Goal: Task Accomplishment & Management: Manage account settings

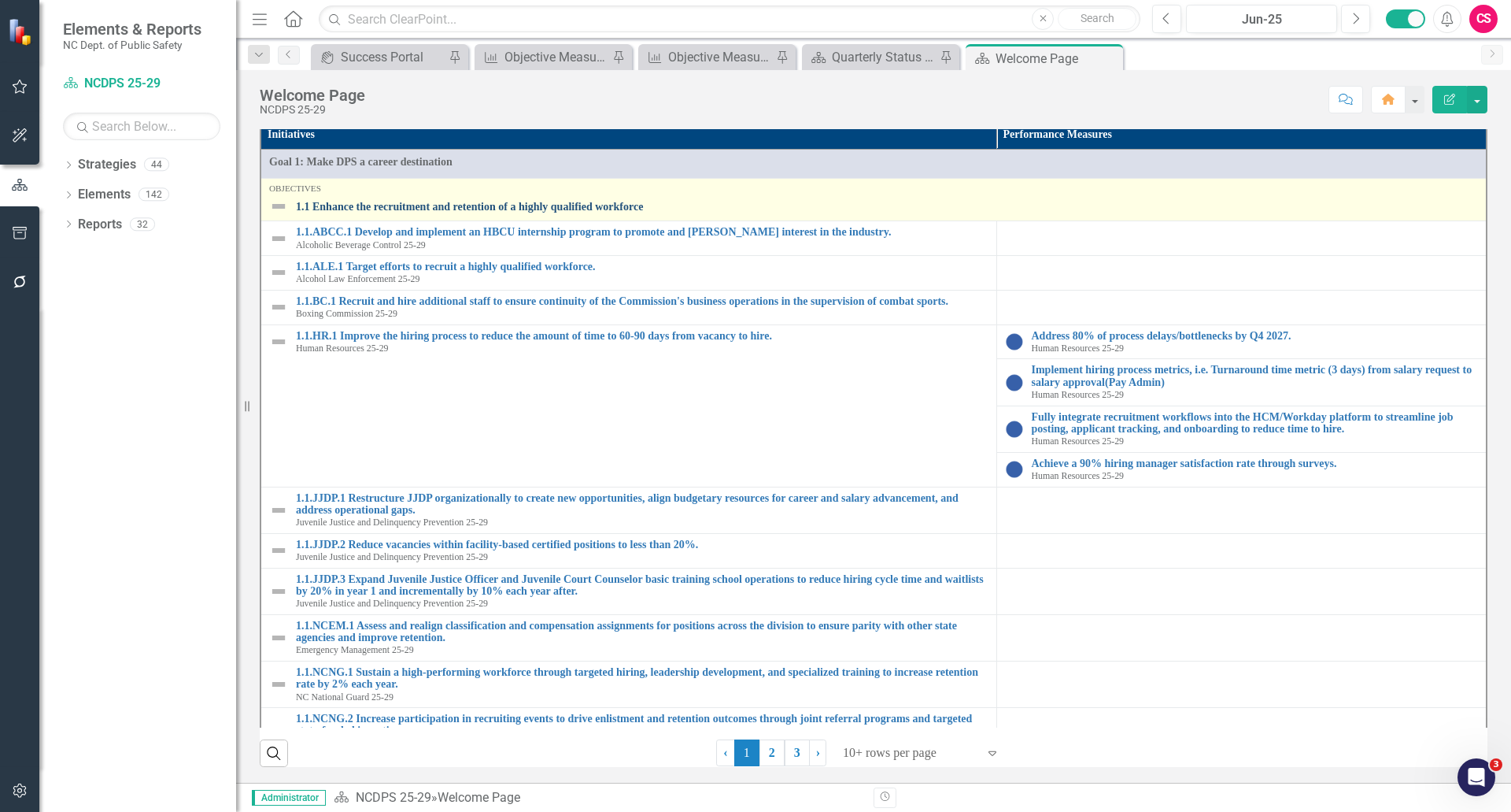
scroll to position [472, 0]
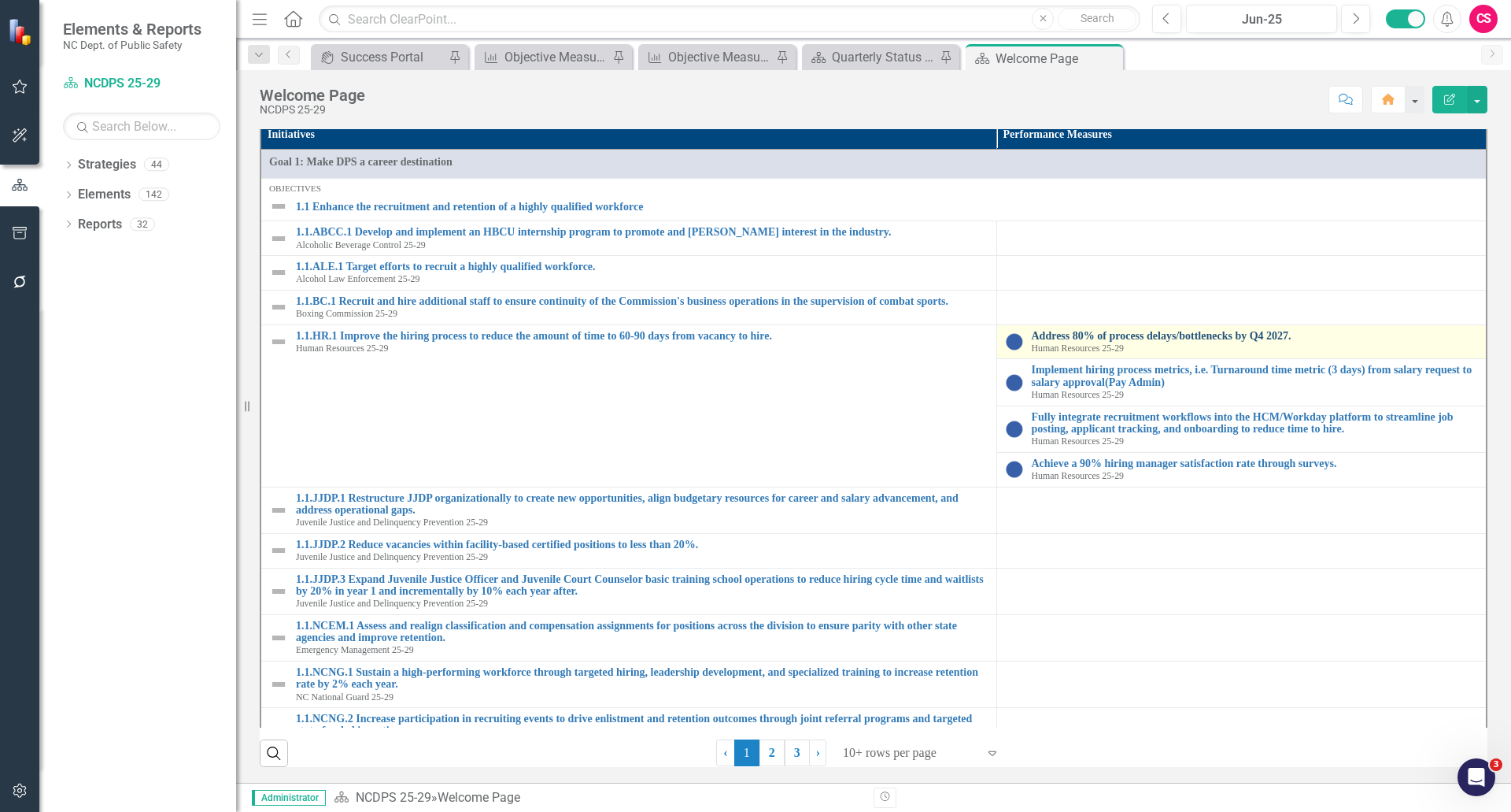
click at [1180, 342] on link "Address 80% of process delays/bottlenecks by Q4 2027." at bounding box center [1255, 336] width 447 height 12
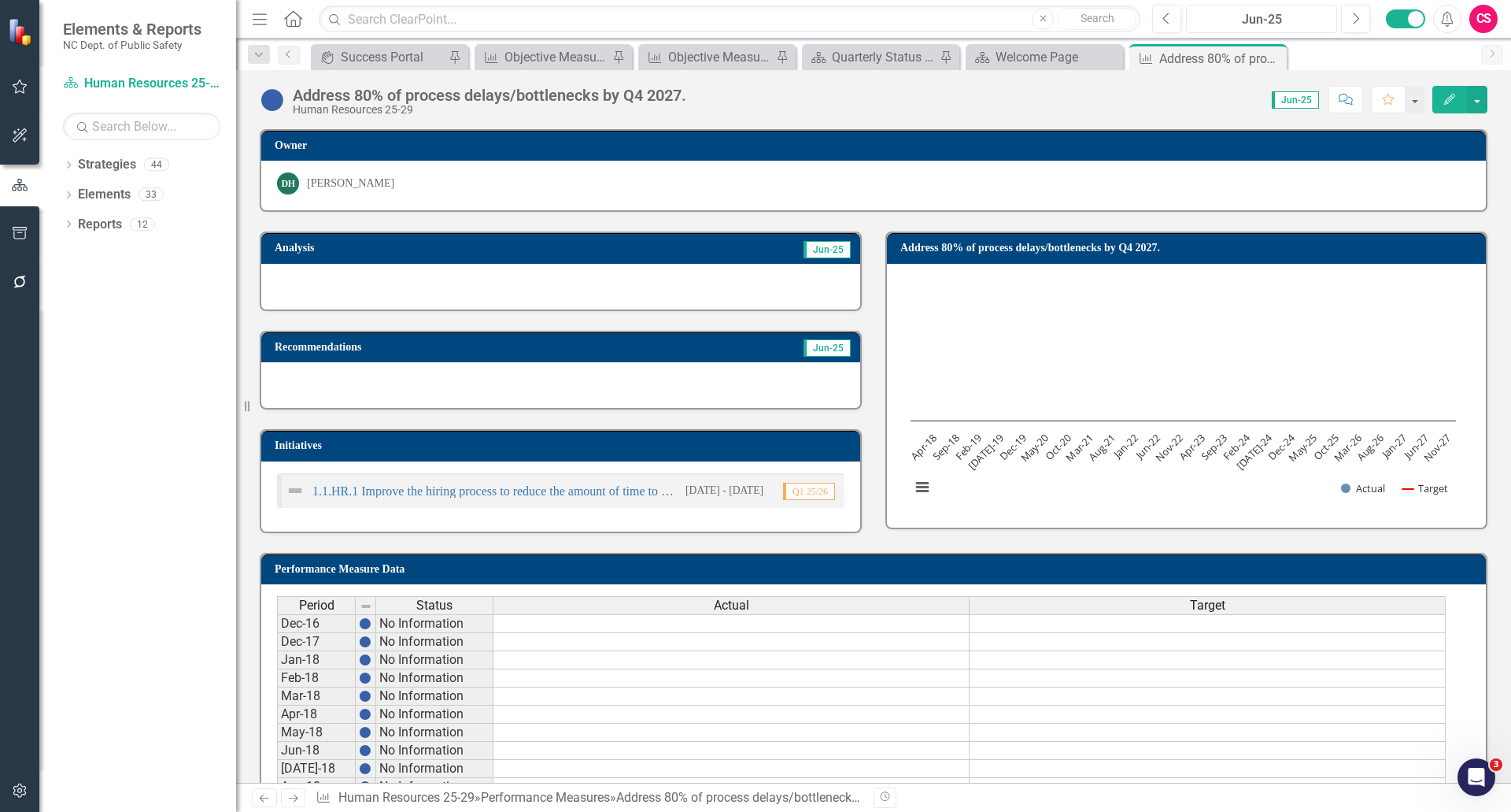
click at [1234, 15] on div "Jun-25" at bounding box center [1262, 19] width 140 height 18
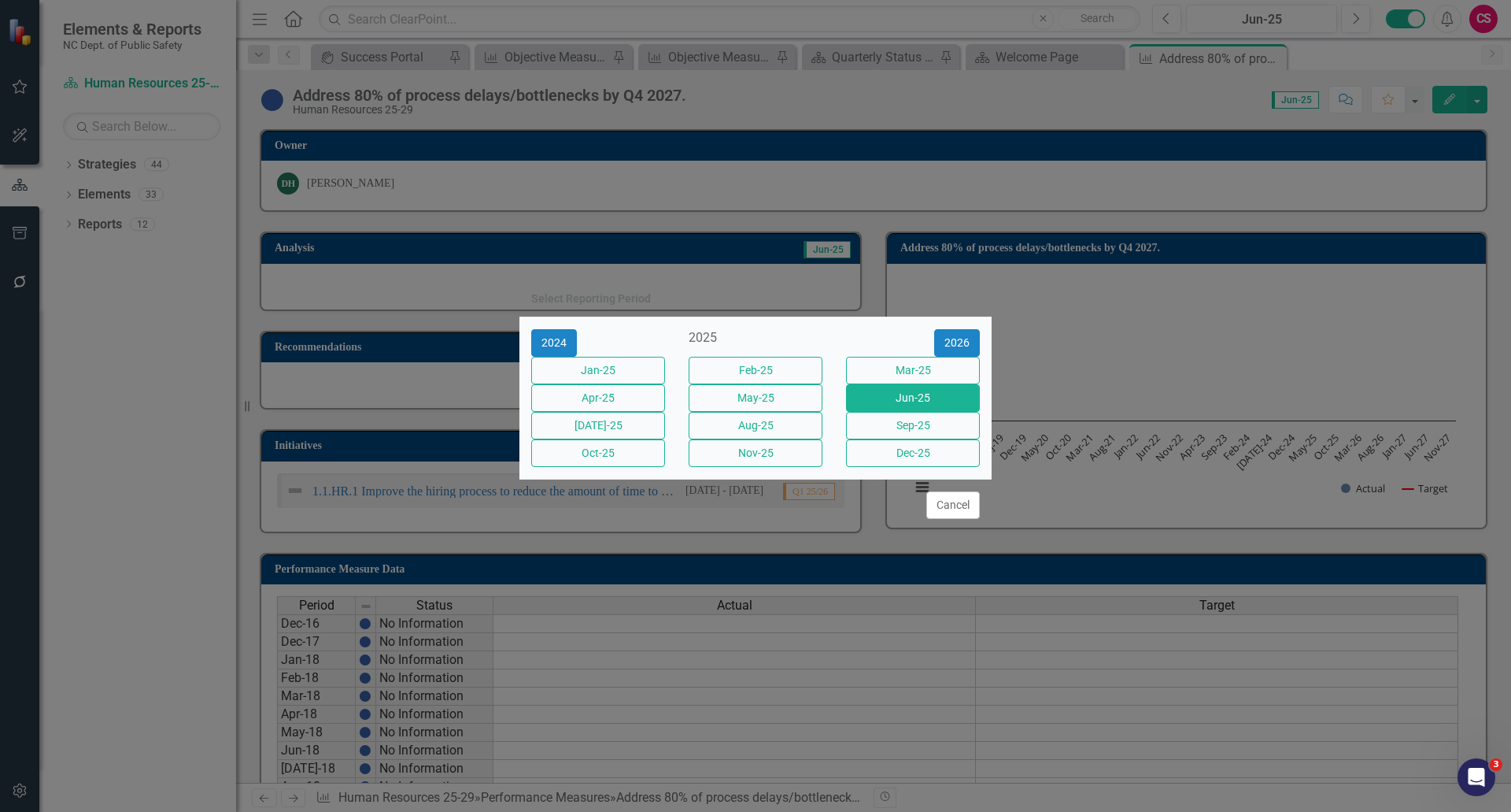
click at [943, 531] on div "Cancel" at bounding box center [756, 504] width 472 height 52
click at [950, 519] on button "Cancel" at bounding box center [953, 504] width 54 height 27
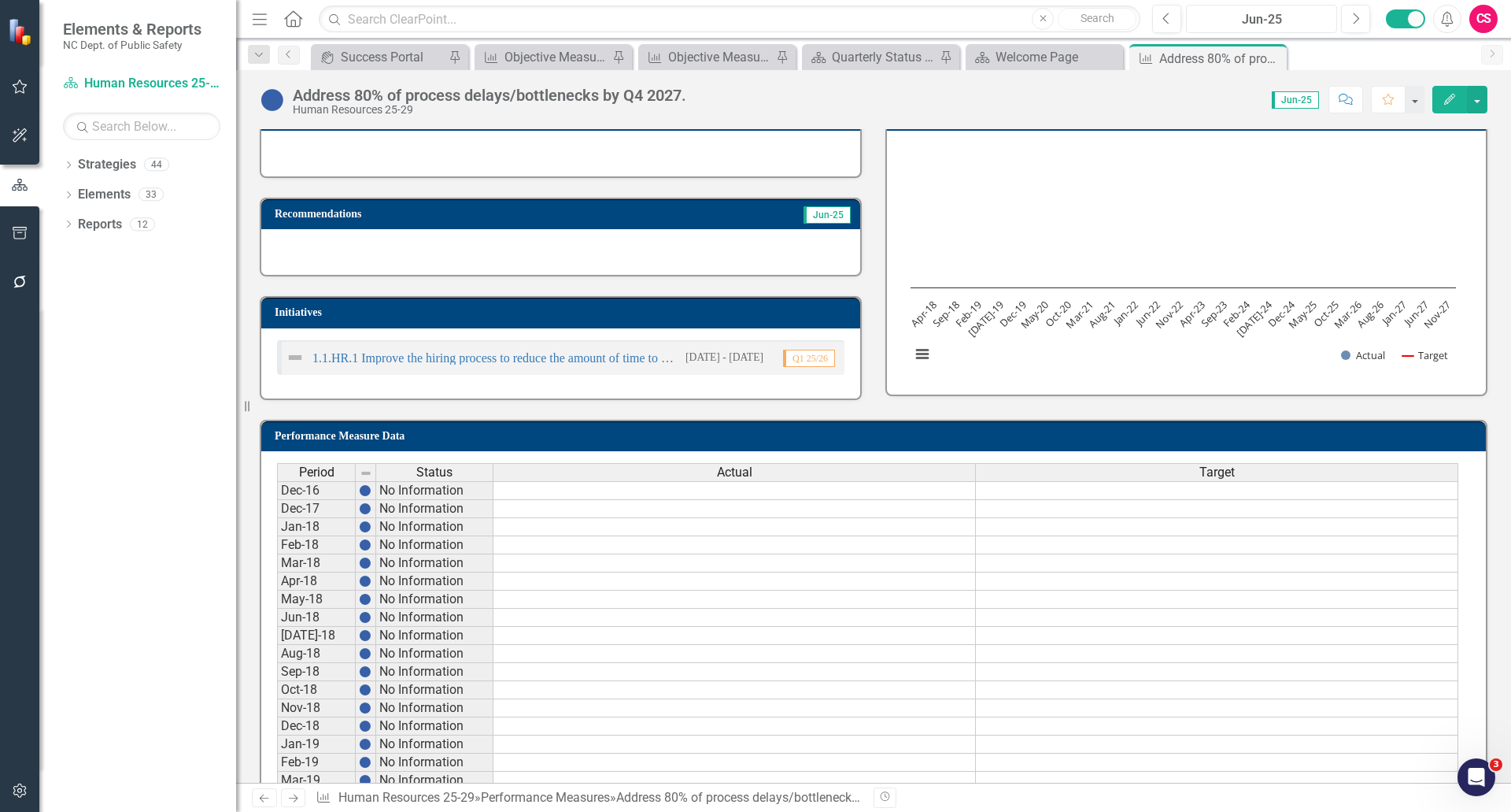
scroll to position [158, 0]
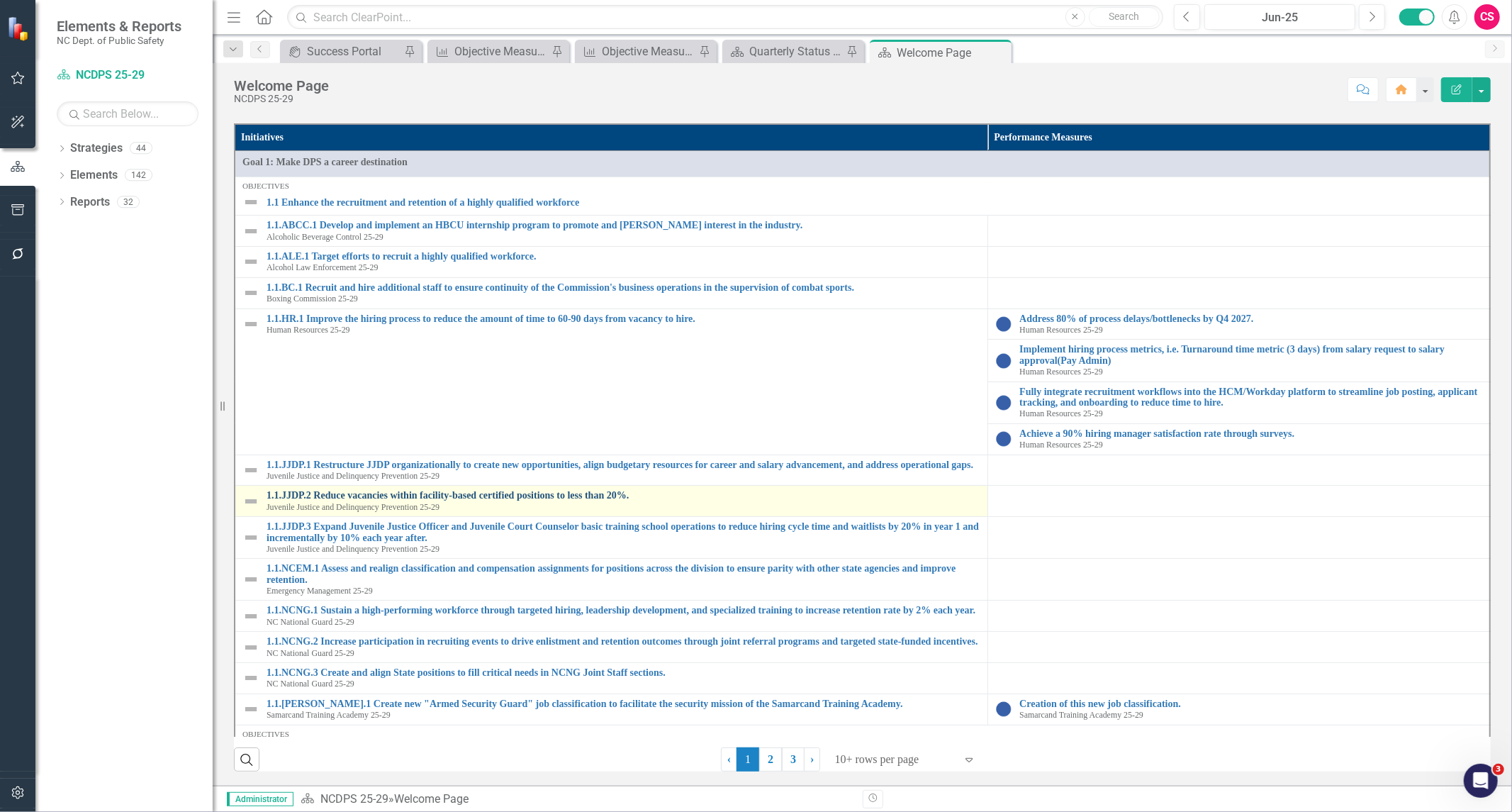
scroll to position [646, 0]
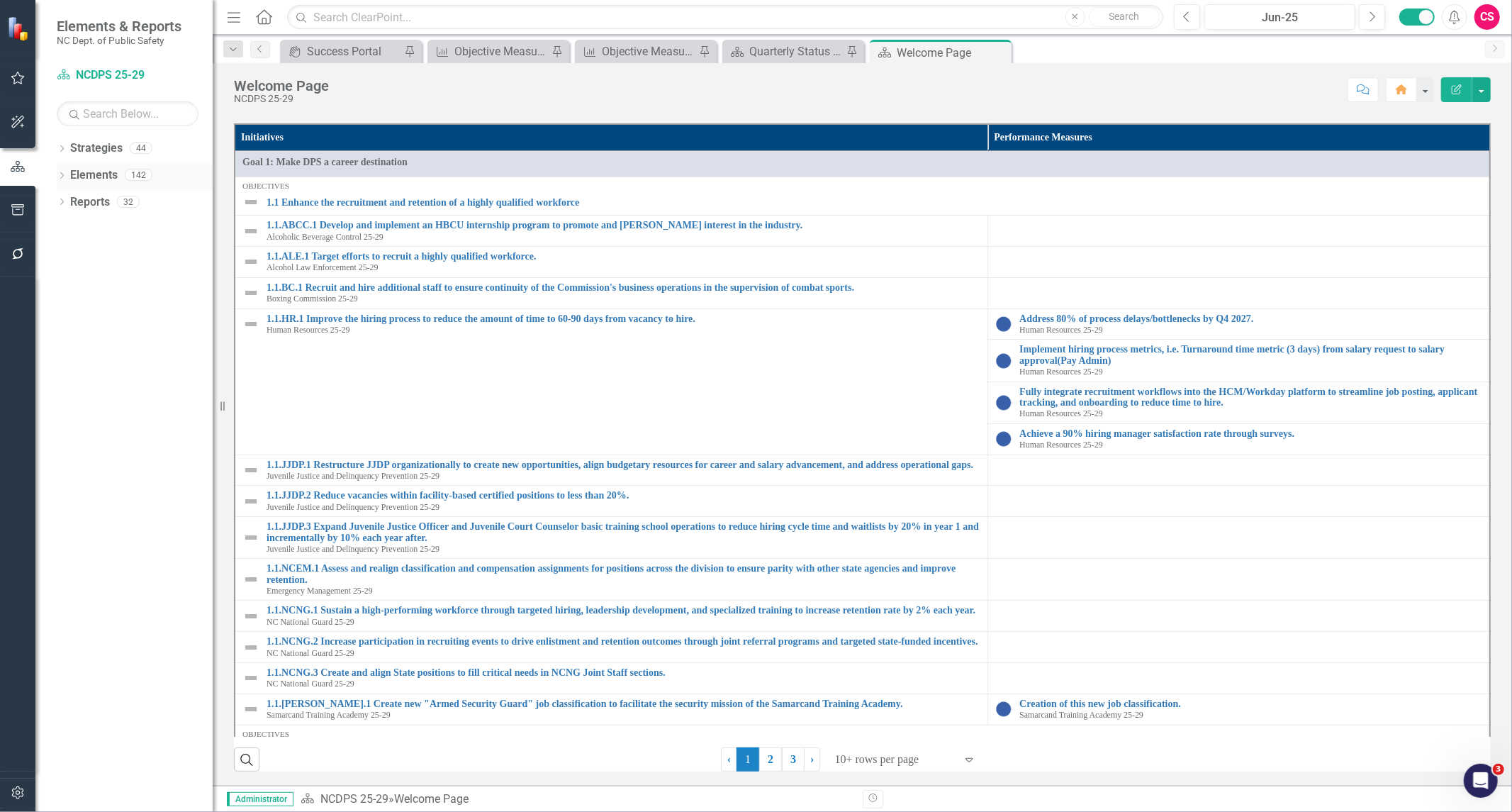
click at [96, 181] on link "Elements" at bounding box center [94, 175] width 47 height 17
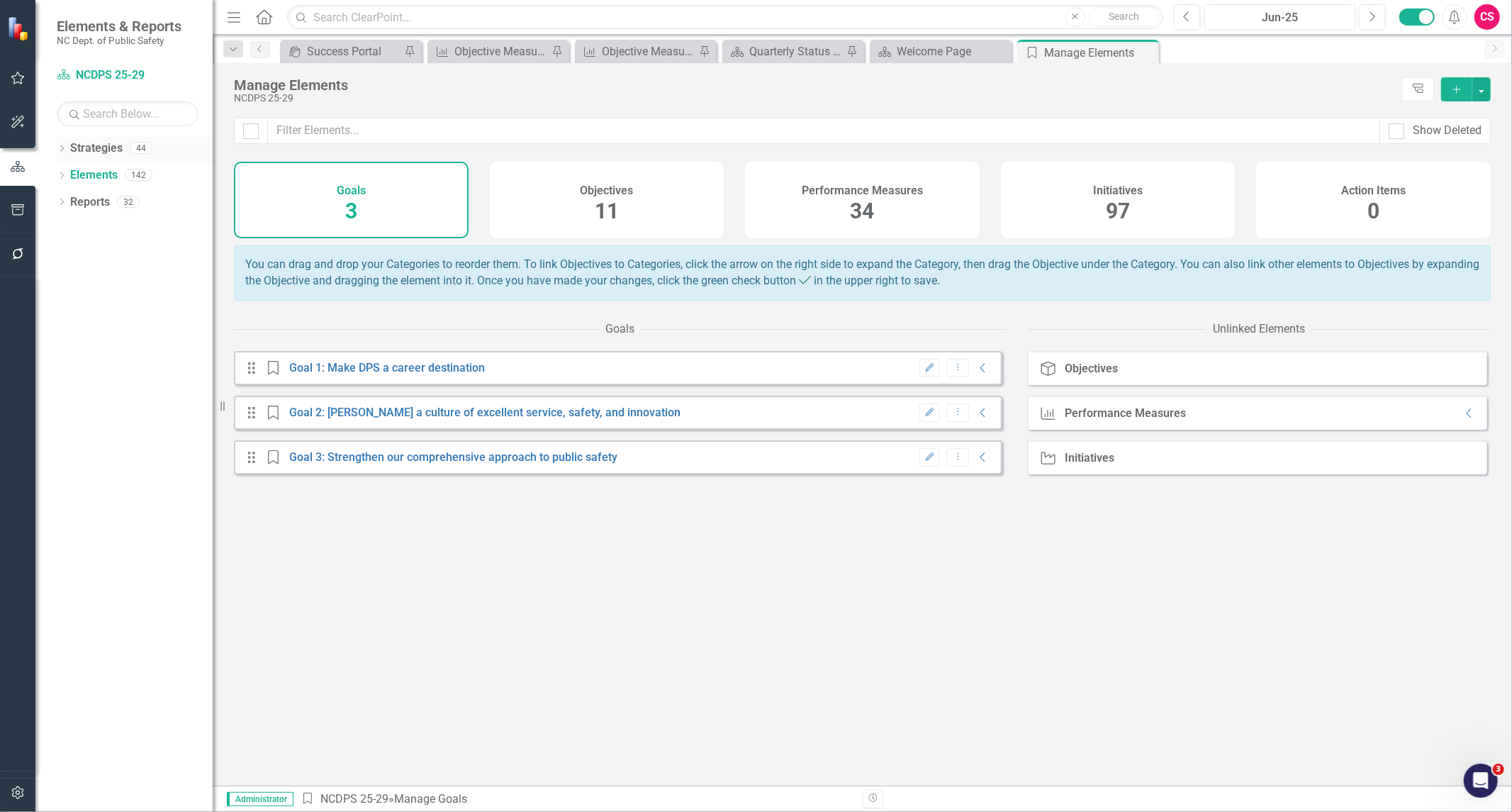
click at [61, 146] on icon at bounding box center [62, 148] width 4 height 6
click at [98, 147] on link "Strategies" at bounding box center [96, 148] width 53 height 17
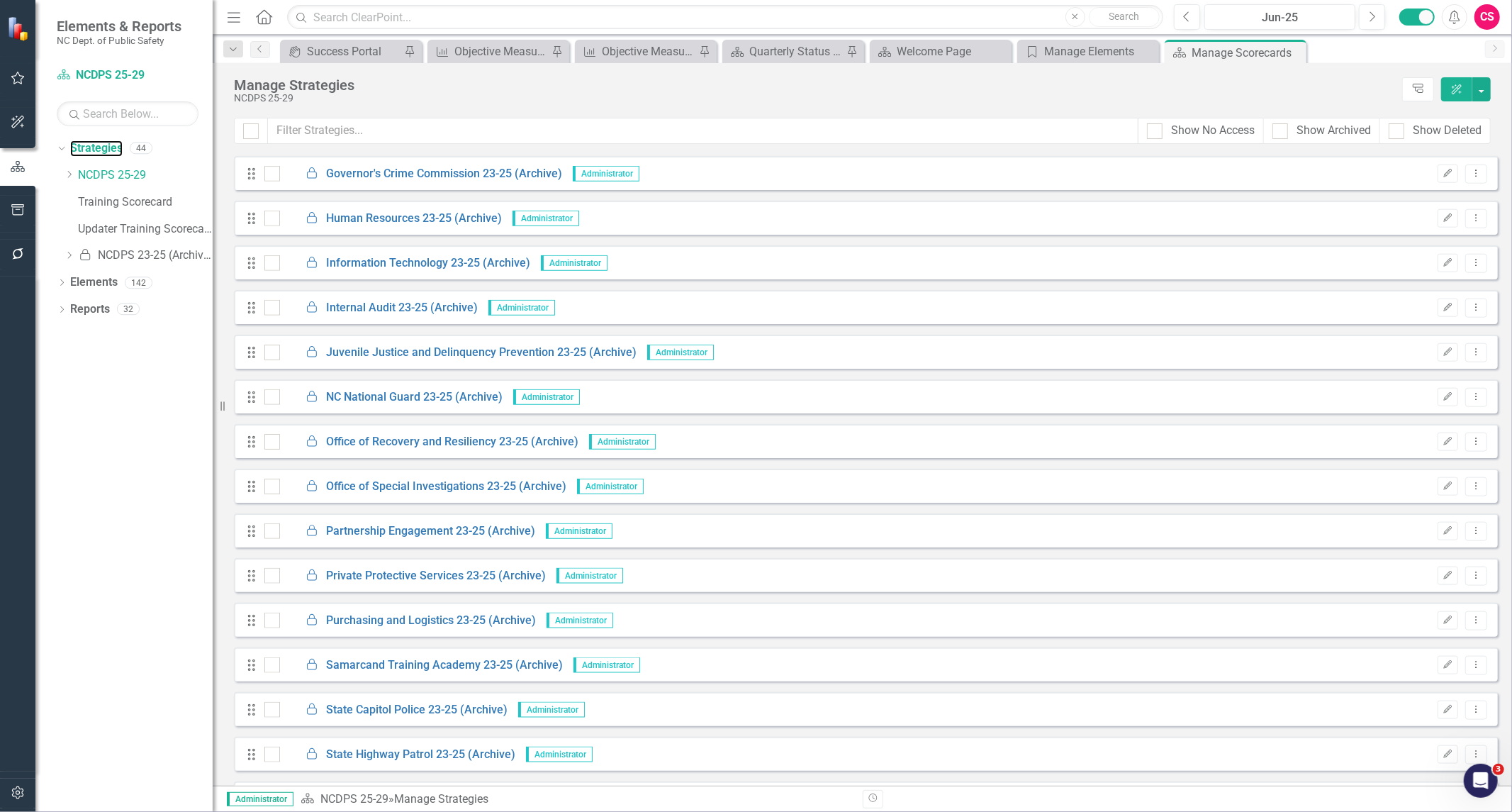
scroll to position [1334, 0]
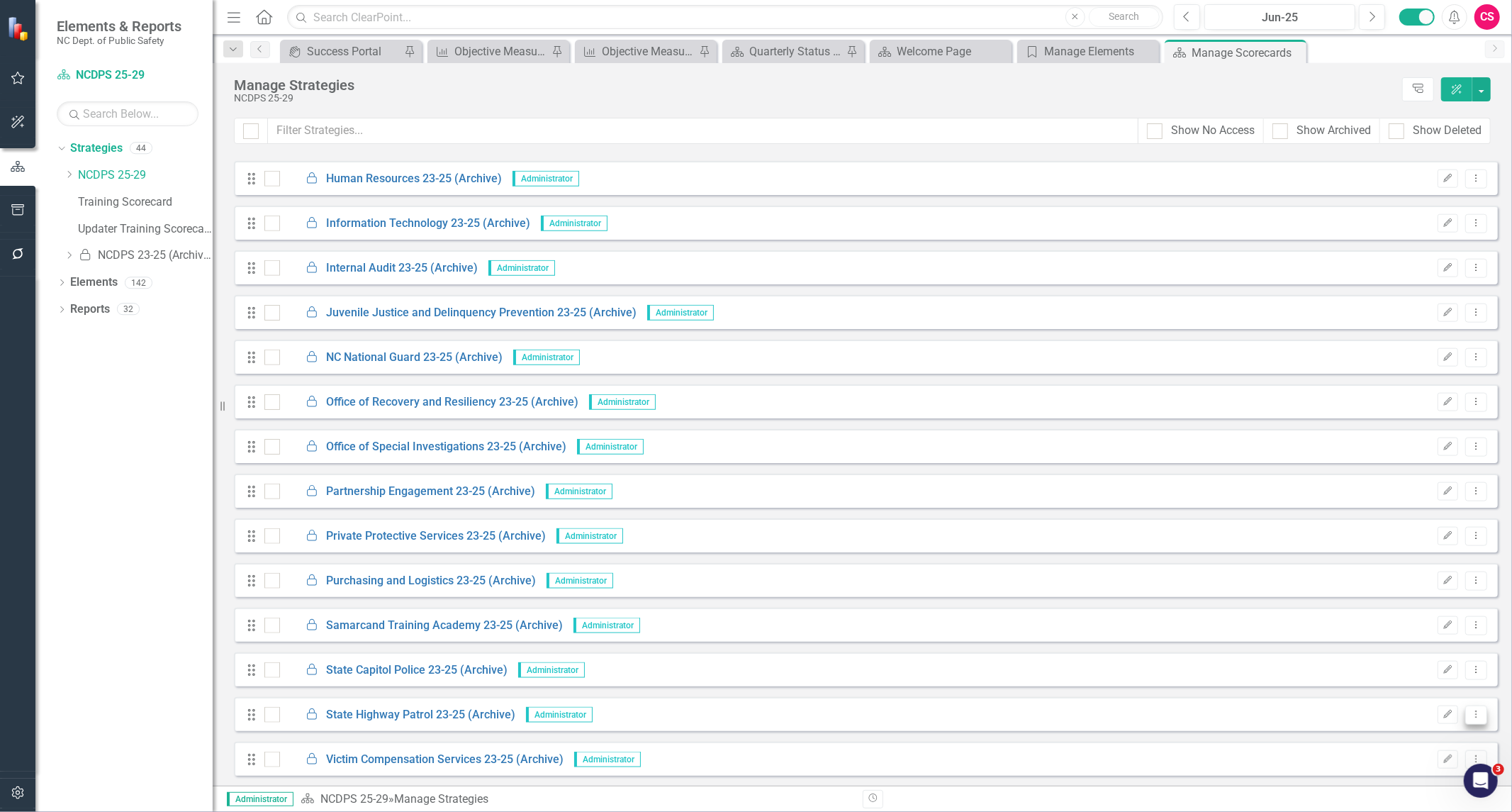
click at [1471, 715] on icon "Dropdown Menu" at bounding box center [1477, 714] width 12 height 10
click at [356, 709] on link "Locked State Highway Patrol 23-25 (Archive)" at bounding box center [397, 715] width 235 height 17
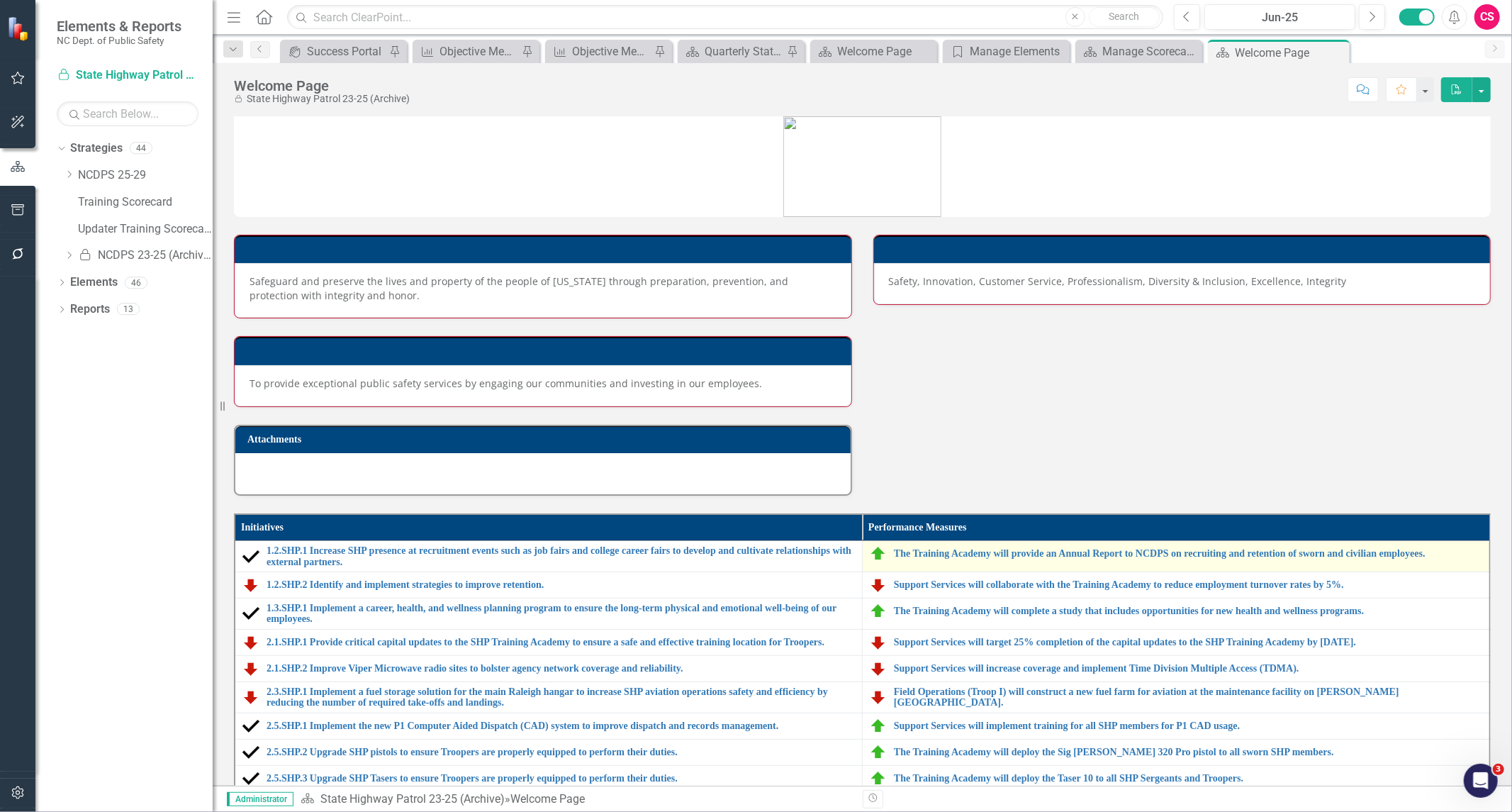
click at [968, 560] on td "The Training Academy will provide an Annual Report to NCDPS on recruiting and r…" at bounding box center [1177, 557] width 628 height 32
click at [972, 554] on link "The Training Academy will provide an Annual Report to NCDPS on recruiting and r…" at bounding box center [1187, 553] width 588 height 11
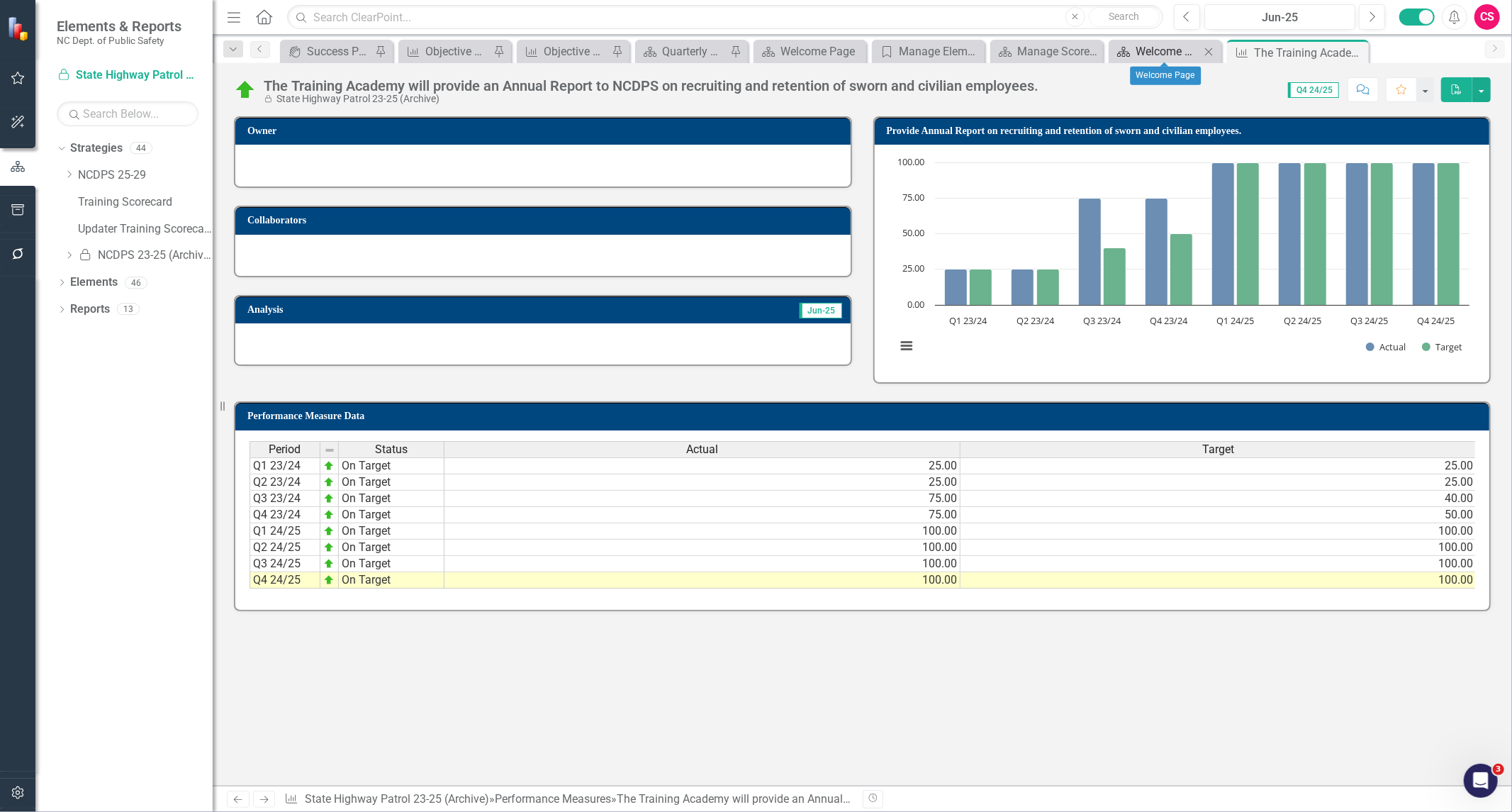
click at [1144, 50] on div "Welcome Page" at bounding box center [1168, 52] width 65 height 18
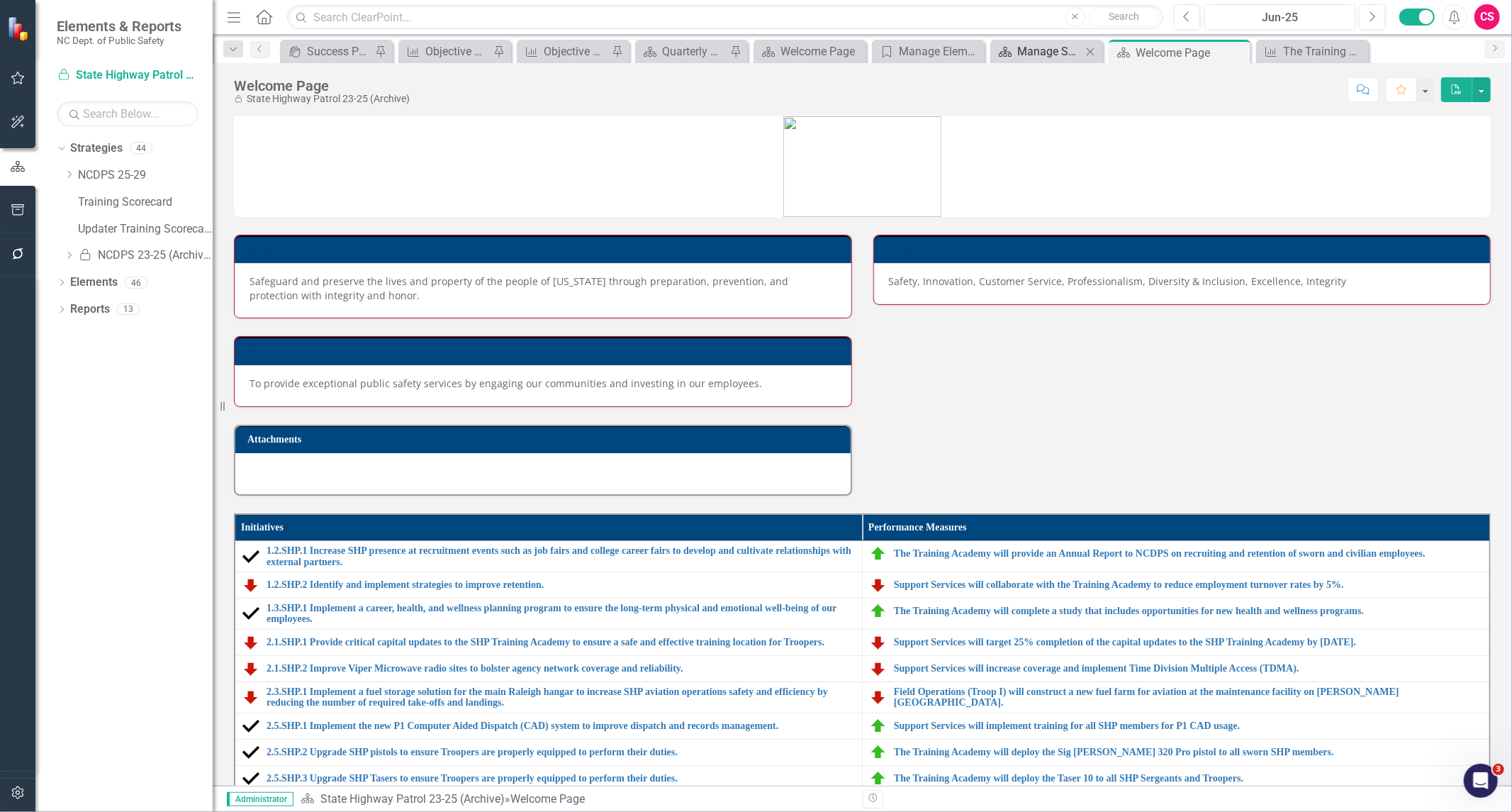
click at [1031, 57] on div "Manage Scorecards" at bounding box center [1050, 52] width 65 height 18
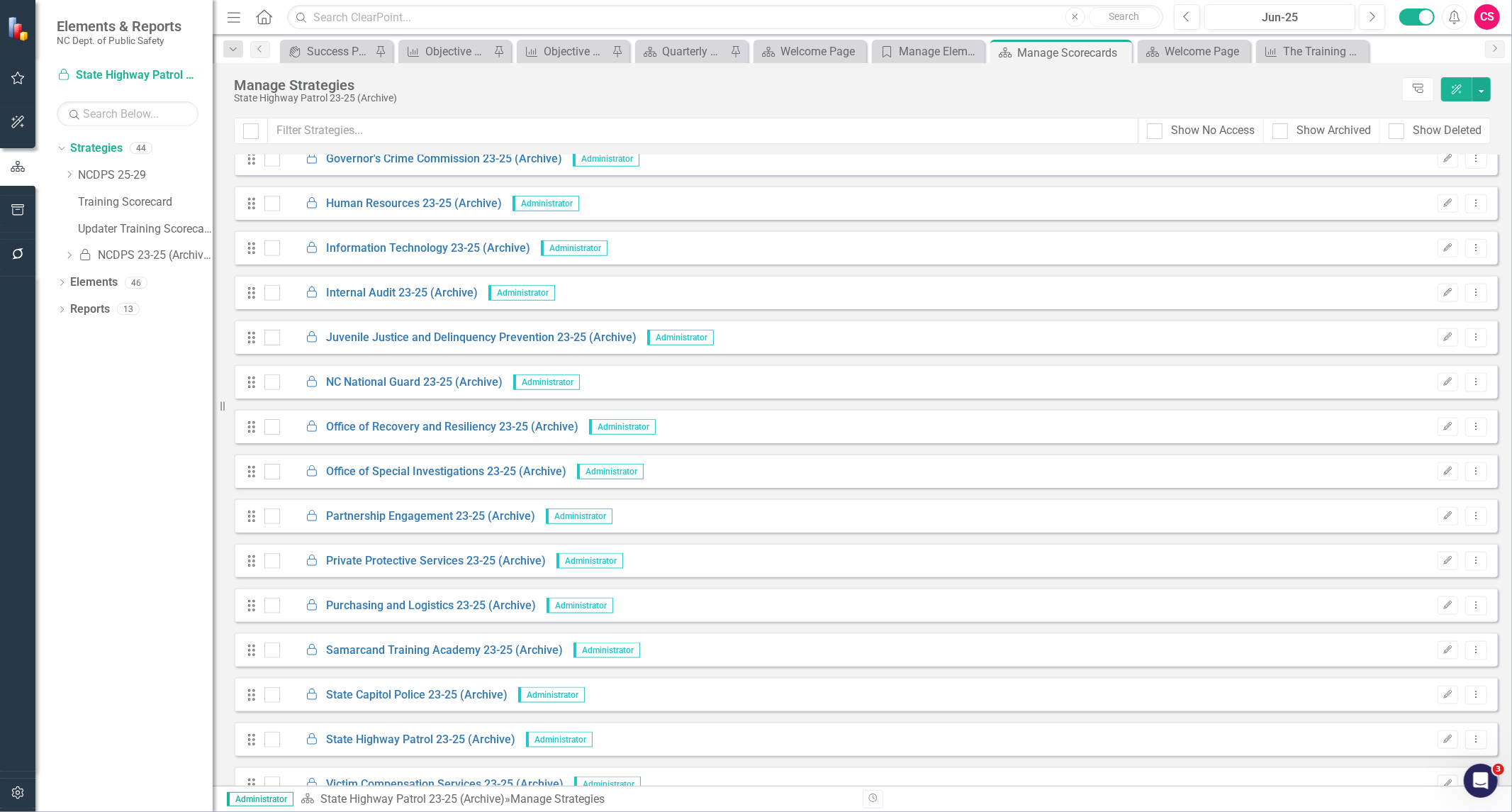
scroll to position [1334, 0]
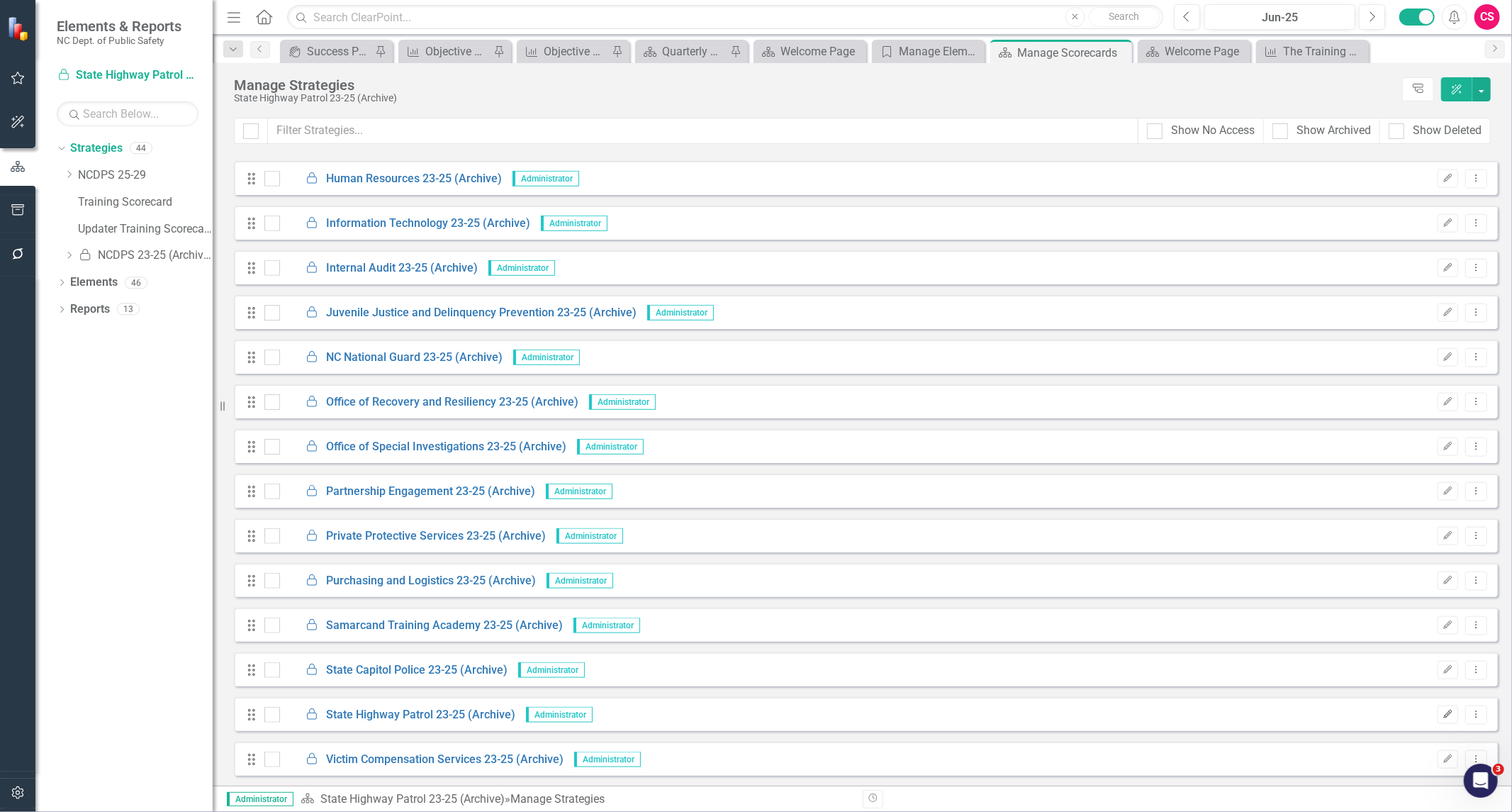
click at [1444, 710] on icon "button" at bounding box center [1449, 714] width 9 height 9
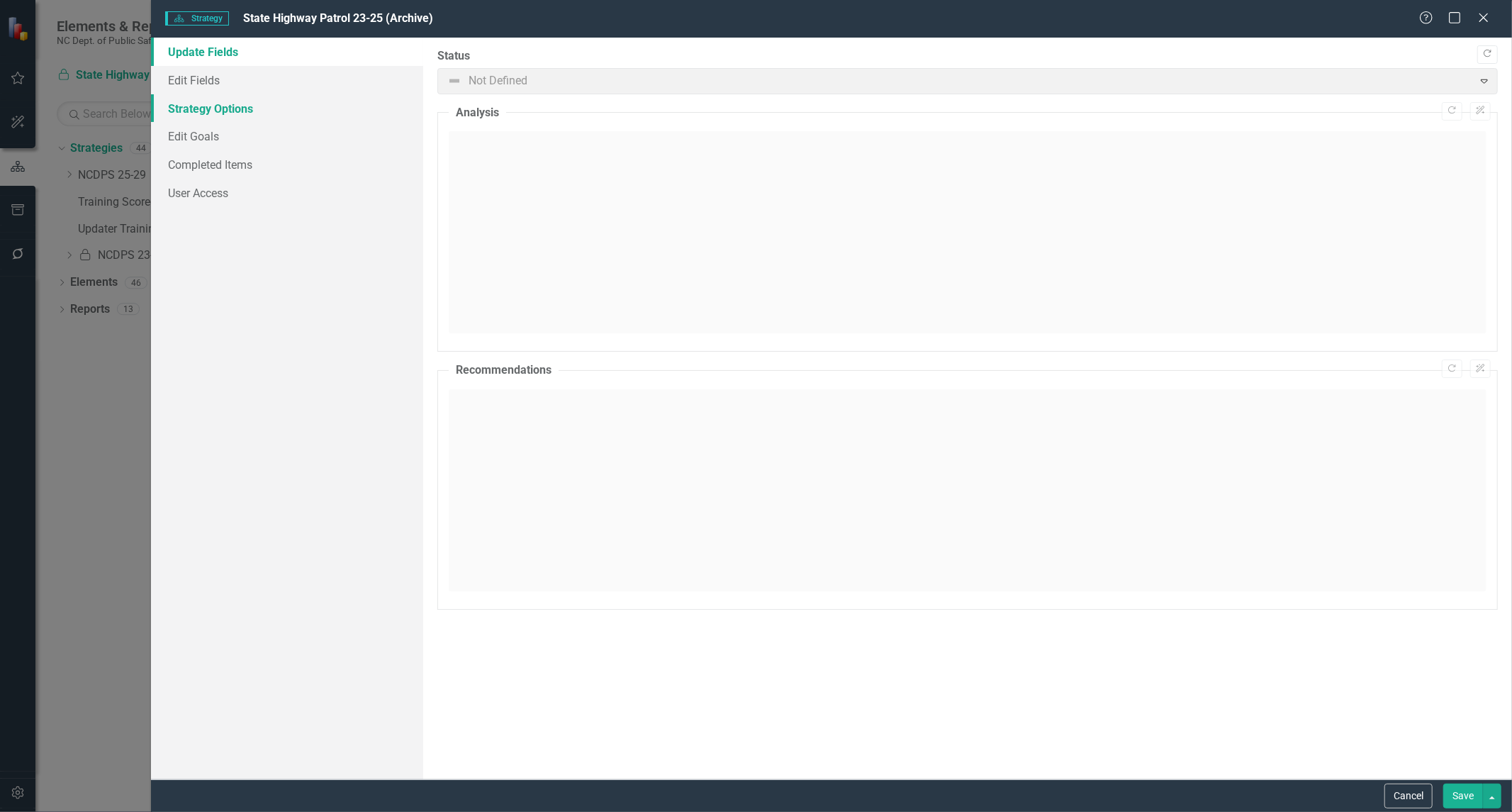
click at [232, 115] on link "Strategy Options" at bounding box center [287, 109] width 272 height 28
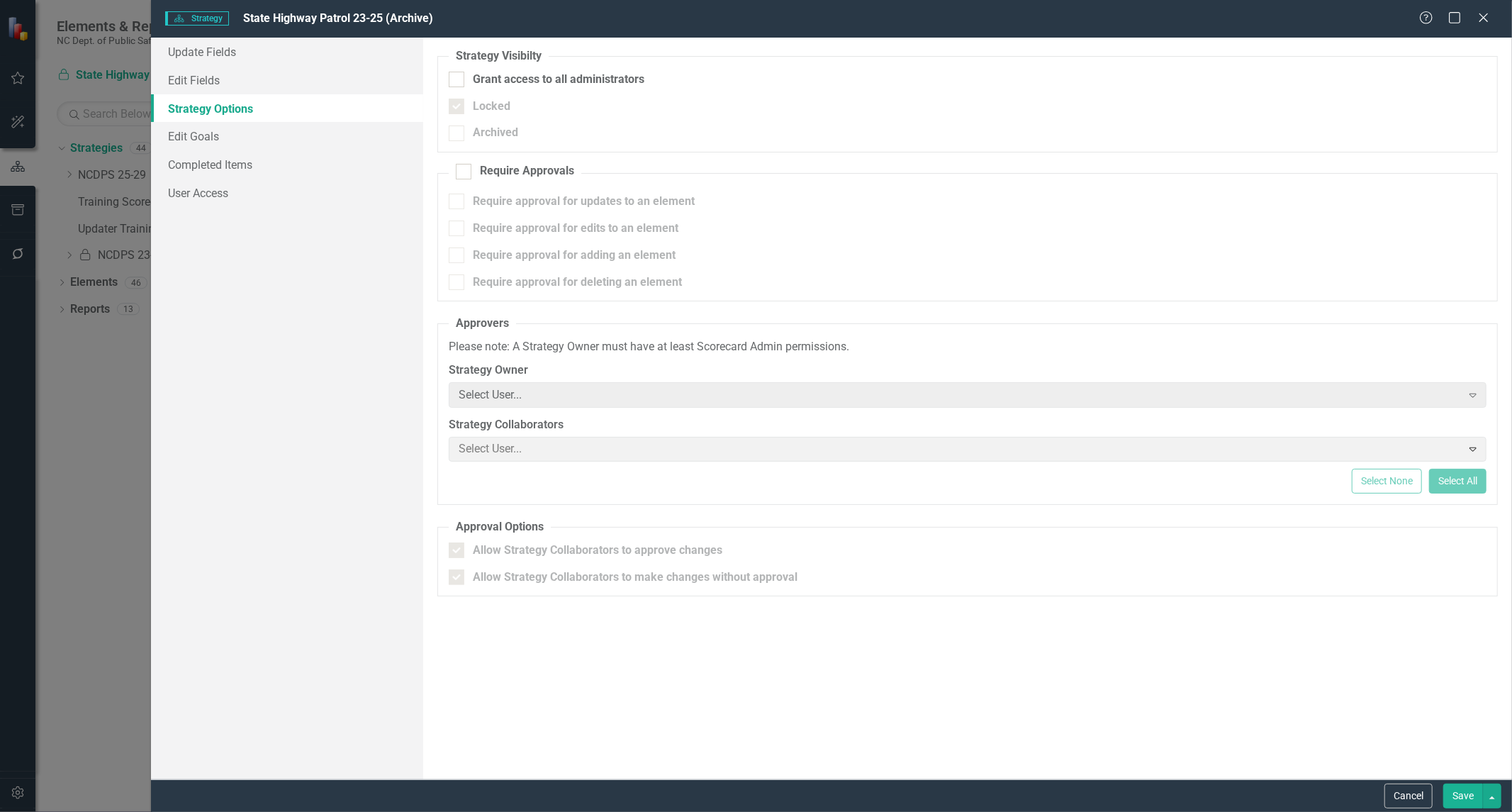
click at [140, 66] on div "Strategy Strategy State Highway Patrol 23-25 (Archive) Help Maximize Close Upda…" at bounding box center [756, 406] width 1512 height 812
click at [195, 75] on link "Edit Fields" at bounding box center [287, 80] width 272 height 28
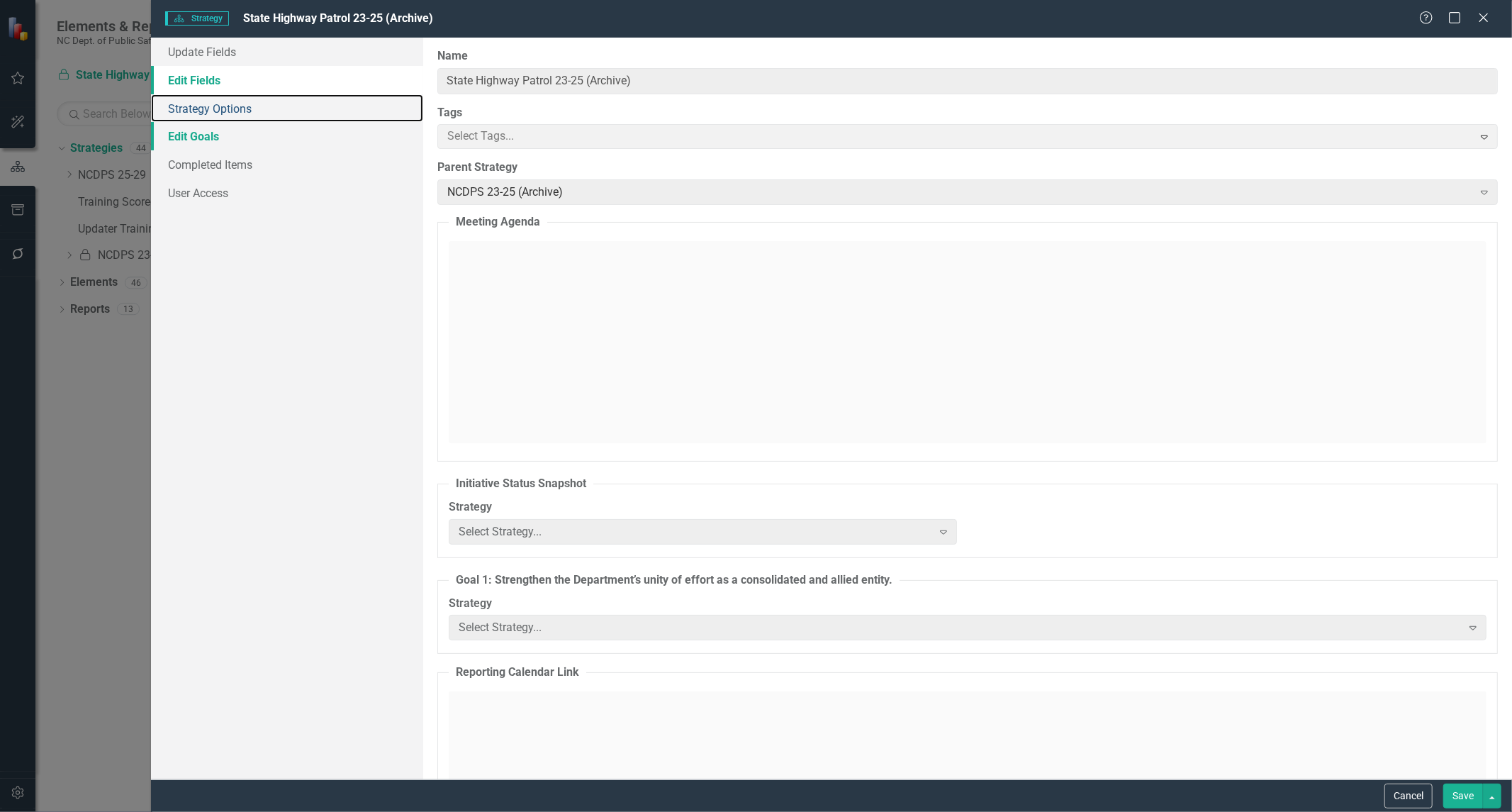
click at [216, 112] on link "Strategy Options" at bounding box center [287, 109] width 272 height 28
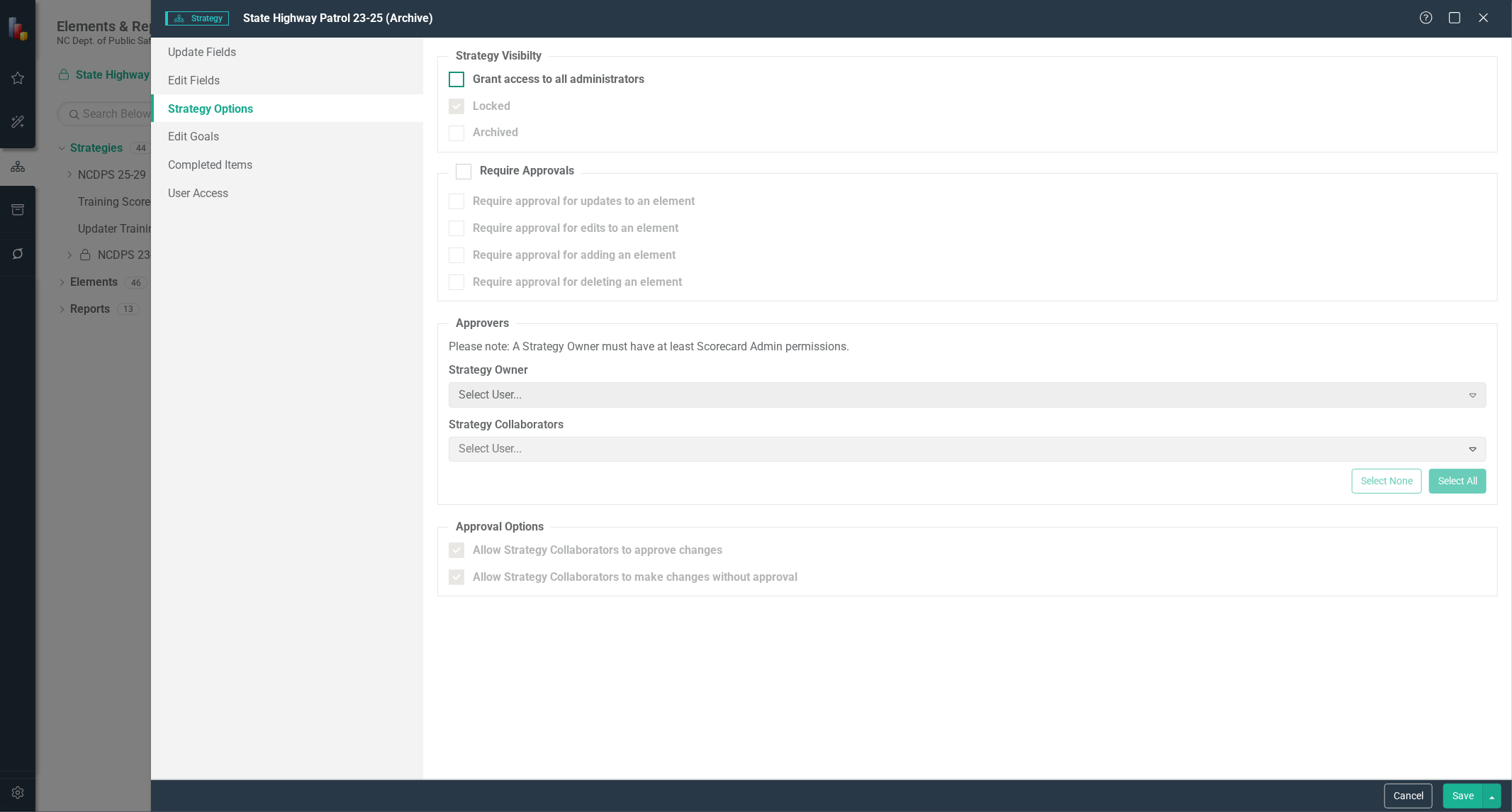
click at [459, 85] on div at bounding box center [457, 80] width 16 height 16
click at [458, 81] on input "Grant access to all administrators" at bounding box center [453, 76] width 10 height 10
checkbox input "true"
click at [1454, 793] on button "Save" at bounding box center [1463, 795] width 39 height 25
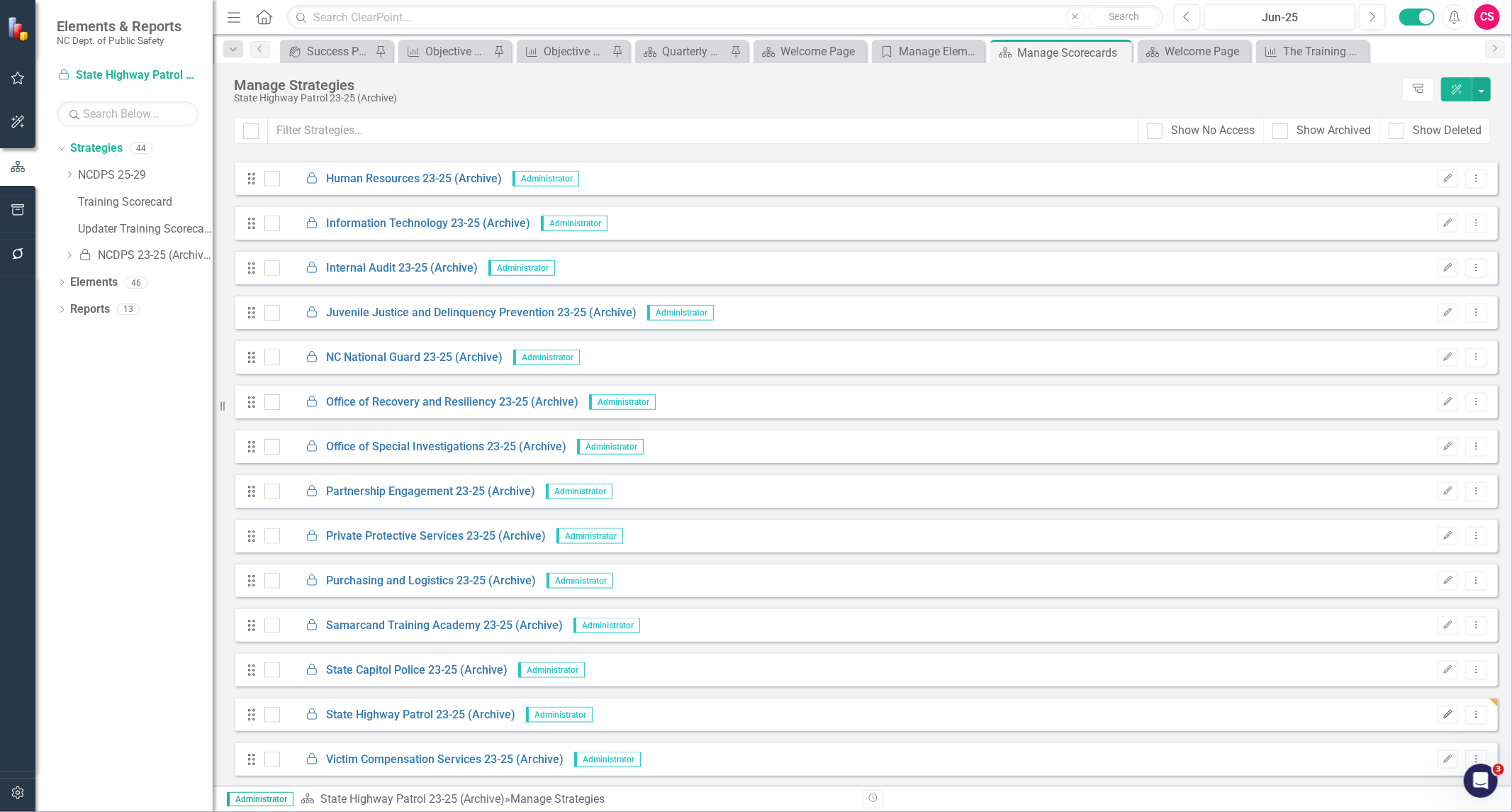
click at [1443, 711] on icon "Edit" at bounding box center [1448, 715] width 11 height 9
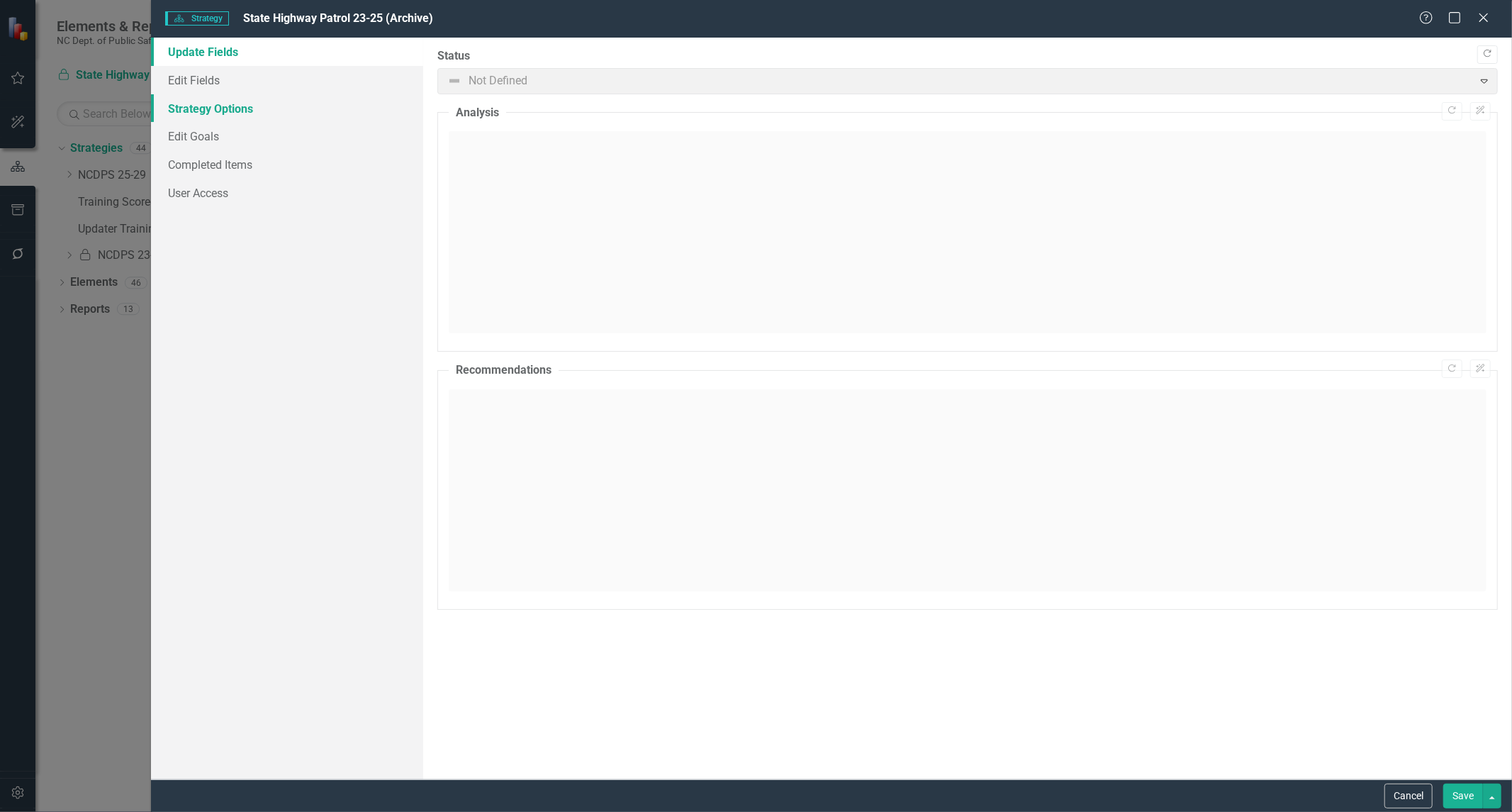
click at [224, 107] on link "Strategy Options" at bounding box center [287, 109] width 272 height 28
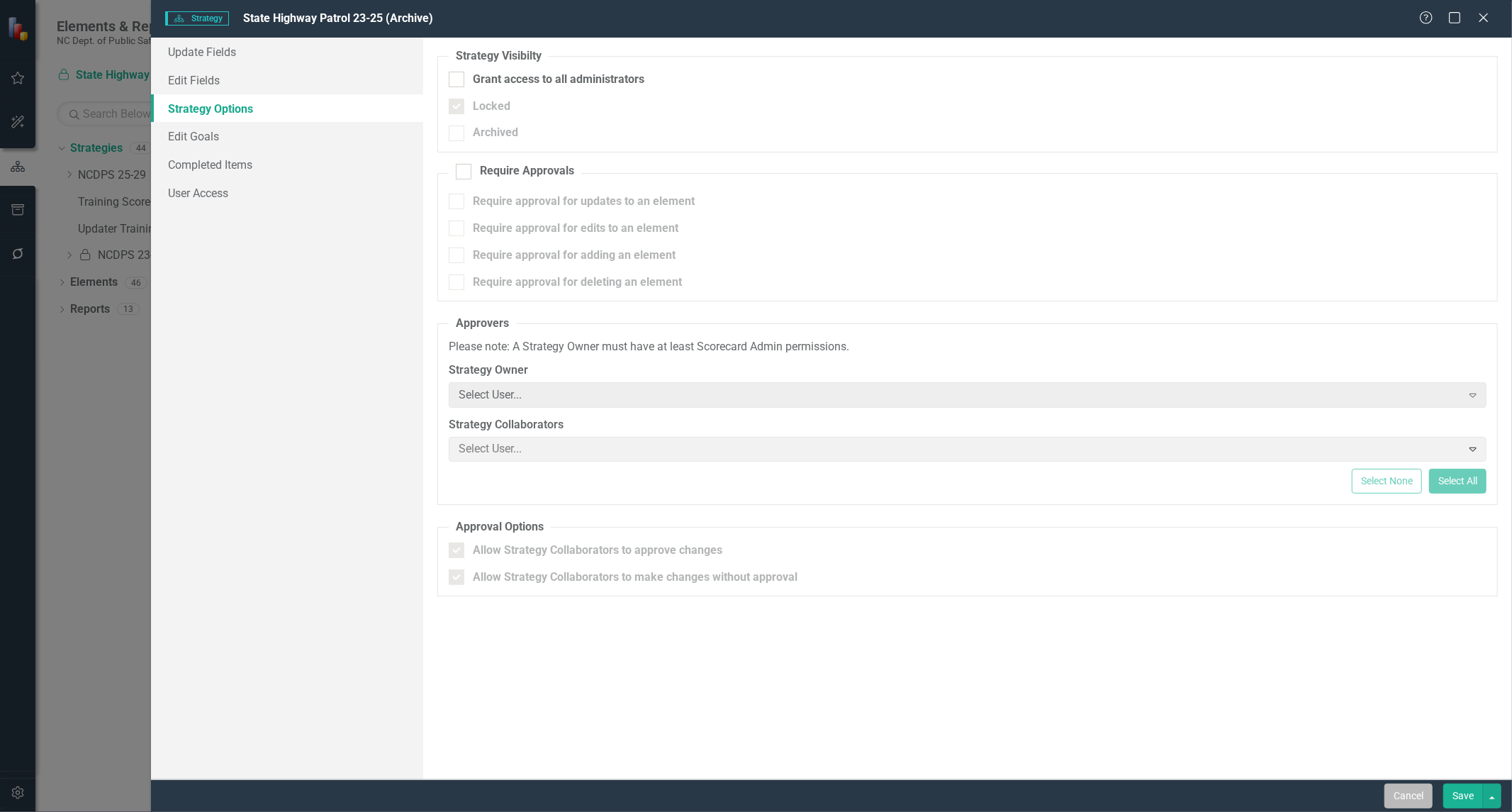
click at [1387, 798] on button "Cancel" at bounding box center [1409, 795] width 48 height 25
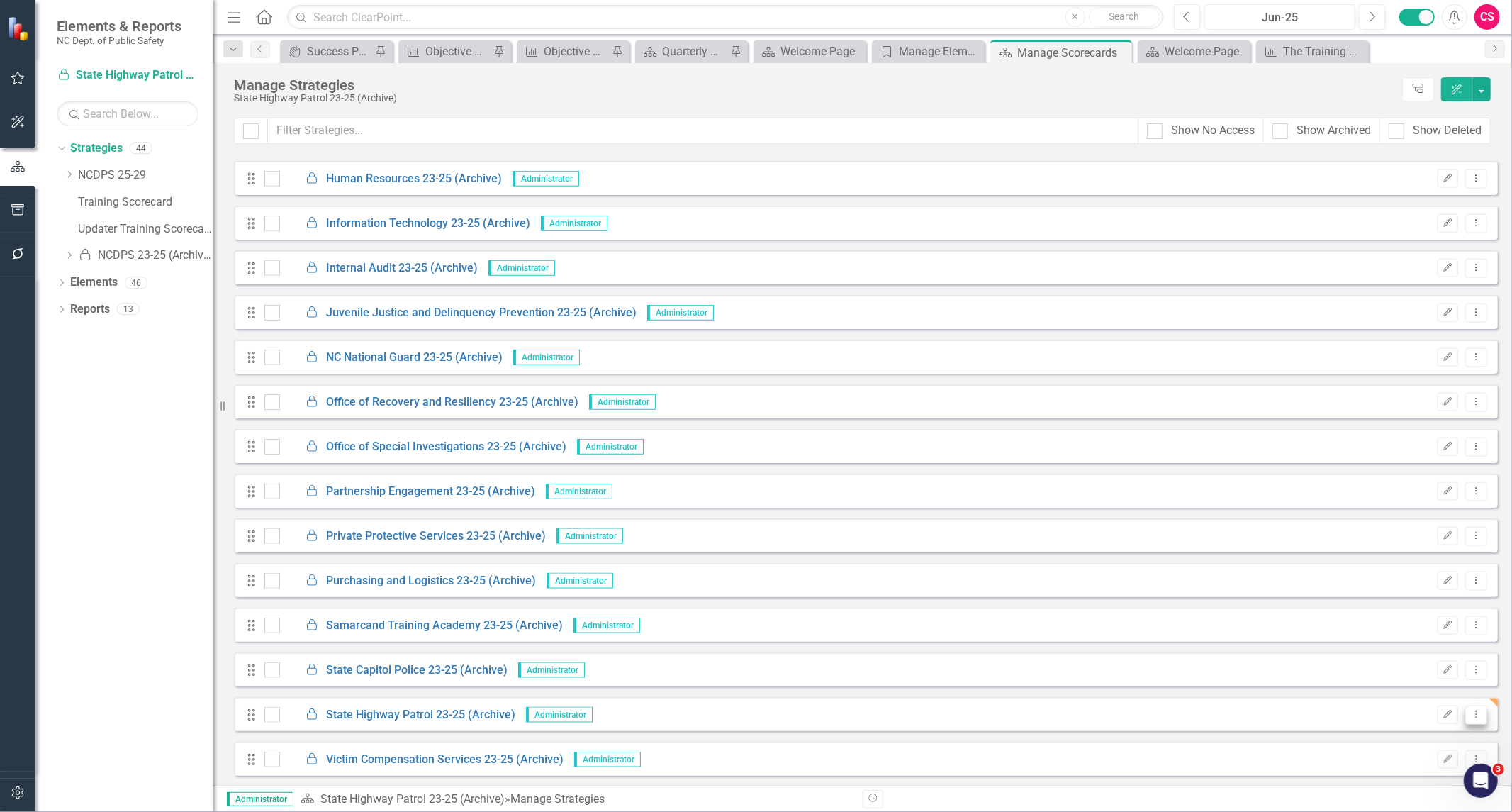
click at [1472, 709] on icon "Dropdown Menu" at bounding box center [1477, 714] width 12 height 10
click at [1450, 733] on link "Edit Edit Strategy" at bounding box center [1414, 737] width 126 height 26
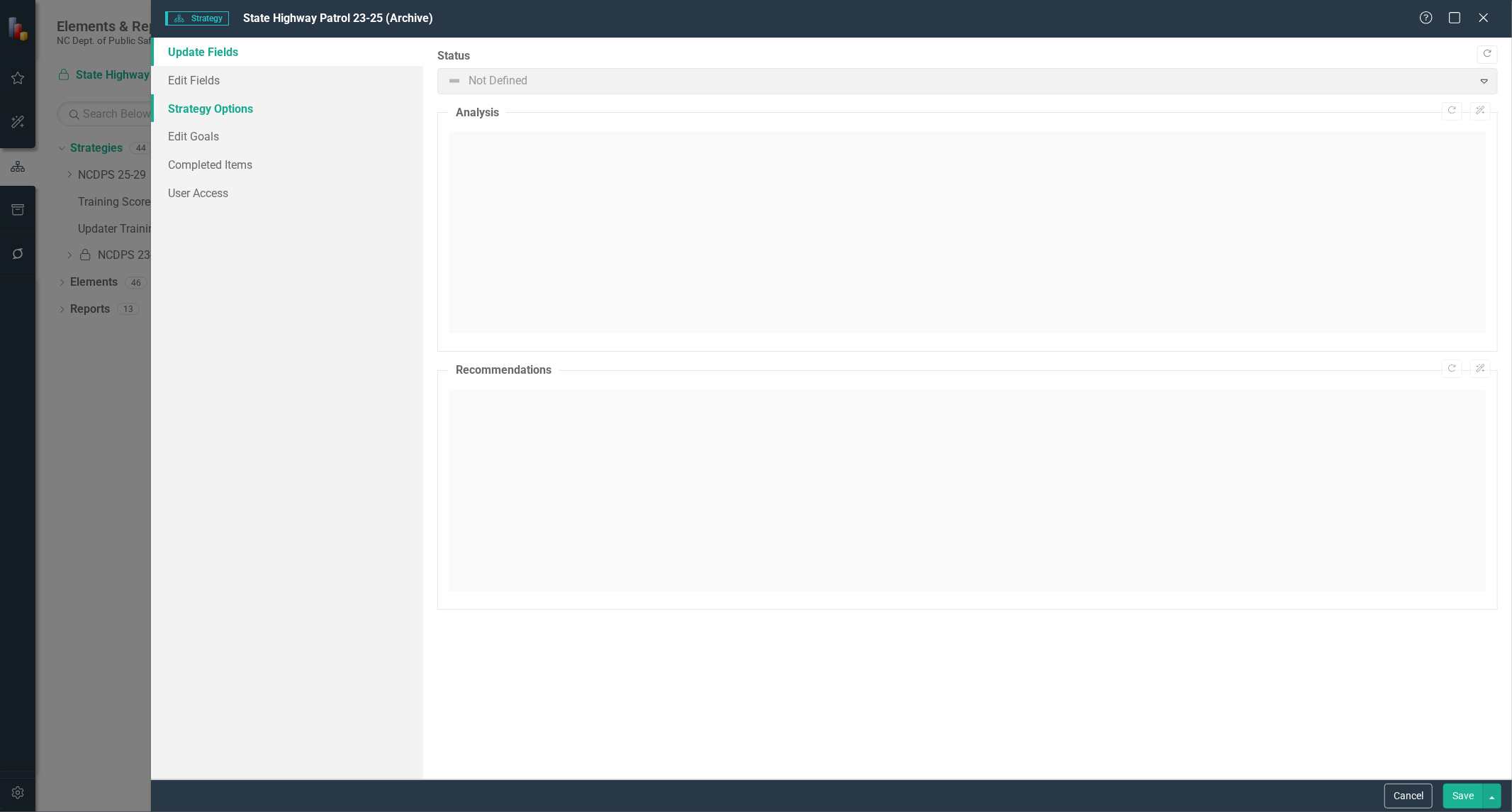
click at [269, 106] on link "Strategy Options" at bounding box center [287, 109] width 272 height 28
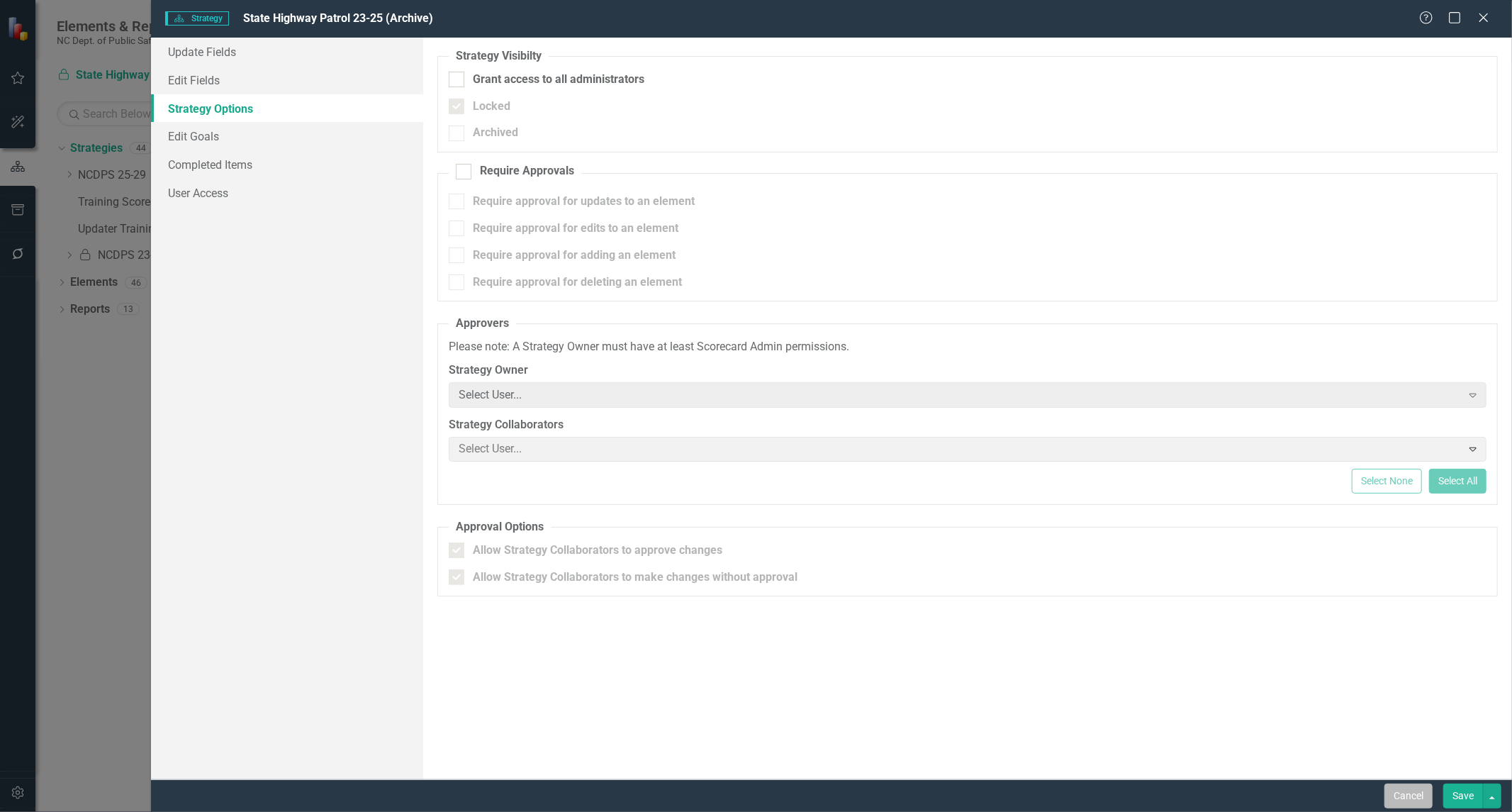
click at [1387, 804] on button "Cancel" at bounding box center [1409, 795] width 48 height 25
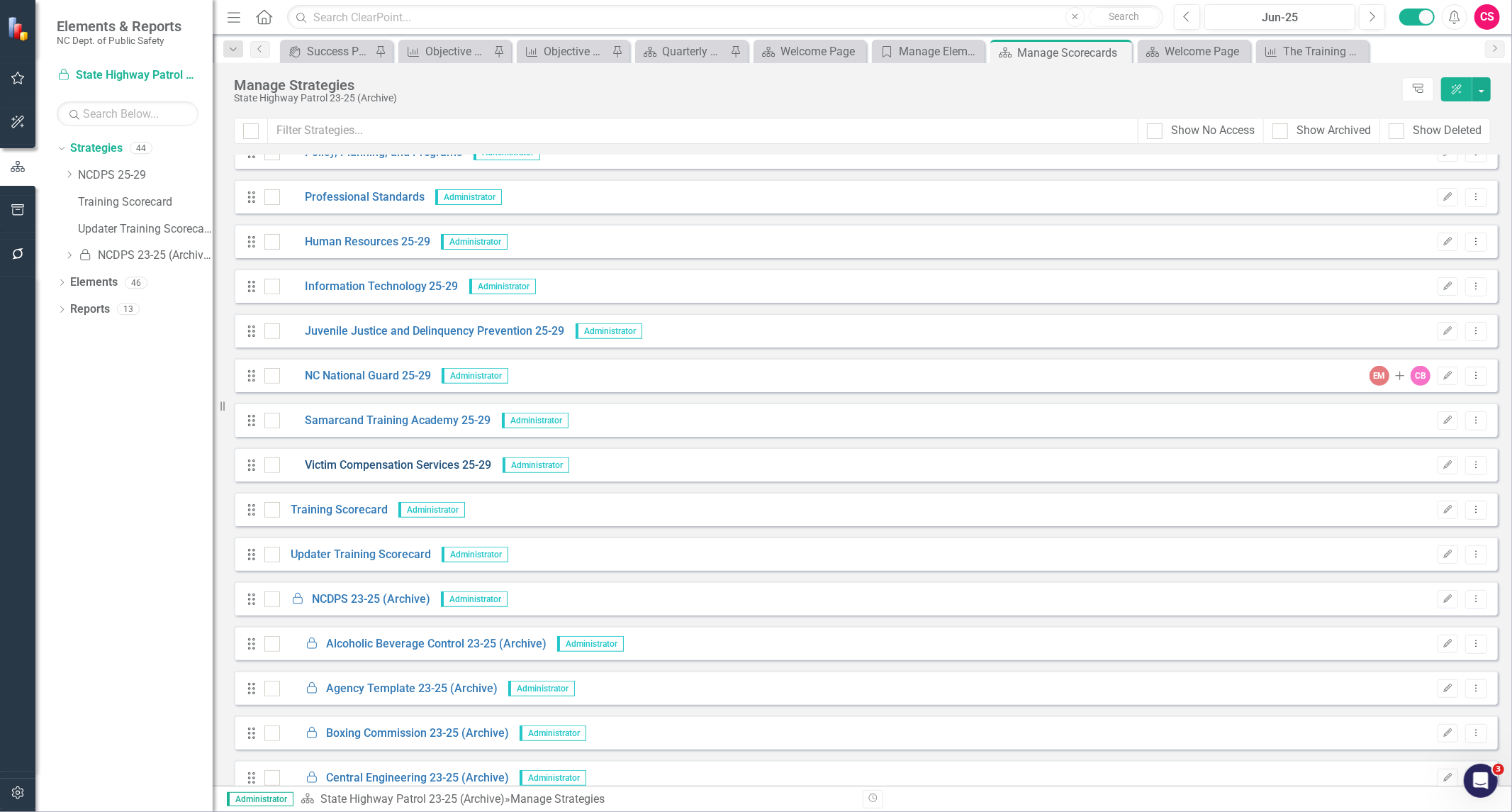
scroll to position [0, 0]
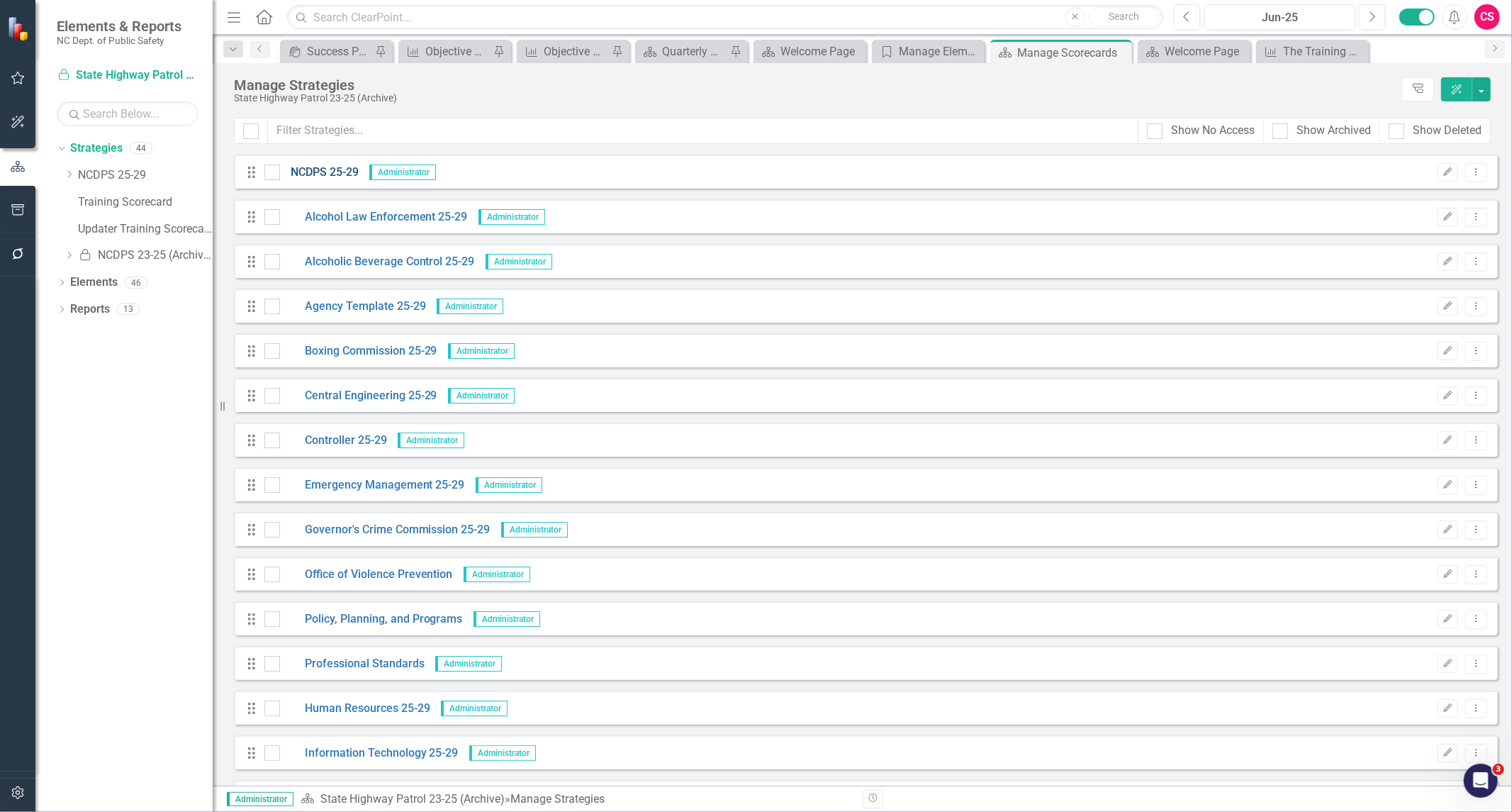
click at [316, 167] on link "NCDPS 25-29" at bounding box center [319, 173] width 79 height 17
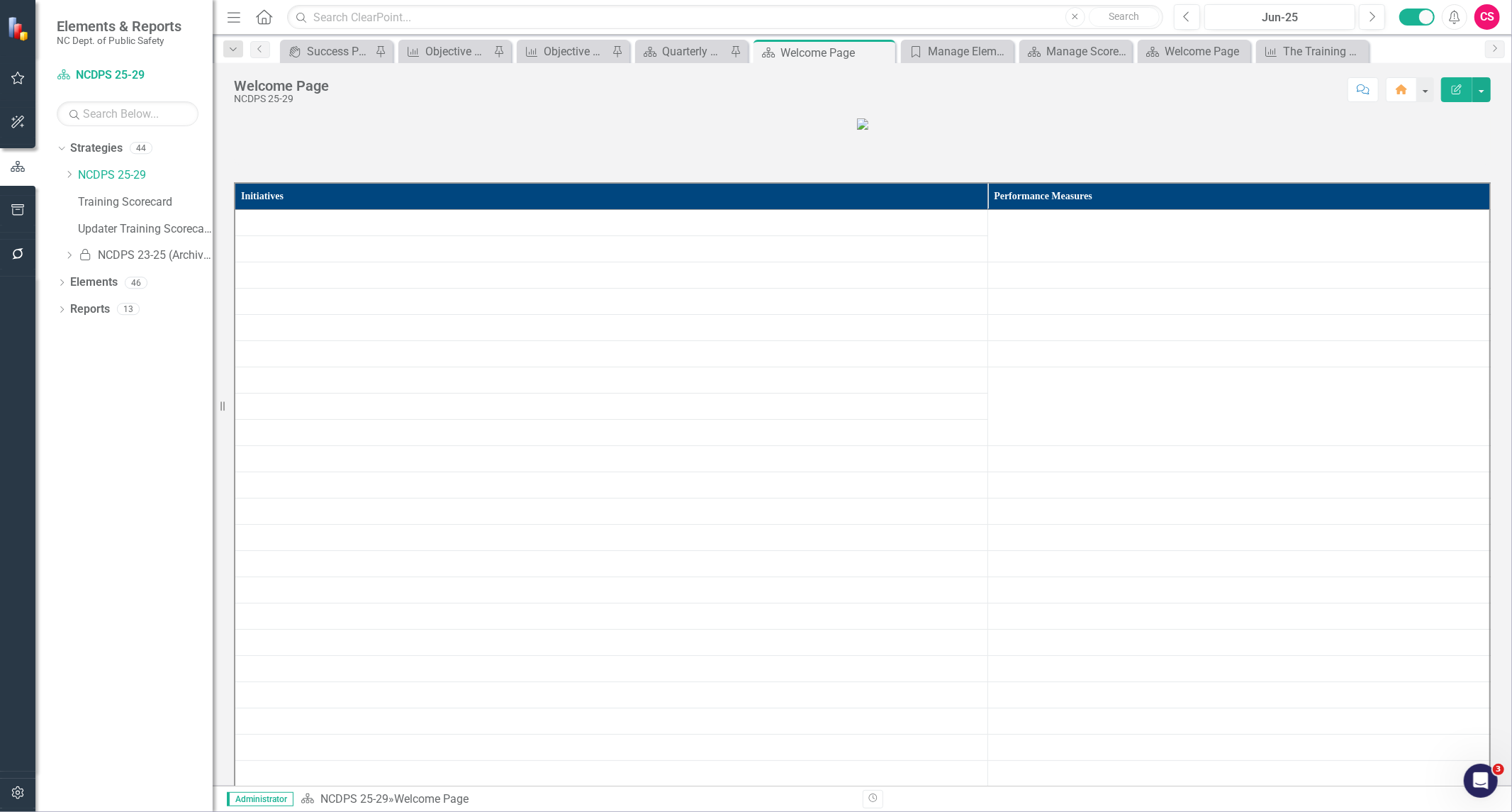
scroll to position [472, 0]
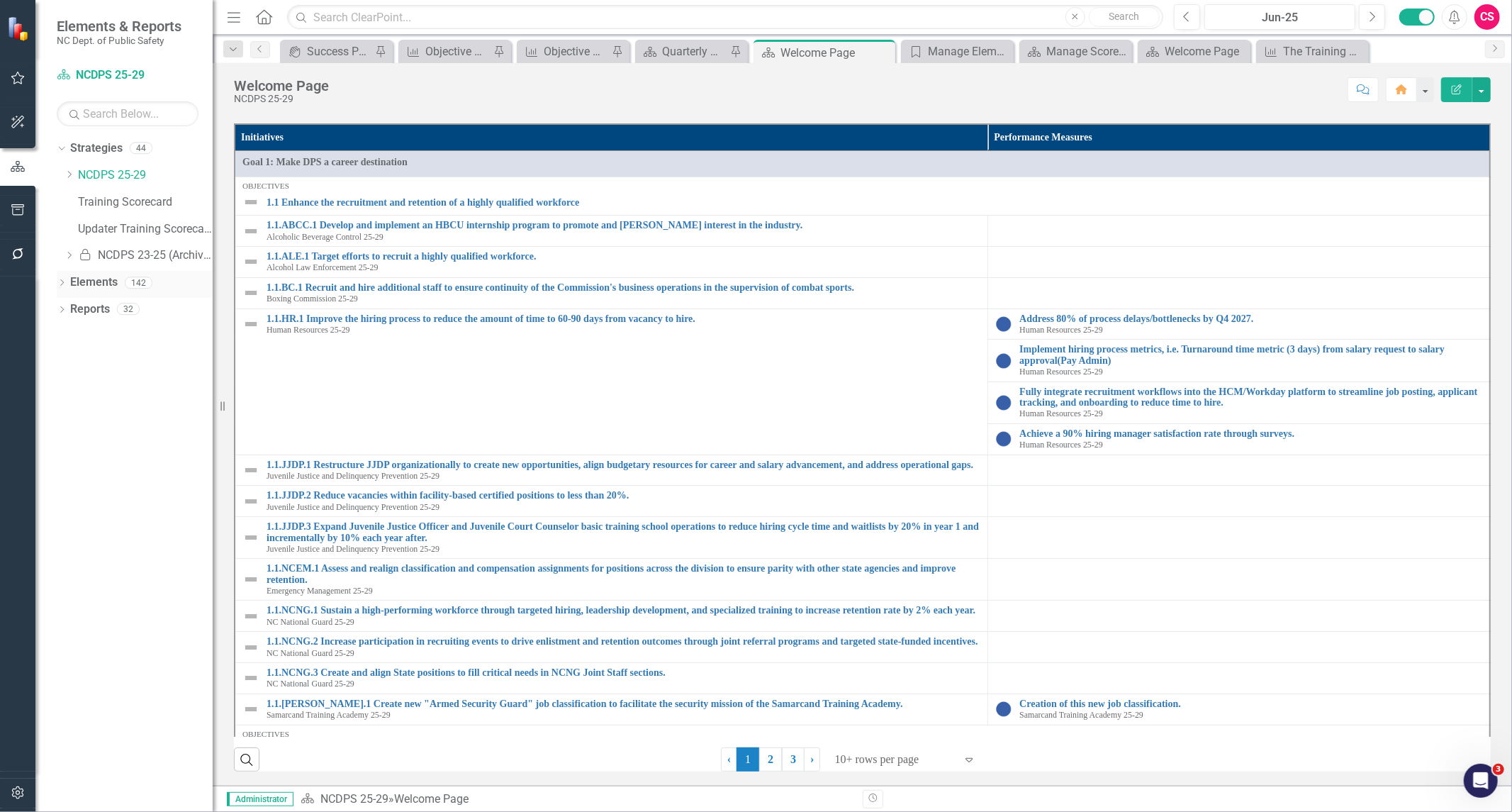
click at [87, 282] on link "Elements" at bounding box center [94, 282] width 47 height 17
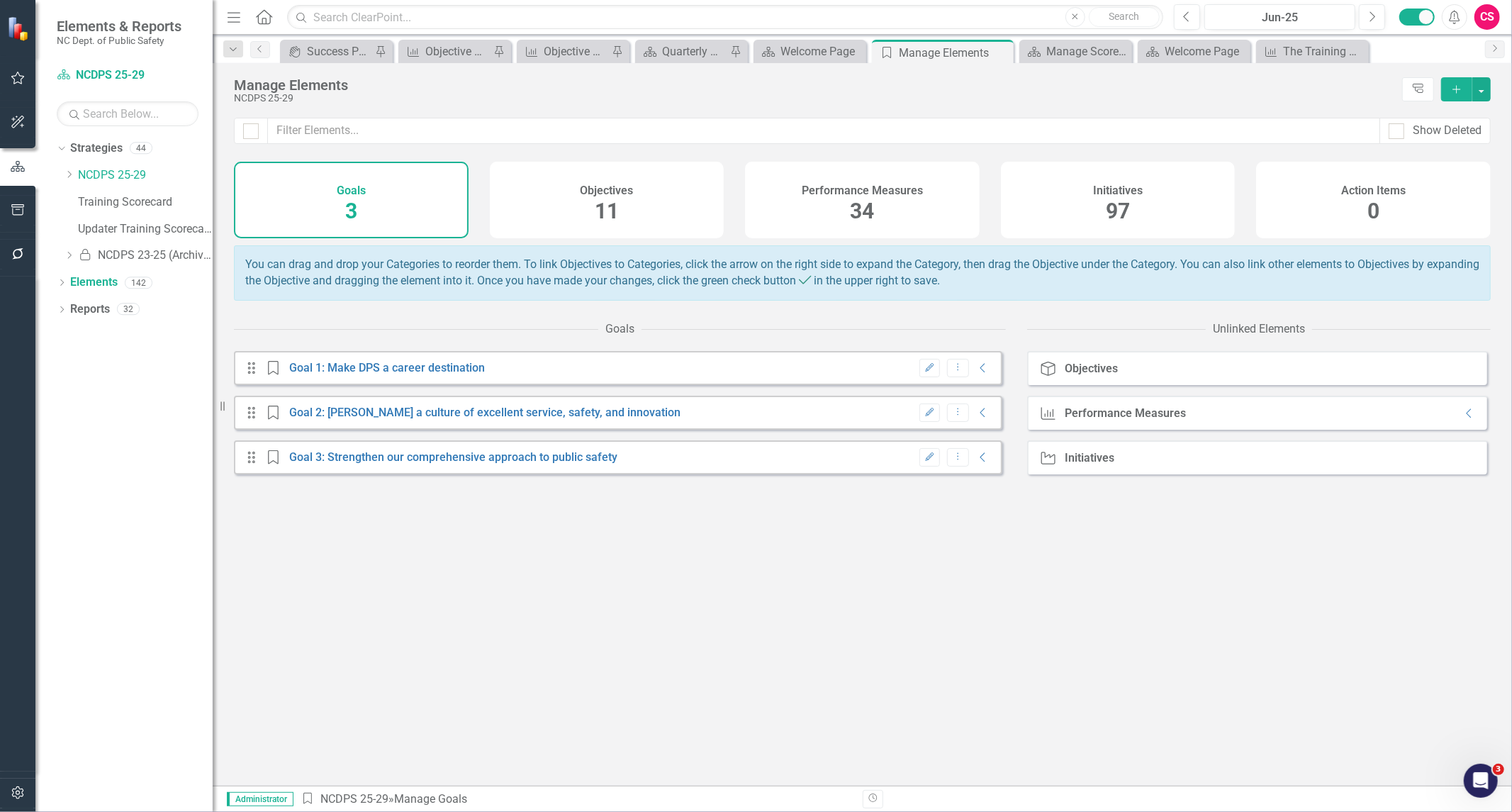
click at [845, 178] on div "Performance Measures 34" at bounding box center [863, 199] width 235 height 76
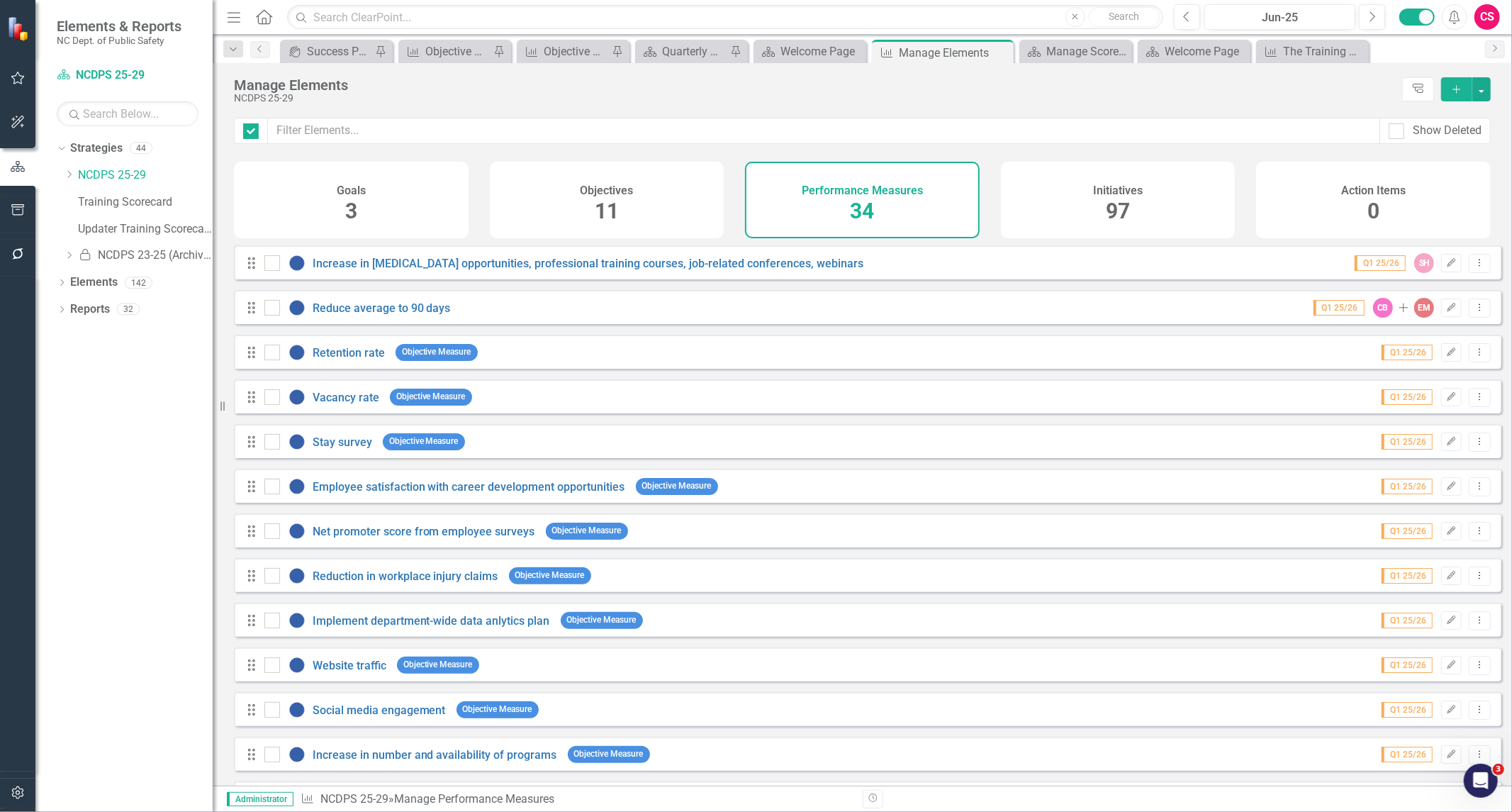
checkbox input "false"
click at [612, 270] on link "Increase in [MEDICAL_DATA] opportunities, professional training courses, job-re…" at bounding box center [588, 263] width 552 height 13
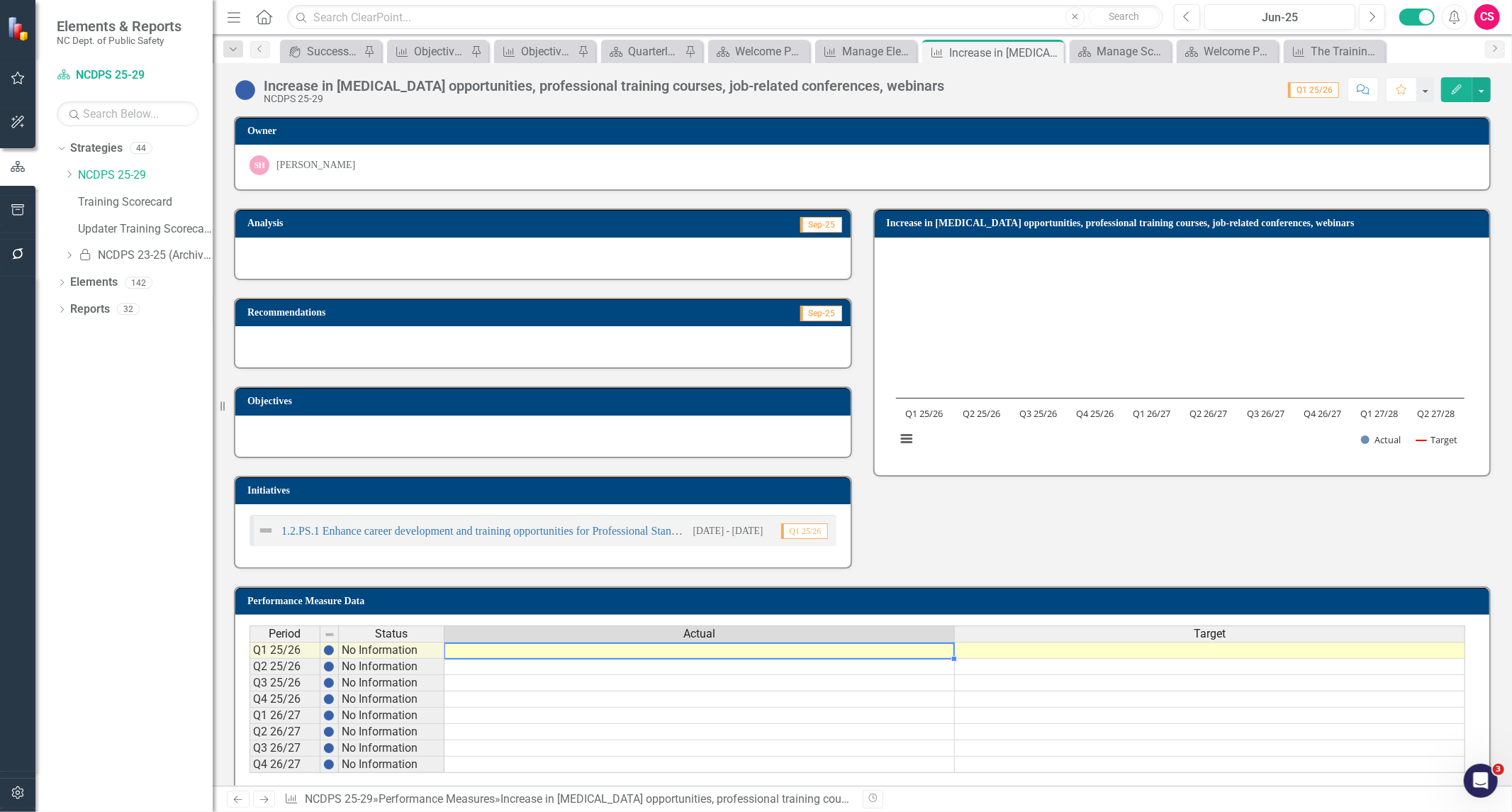
click at [842, 645] on td at bounding box center [700, 650] width 510 height 17
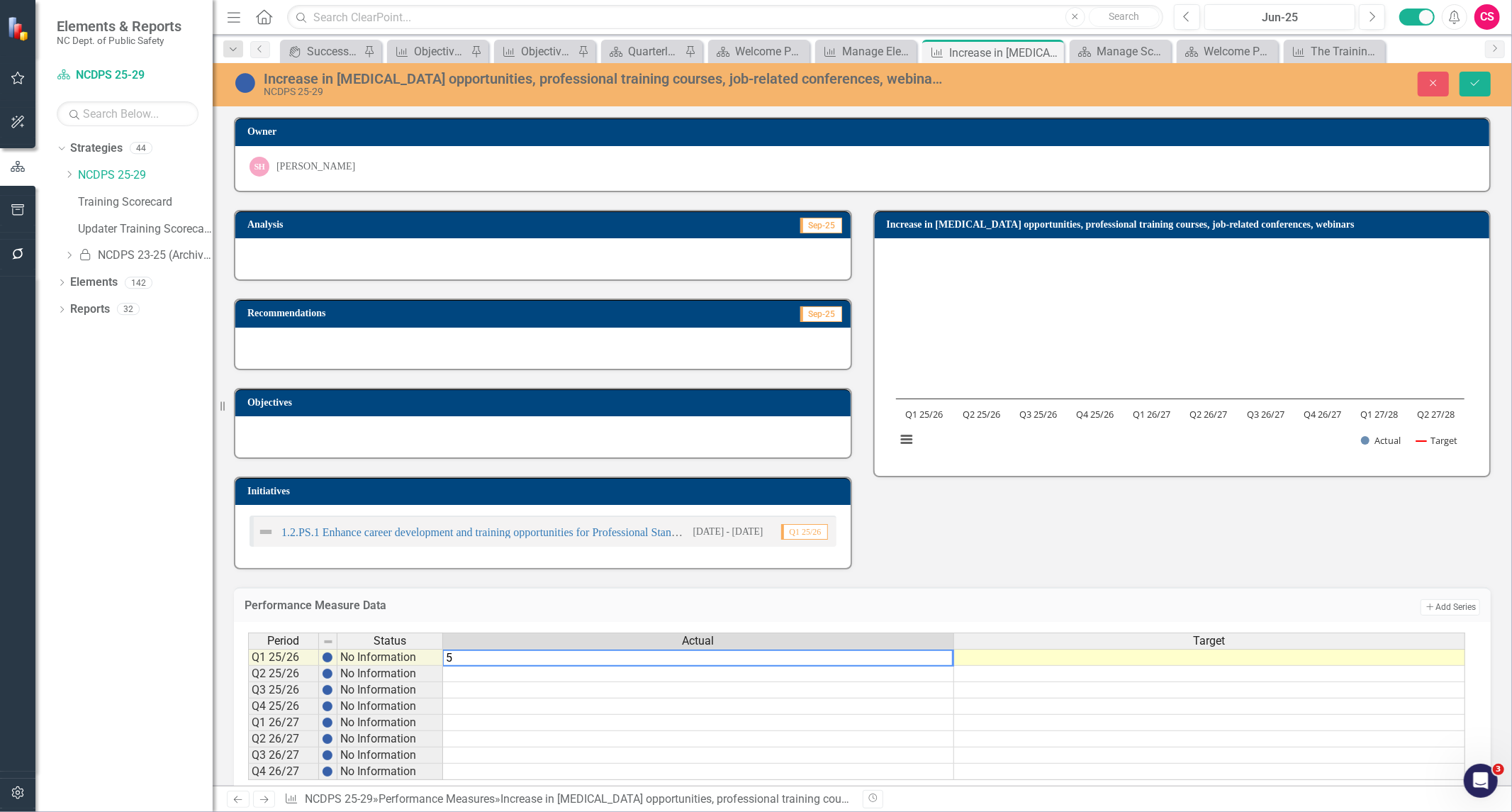
type textarea "5"
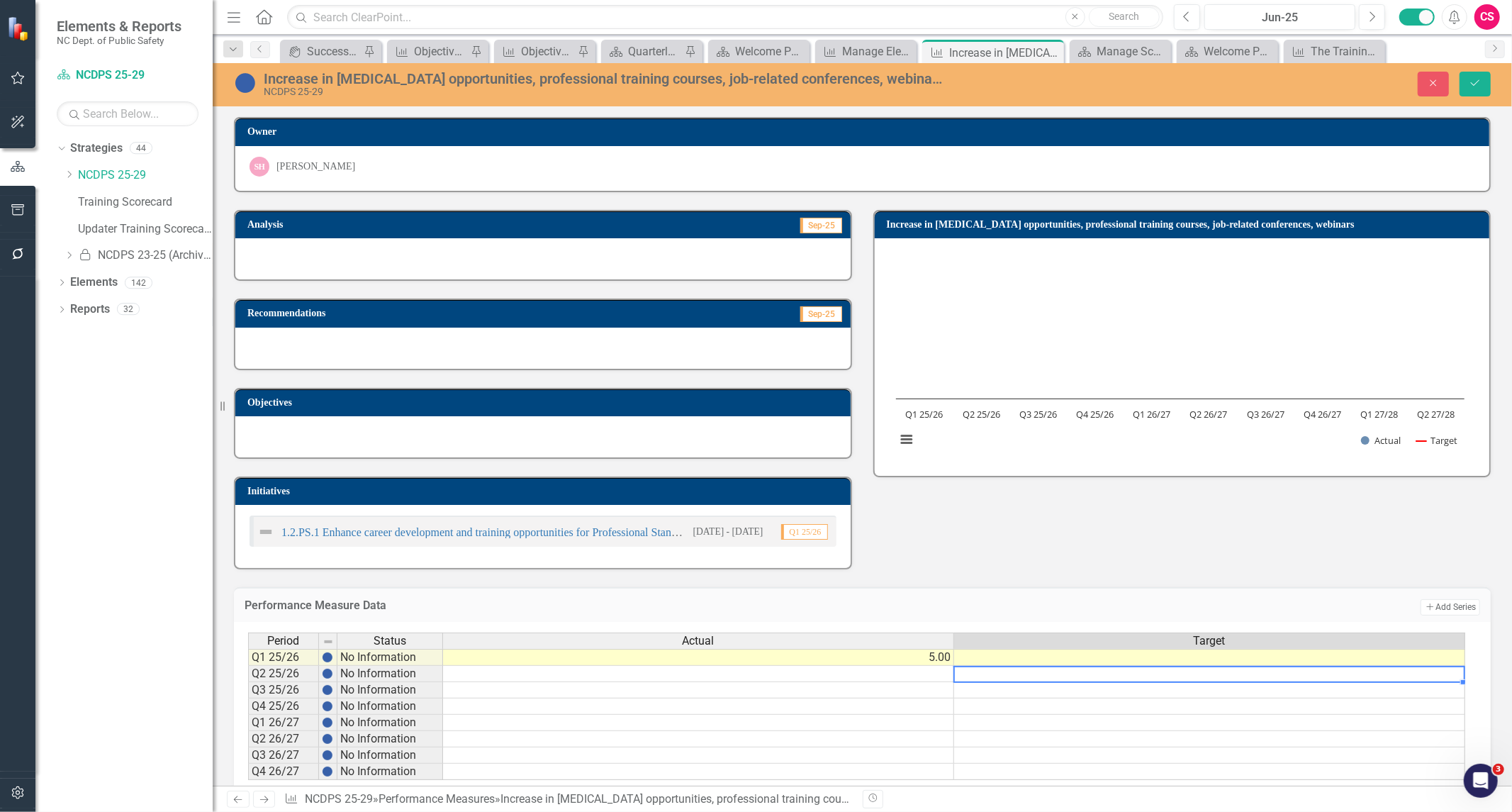
click at [1073, 666] on td at bounding box center [1209, 673] width 511 height 17
click at [1075, 649] on td at bounding box center [1209, 657] width 511 height 17
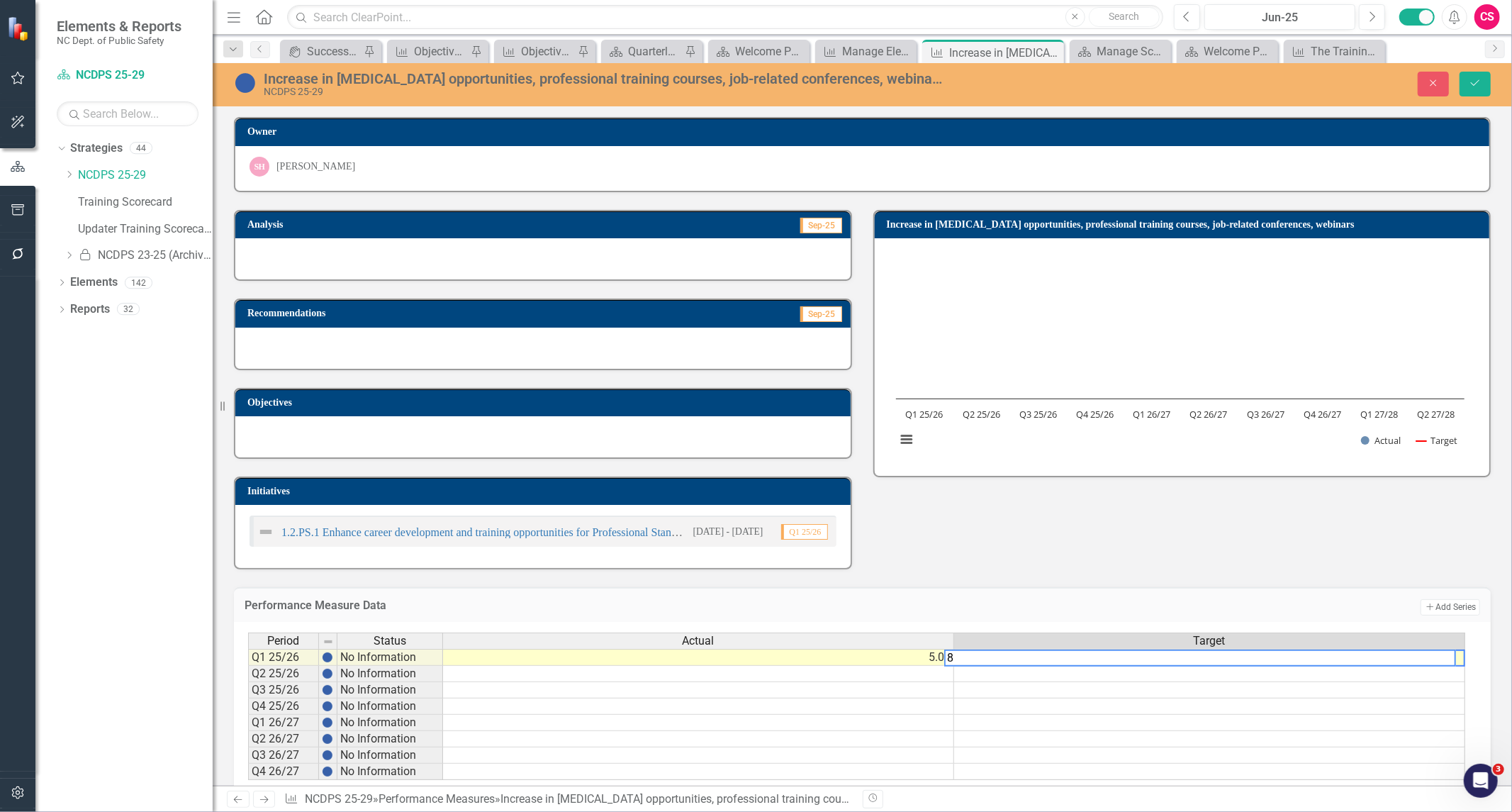
type textarea "8"
click at [1010, 688] on td at bounding box center [1209, 690] width 511 height 17
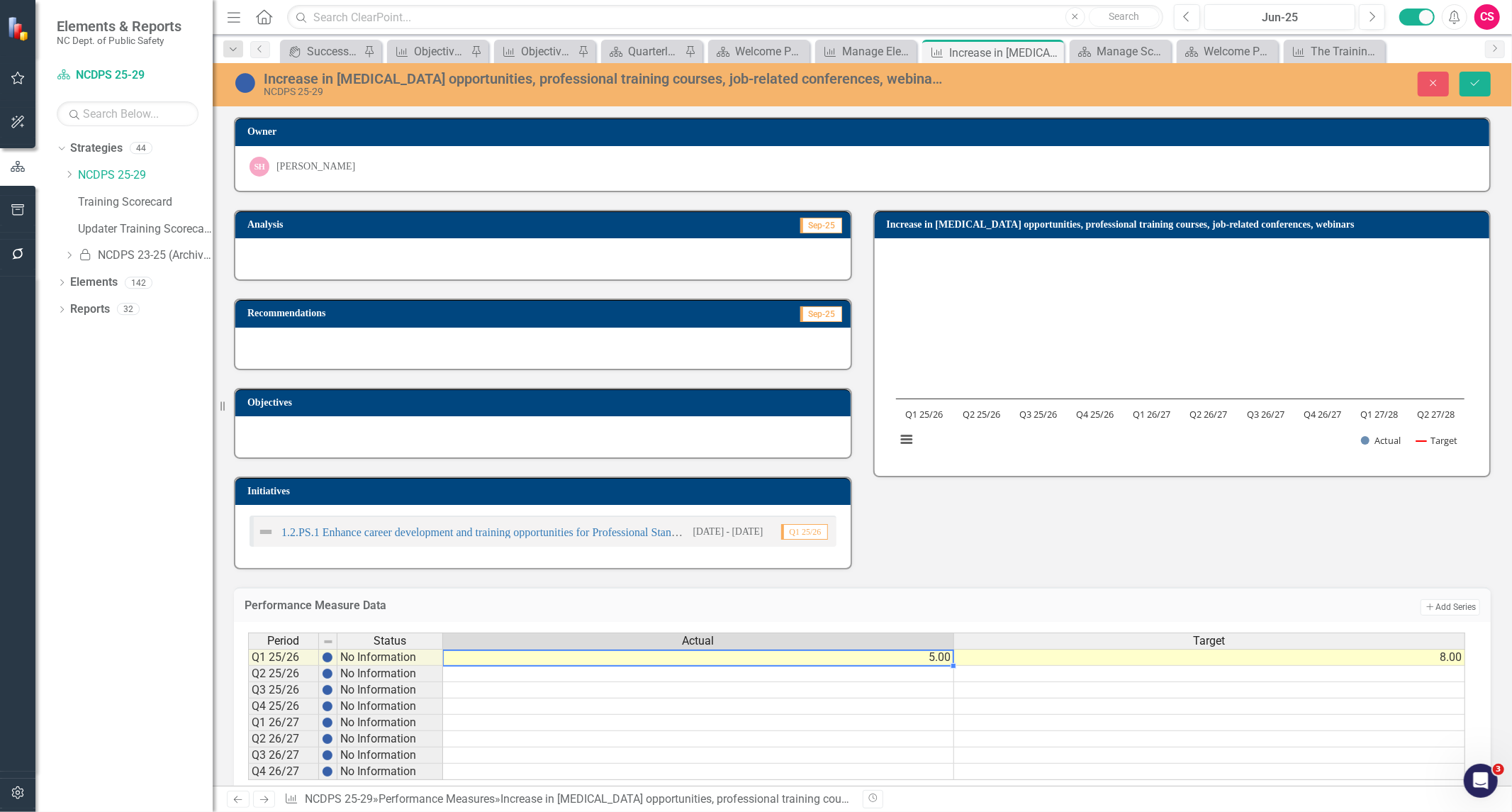
click at [924, 649] on td "5.00" at bounding box center [698, 657] width 511 height 17
drag, startPoint x: 953, startPoint y: 660, endPoint x: 949, endPoint y: 773, distance: 113.1
click at [248, 796] on div at bounding box center [248, 796] width 0 height 0
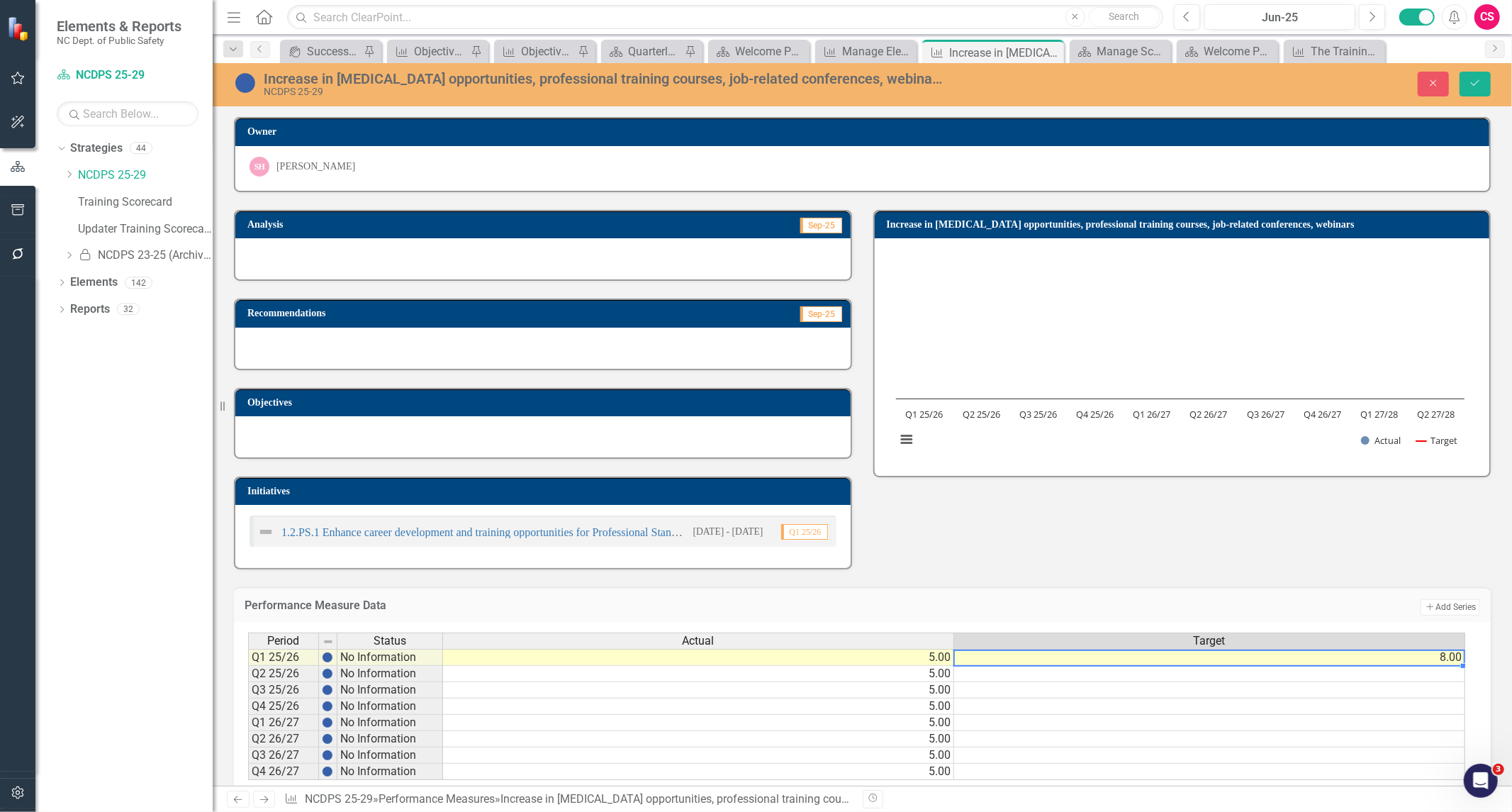
click at [1425, 653] on td "8.00" at bounding box center [1209, 657] width 511 height 17
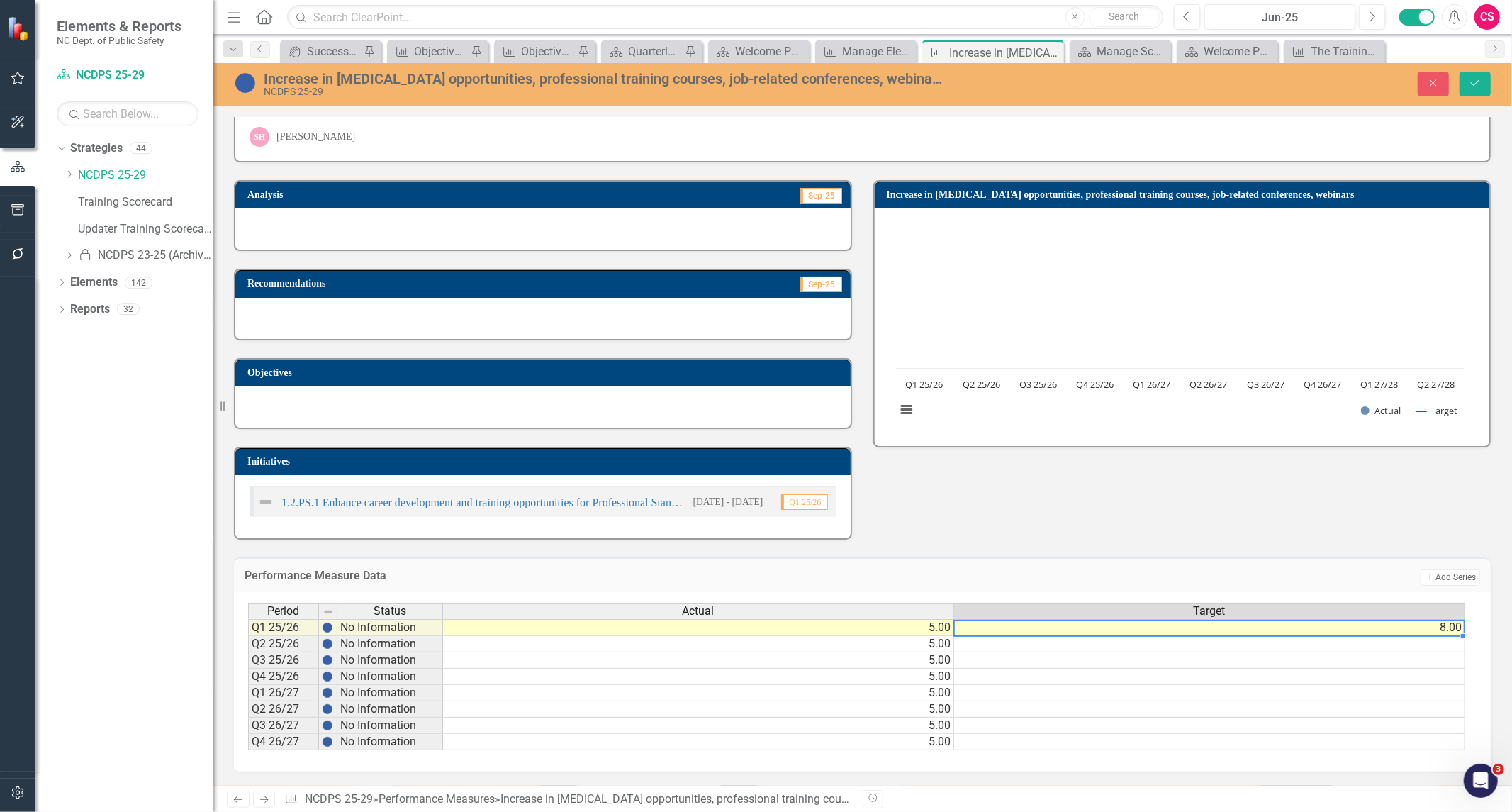
drag, startPoint x: 1237, startPoint y: 746, endPoint x: 1309, endPoint y: 754, distance: 72.4
click at [1309, 754] on div "Period Status Actual Target Q1 25/26 No Information 5.00 8.00 Q2 25/26 No Infor…" at bounding box center [862, 681] width 1257 height 180
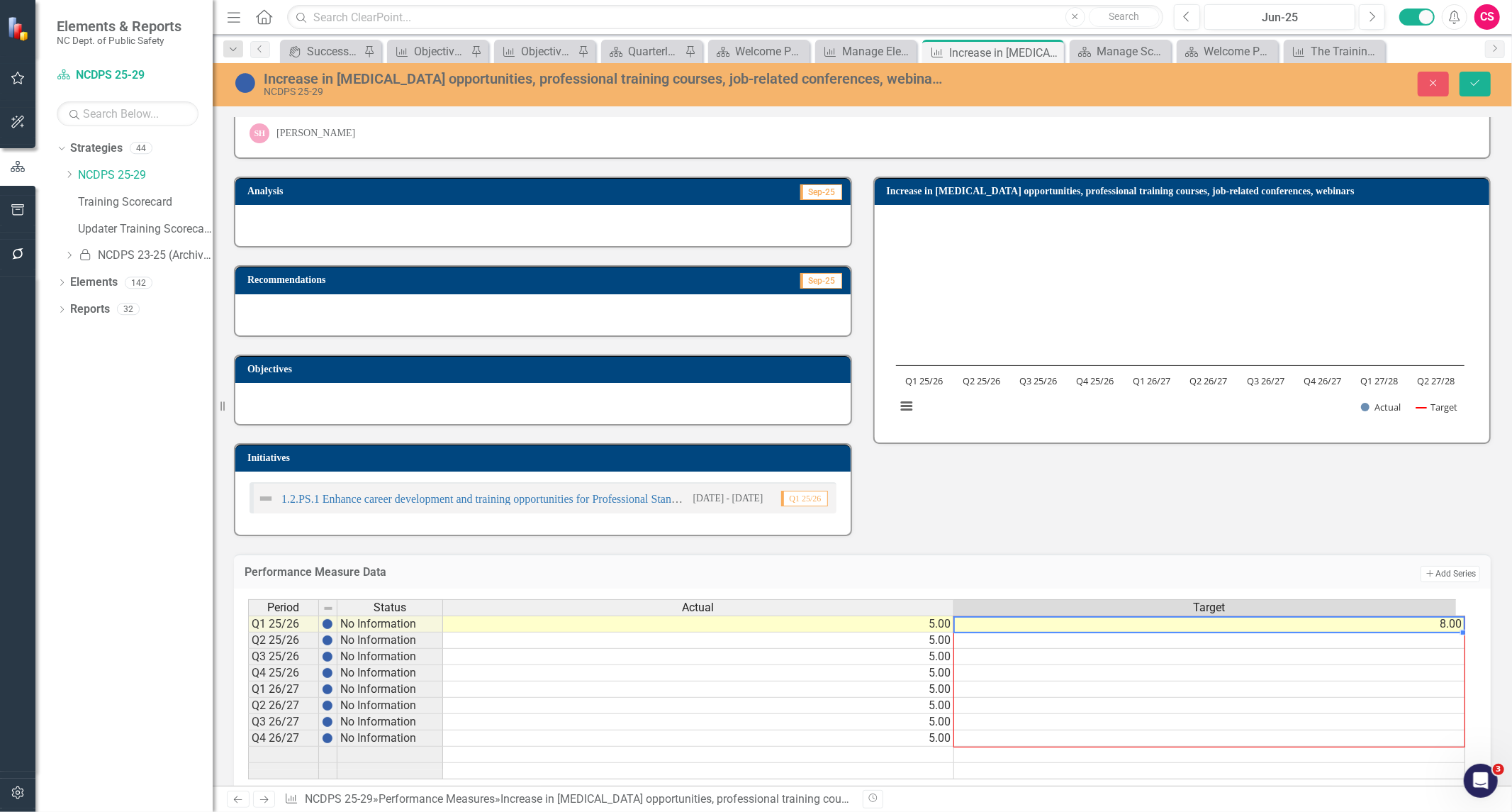
drag, startPoint x: 1453, startPoint y: 625, endPoint x: 1452, endPoint y: 732, distance: 107.0
click at [248, 732] on div "Period Status Actual Target Q1 25/26 No Information 5.00 8.00 Q2 25/26 No Infor…" at bounding box center [248, 688] width 0 height 180
type textarea "8"
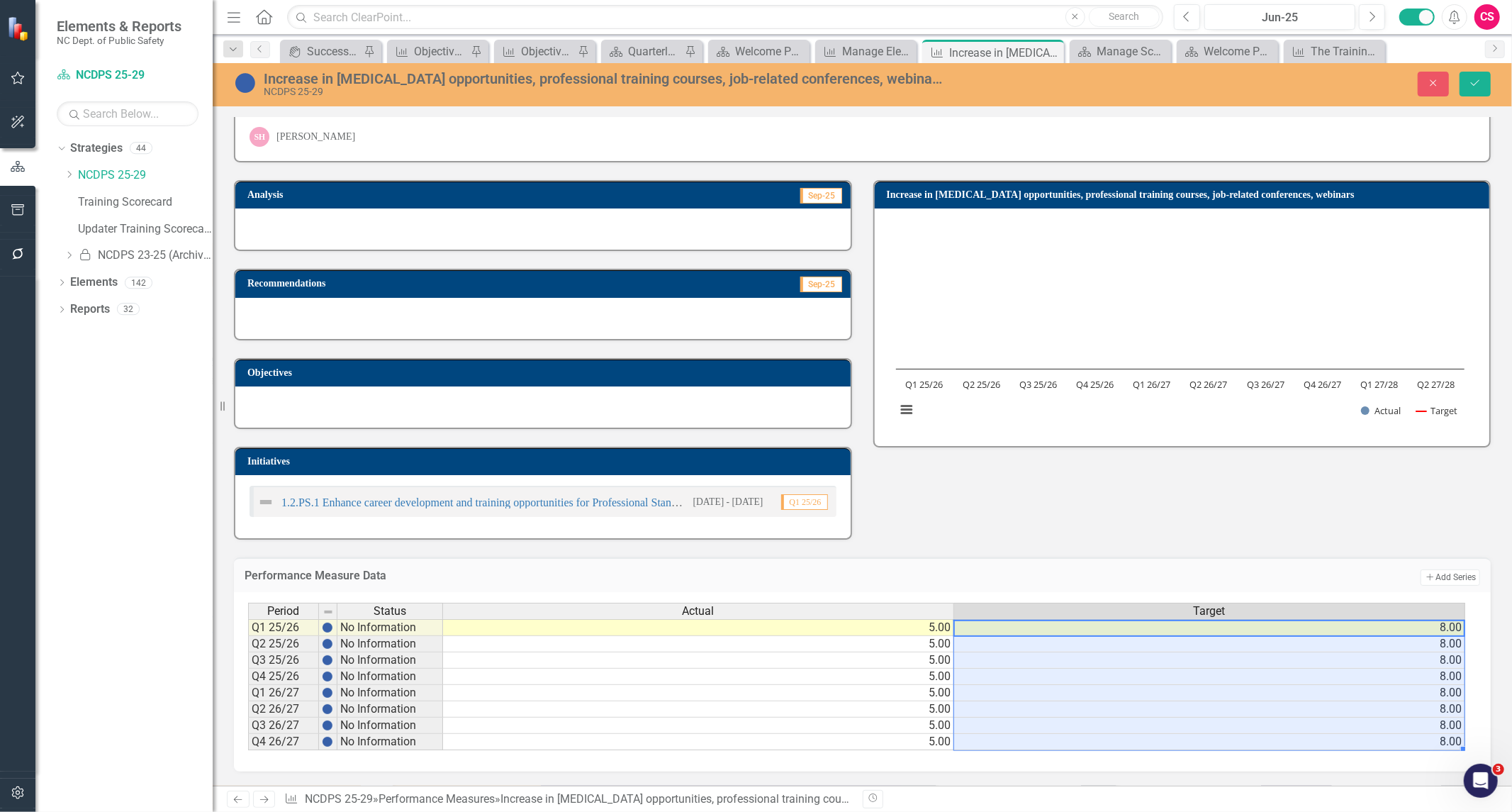
click at [959, 527] on div "Analysis Sep-25 Recommendations Sep-25 Objectives Initiatives 1.2.PS.1 Enhance …" at bounding box center [863, 351] width 1279 height 378
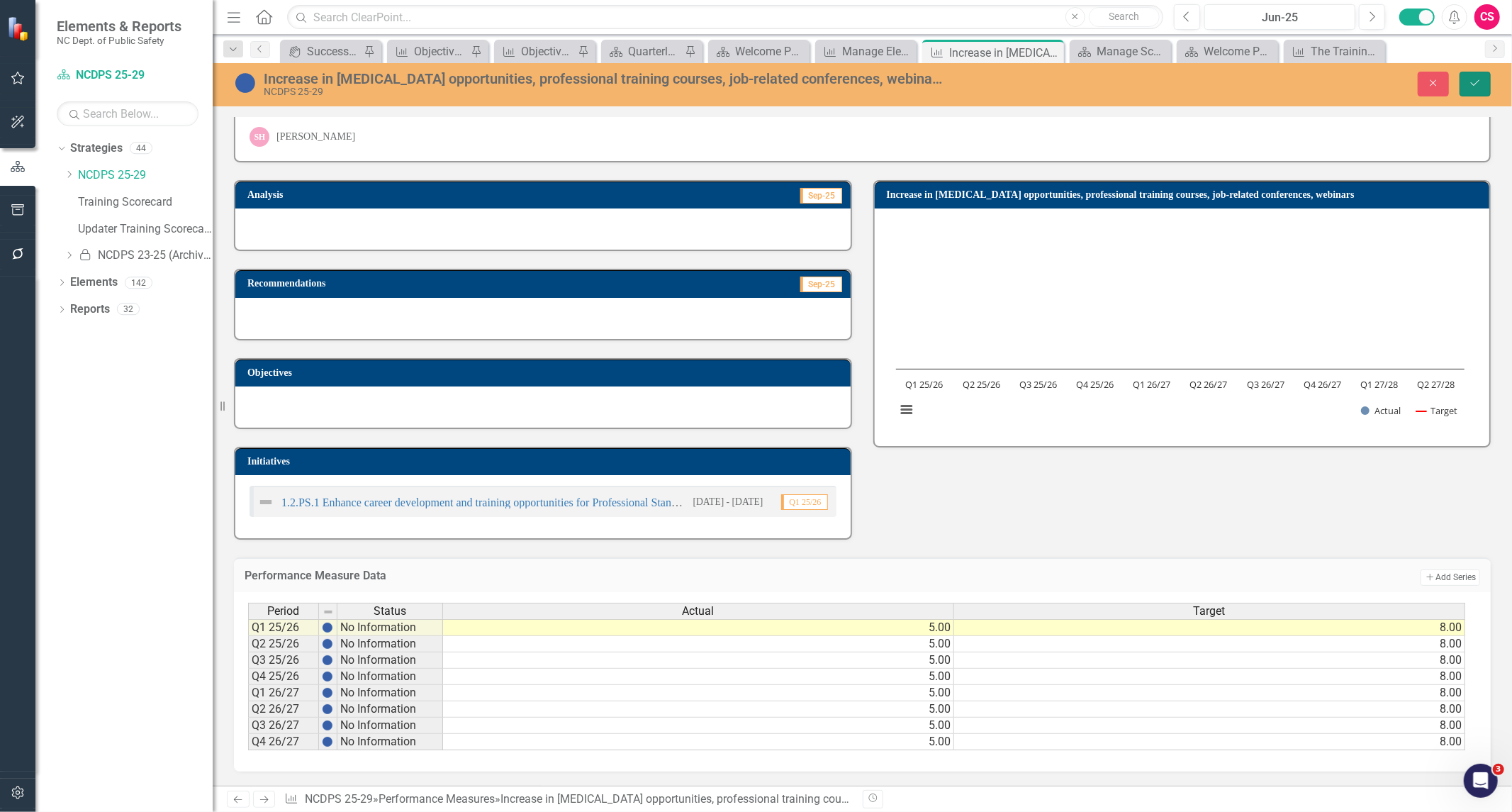
click at [1468, 80] on button "Save" at bounding box center [1476, 84] width 32 height 25
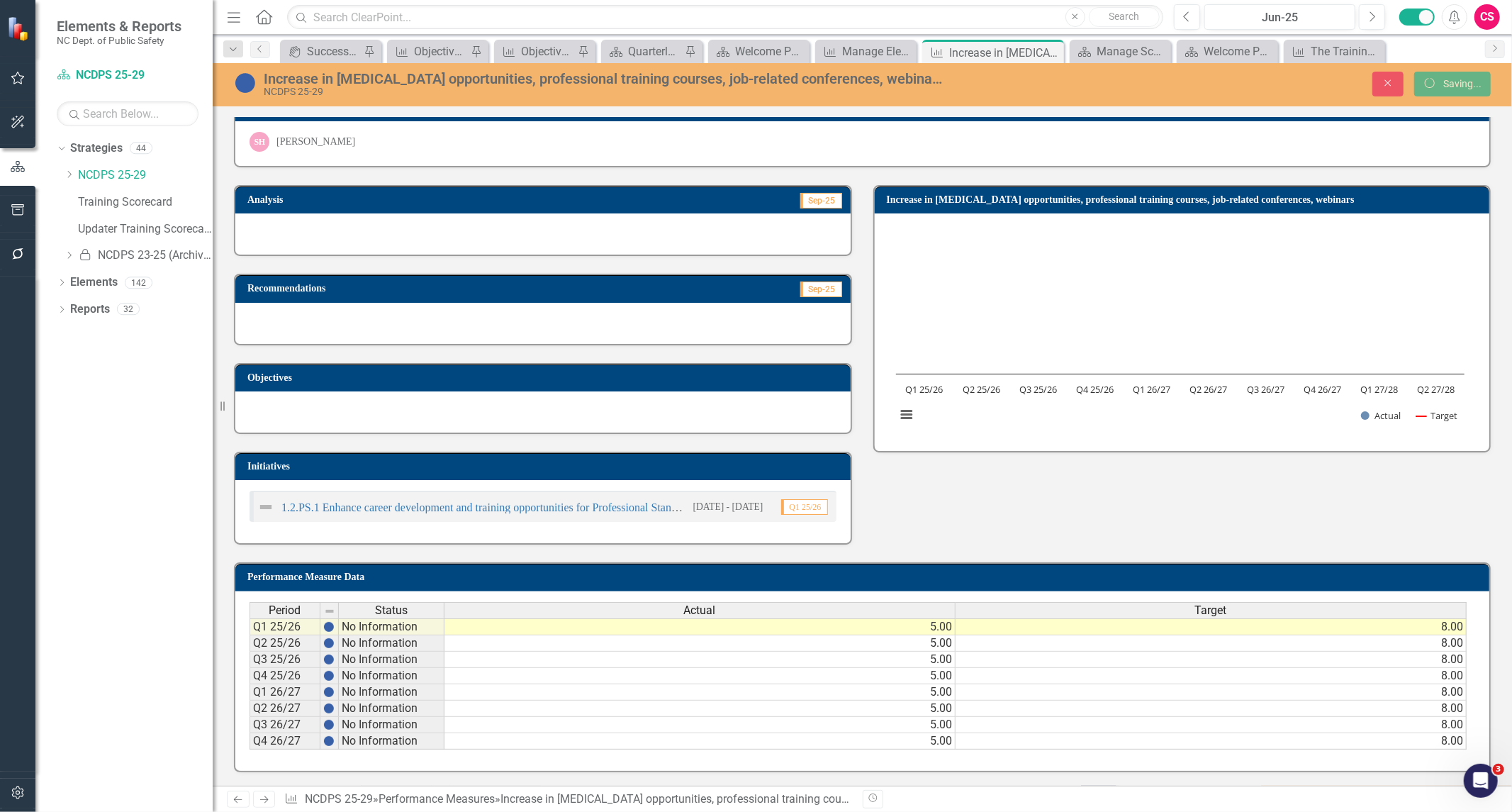
scroll to position [28, 0]
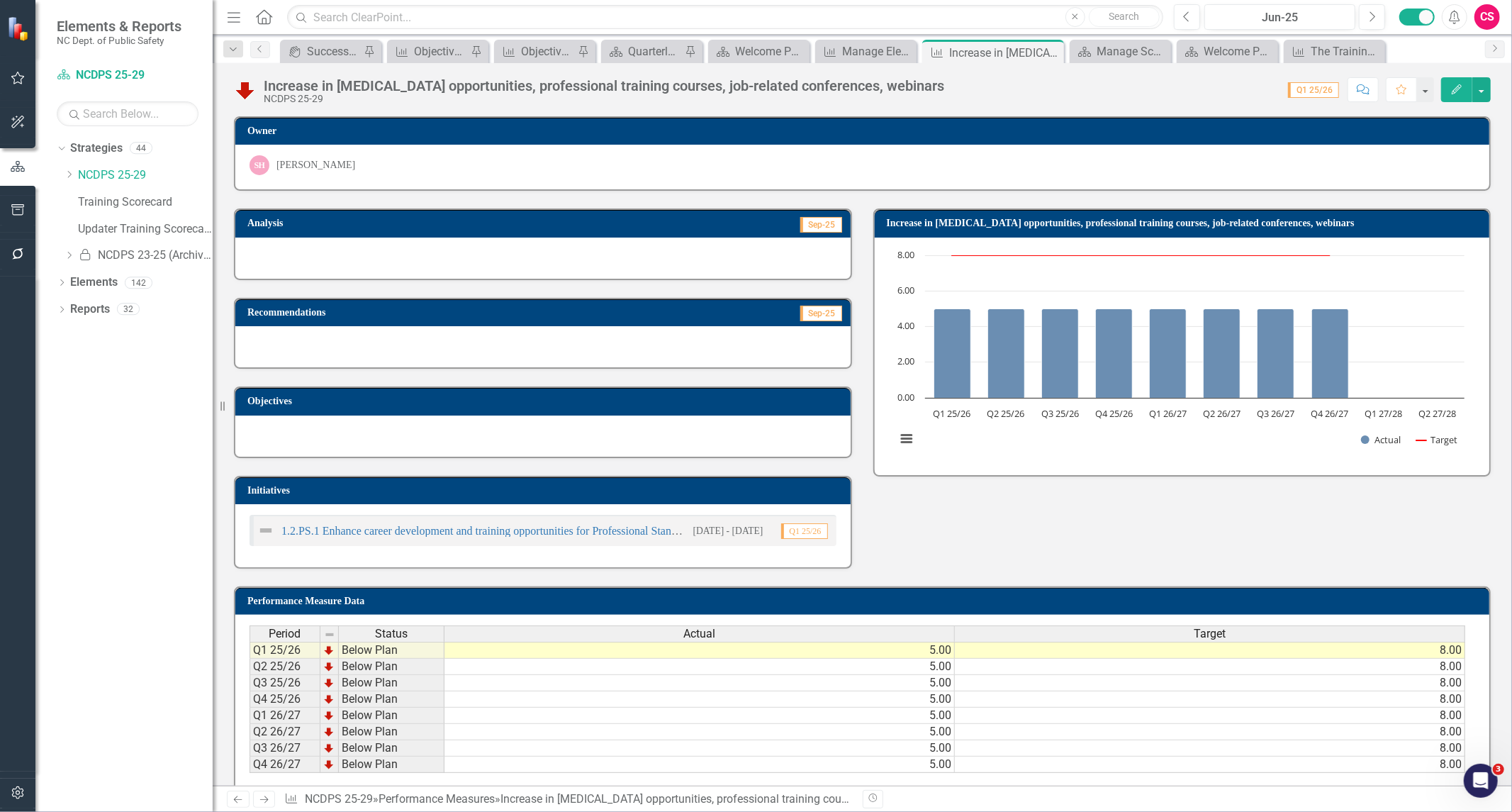
click at [923, 664] on td "5.00" at bounding box center [700, 666] width 510 height 17
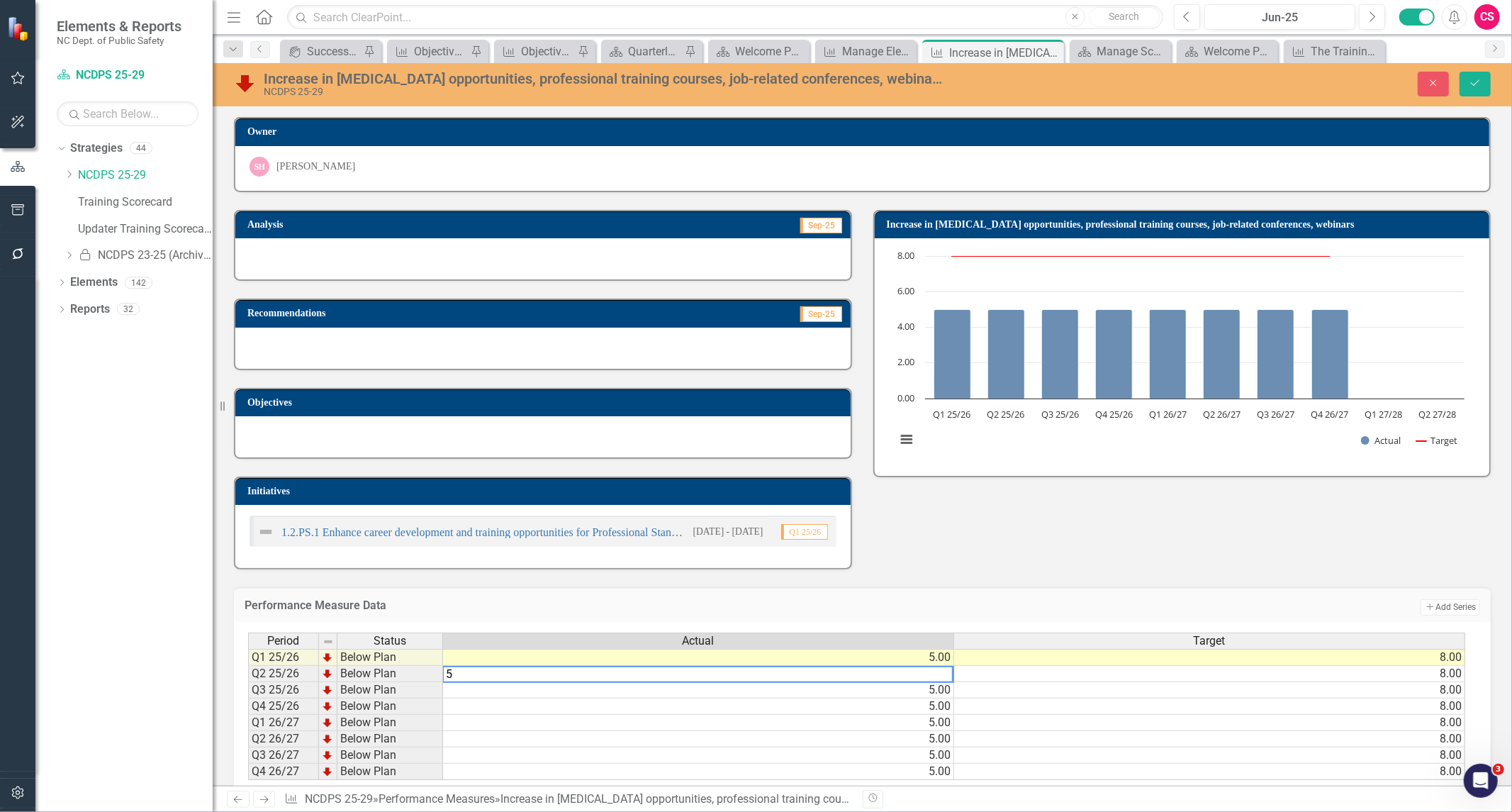
click at [934, 683] on td "5.00" at bounding box center [698, 690] width 511 height 17
click at [945, 702] on td "5.00" at bounding box center [698, 706] width 511 height 17
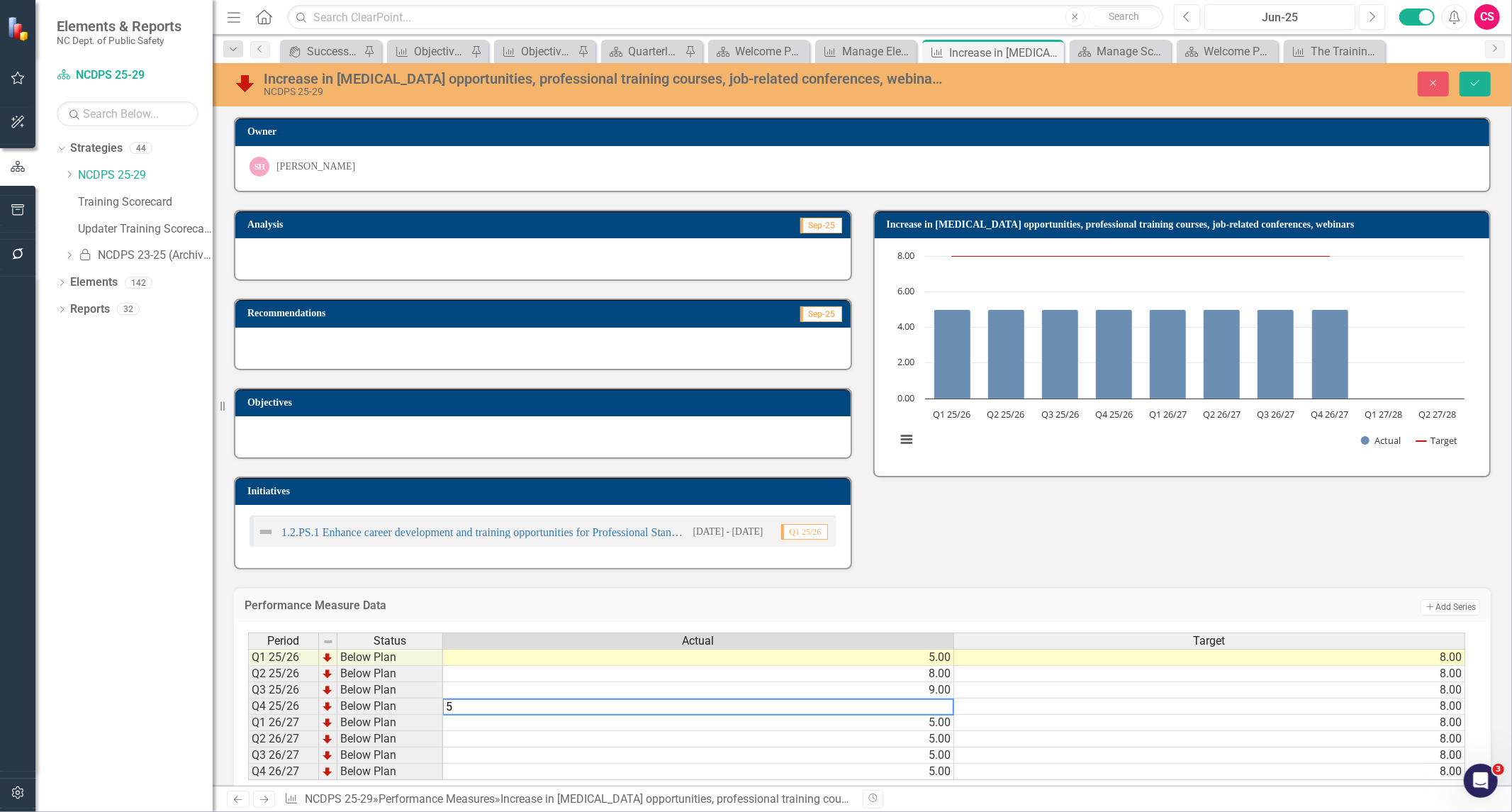
click at [941, 719] on td "5.00" at bounding box center [698, 723] width 511 height 17
type textarea "7"
click at [1477, 86] on icon "Save" at bounding box center [1475, 82] width 13 height 10
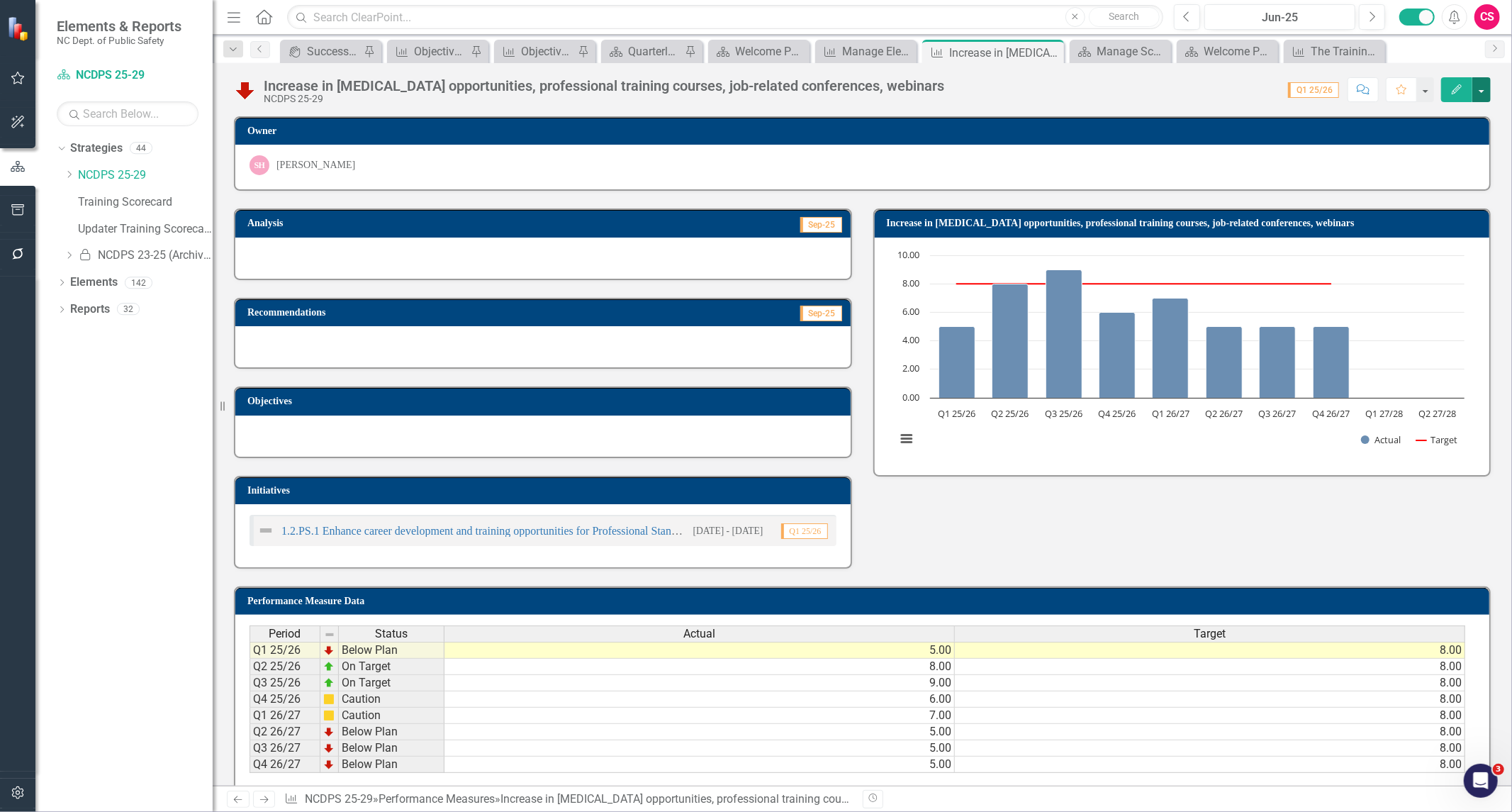
click at [1480, 96] on button "button" at bounding box center [1481, 89] width 18 height 25
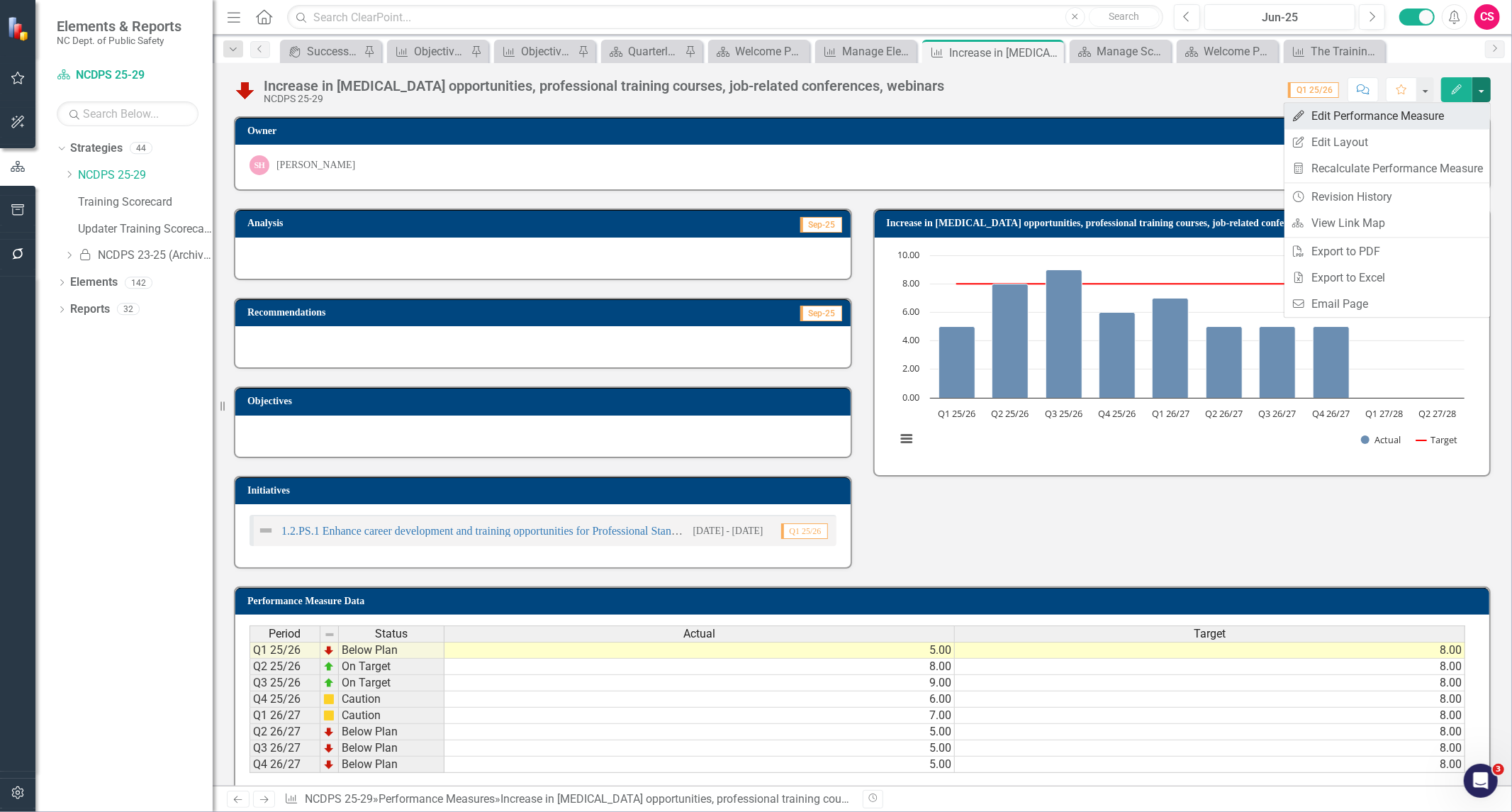
click at [1366, 120] on link "Edit Edit Performance Measure" at bounding box center [1387, 116] width 205 height 26
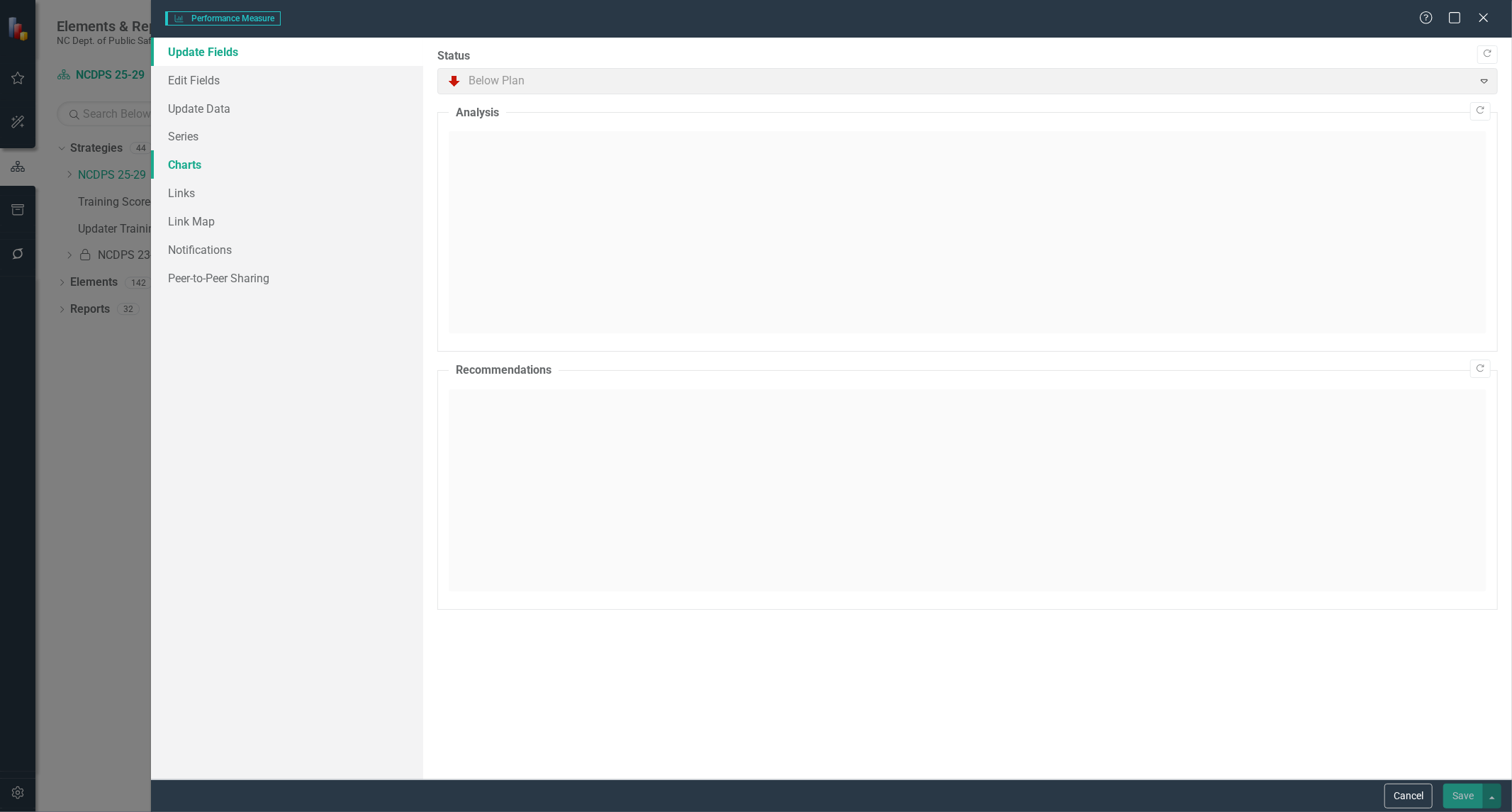
click at [213, 173] on link "Charts" at bounding box center [287, 164] width 272 height 28
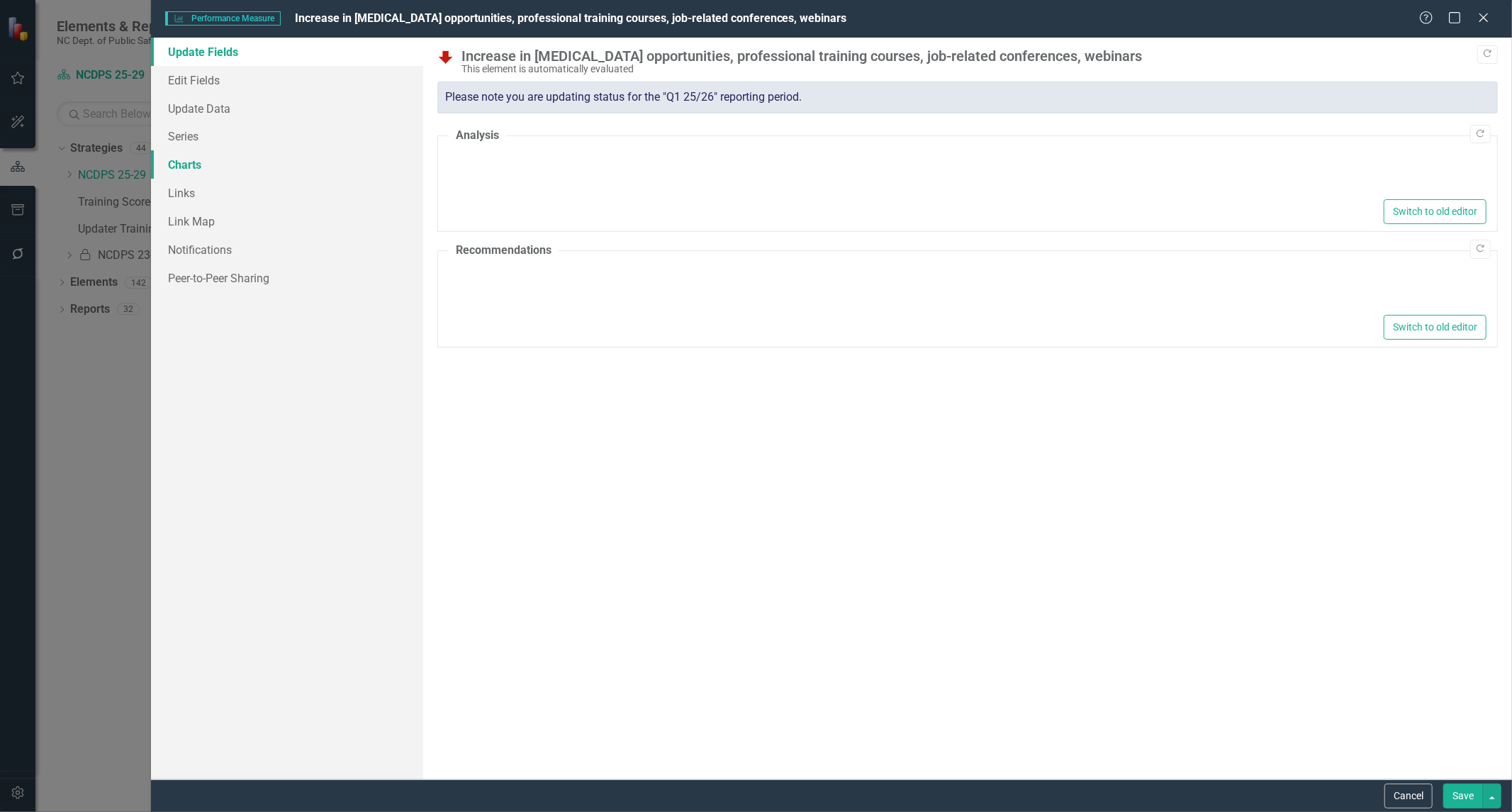
click at [199, 161] on link "Charts" at bounding box center [287, 164] width 272 height 28
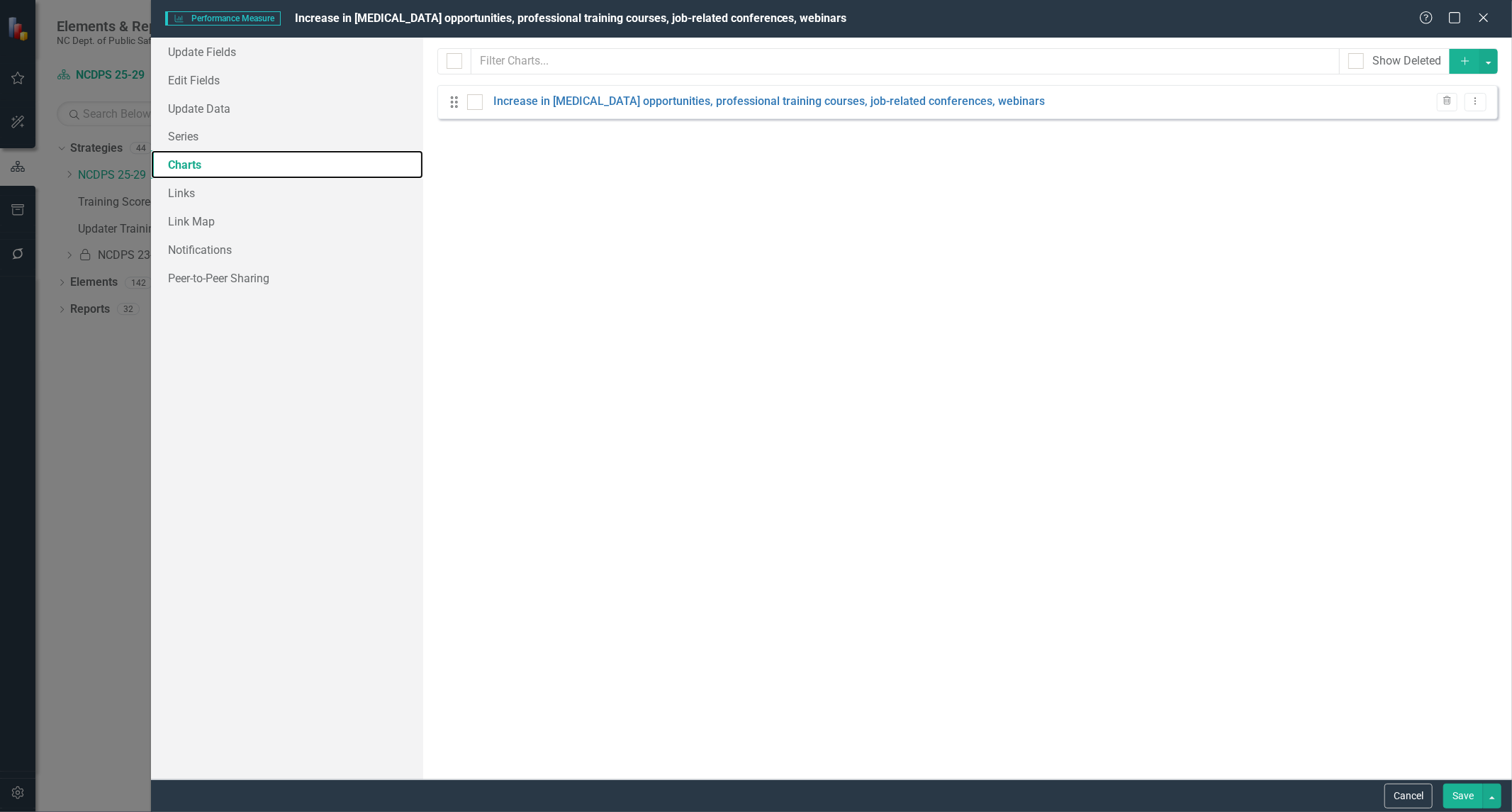
scroll to position [0, 0]
click at [760, 103] on link "Increase in [MEDICAL_DATA] opportunities, professional training courses, job-re…" at bounding box center [769, 102] width 552 height 17
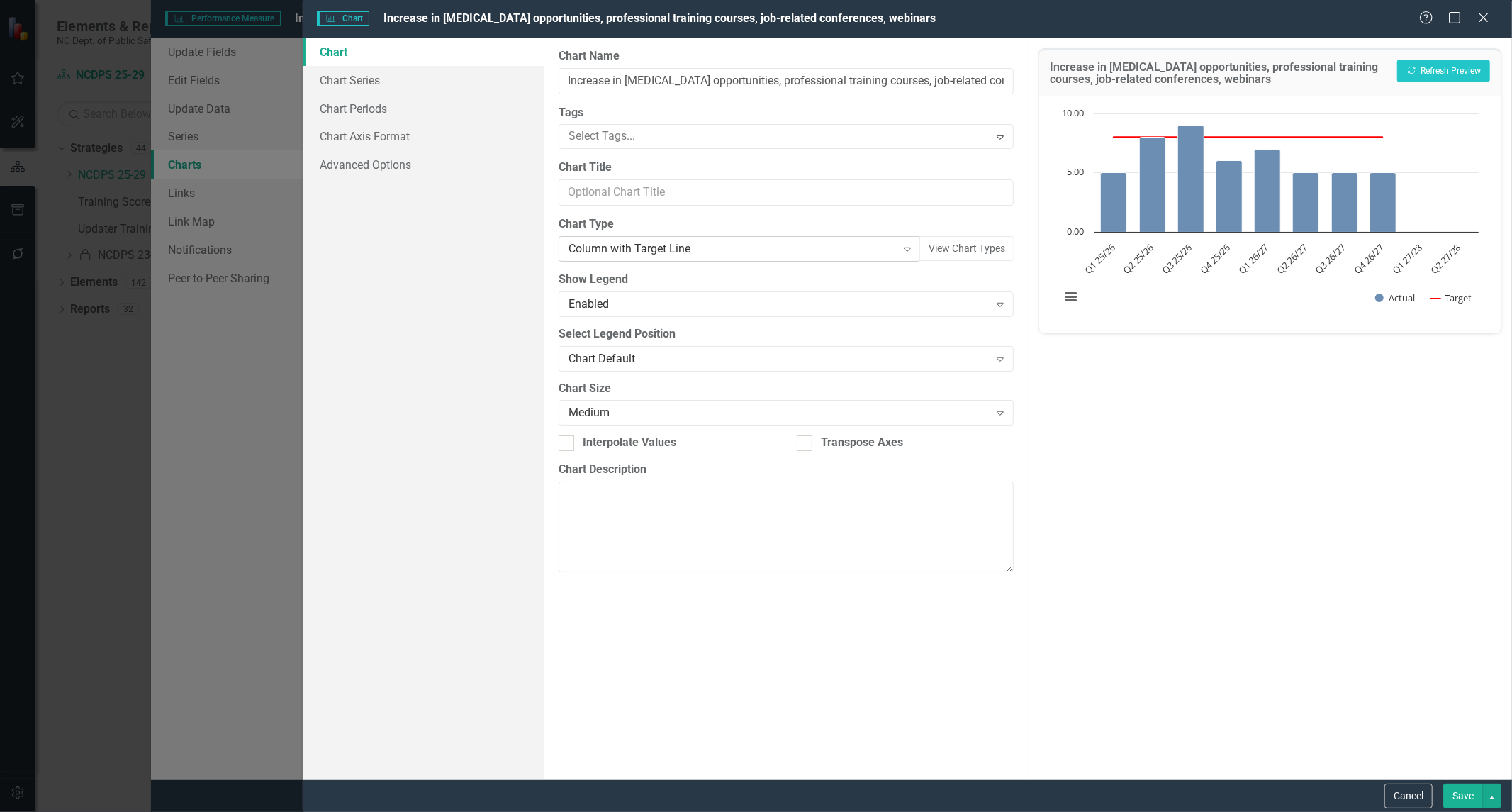
click at [646, 253] on div "Column with Target Line" at bounding box center [732, 249] width 328 height 17
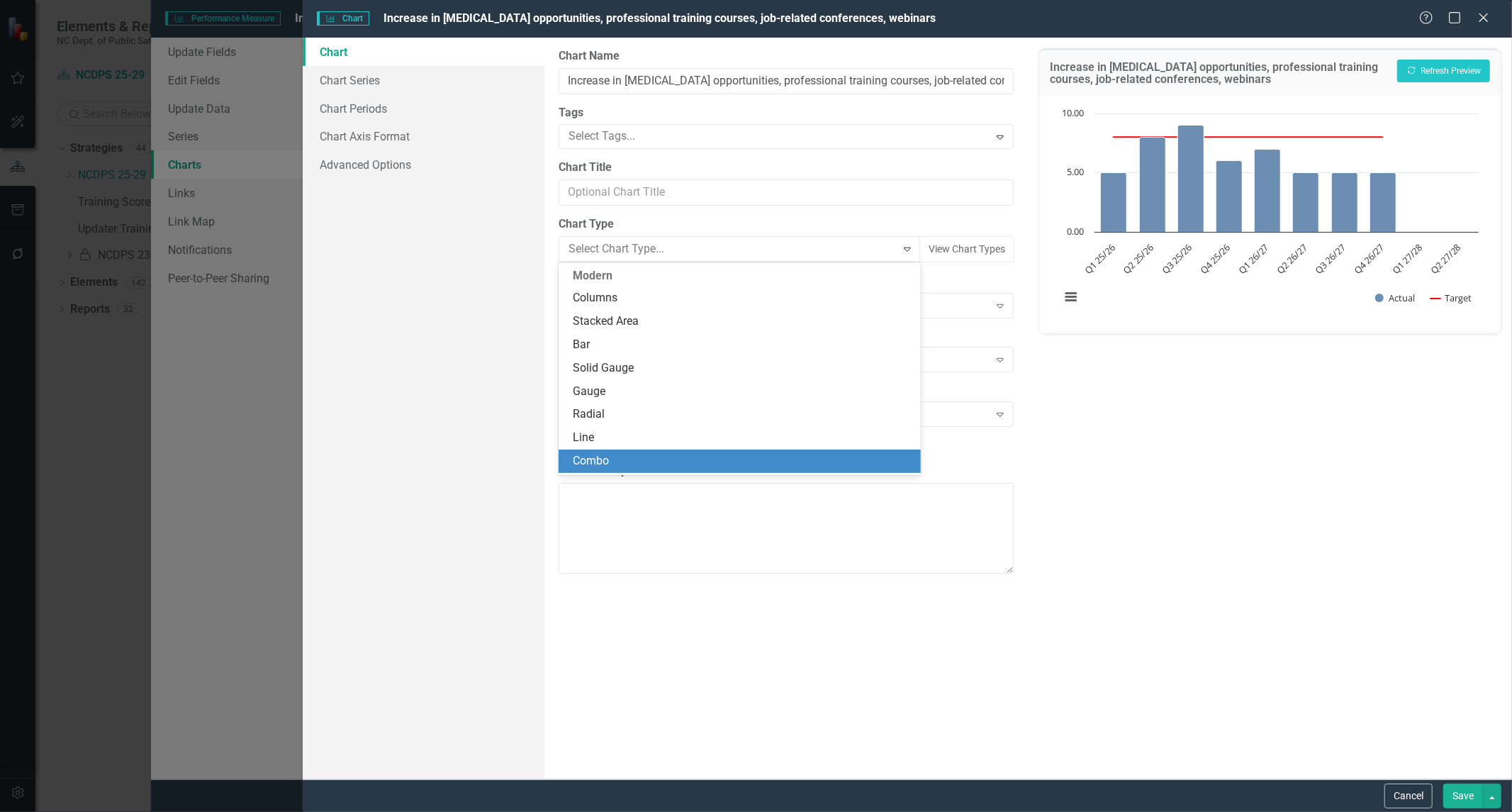
click at [613, 450] on div "Combo" at bounding box center [739, 461] width 362 height 24
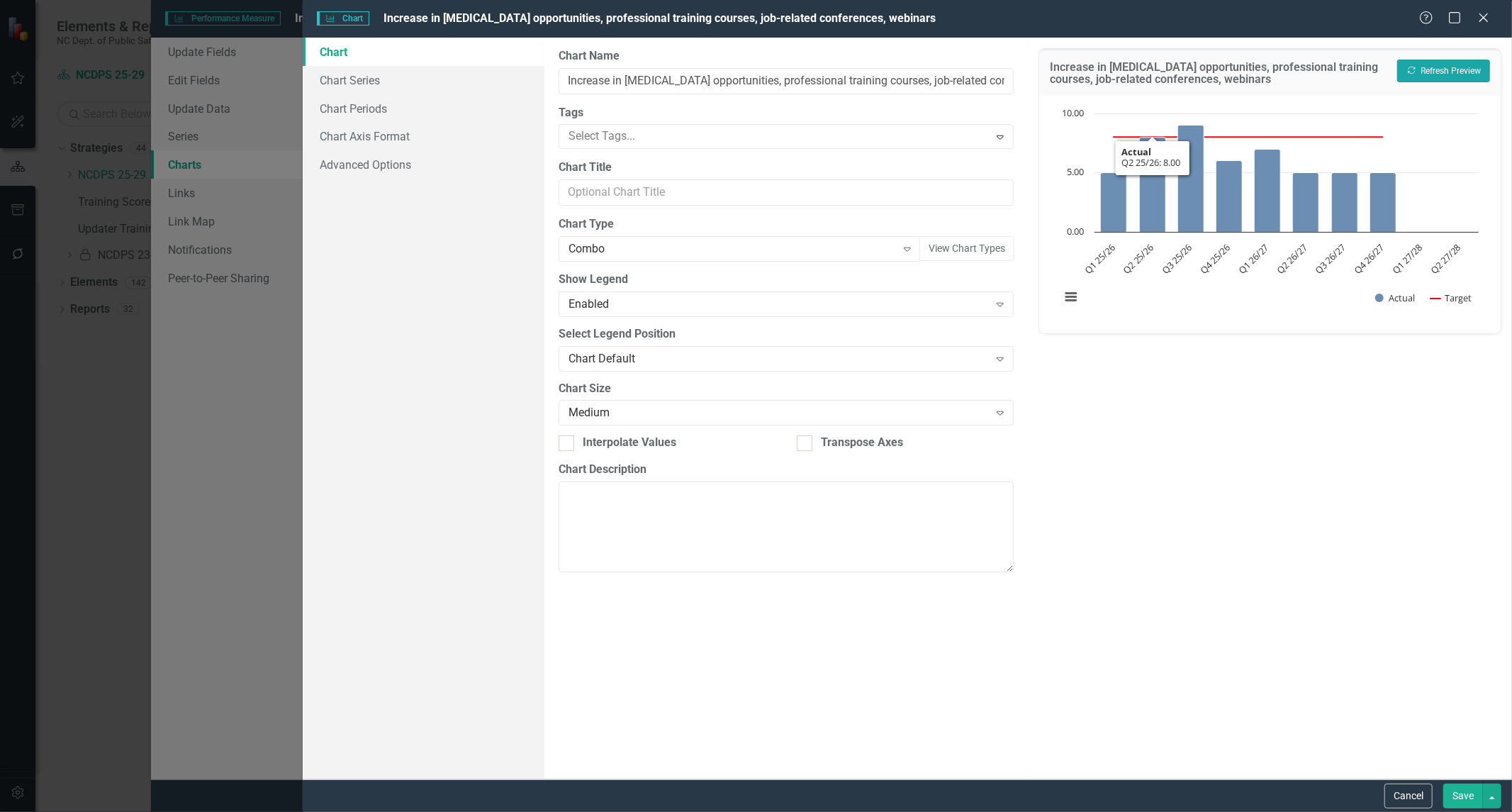
click at [1423, 68] on button "Recalculate Refresh Preview" at bounding box center [1444, 71] width 93 height 23
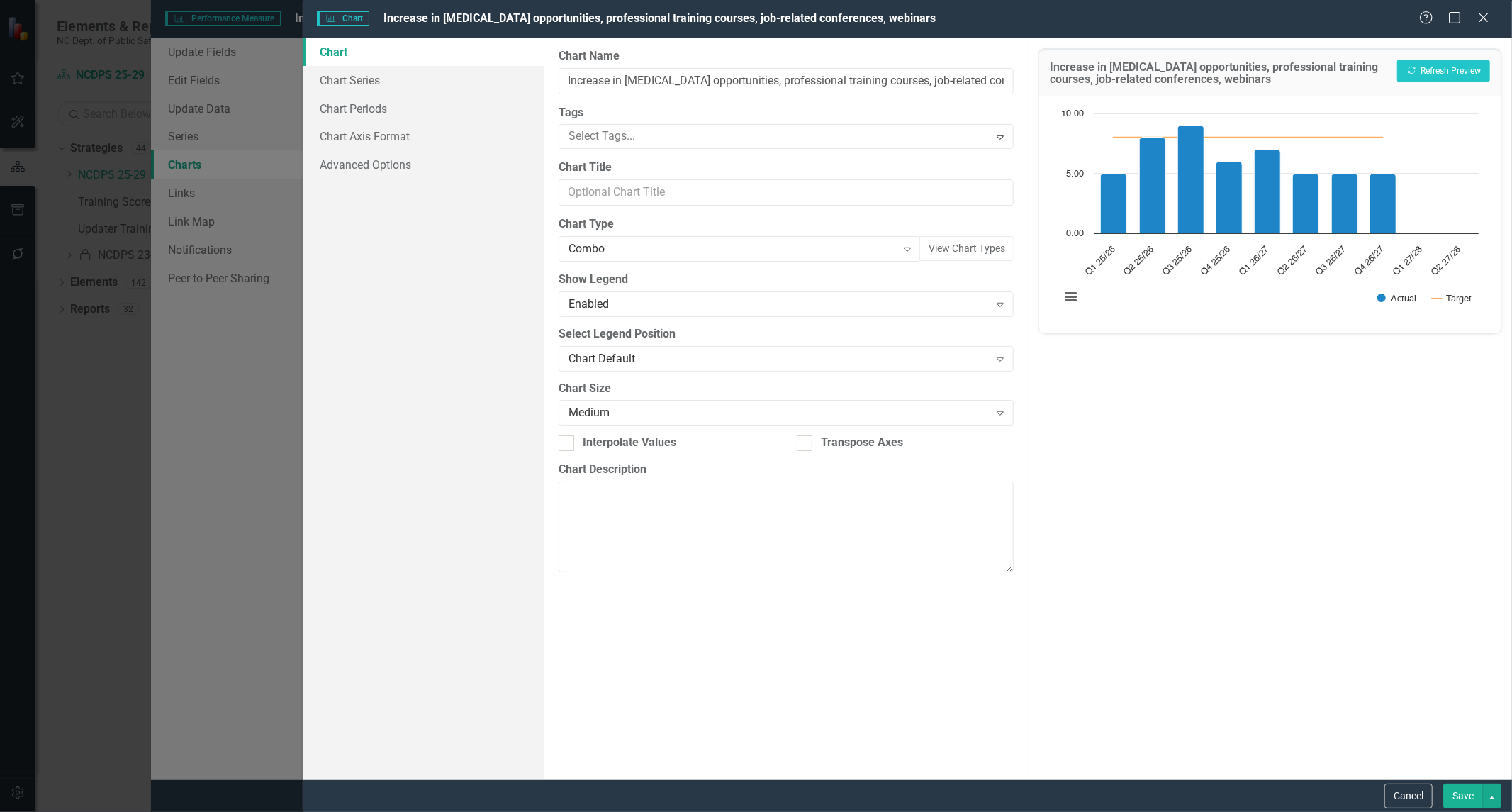
click at [1145, 539] on div "Increase in cross-training opportunities, professional training courses, job-re…" at bounding box center [1270, 409] width 484 height 742
click at [750, 231] on label "Chart Type" at bounding box center [787, 224] width 456 height 17
click at [746, 246] on div "Combo" at bounding box center [732, 249] width 328 height 17
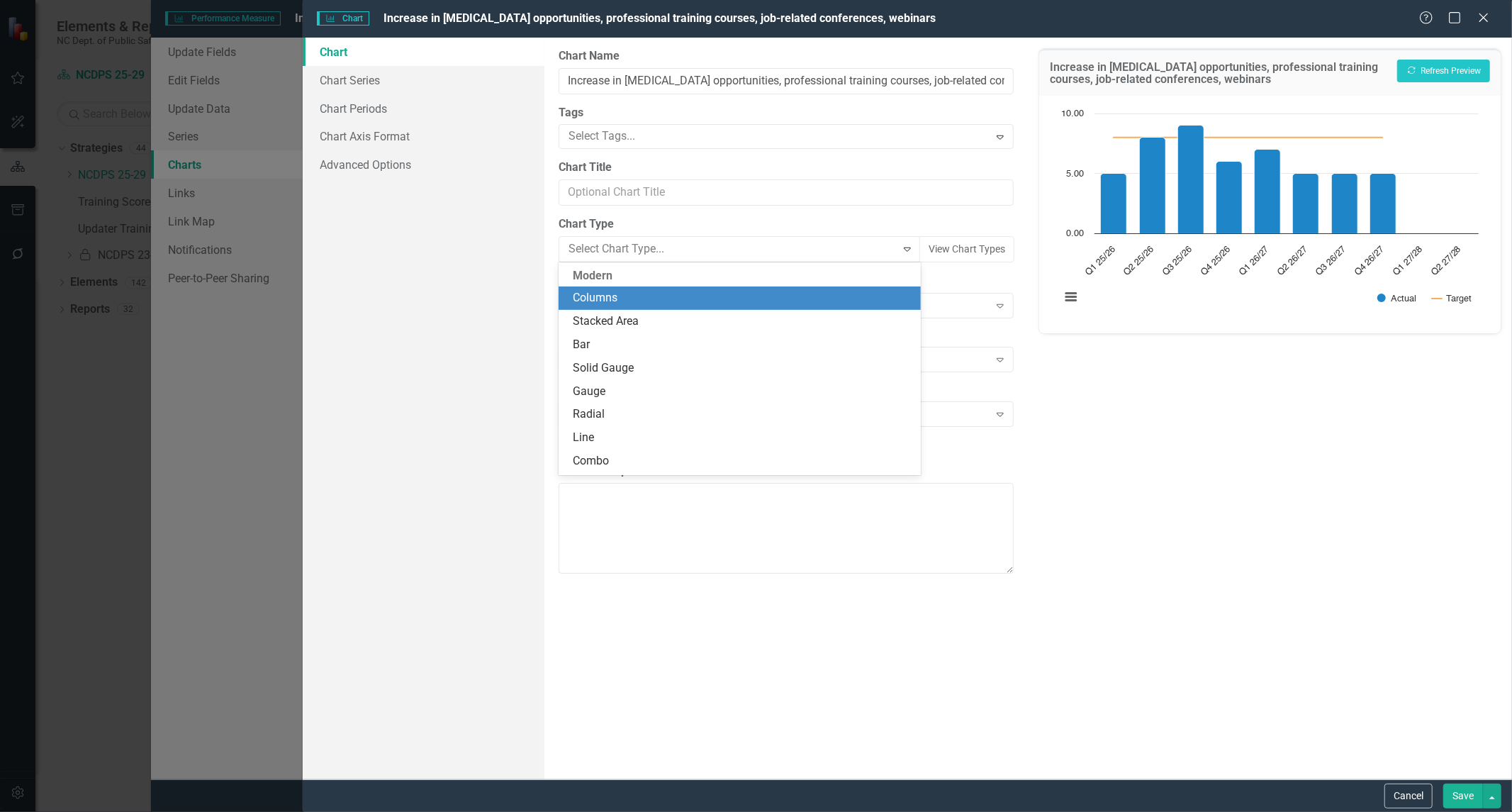
click at [633, 305] on div "Columns" at bounding box center [742, 298] width 339 height 17
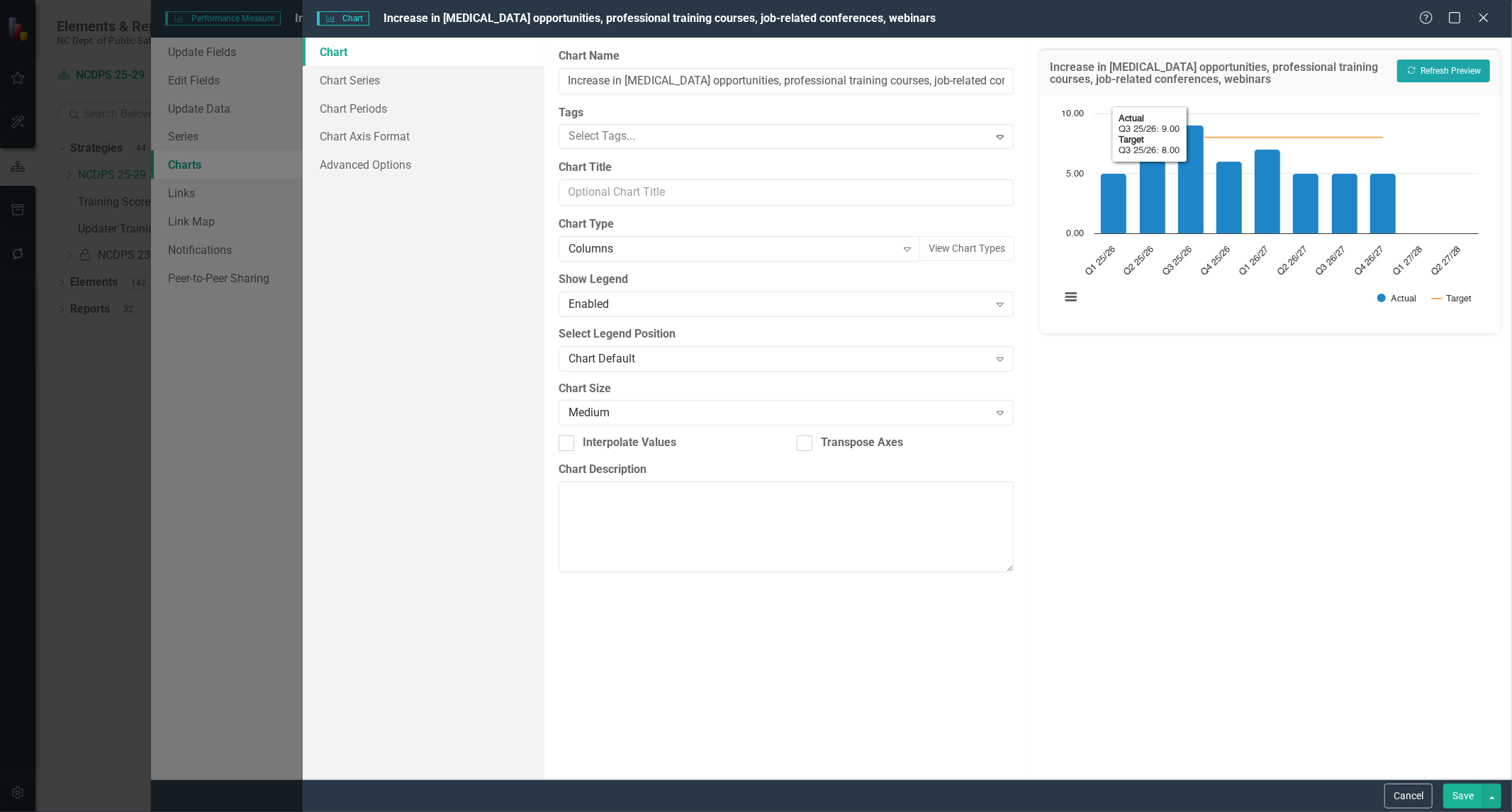
click at [1435, 72] on button "Recalculate Refresh Preview" at bounding box center [1444, 71] width 93 height 23
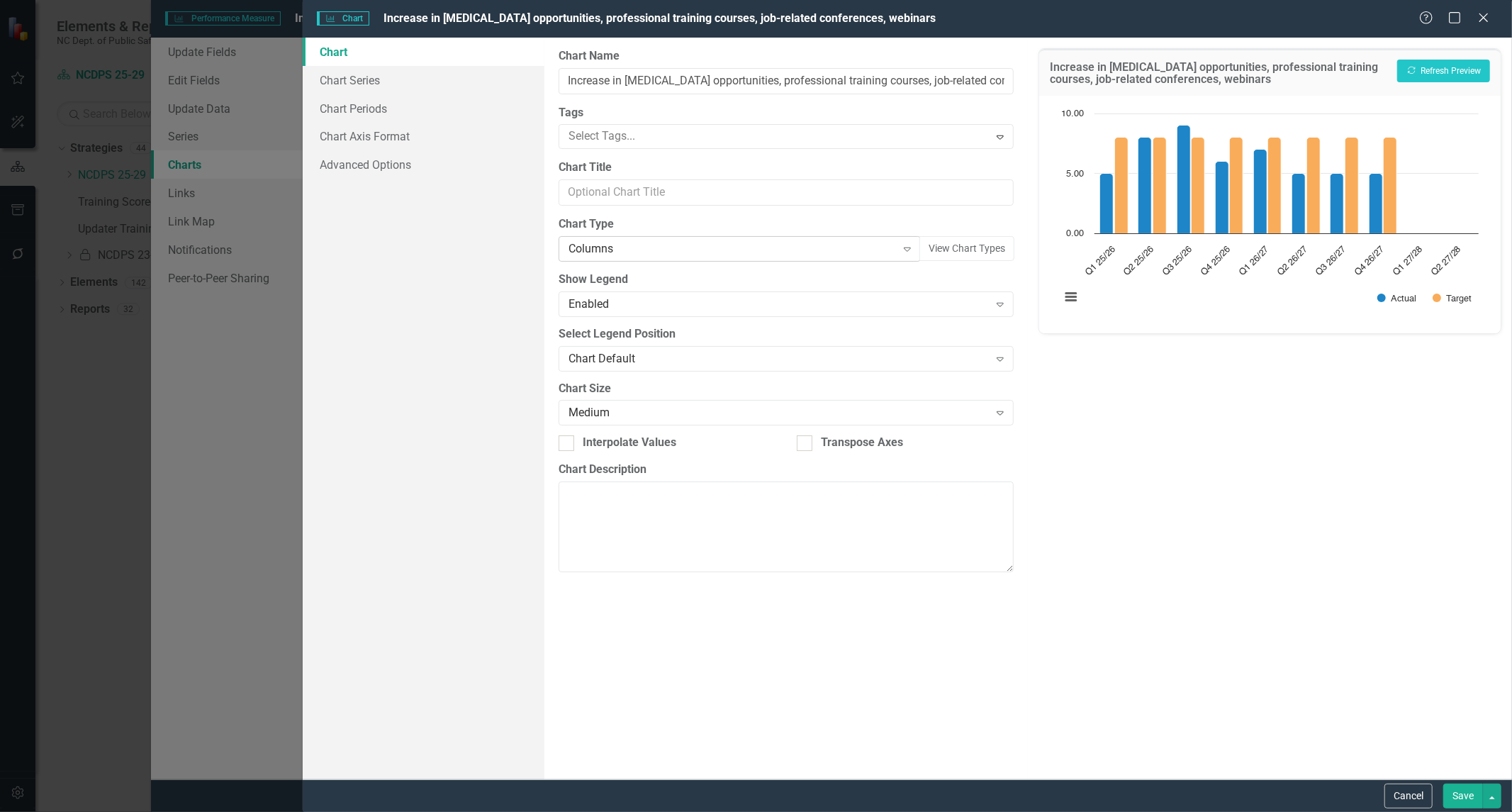
click at [731, 260] on div "Columns Expand" at bounding box center [740, 248] width 363 height 25
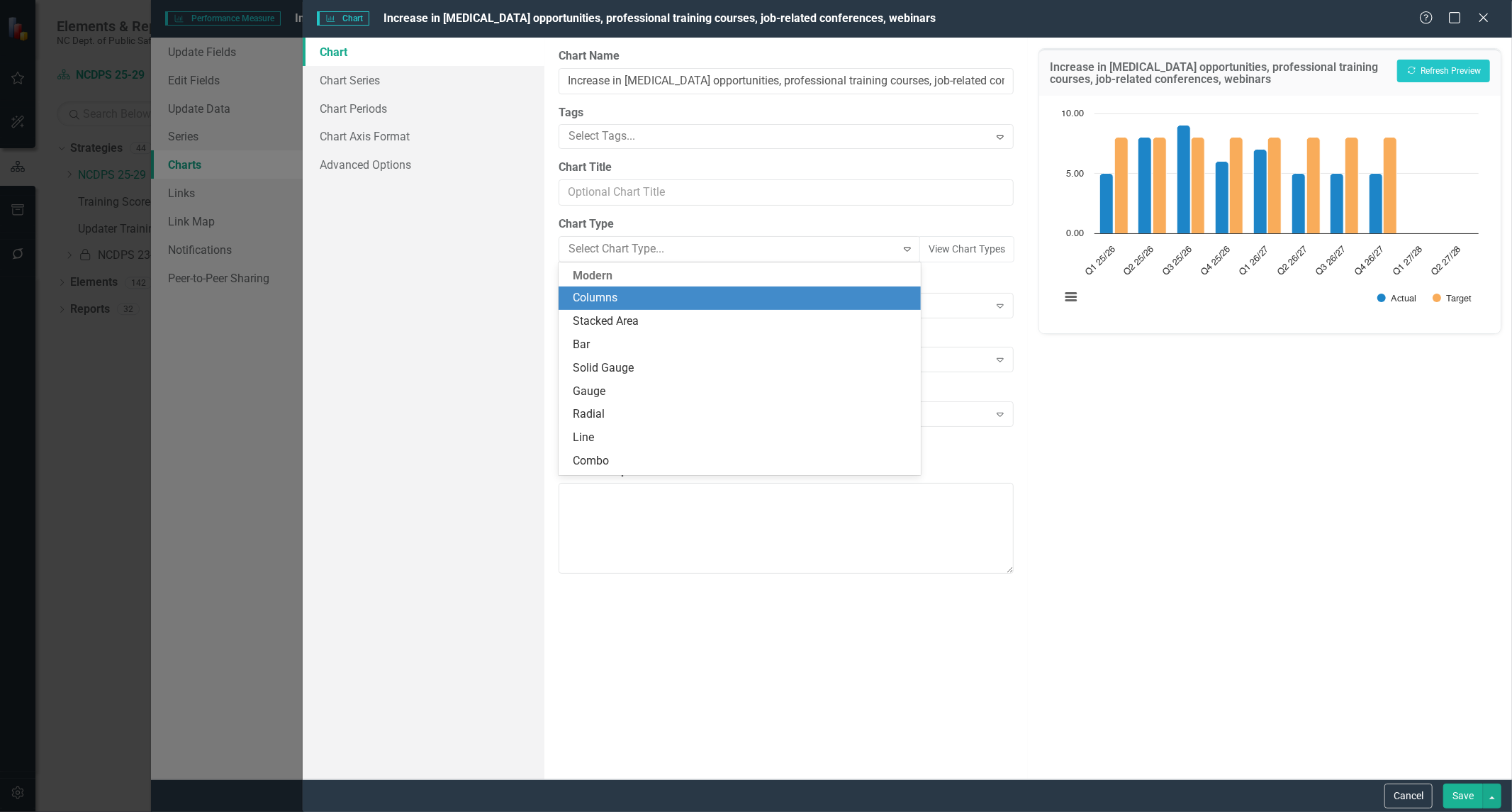
scroll to position [24, 0]
click at [721, 300] on div "Stacked Area" at bounding box center [742, 298] width 339 height 17
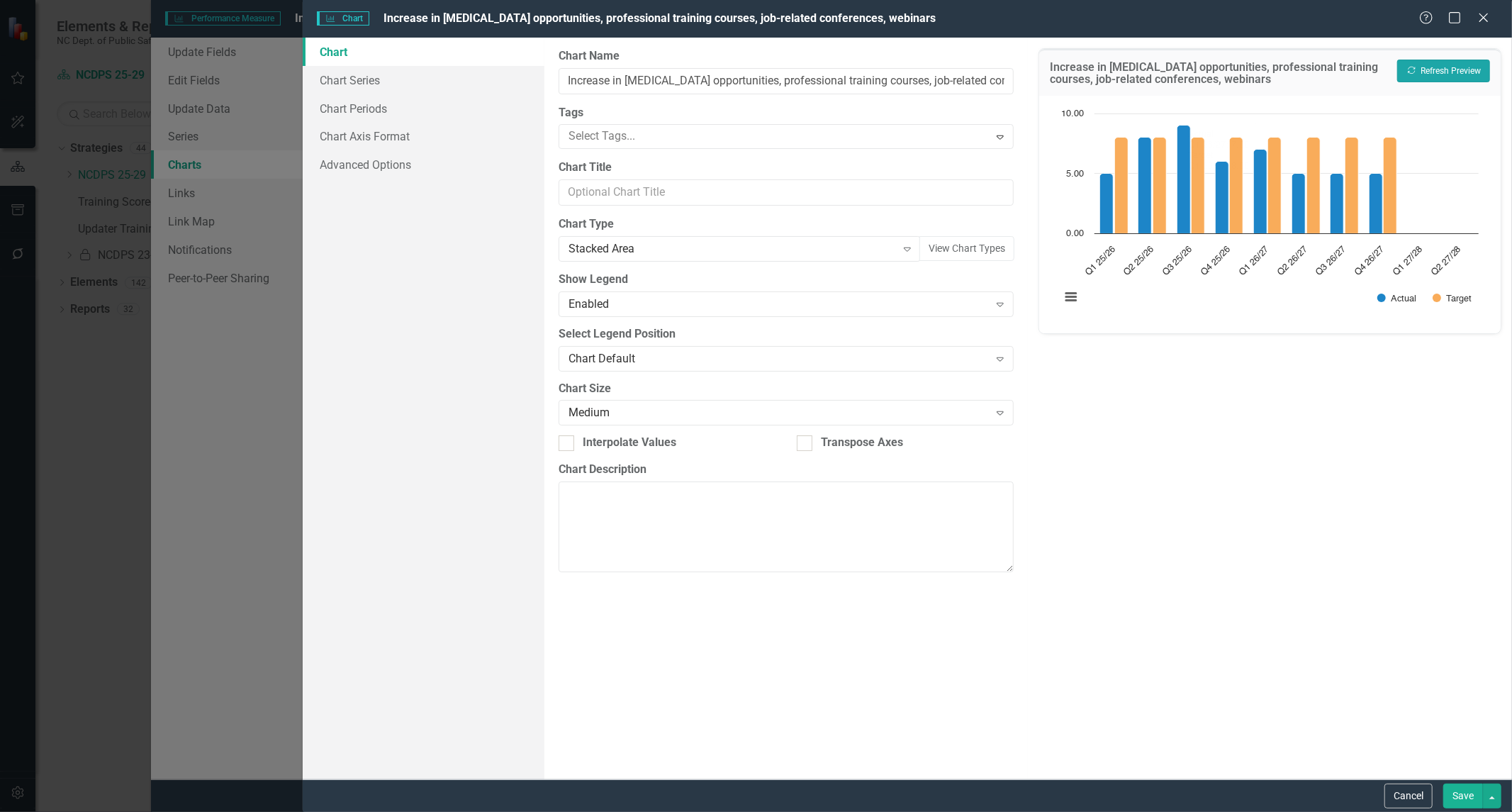
click at [1409, 71] on icon "button" at bounding box center [1412, 70] width 8 height 8
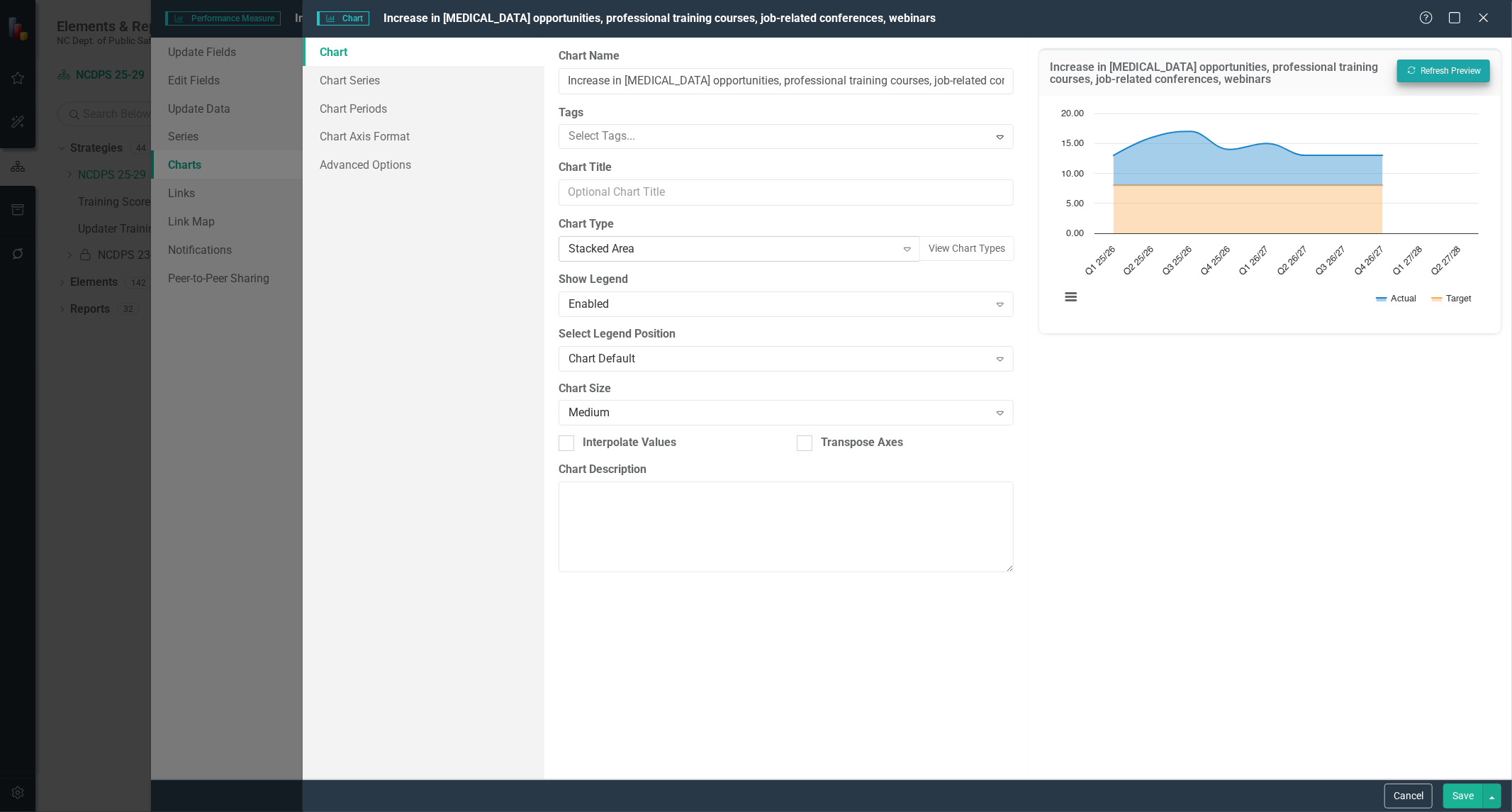
click at [908, 246] on icon "Expand" at bounding box center [908, 248] width 14 height 11
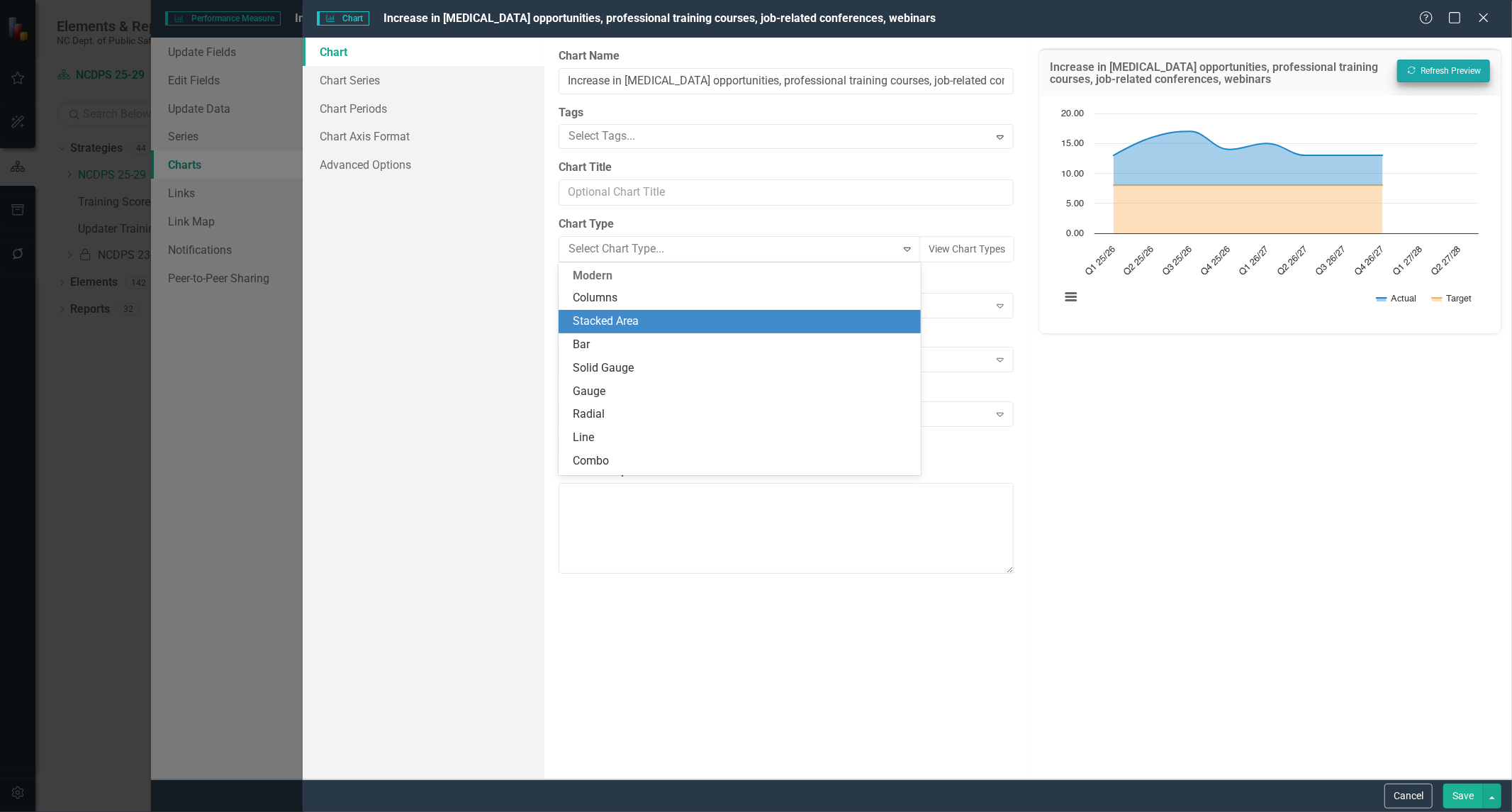
scroll to position [46, 0]
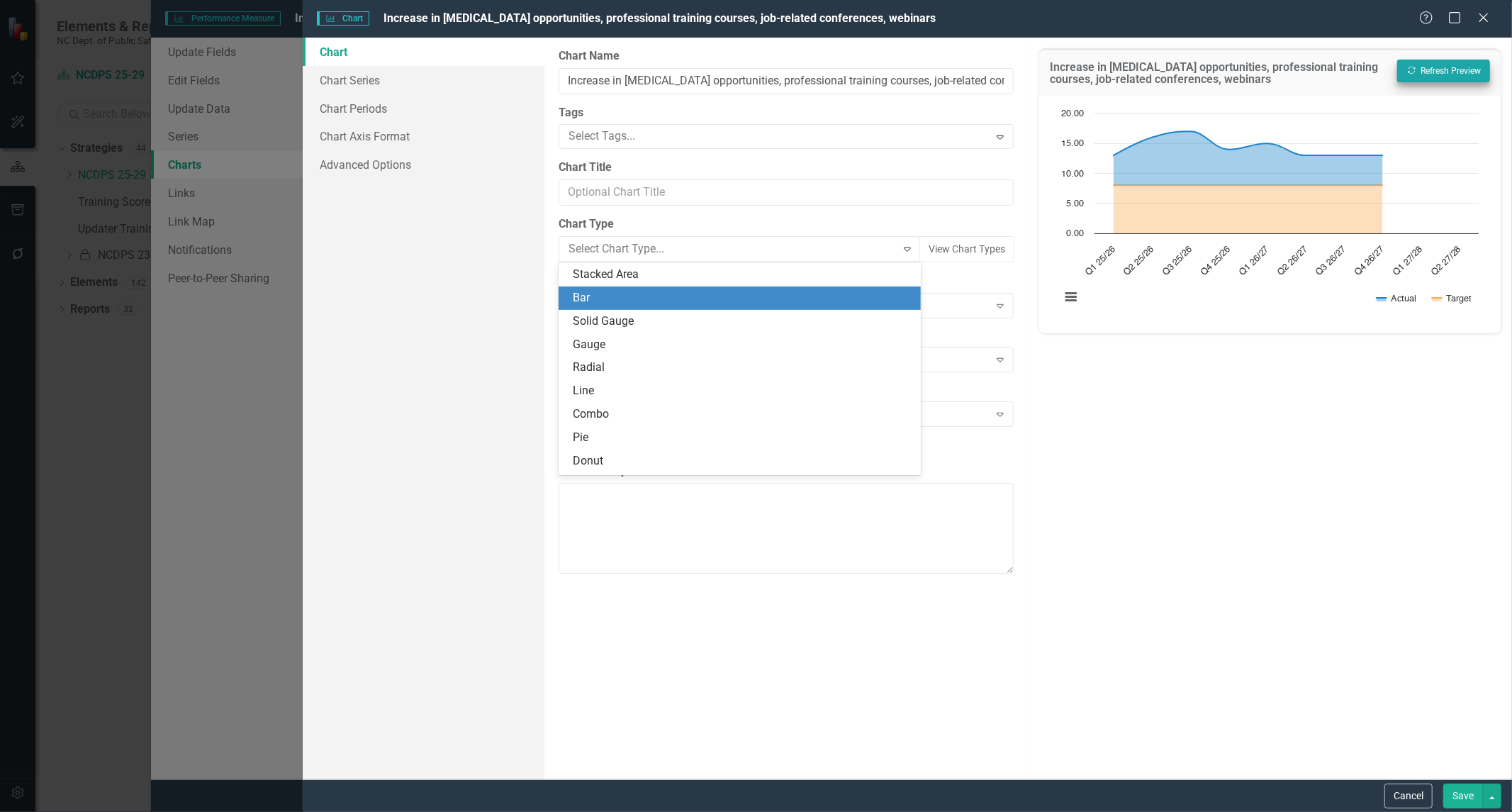
click at [838, 302] on div "Bar" at bounding box center [742, 298] width 339 height 17
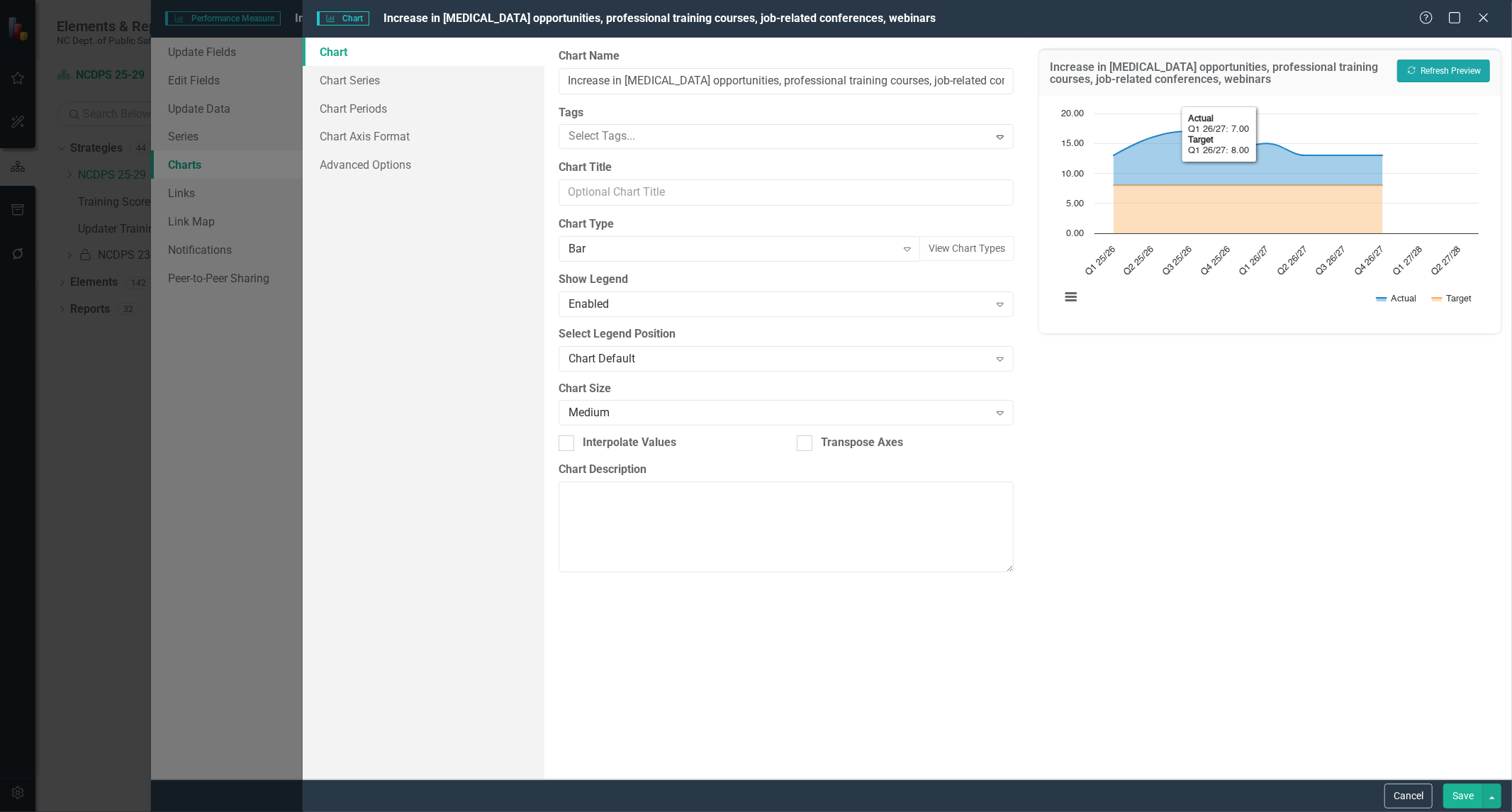
click at [1423, 71] on button "Recalculate Refresh Preview" at bounding box center [1444, 71] width 93 height 23
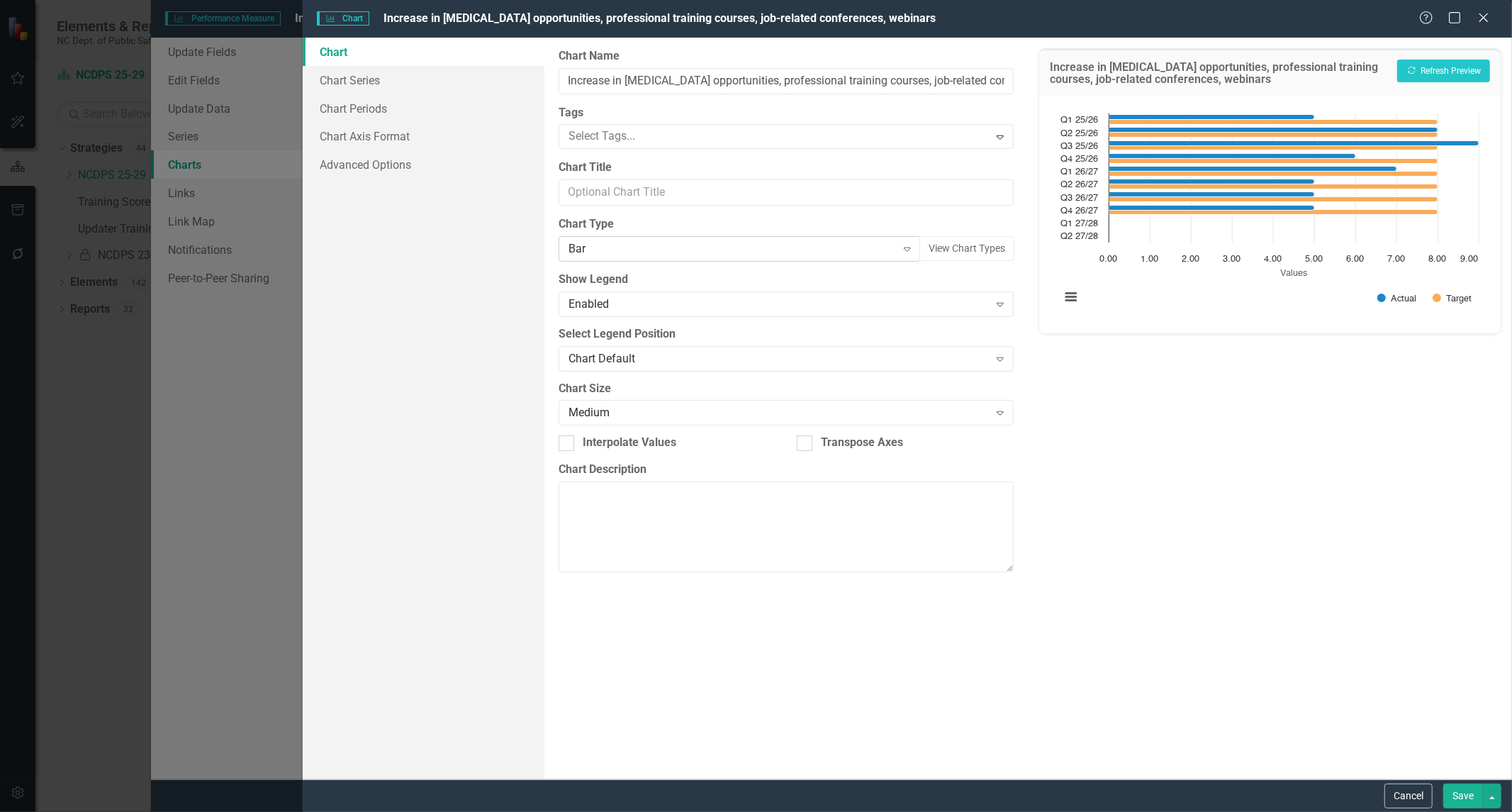
click at [909, 246] on icon "Expand" at bounding box center [908, 248] width 14 height 11
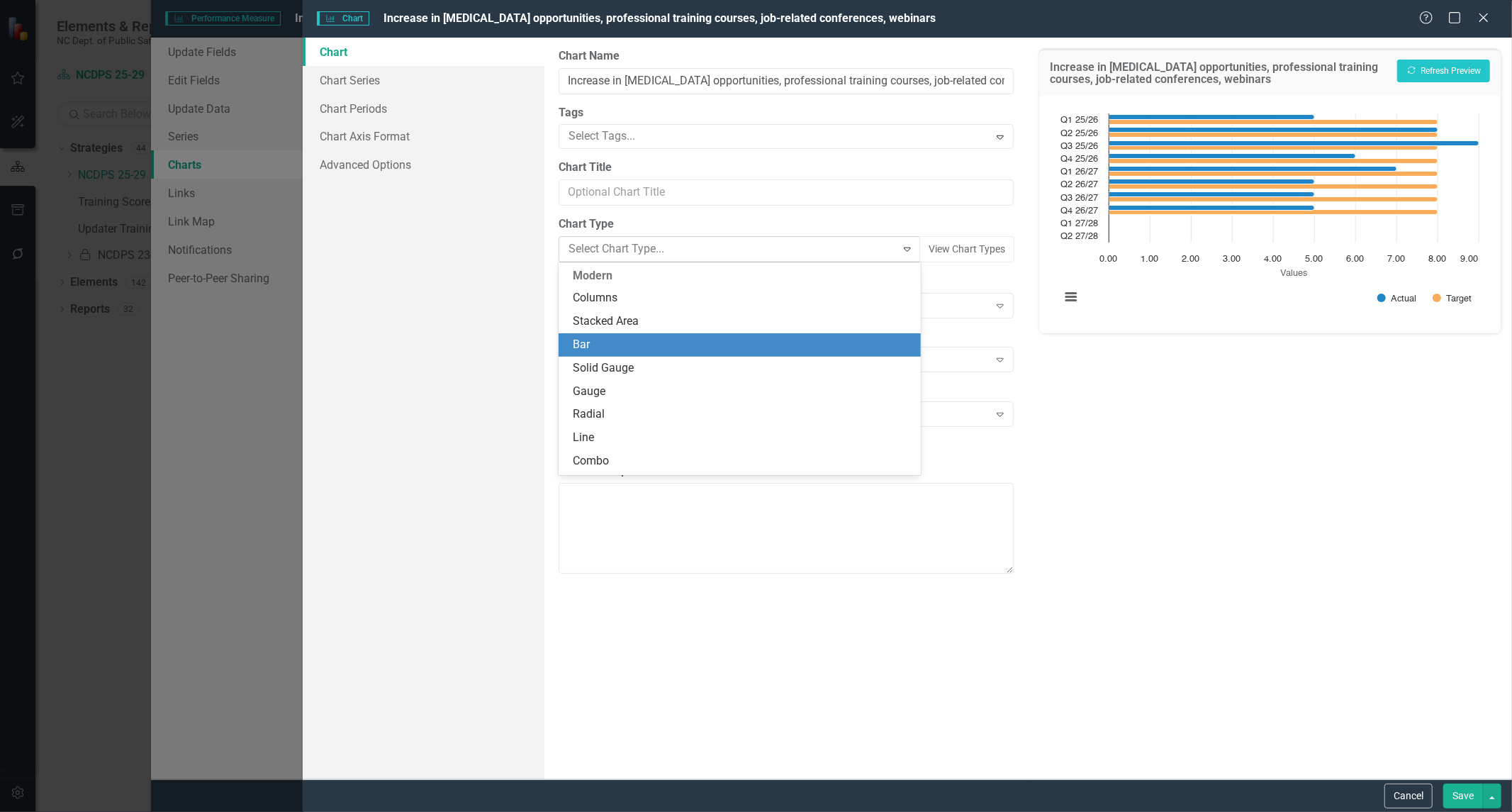
scroll to position [69, 0]
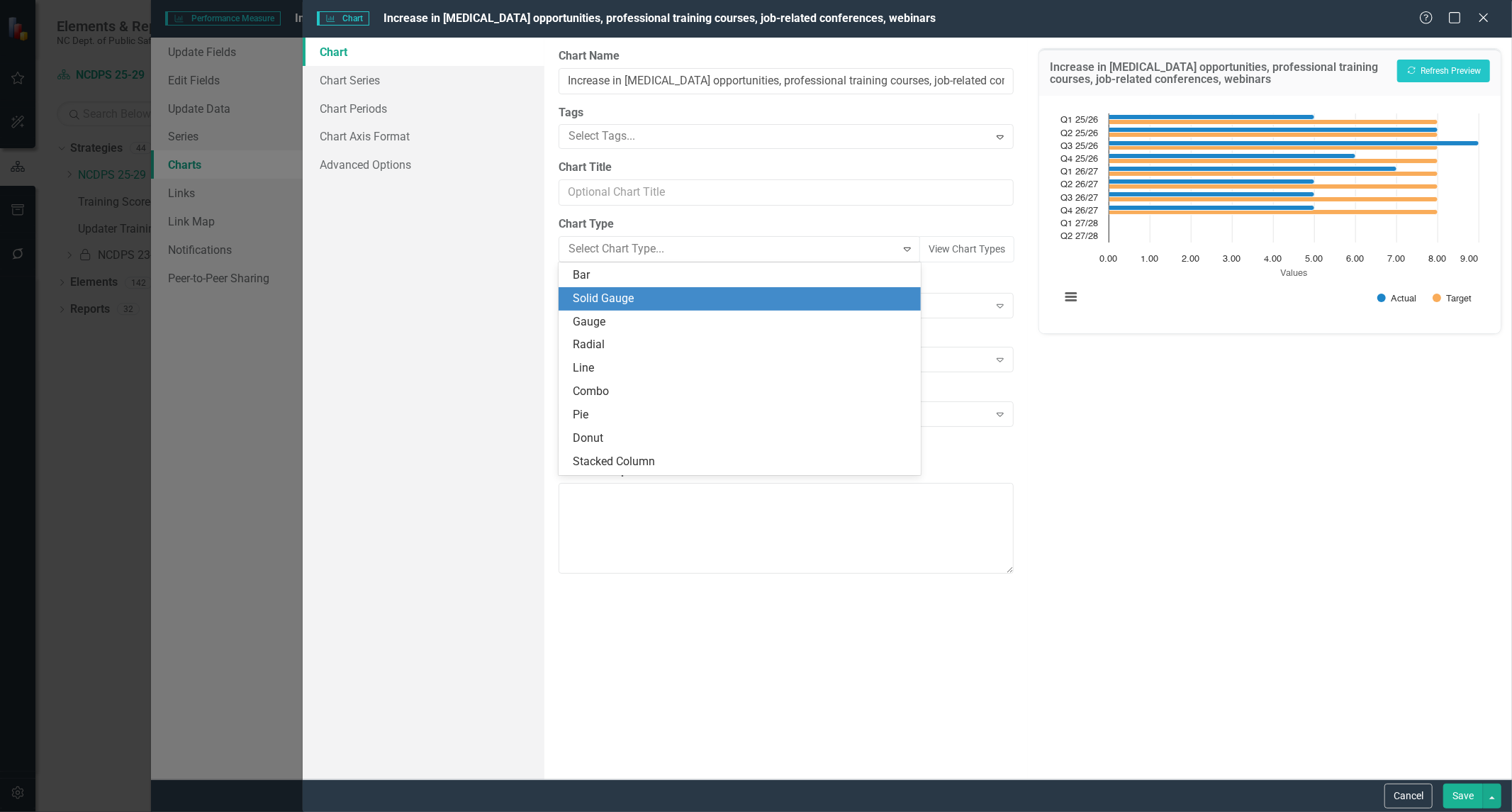
click at [798, 305] on div "Solid Gauge" at bounding box center [742, 298] width 339 height 17
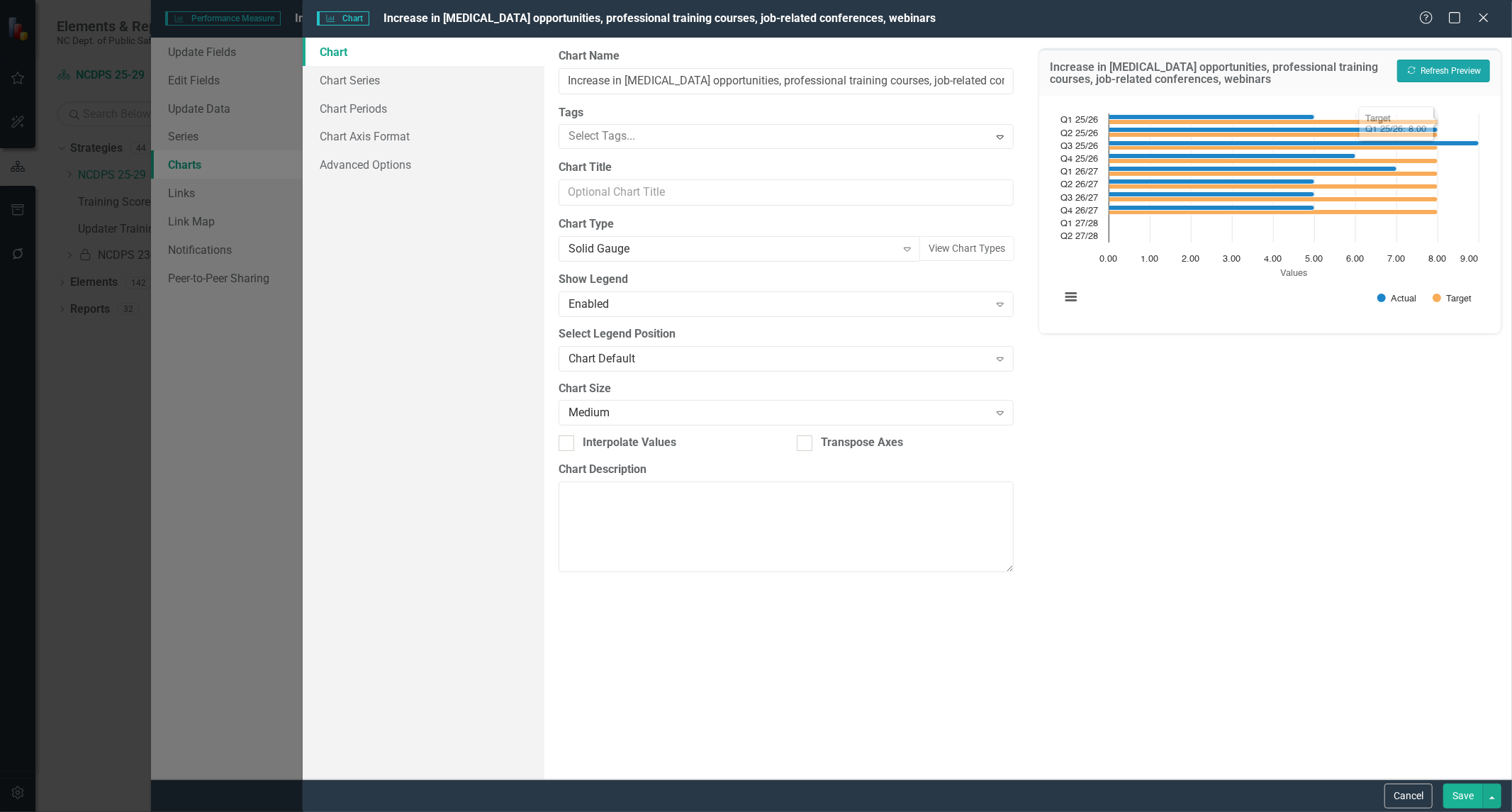
click at [1427, 68] on button "Recalculate Refresh Preview" at bounding box center [1444, 71] width 93 height 23
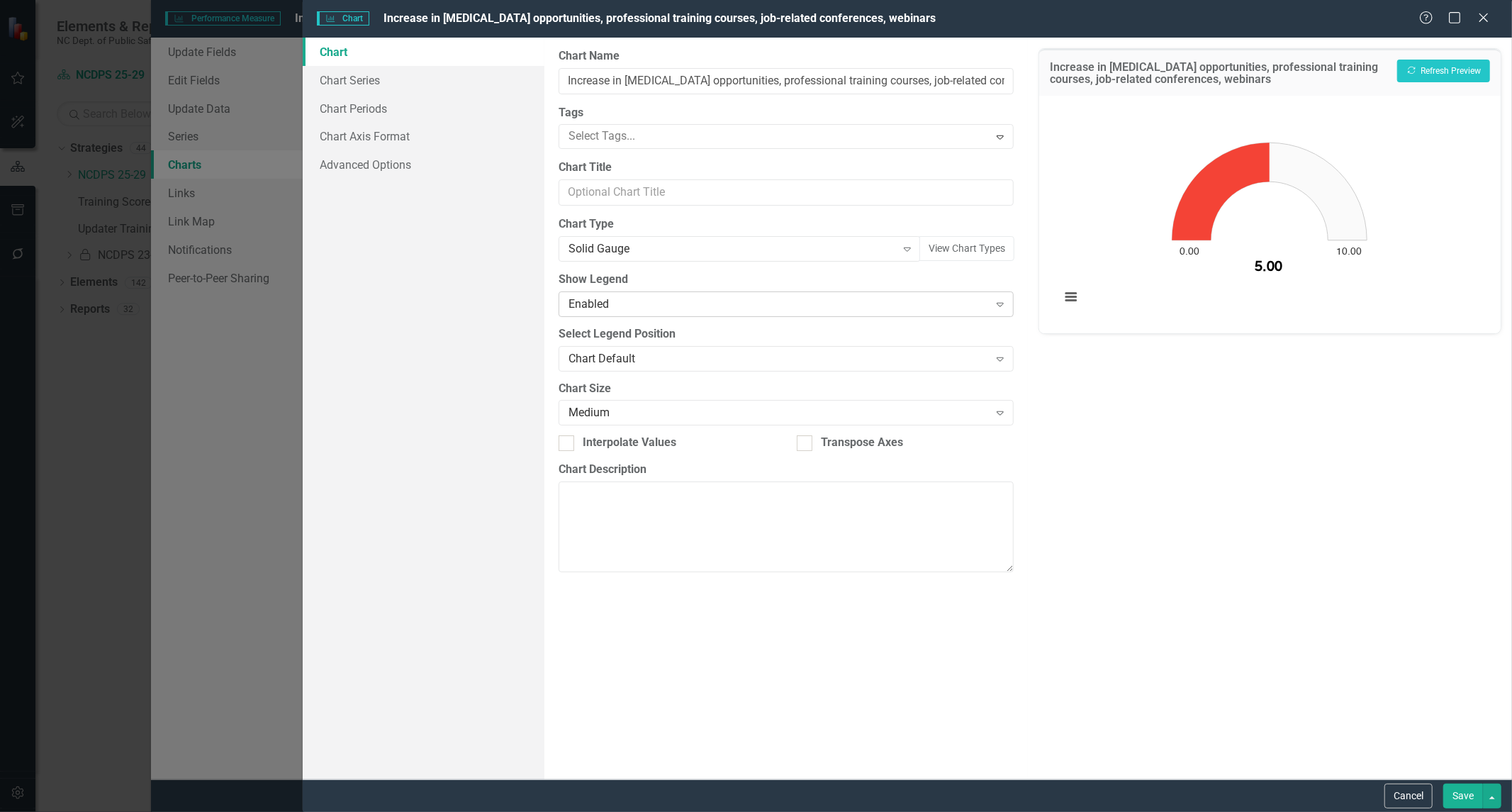
click at [1007, 303] on icon "Expand" at bounding box center [1001, 303] width 14 height 11
click at [909, 252] on icon "Expand" at bounding box center [908, 248] width 14 height 11
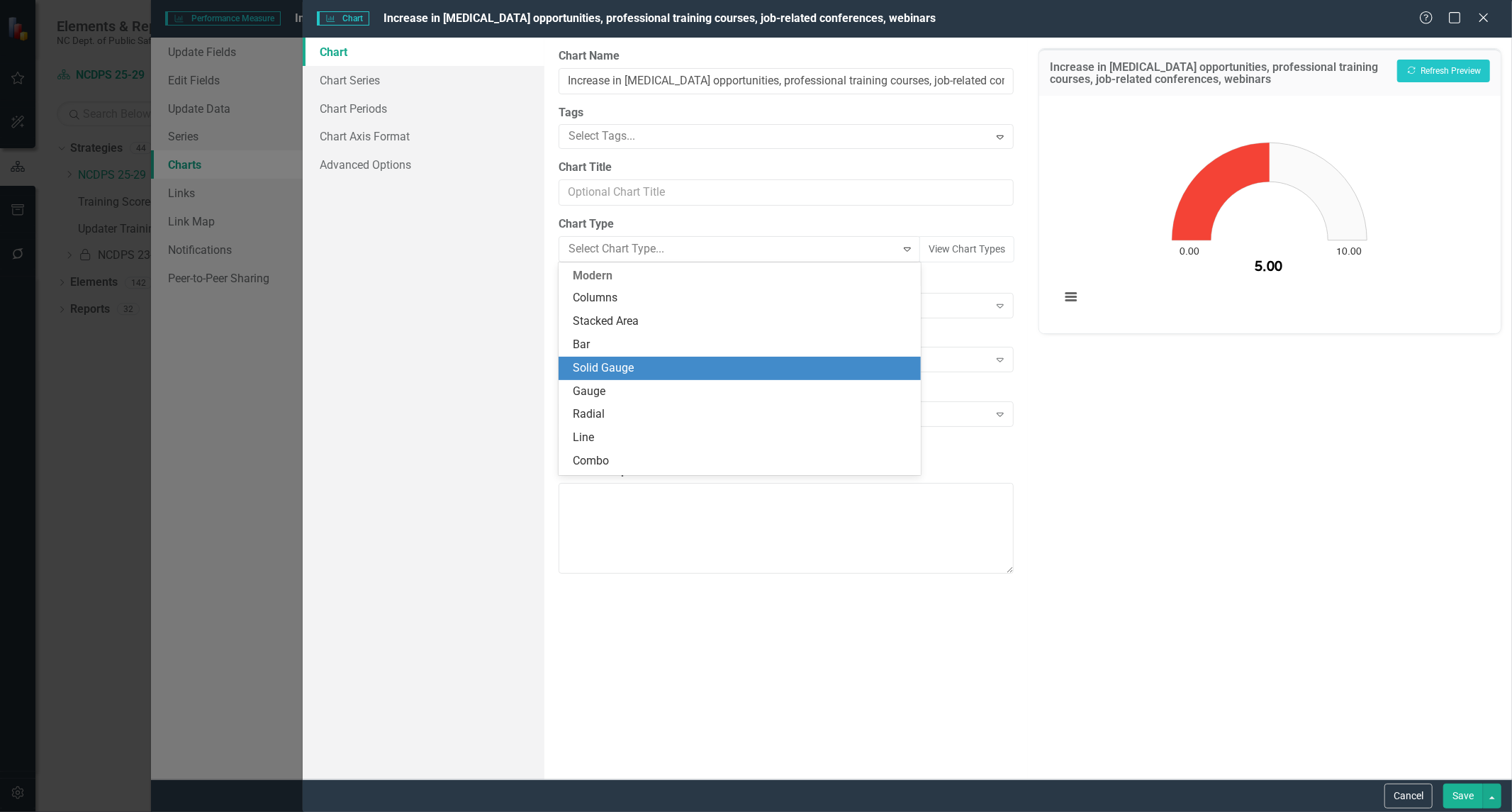
scroll to position [94, 0]
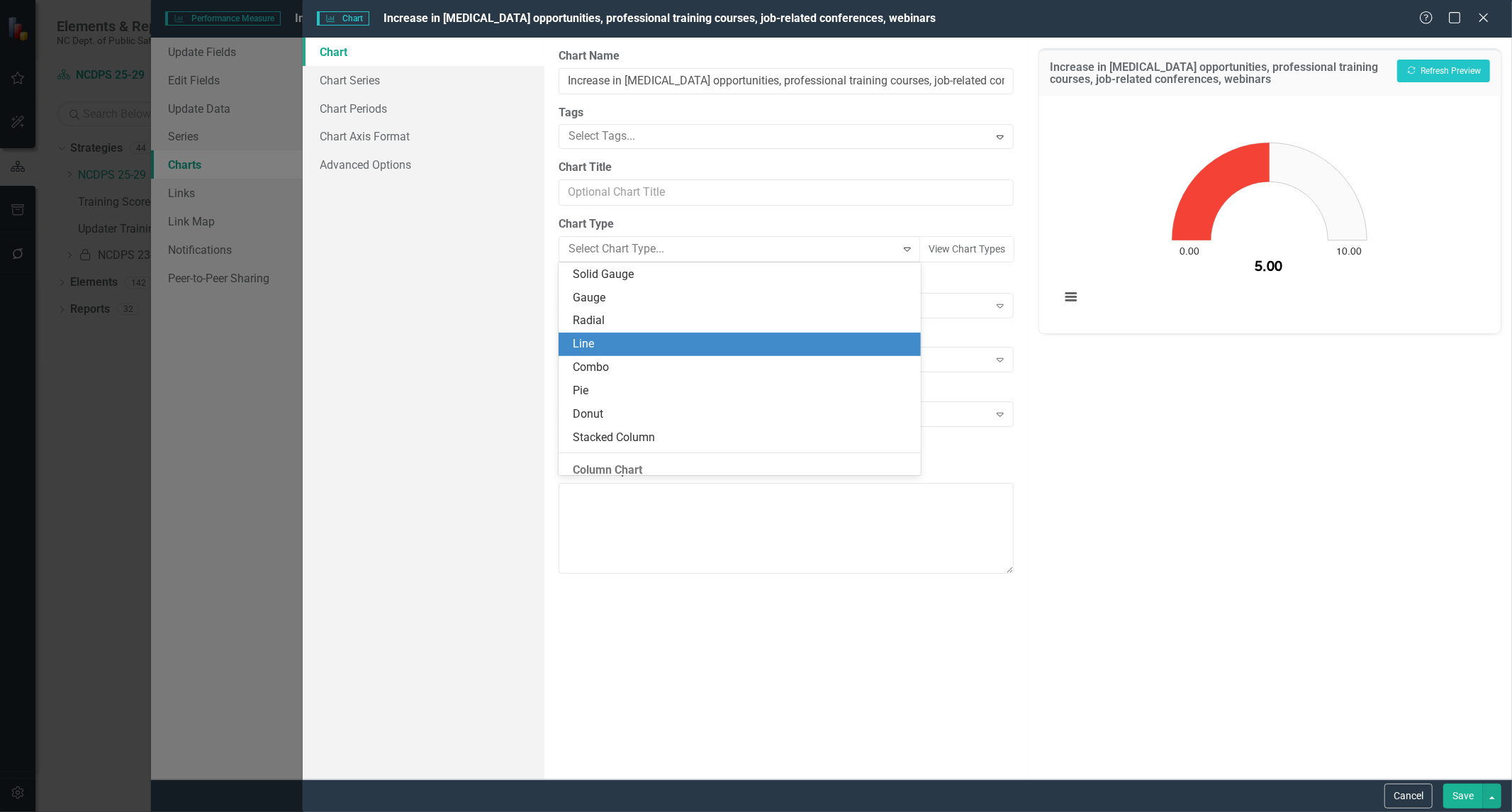
click at [798, 344] on div "Line" at bounding box center [742, 344] width 339 height 17
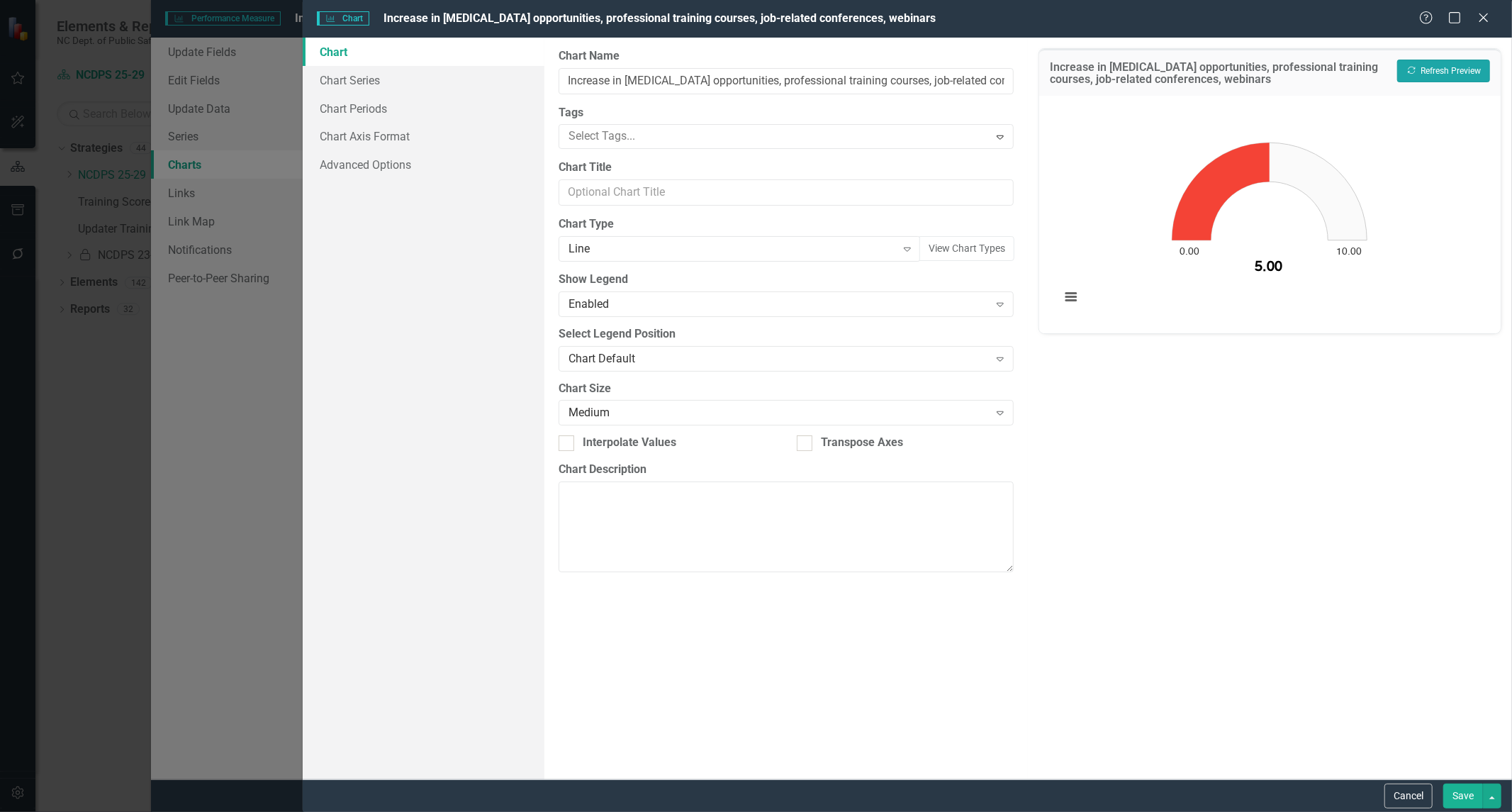
click at [1426, 68] on button "Recalculate Refresh Preview" at bounding box center [1444, 71] width 93 height 23
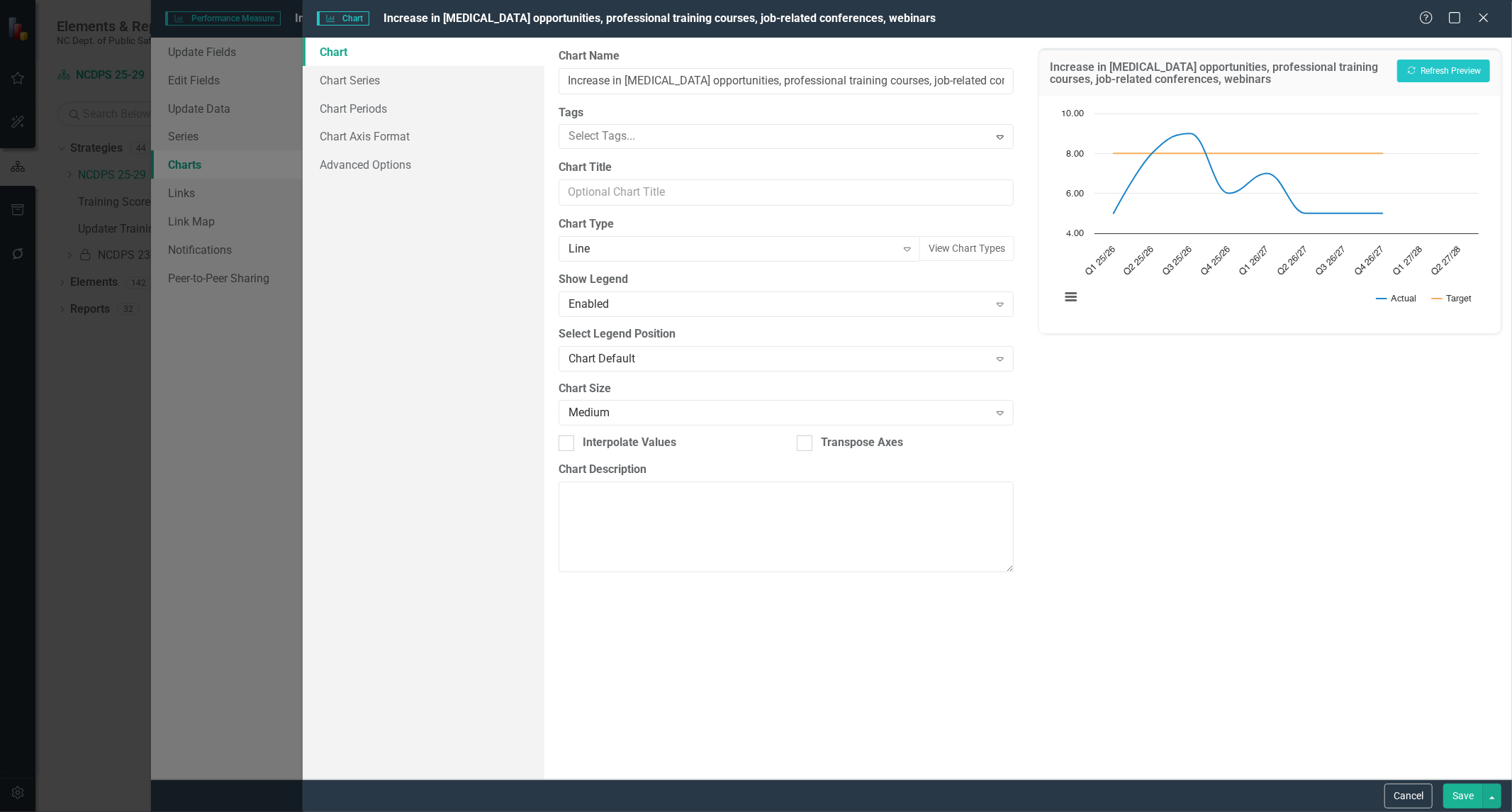
click at [1265, 357] on div "Increase in cross-training opportunities, professional training courses, job-re…" at bounding box center [1270, 409] width 484 height 742
click at [1209, 502] on div "Increase in cross-training opportunities, professional training courses, job-re…" at bounding box center [1270, 409] width 484 height 742
click at [904, 245] on icon "Expand" at bounding box center [908, 248] width 14 height 11
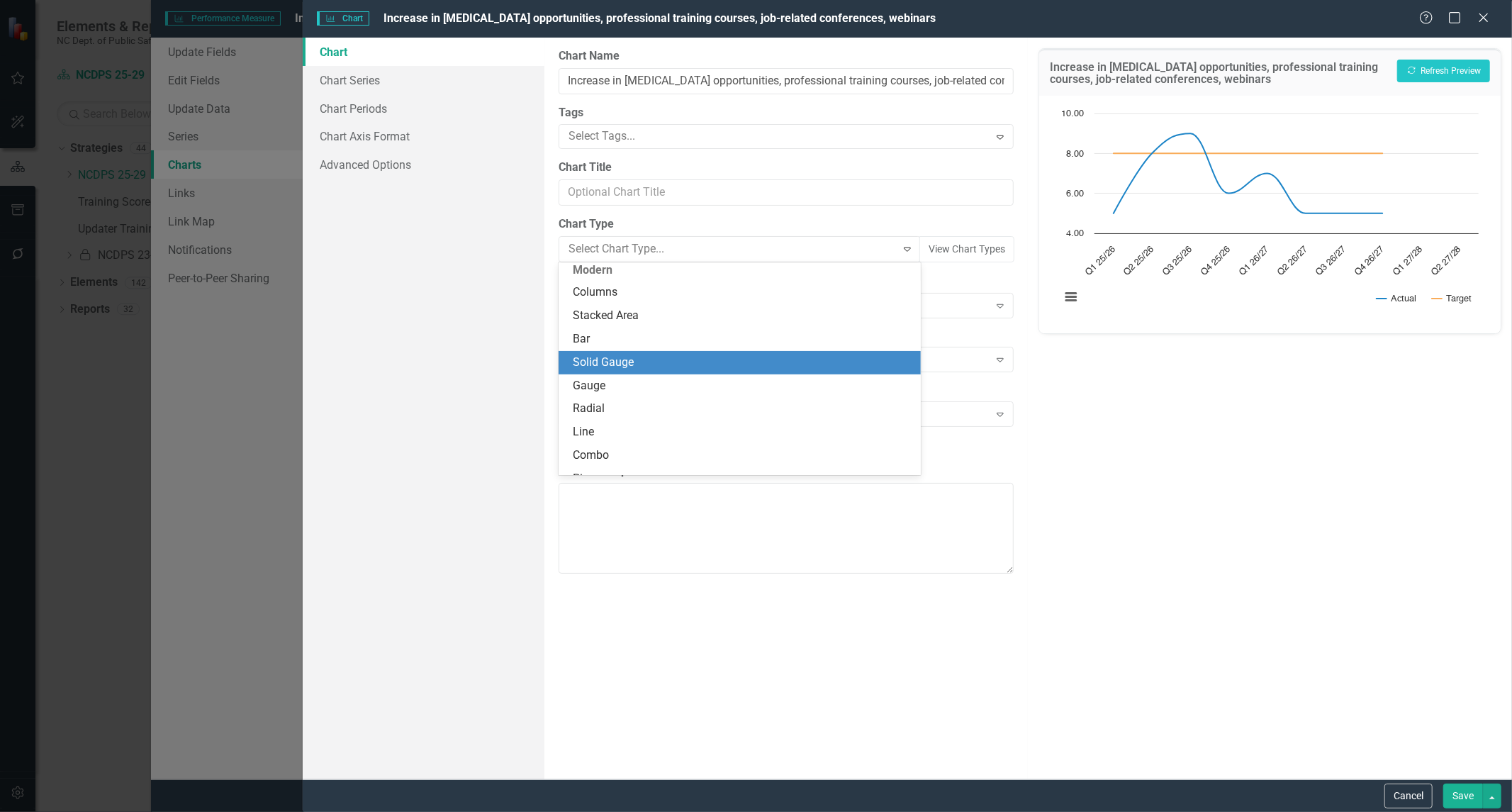
scroll to position [0, 0]
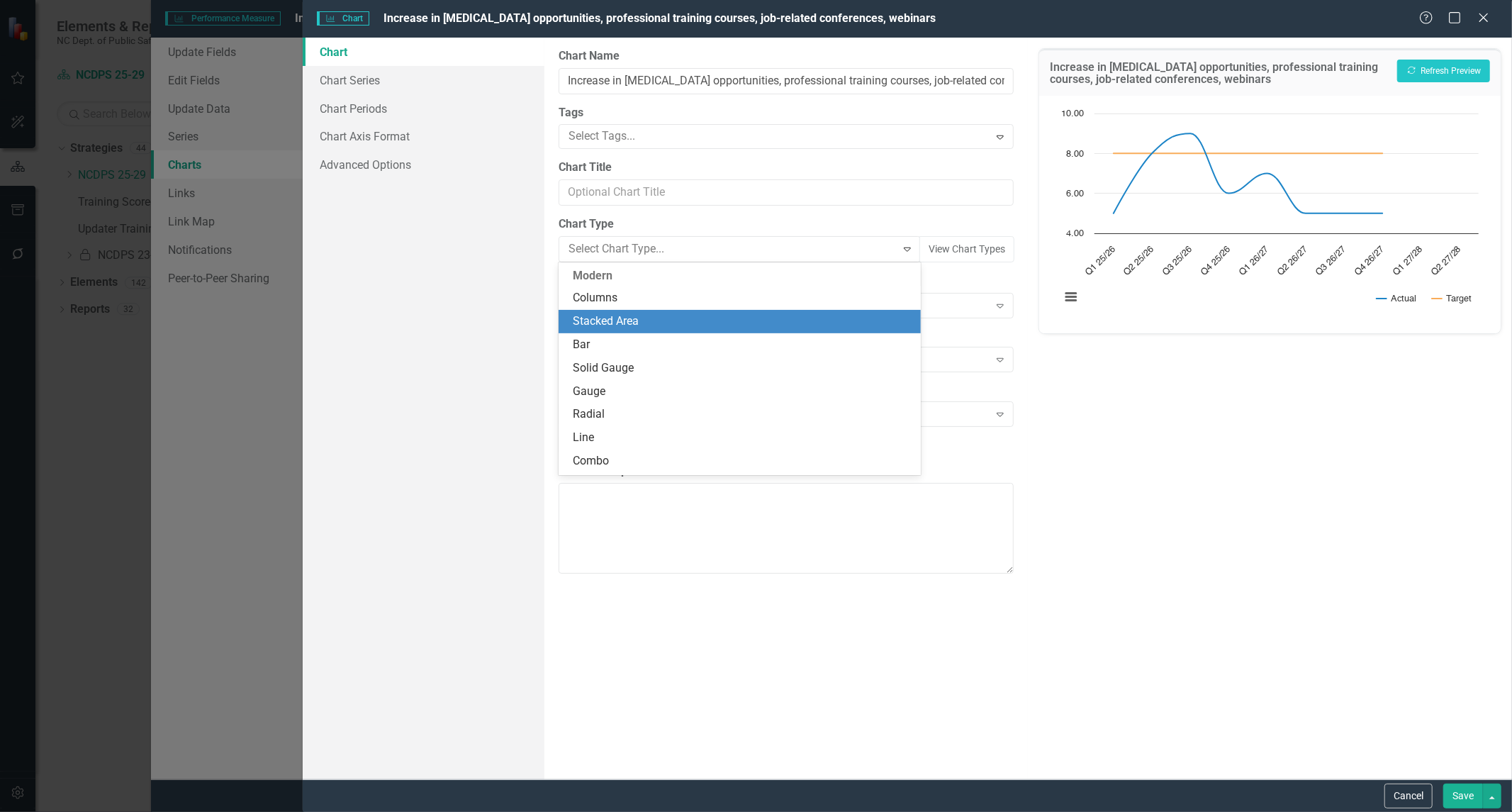
click at [672, 324] on div "Stacked Area" at bounding box center [742, 321] width 339 height 17
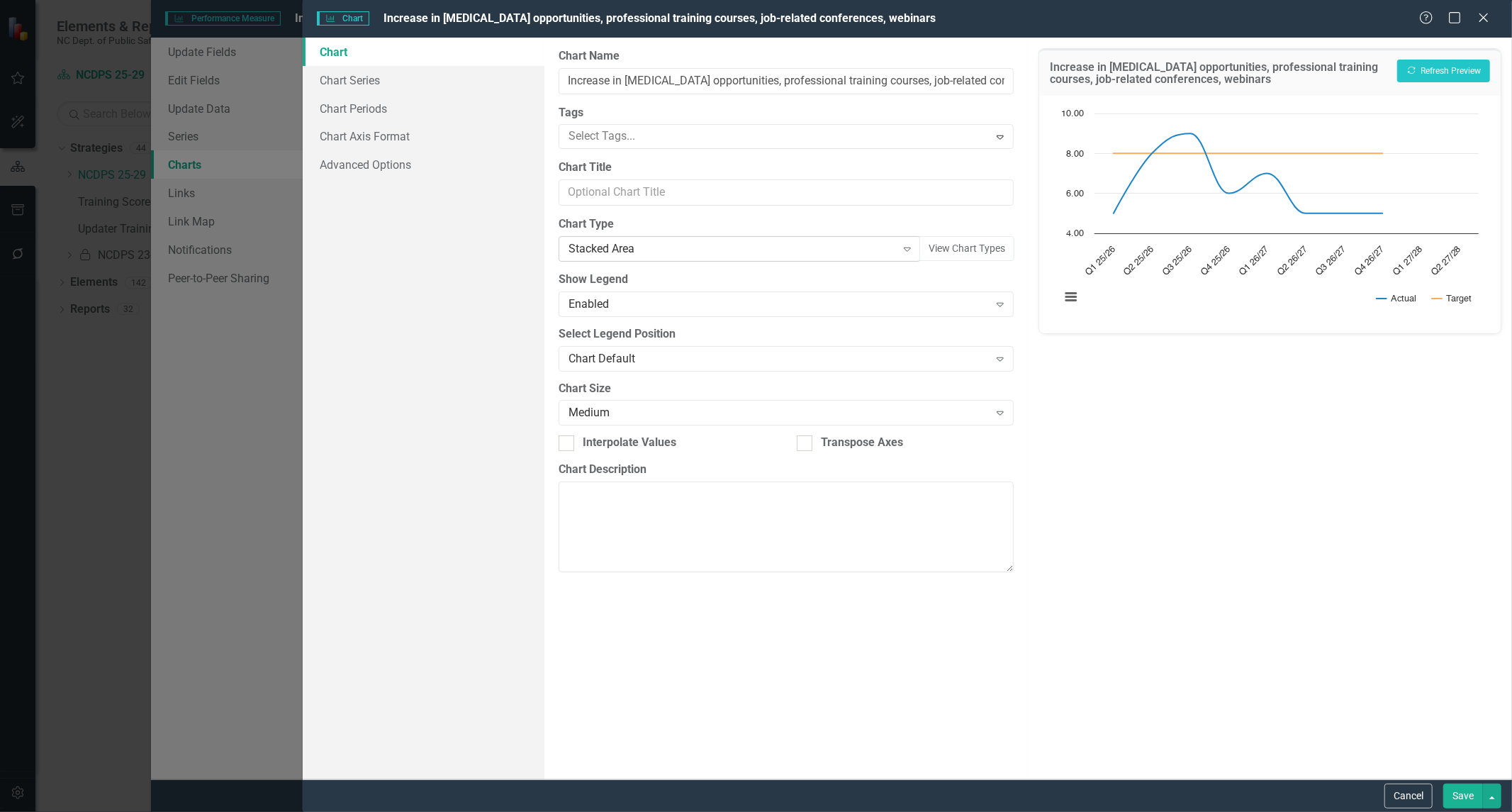
click at [668, 250] on div "Stacked Area" at bounding box center [732, 249] width 328 height 17
click at [1480, 18] on icon "Close" at bounding box center [1484, 17] width 18 height 13
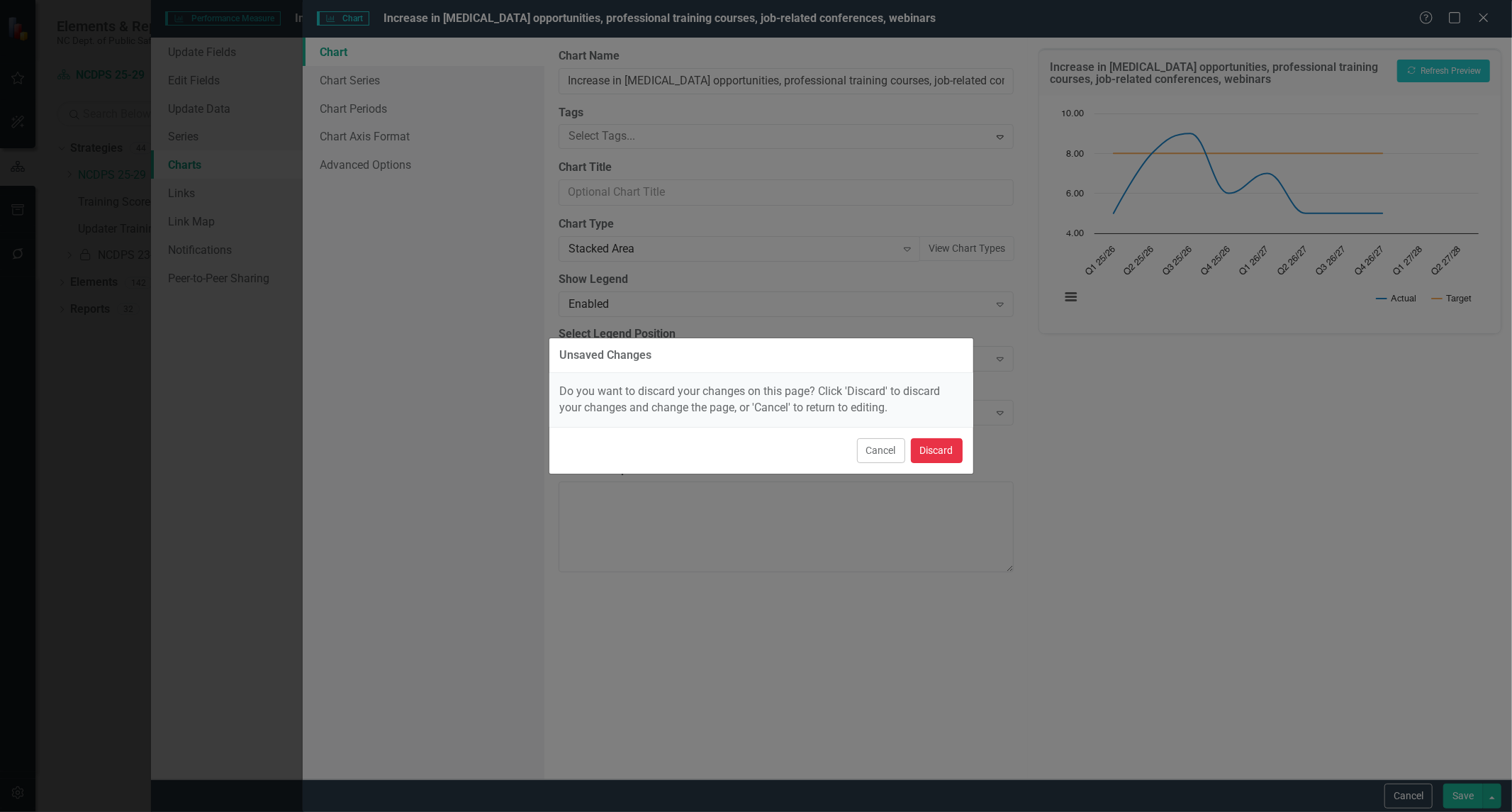
click at [951, 448] on button "Discard" at bounding box center [937, 451] width 52 height 25
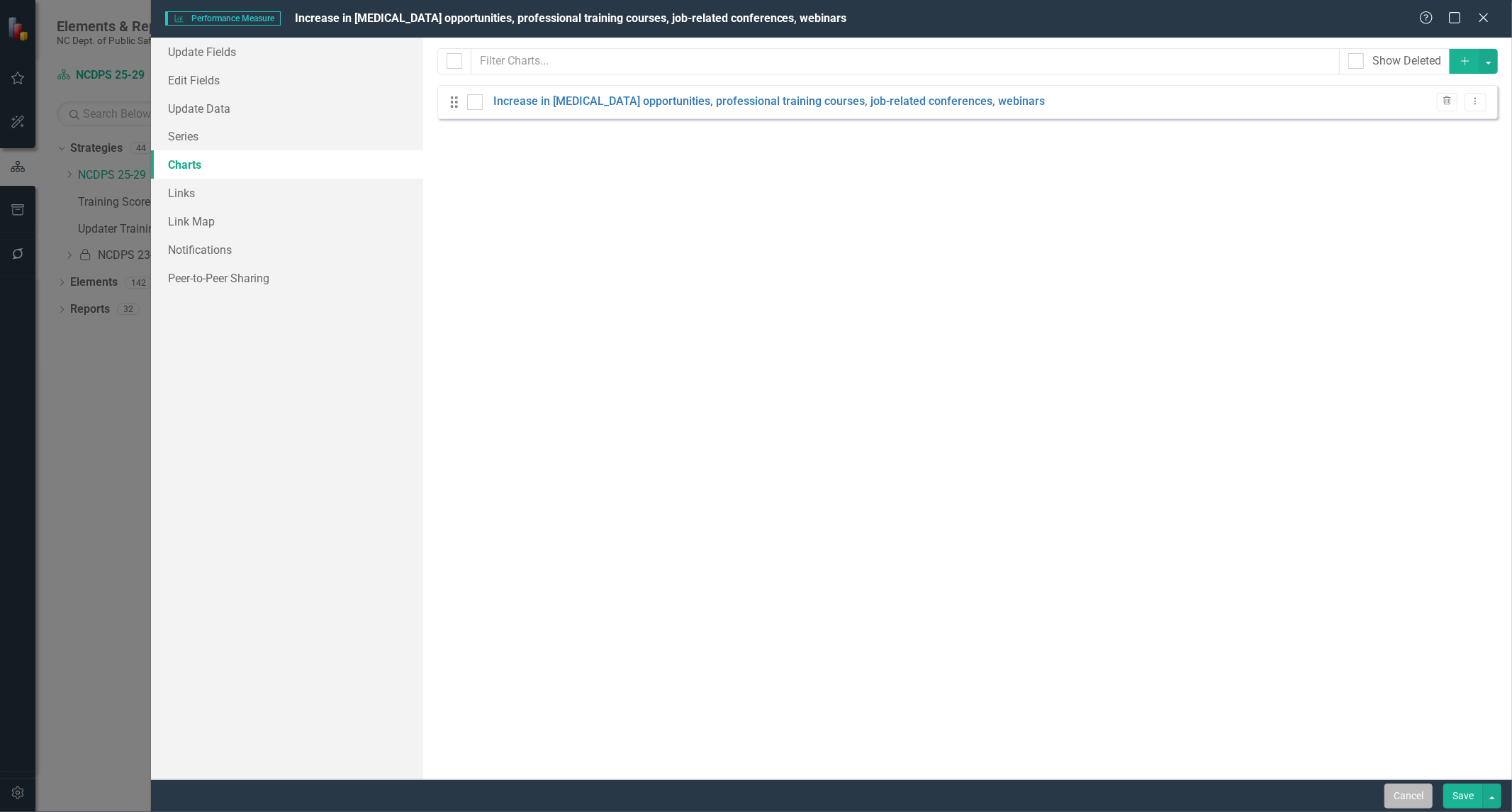
click at [1392, 797] on button "Cancel" at bounding box center [1409, 795] width 48 height 25
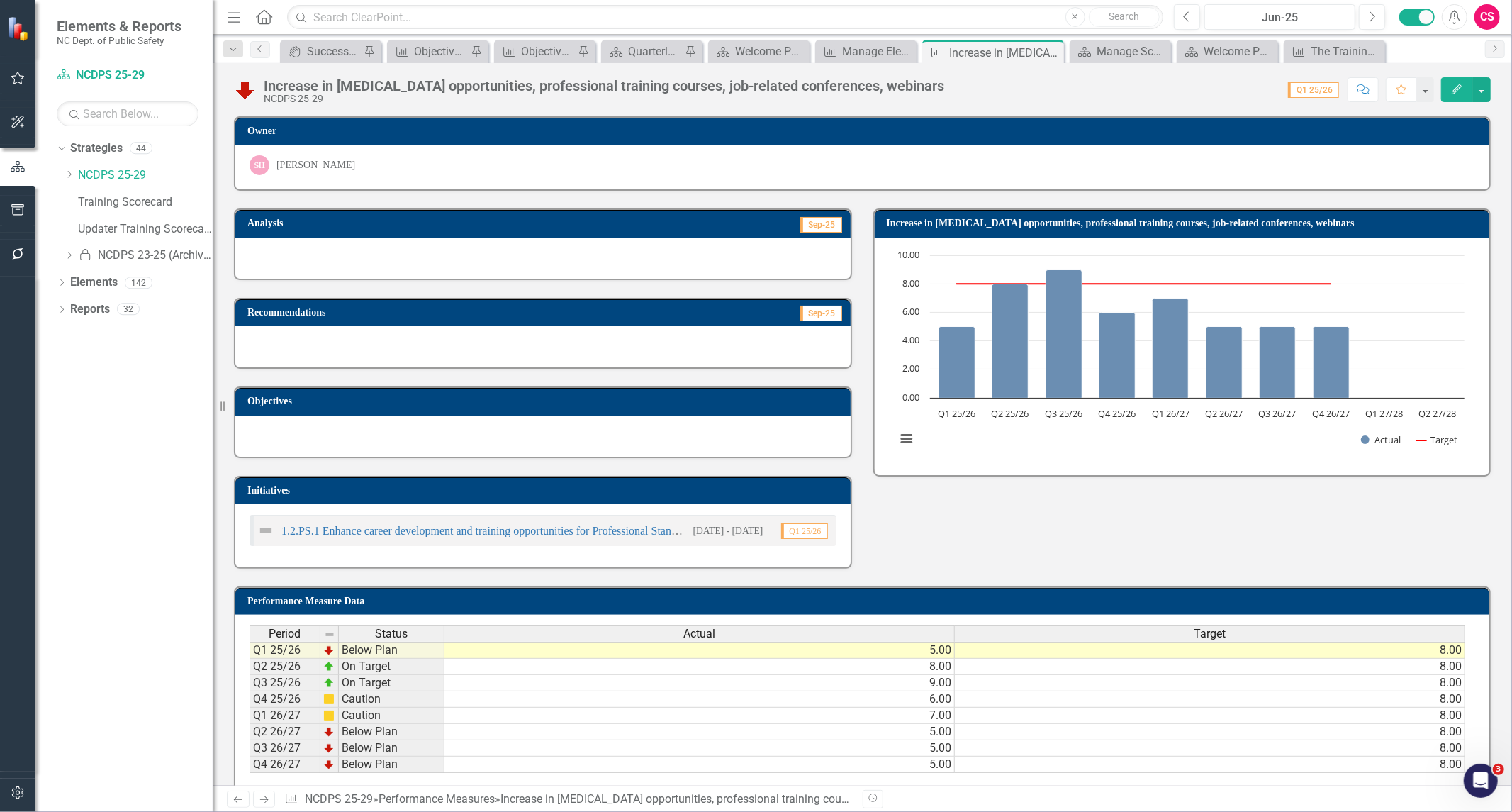
scroll to position [26, 0]
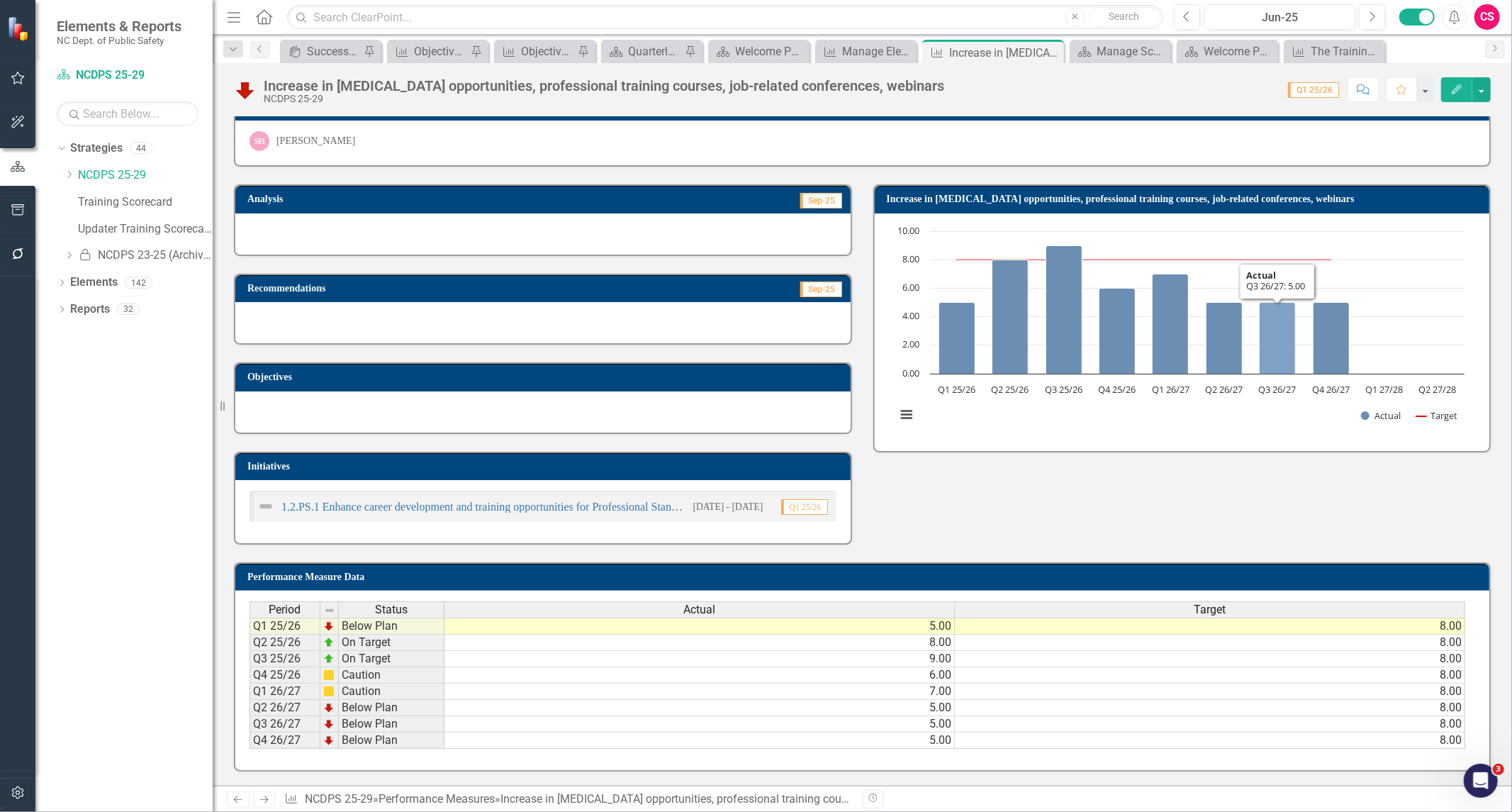
click at [1361, 514] on div "Analysis Sep-25 Recommendations Sep-25 Objectives Initiatives 1.2.PS.1 Enhance …" at bounding box center [863, 355] width 1279 height 378
click at [871, 50] on div "Manage Elements" at bounding box center [868, 52] width 53 height 18
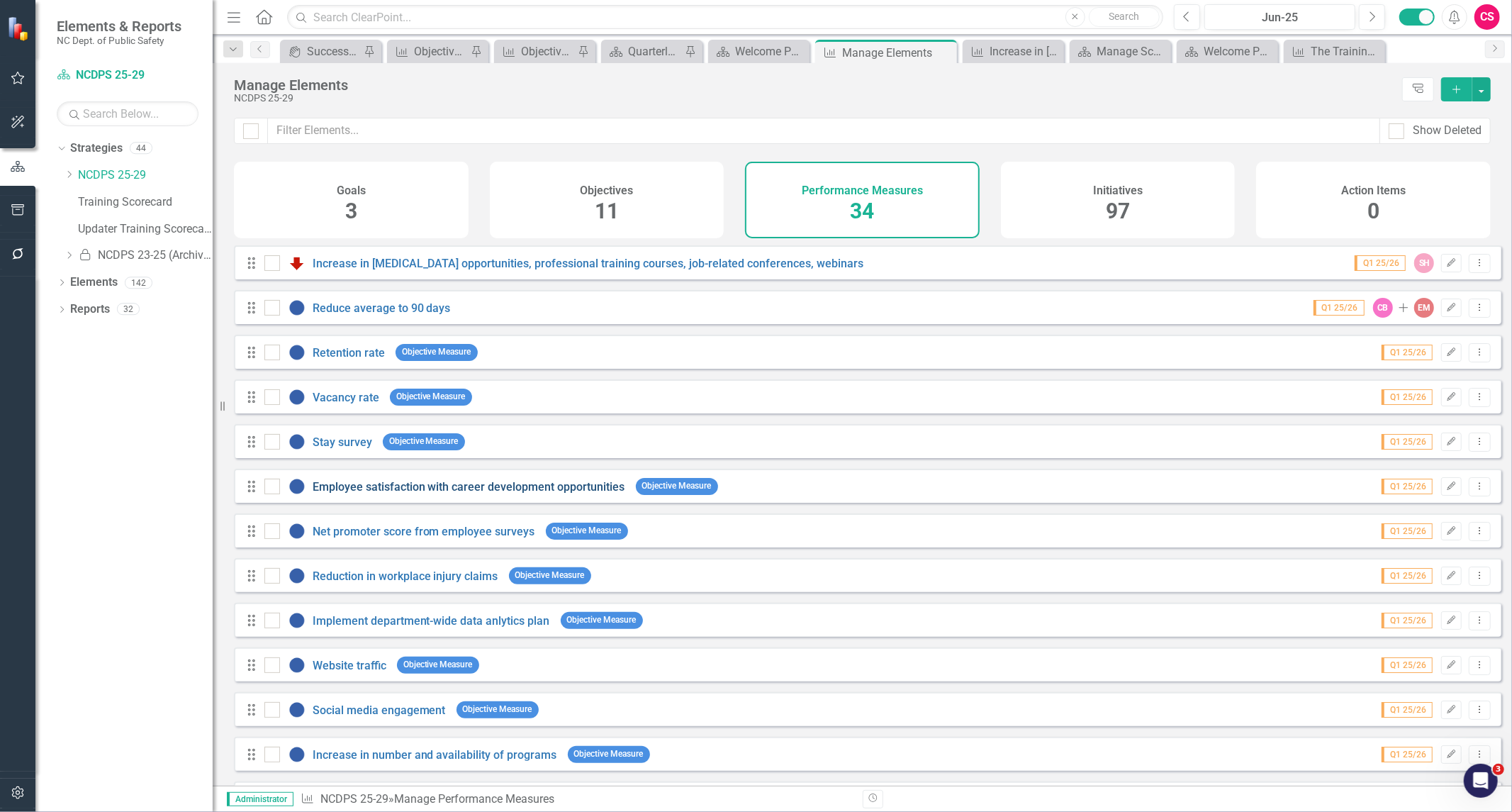
click at [350, 494] on link "Employee satisfaction with career development opportunities" at bounding box center [469, 486] width 313 height 13
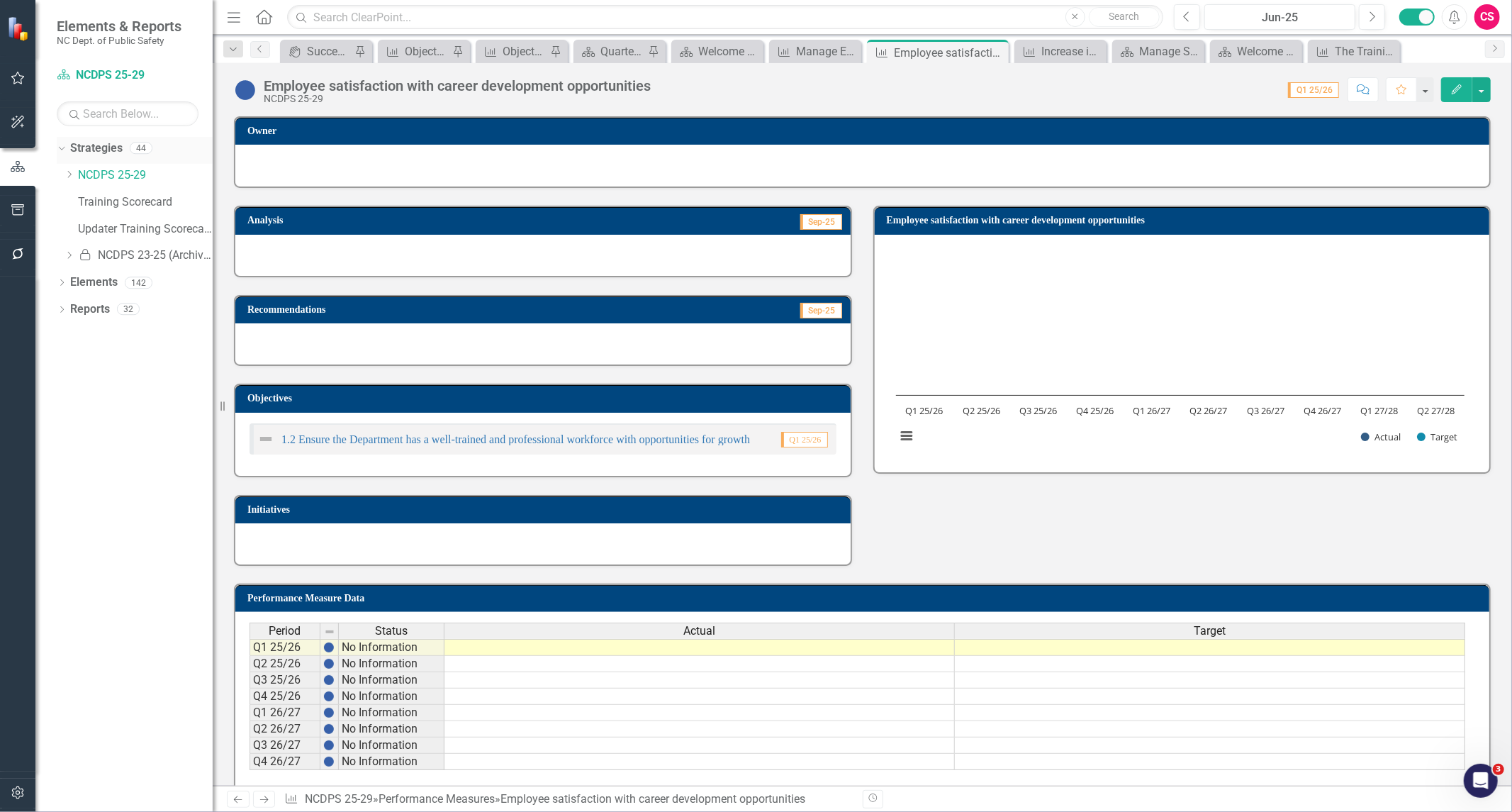
click at [96, 146] on link "Strategies" at bounding box center [96, 148] width 53 height 17
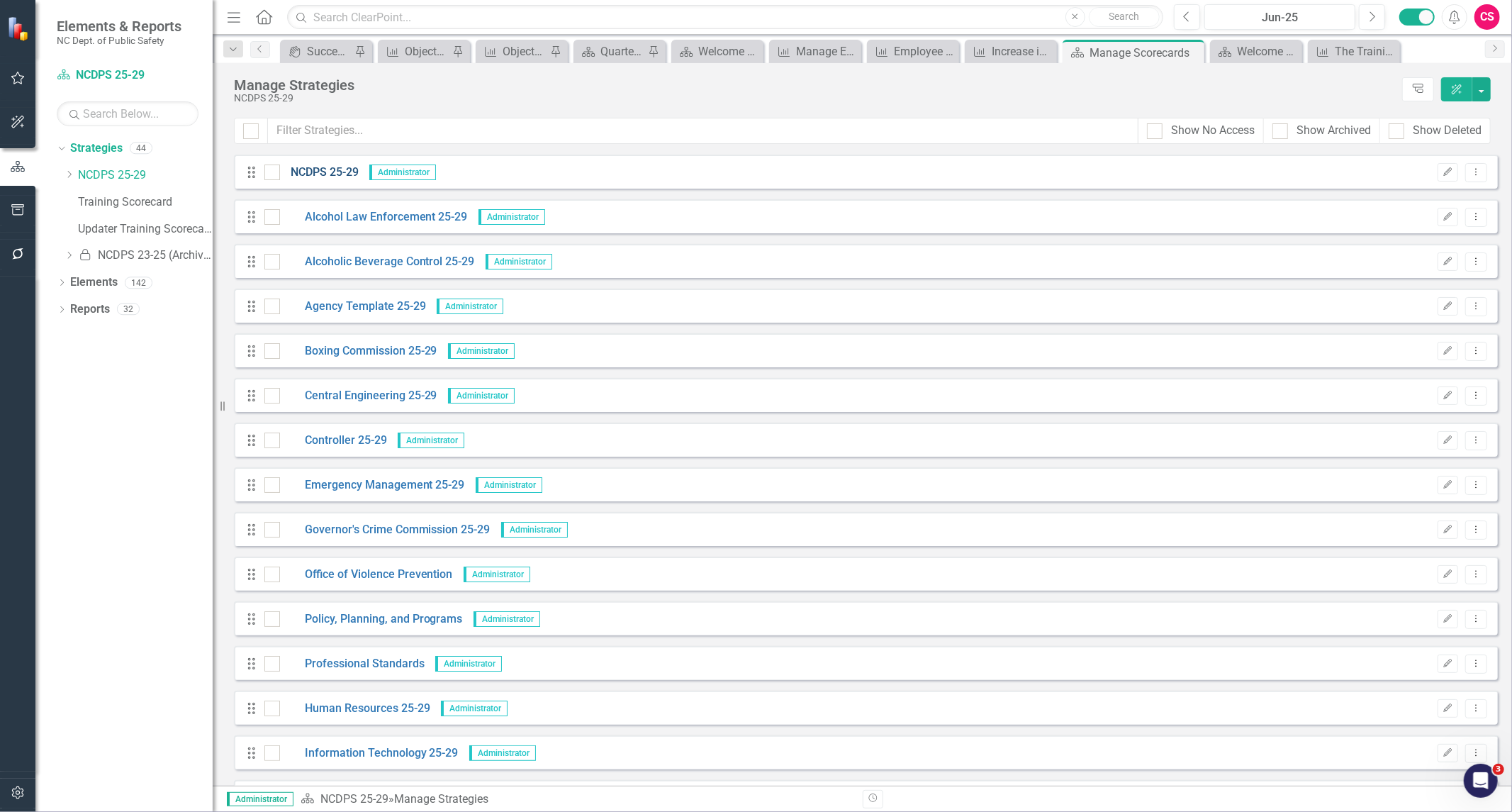
click at [320, 174] on link "NCDPS 25-29" at bounding box center [319, 173] width 79 height 17
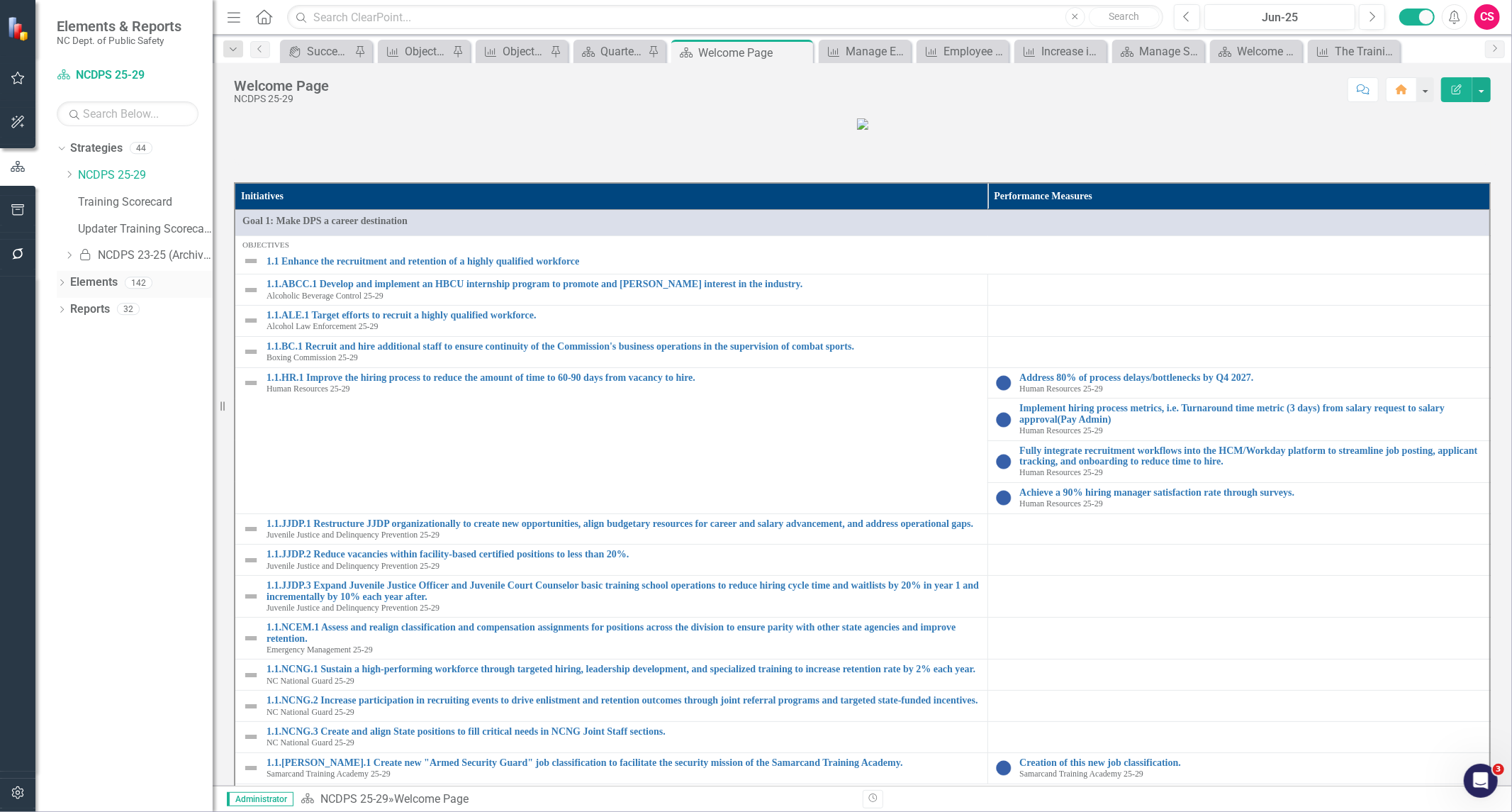
click at [89, 283] on link "Elements" at bounding box center [94, 282] width 47 height 17
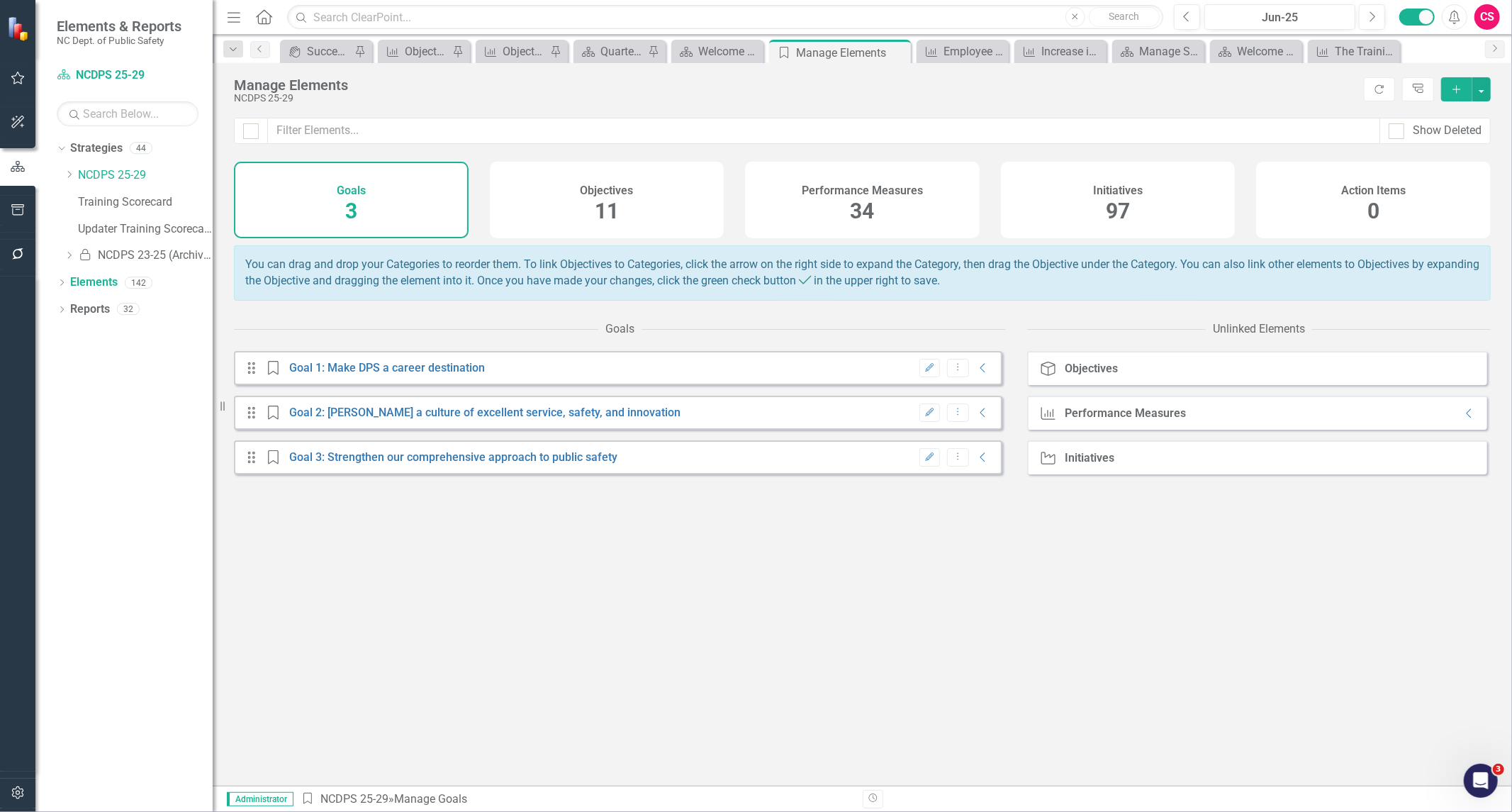
click at [773, 206] on div "Performance Measures 34" at bounding box center [863, 199] width 235 height 76
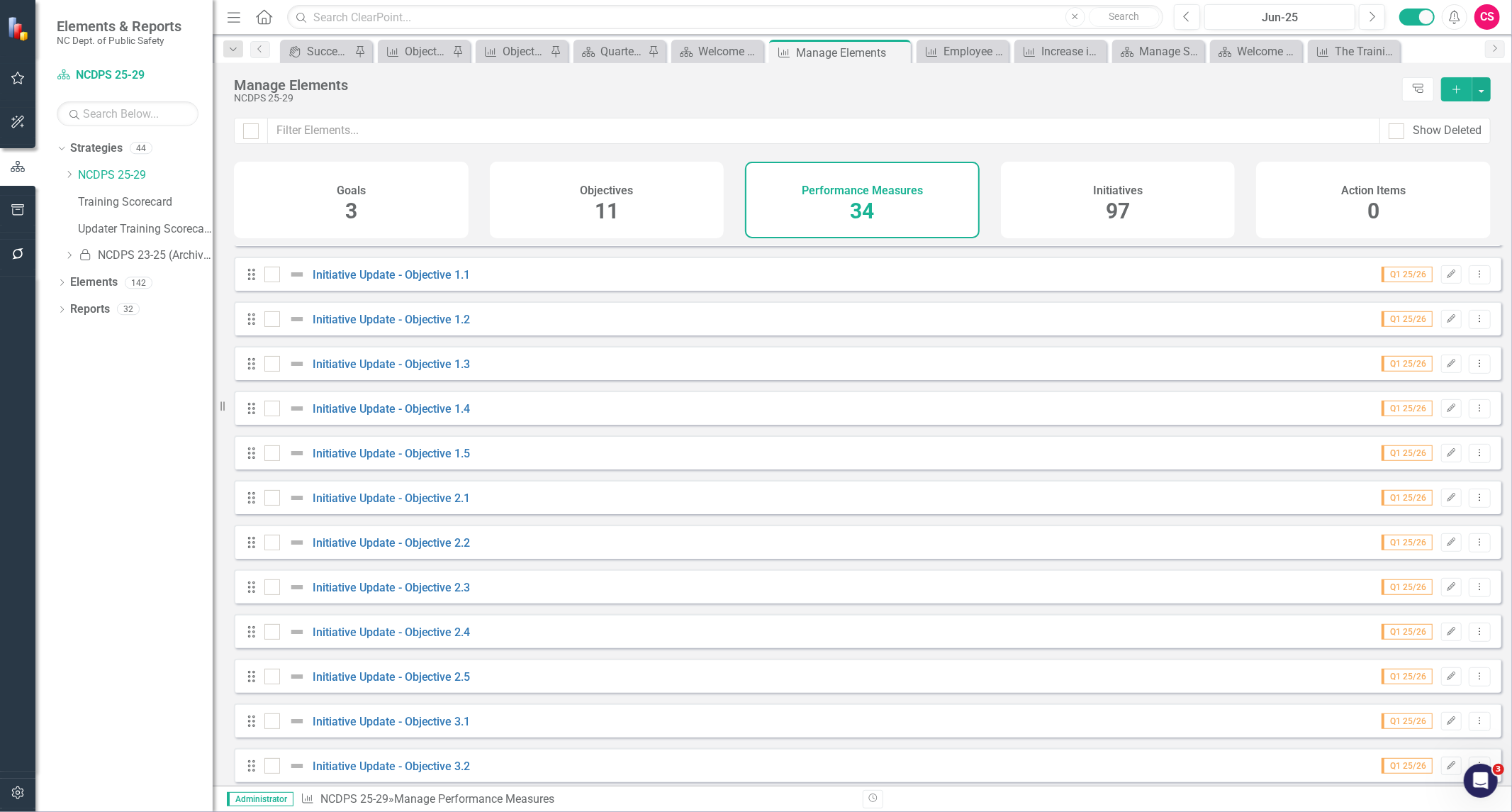
scroll to position [394, 0]
click at [390, 413] on link "Initiative Update - Objective 1.1" at bounding box center [392, 405] width 158 height 13
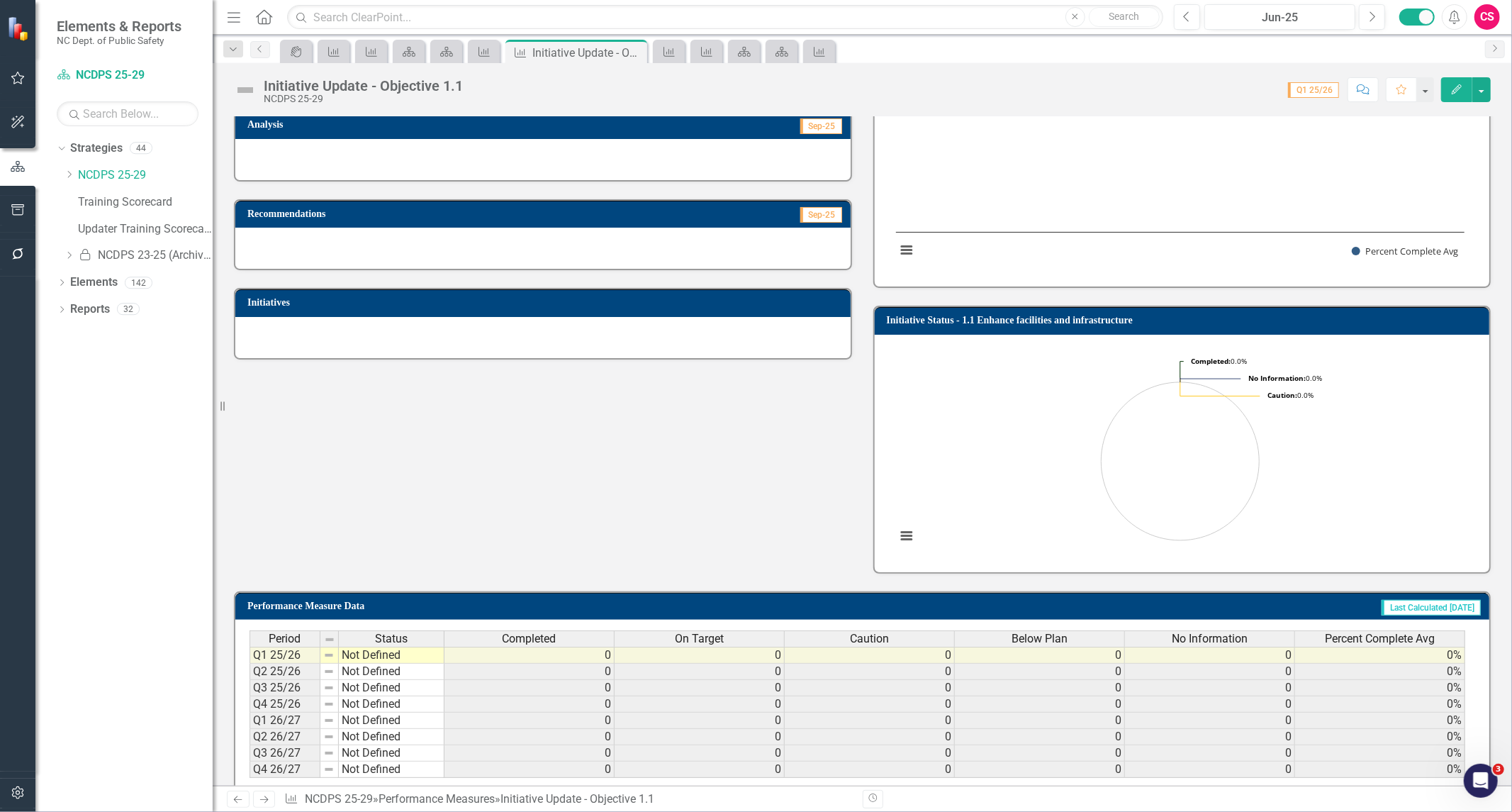
scroll to position [132, 0]
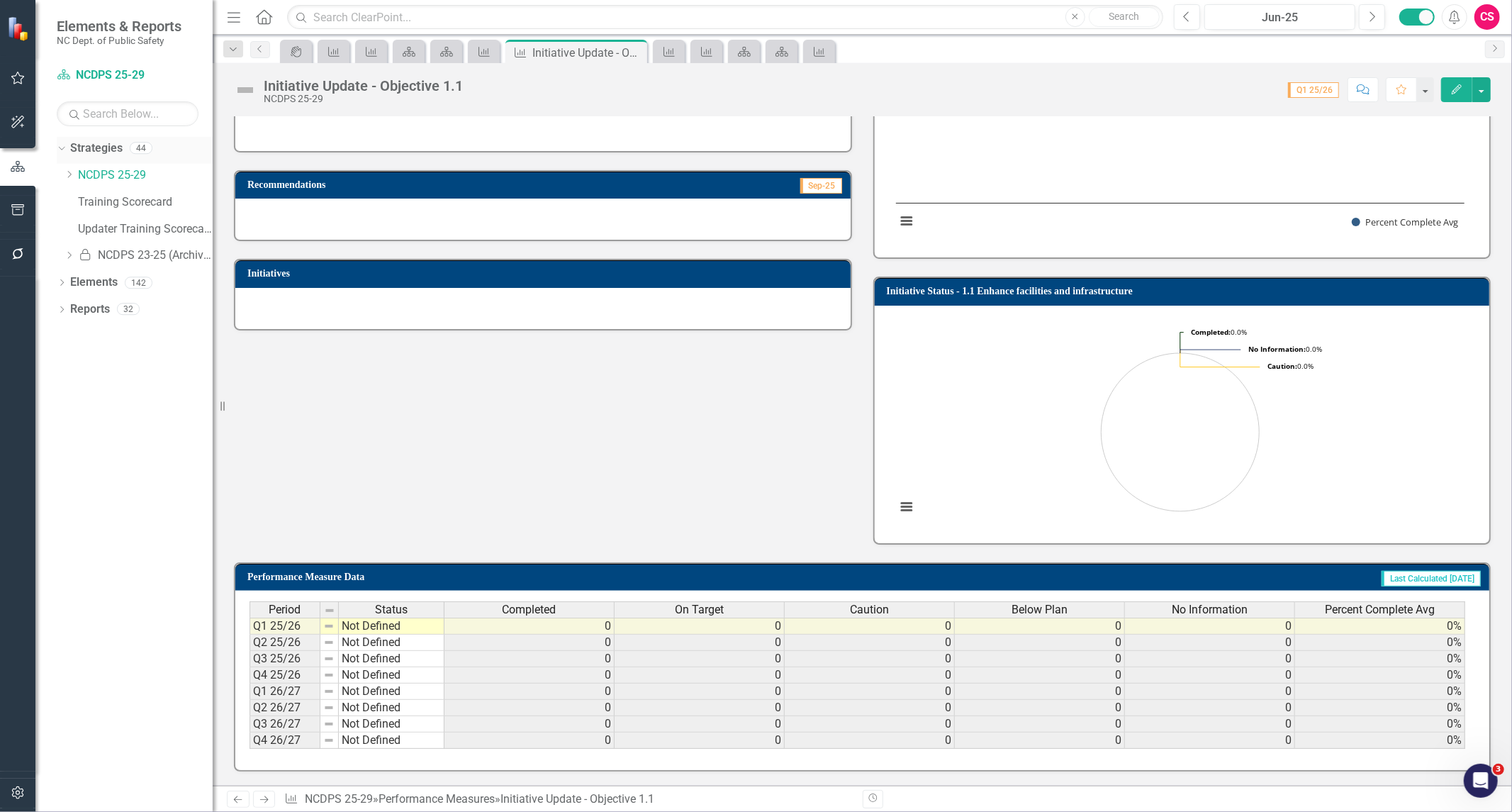
click at [96, 150] on link "Strategies" at bounding box center [96, 148] width 53 height 17
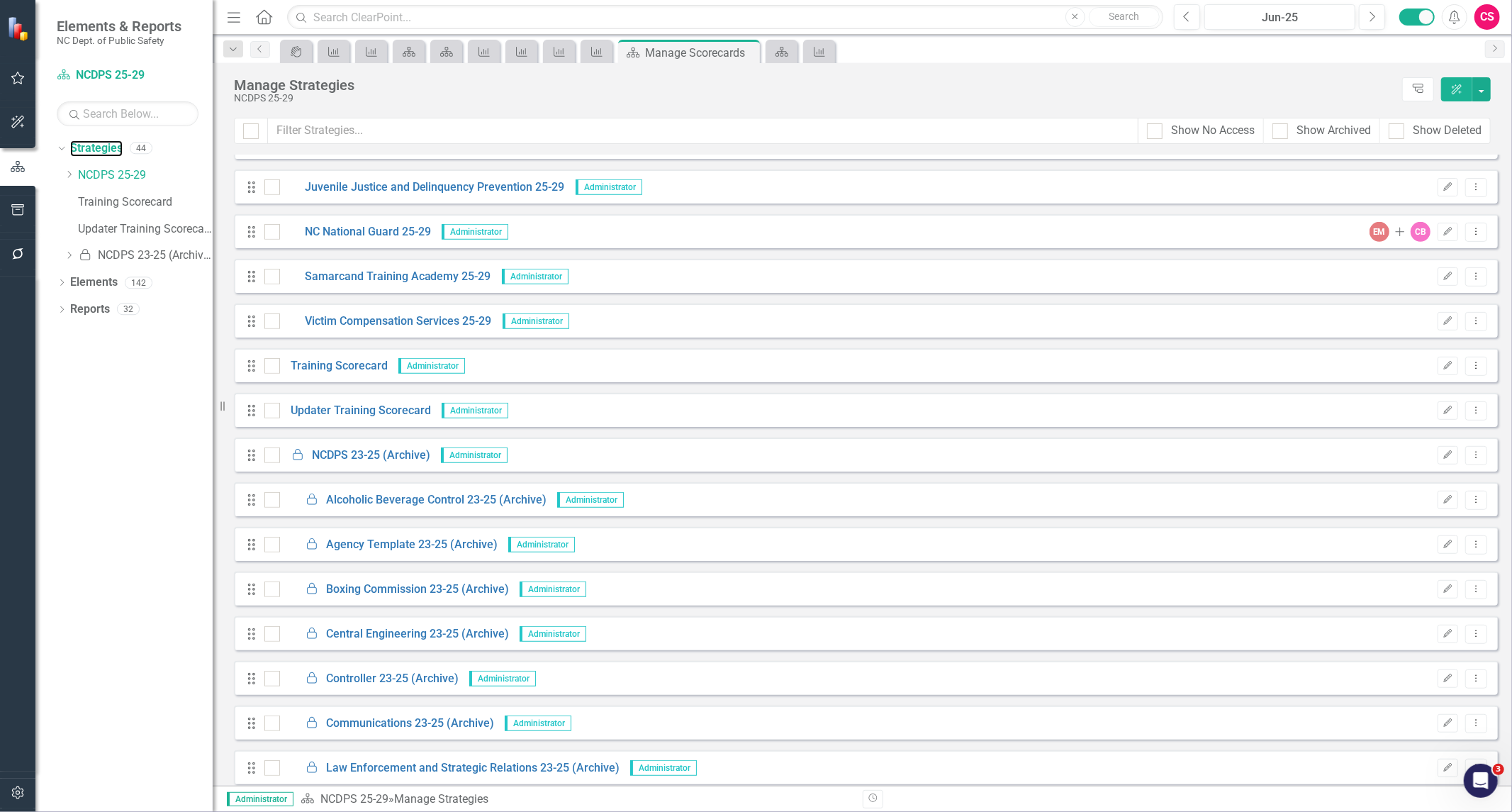
scroll to position [630, 0]
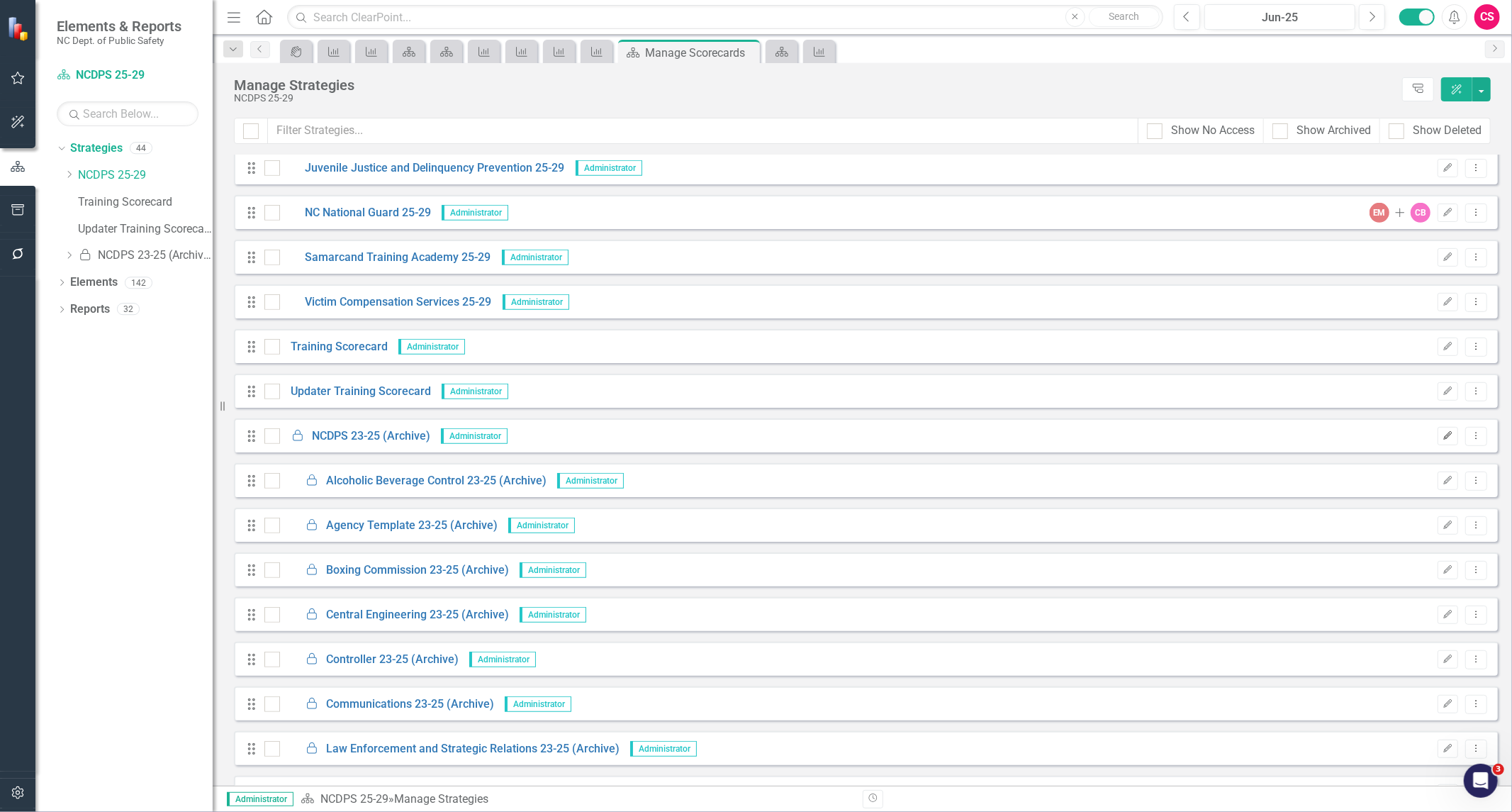
click at [1443, 432] on icon "Edit" at bounding box center [1448, 436] width 11 height 9
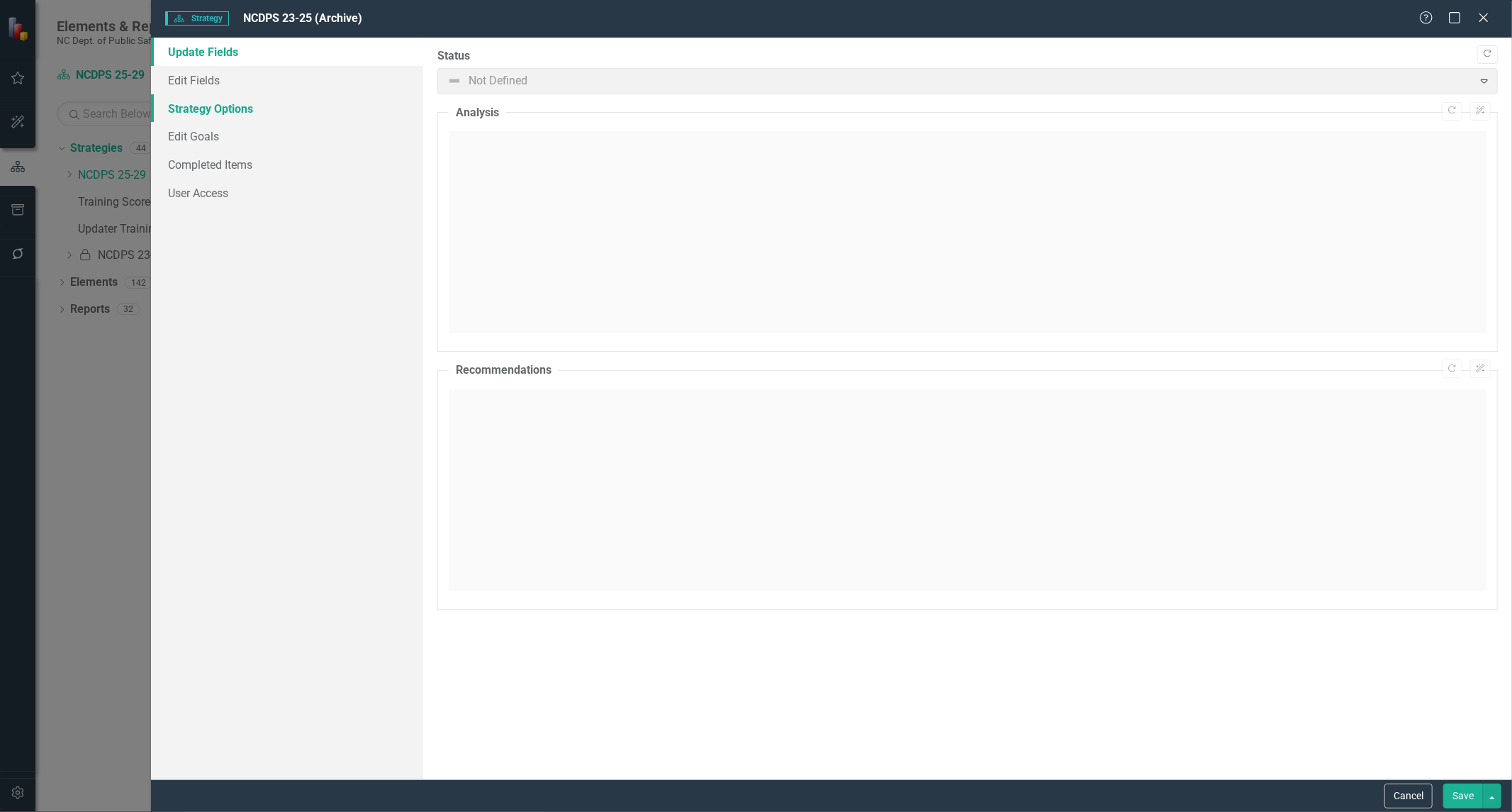
click at [251, 105] on link "Strategy Options" at bounding box center [287, 109] width 272 height 28
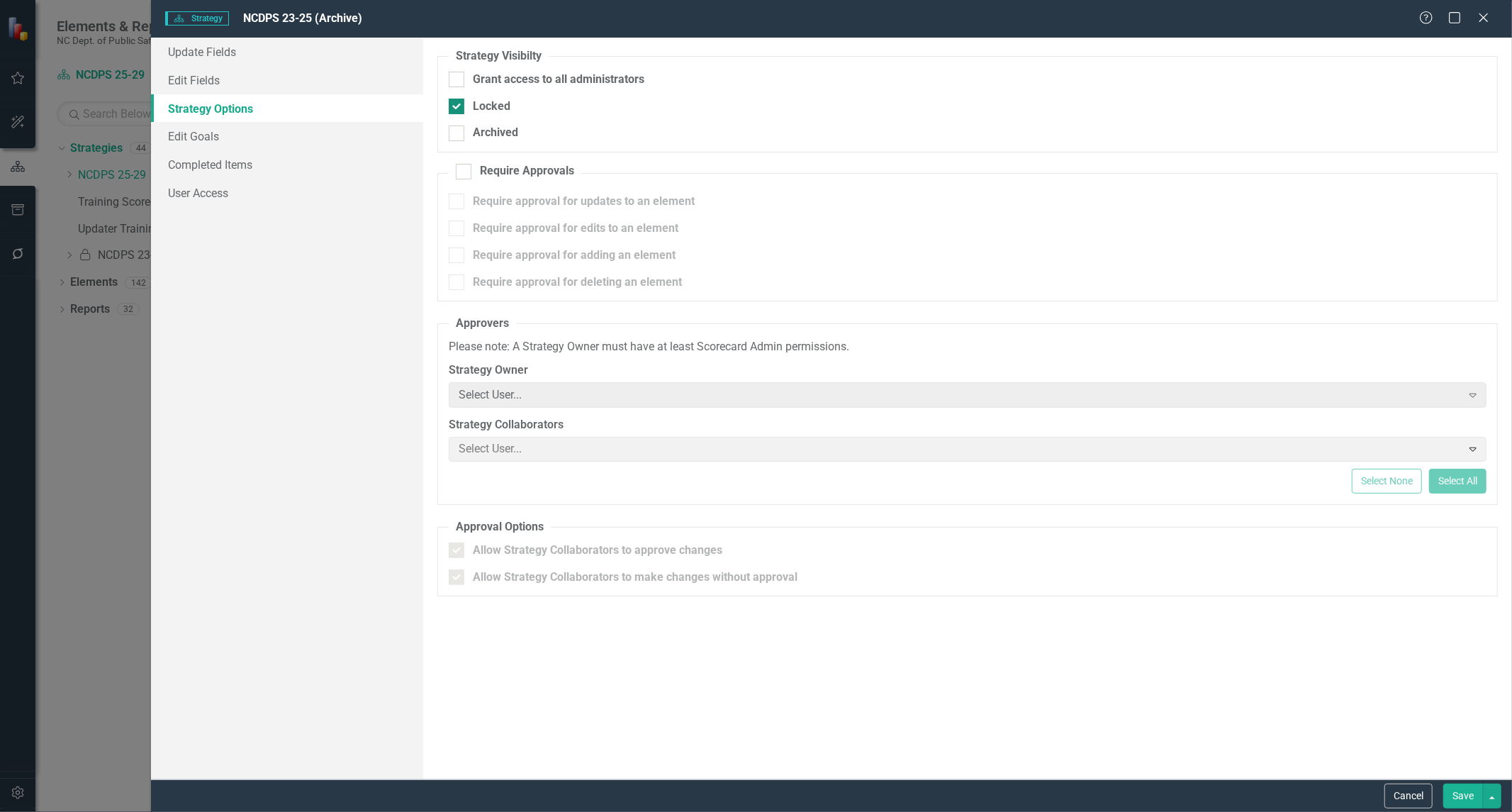
click at [481, 112] on div "Locked" at bounding box center [491, 106] width 38 height 17
click at [458, 108] on input "Locked" at bounding box center [453, 103] width 10 height 10
checkbox input "false"
click at [1445, 788] on button "Save" at bounding box center [1463, 795] width 39 height 25
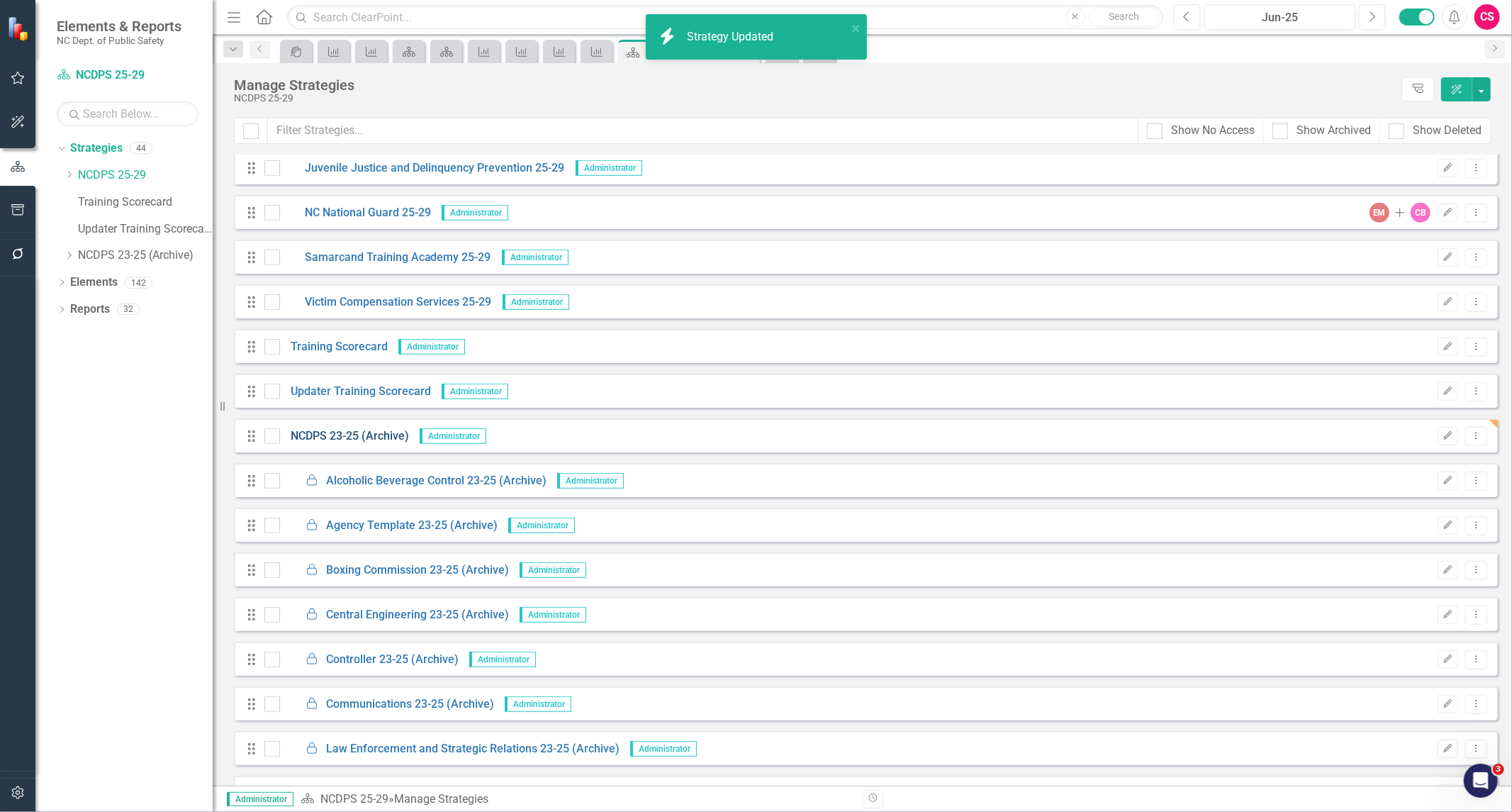
click at [357, 434] on link "NCDPS 23-25 (Archive)" at bounding box center [344, 436] width 129 height 17
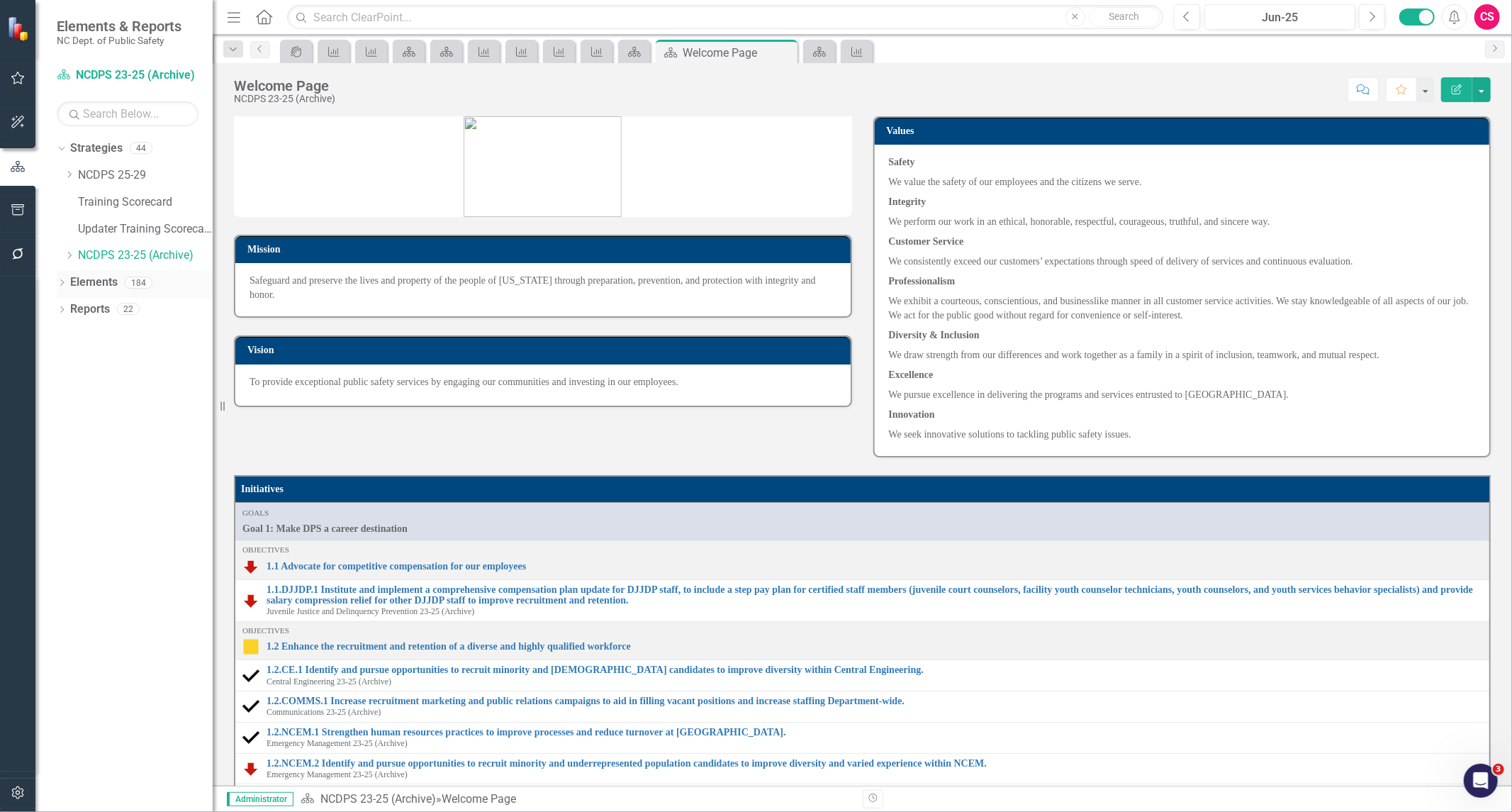
click at [83, 284] on link "Elements" at bounding box center [94, 282] width 47 height 17
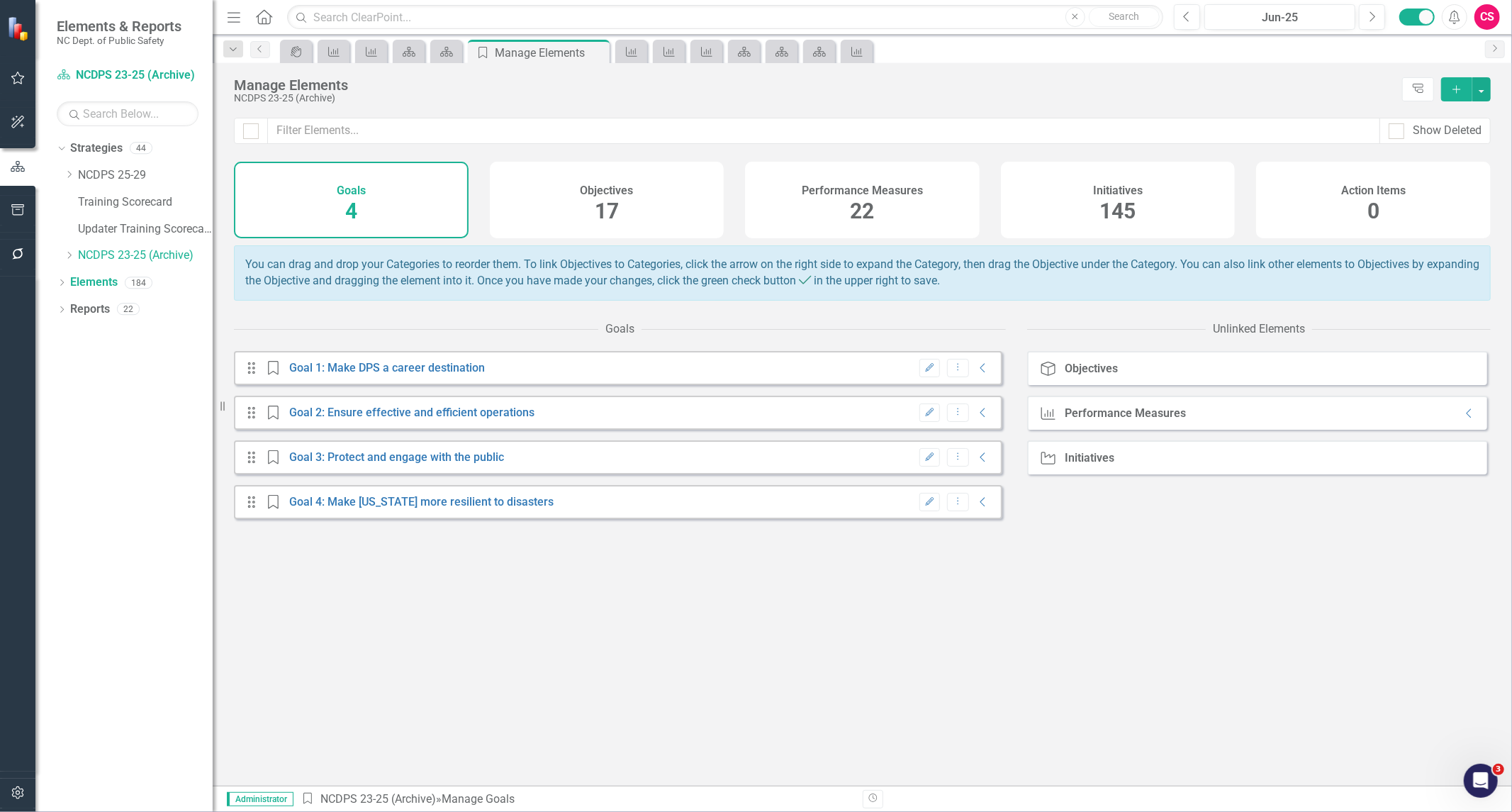
click at [892, 210] on div "Performance Measures 22" at bounding box center [863, 199] width 235 height 76
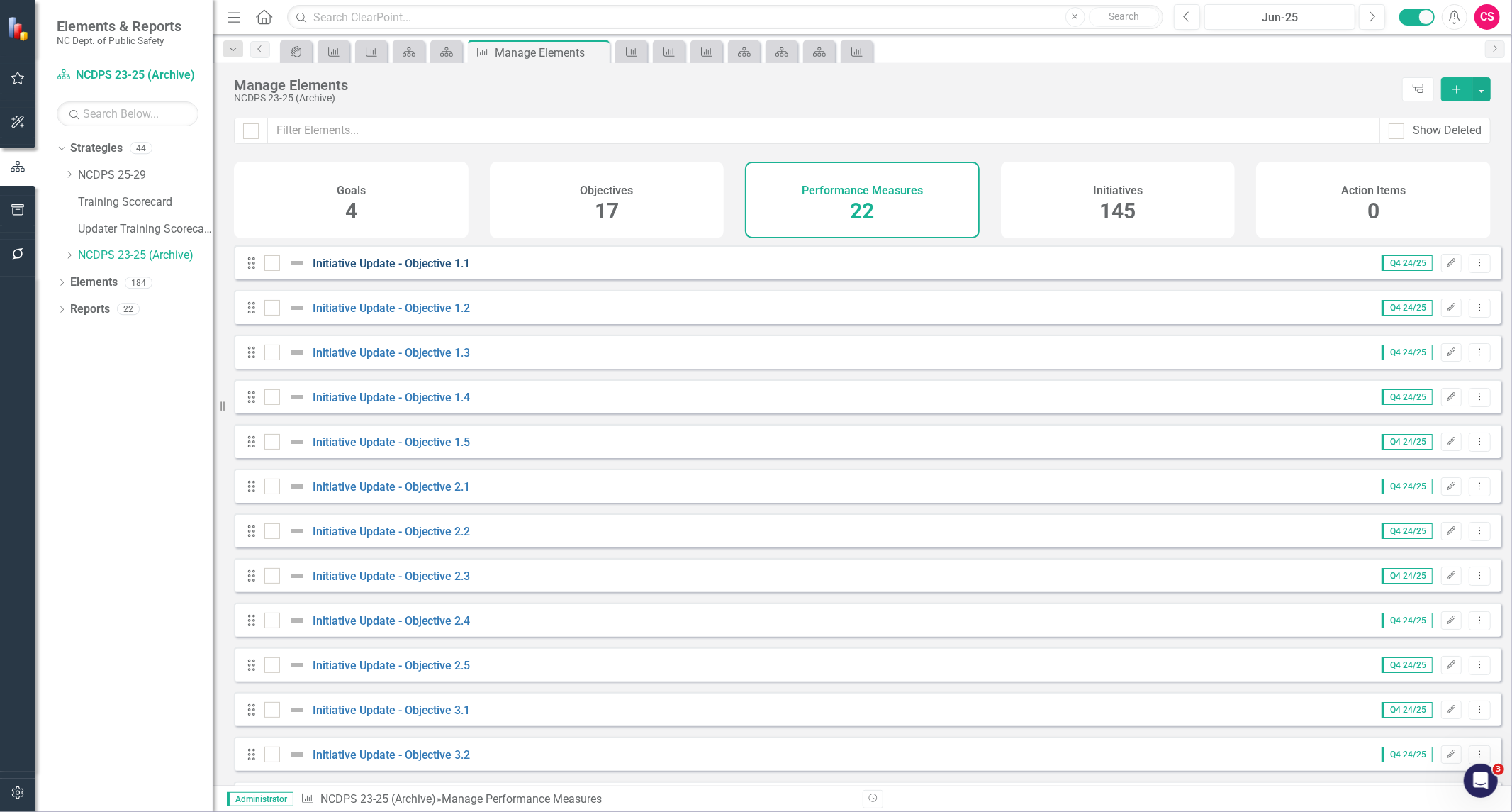
click at [398, 270] on link "Initiative Update - Objective 1.1" at bounding box center [392, 263] width 158 height 13
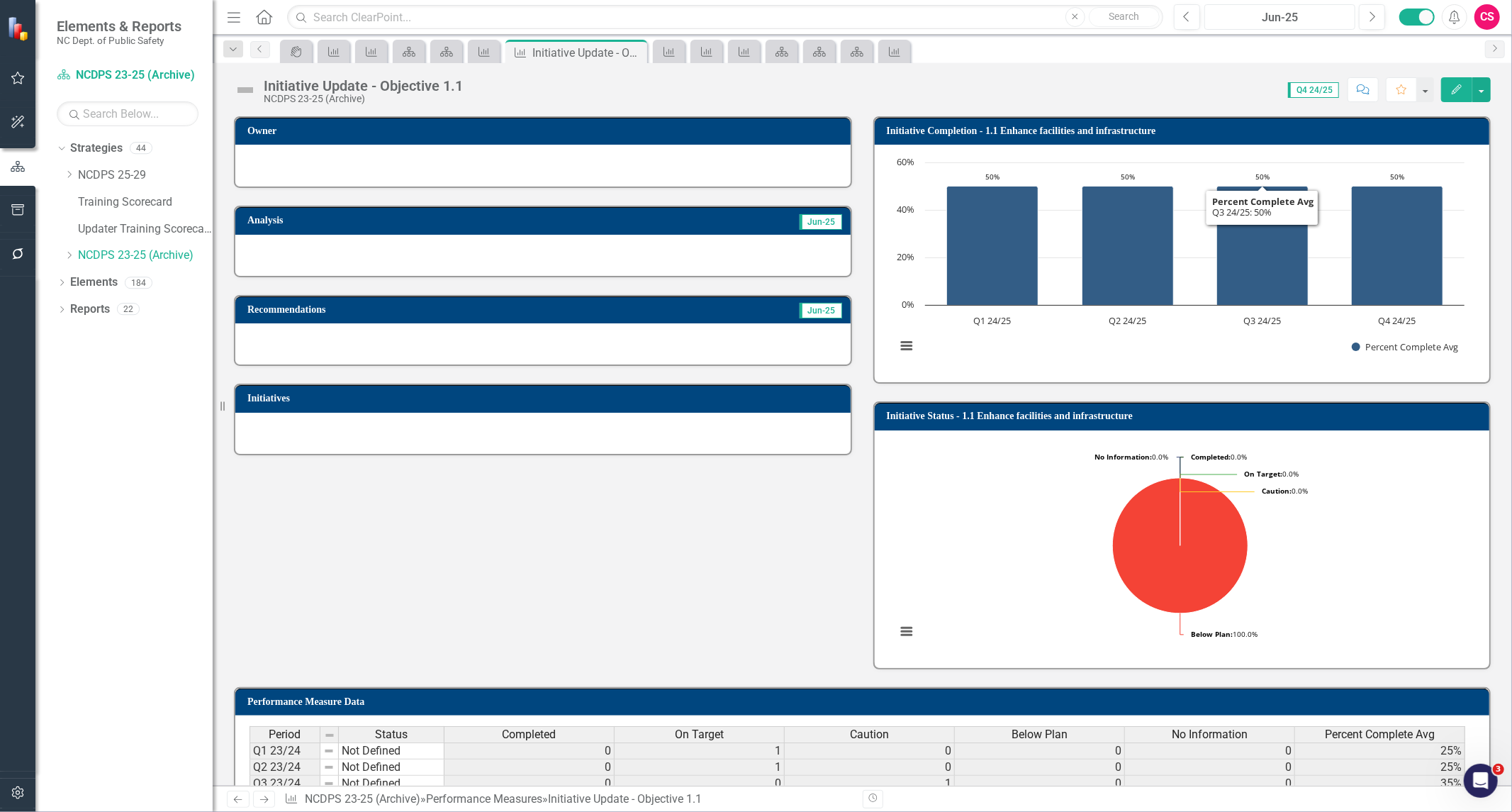
click at [1299, 10] on div "Jun-25" at bounding box center [1280, 18] width 141 height 17
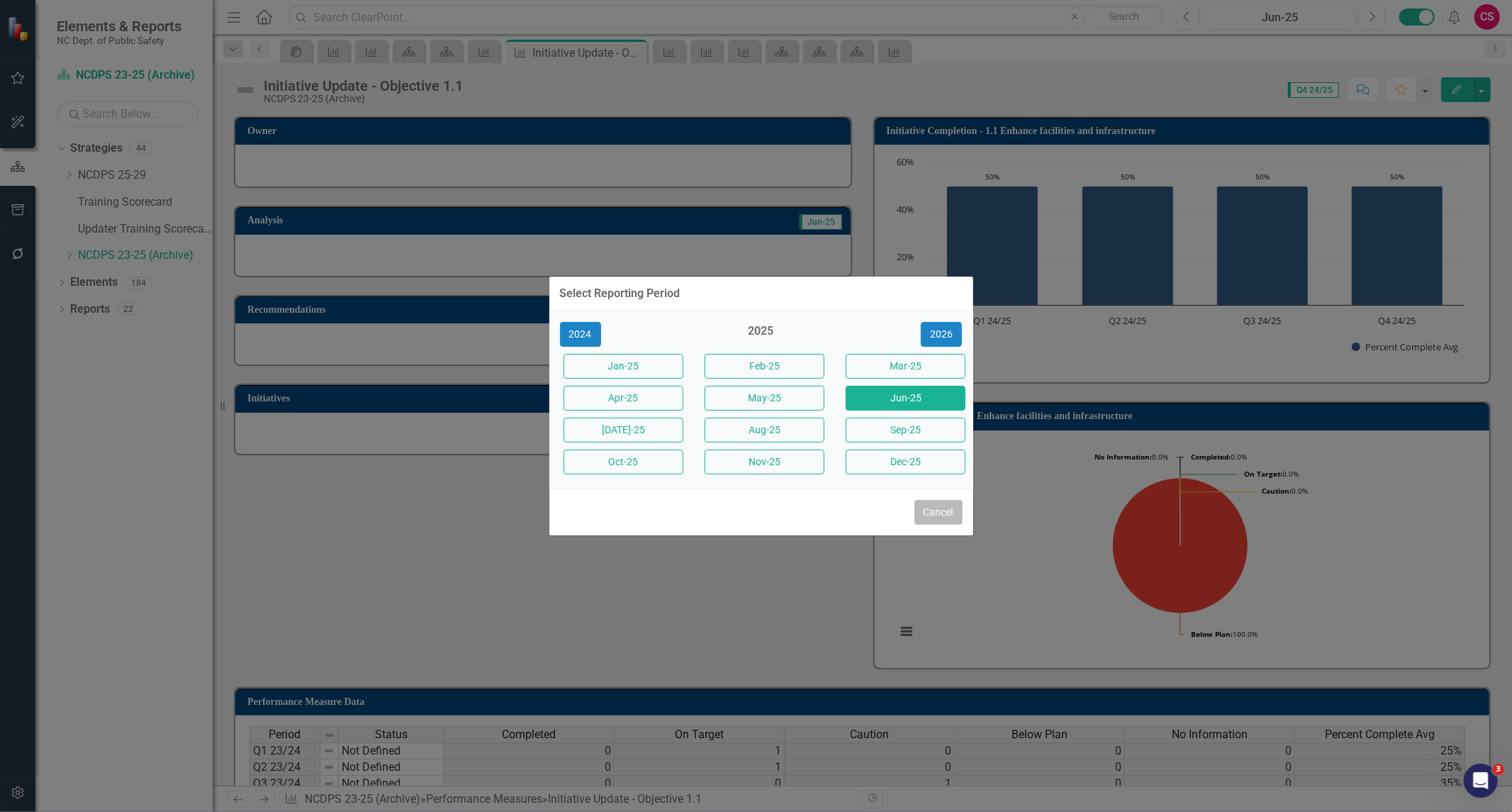
click at [925, 520] on button "Cancel" at bounding box center [938, 512] width 48 height 25
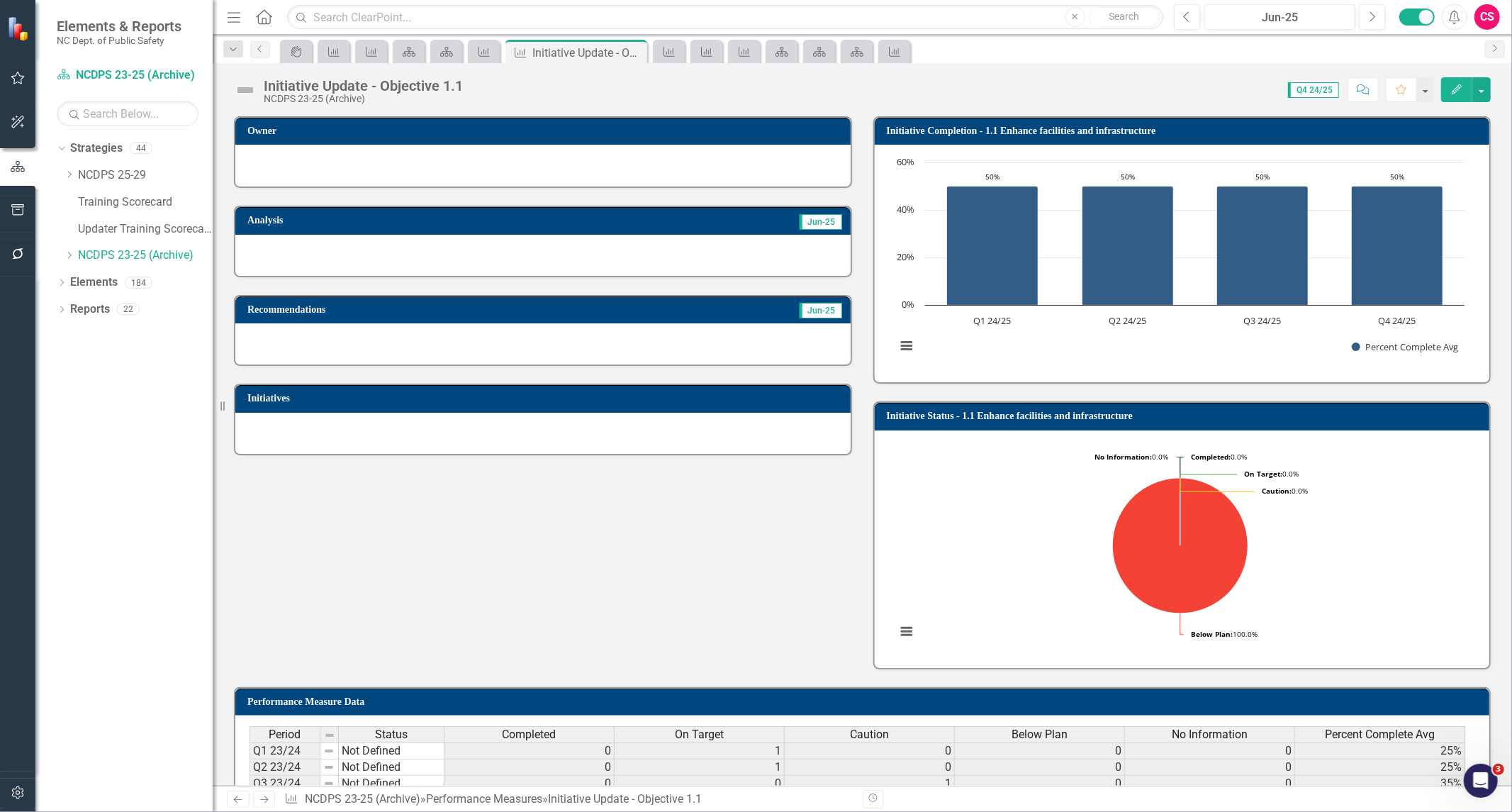
click at [1340, 126] on h3 "Initiative Completion - 1.1 Enhance facilities and infrastructure" at bounding box center [1185, 131] width 596 height 11
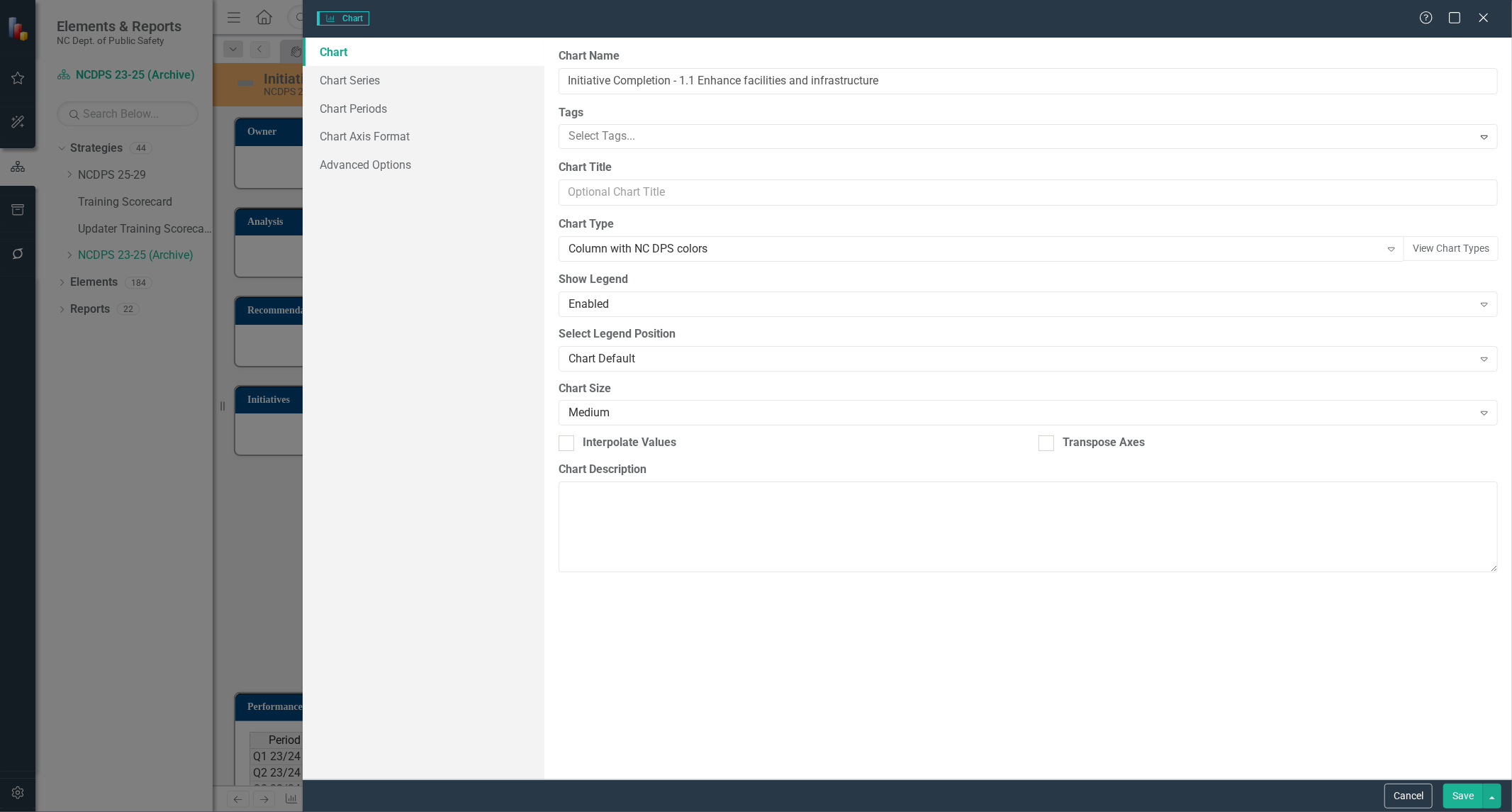
type input "Initiative Completion - 1.1 Enhance facilities and infrastructure"
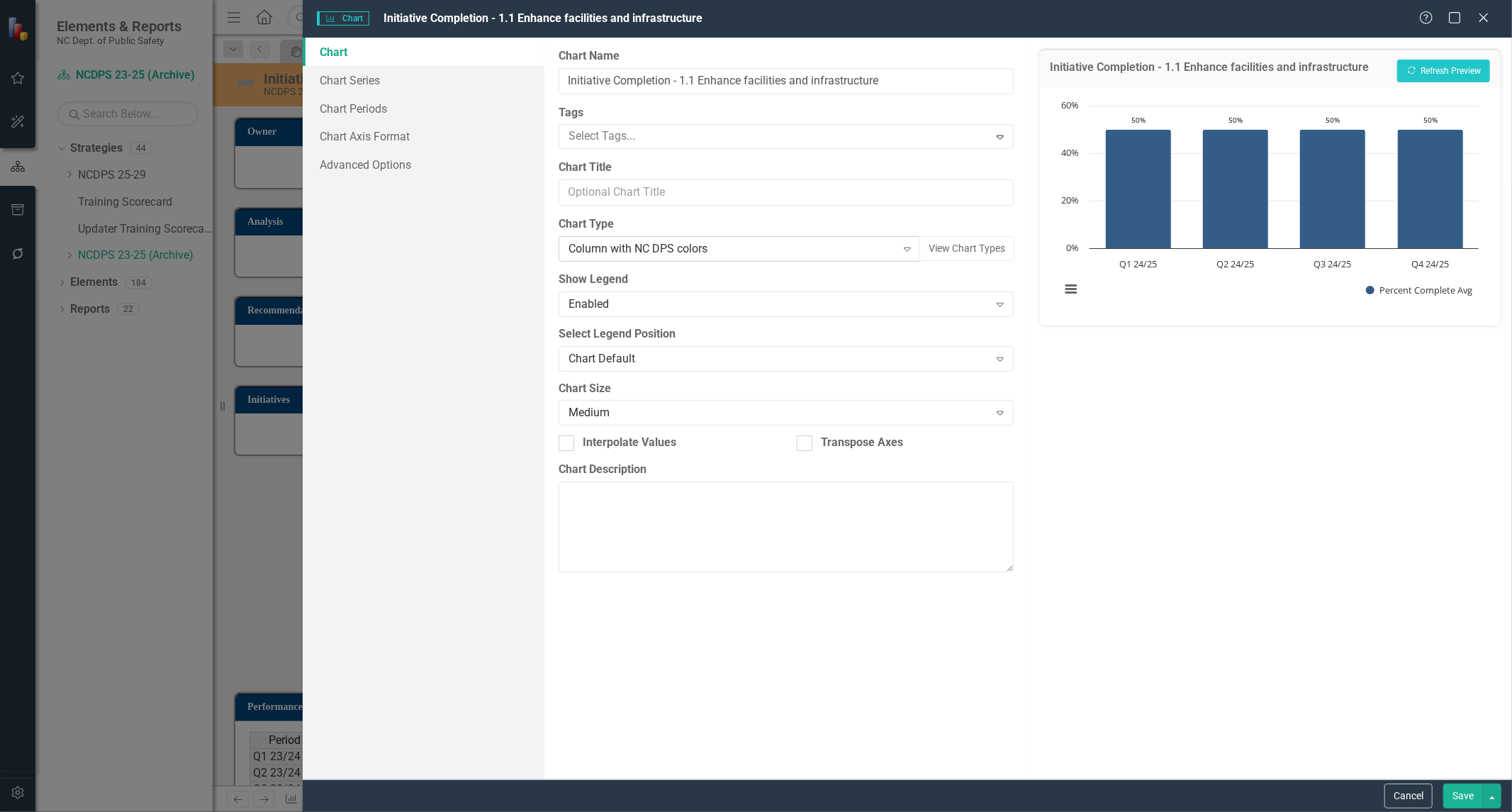
click at [680, 253] on div "Column with NC DPS colors" at bounding box center [732, 249] width 328 height 17
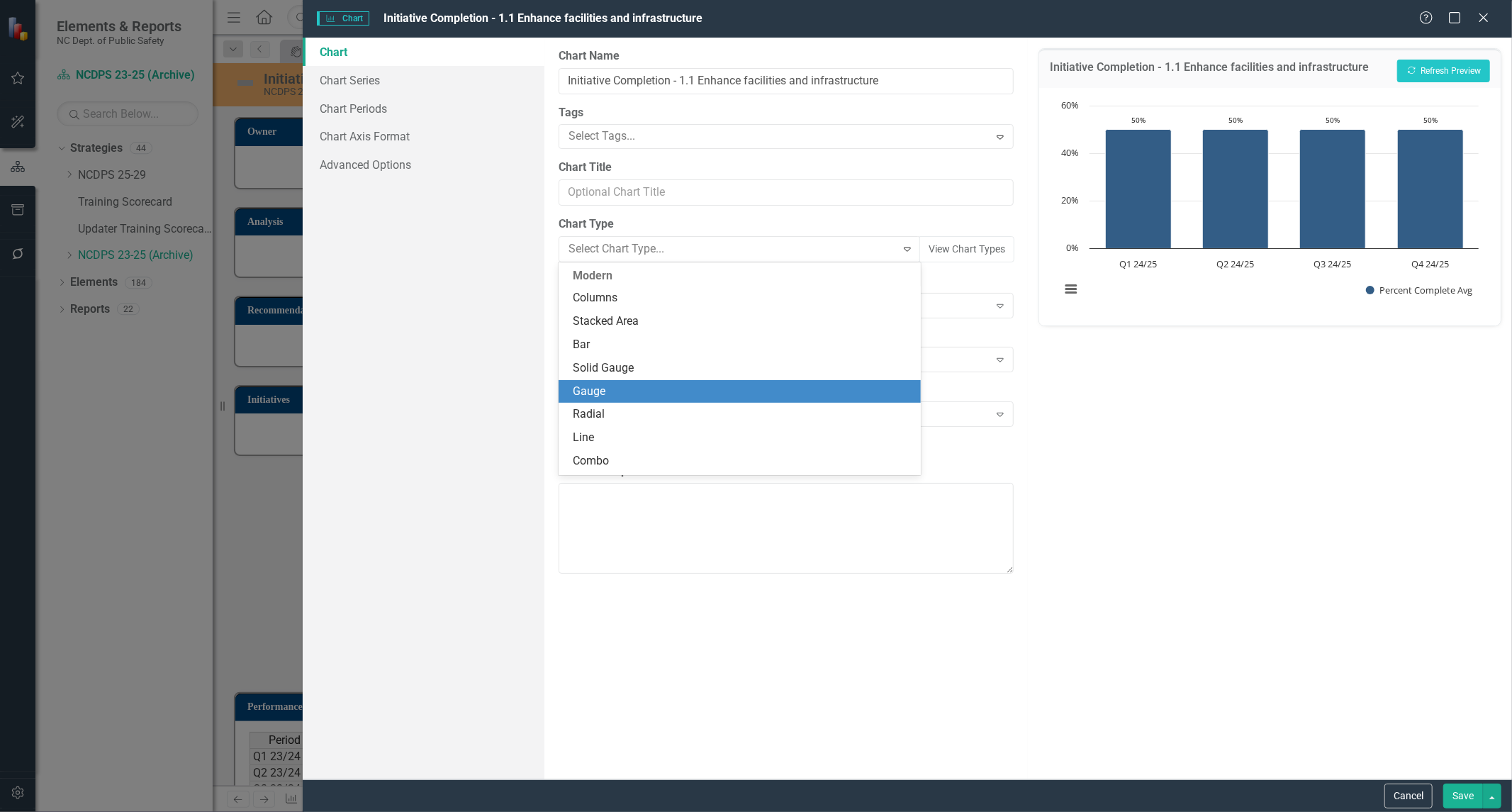
click at [613, 392] on div "Gauge" at bounding box center [742, 391] width 339 height 17
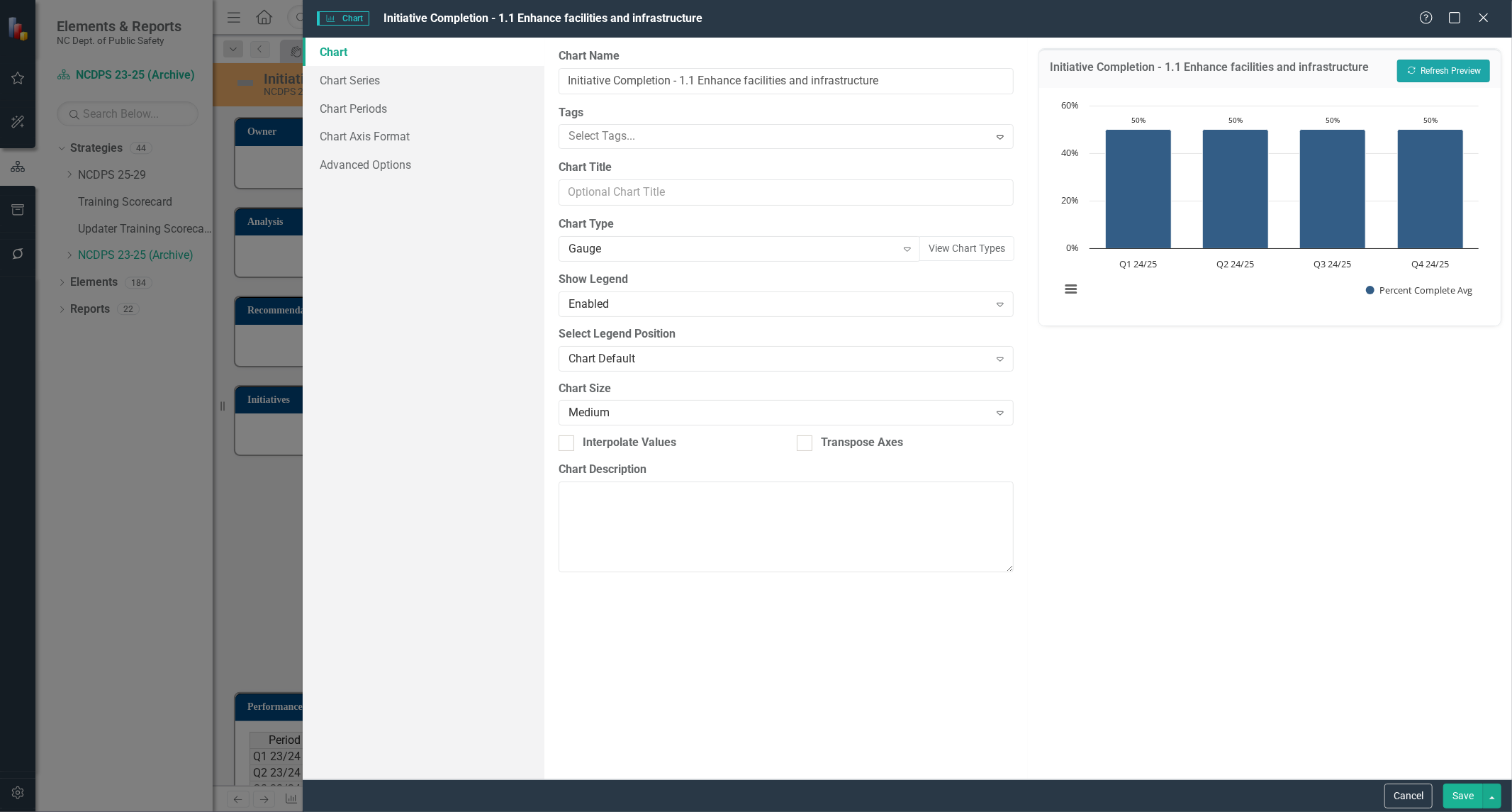
click at [1401, 69] on button "Recalculate Refresh Preview" at bounding box center [1444, 71] width 93 height 23
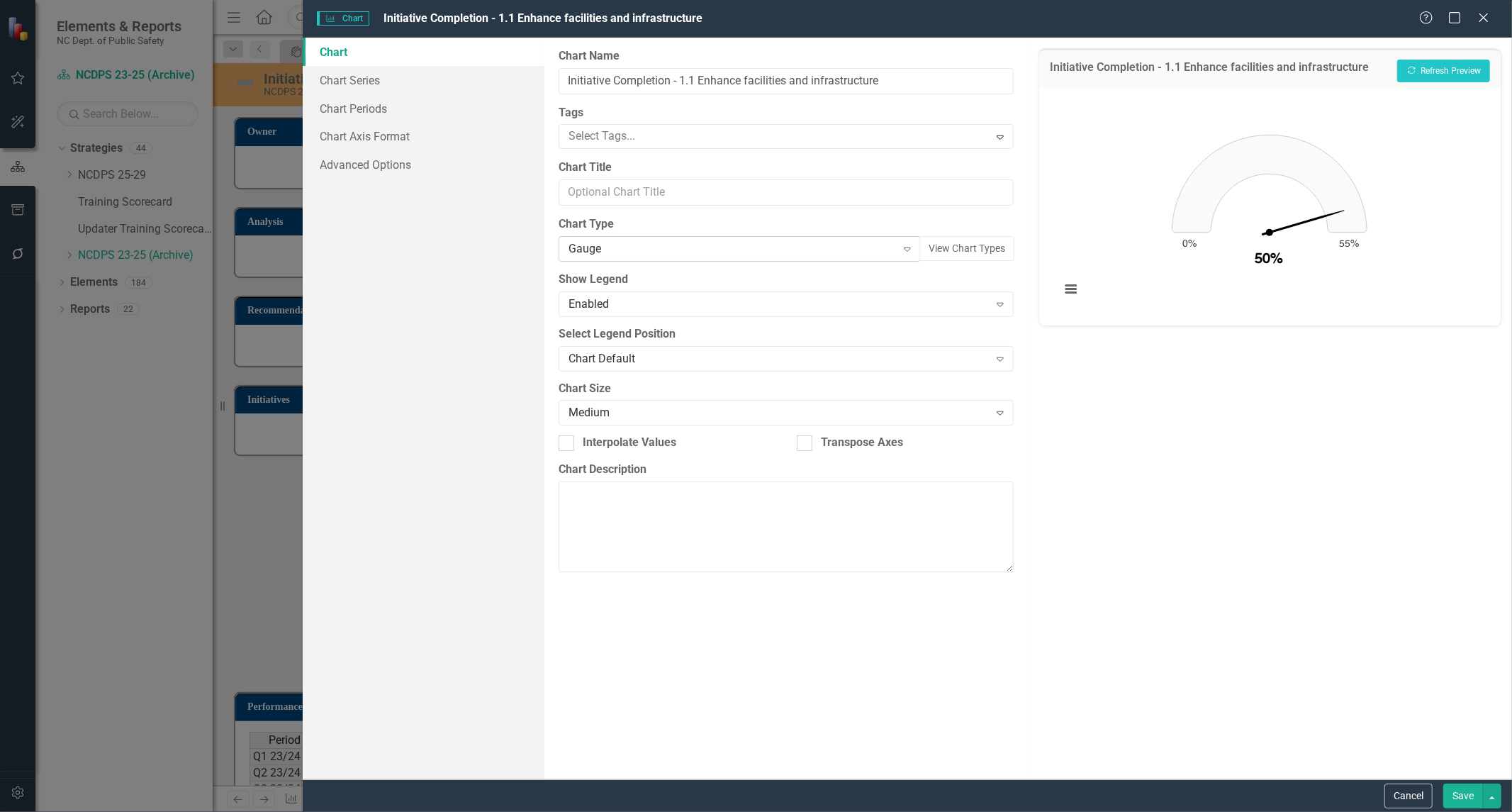
click at [660, 252] on div "Gauge" at bounding box center [732, 249] width 328 height 17
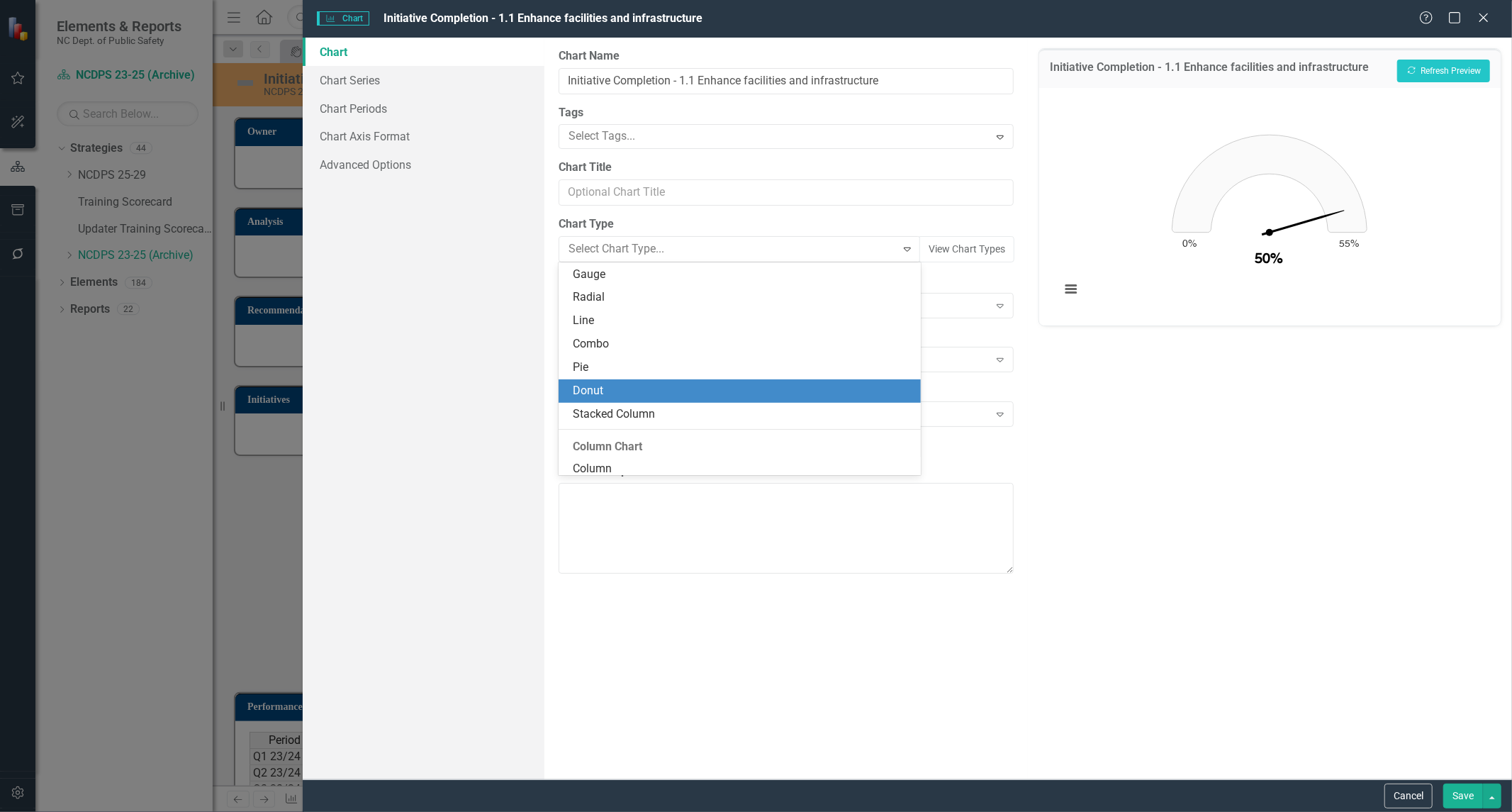
drag, startPoint x: 625, startPoint y: 397, endPoint x: 635, endPoint y: 387, distance: 14.1
click at [625, 397] on div "Donut" at bounding box center [742, 391] width 339 height 17
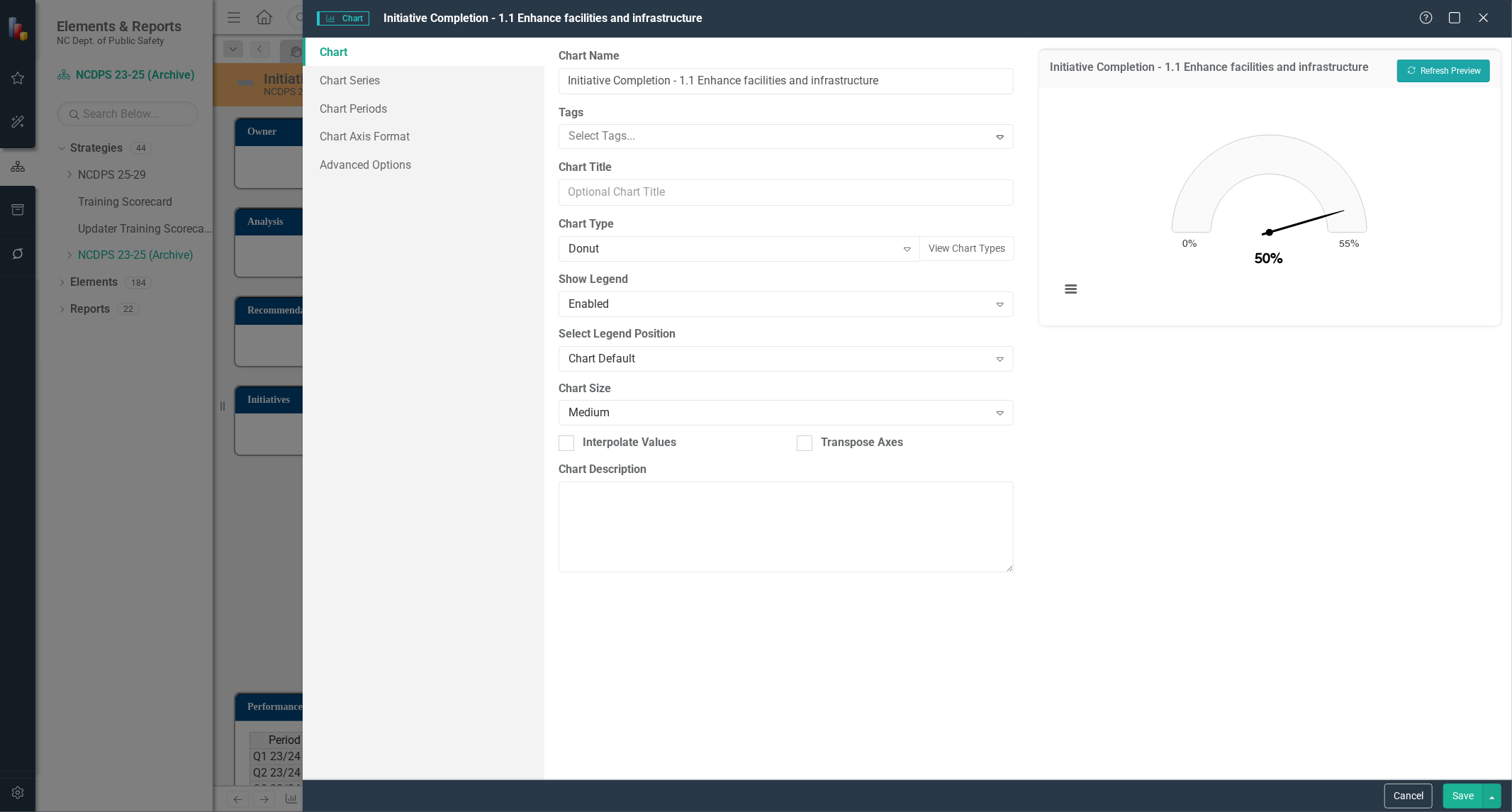
click at [1435, 68] on button "Recalculate Refresh Preview" at bounding box center [1444, 71] width 93 height 23
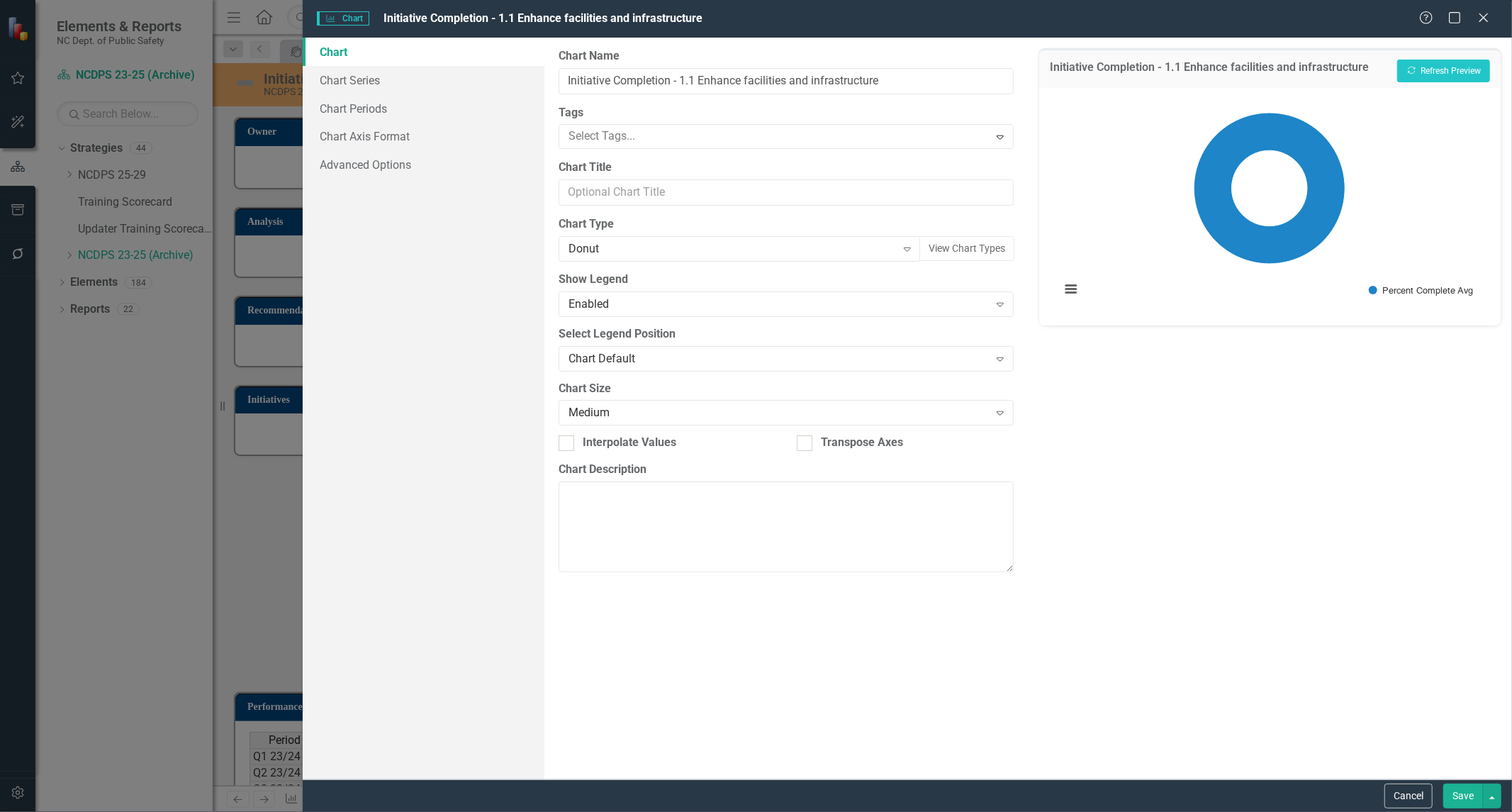
click at [713, 289] on div "Show Legend Enabled Expand" at bounding box center [787, 294] width 456 height 44
click at [711, 253] on div "Donut" at bounding box center [732, 249] width 328 height 17
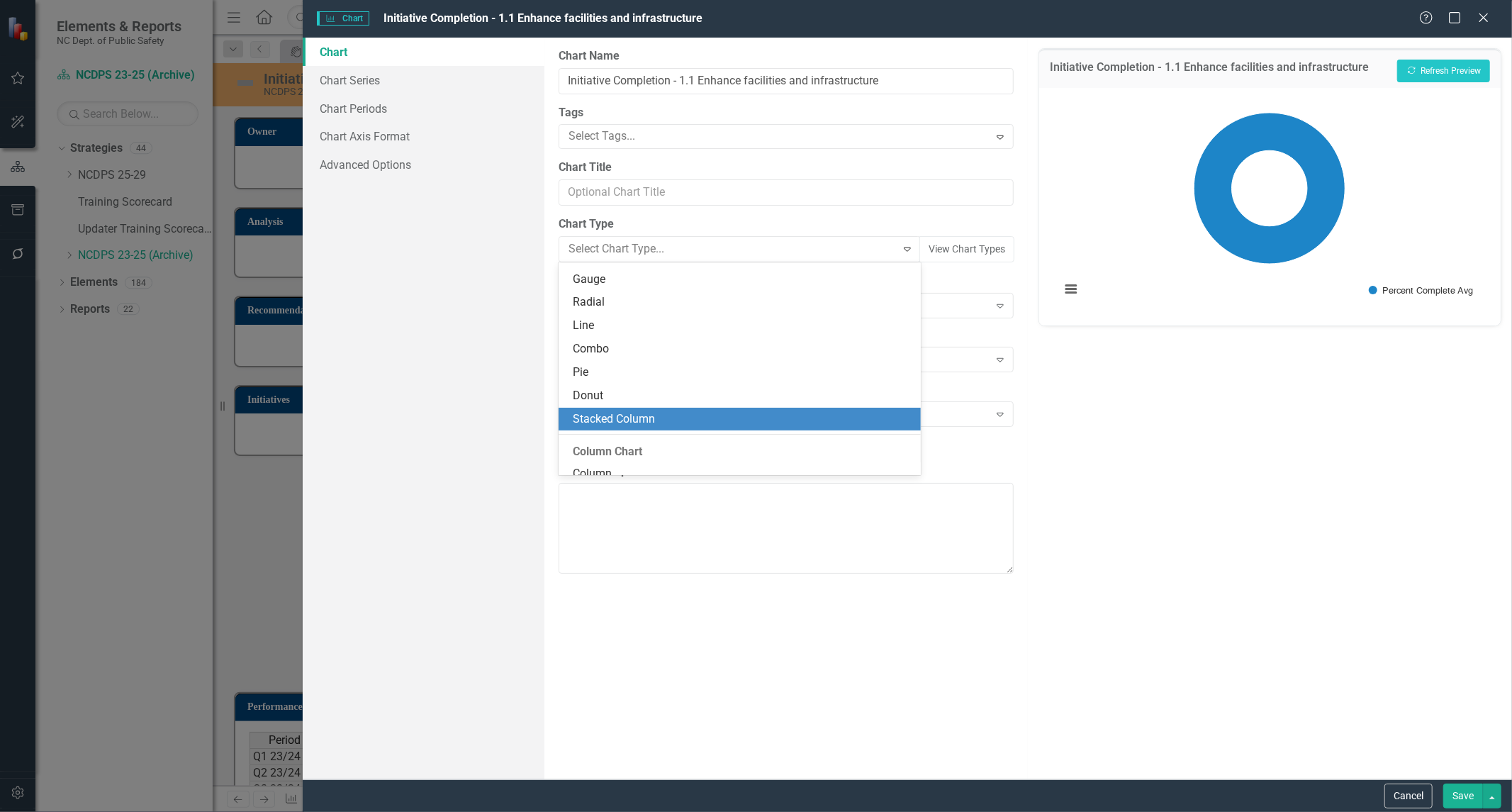
scroll to position [0, 0]
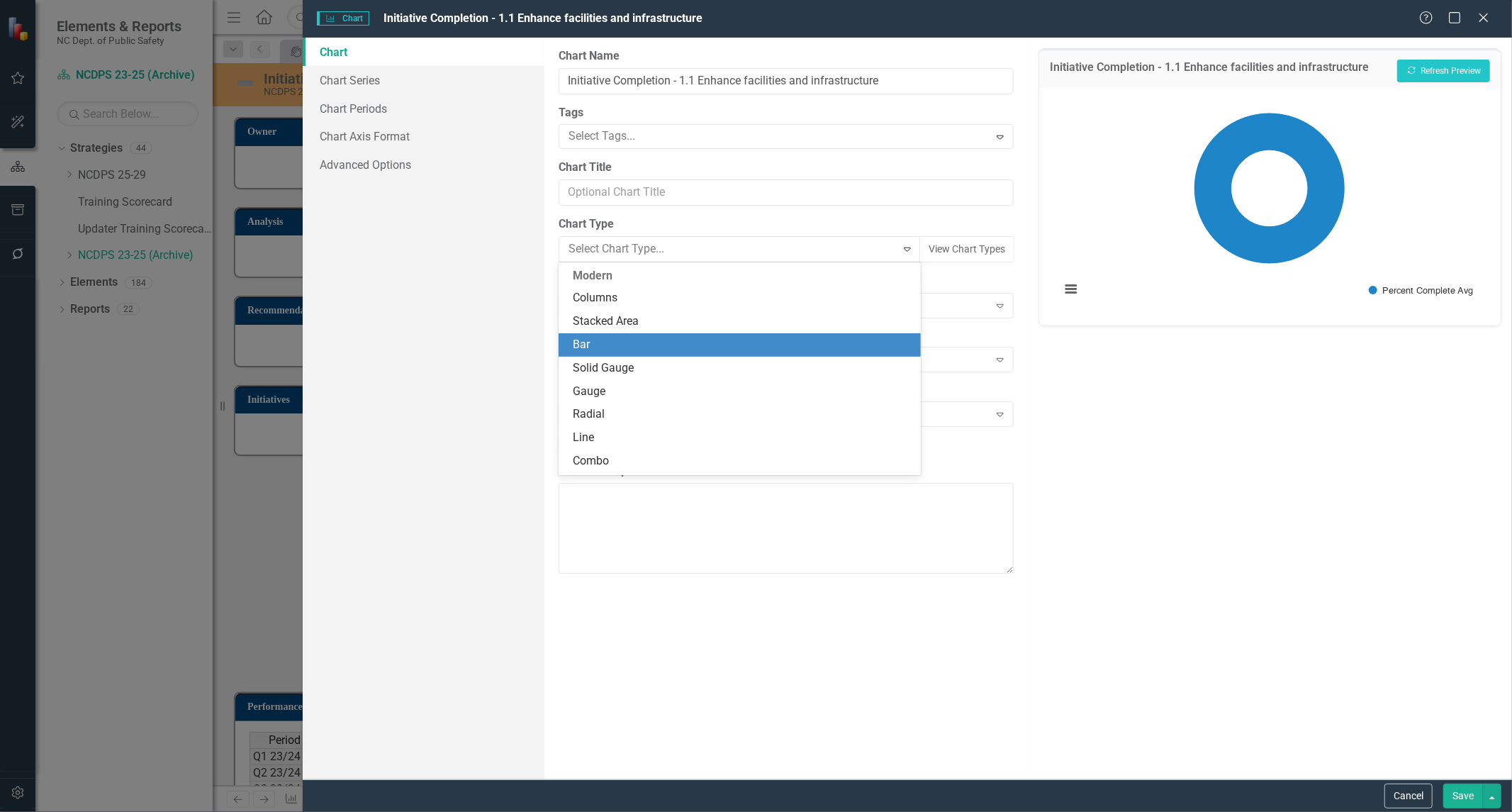
click at [616, 345] on div "Bar" at bounding box center [742, 345] width 339 height 17
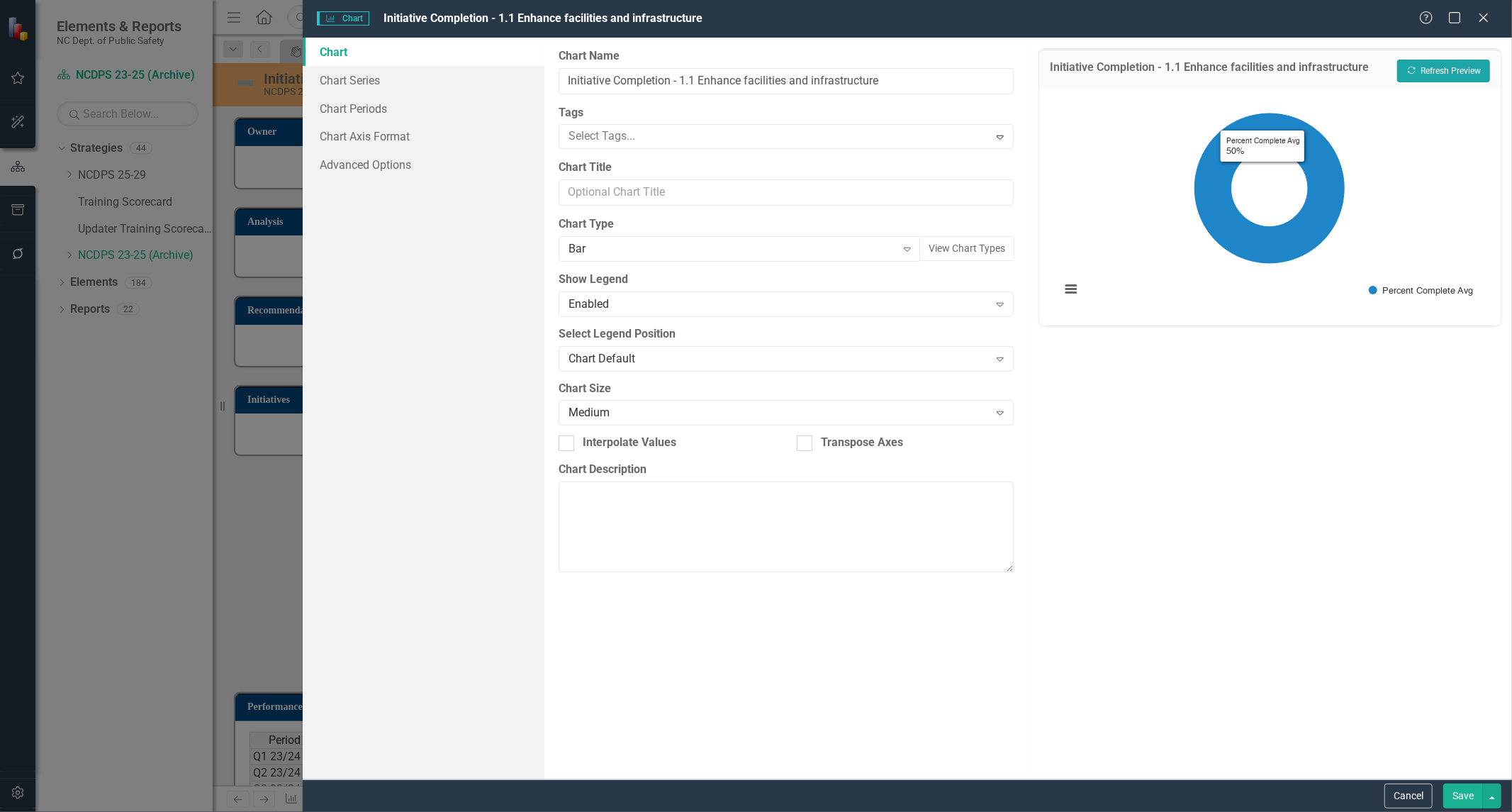
click at [1450, 62] on button "Recalculate Refresh Preview" at bounding box center [1444, 71] width 93 height 23
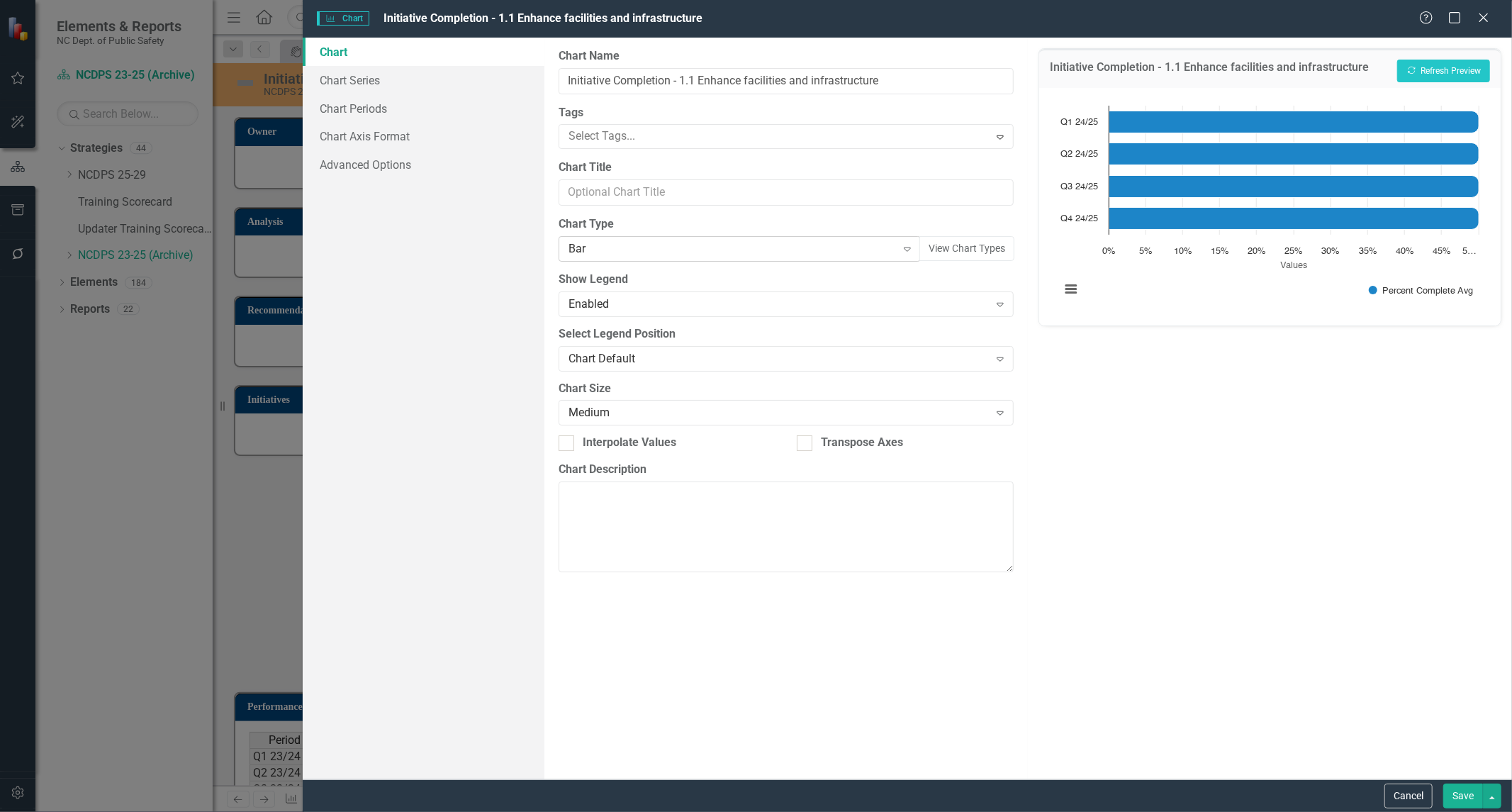
click at [909, 250] on icon at bounding box center [908, 249] width 7 height 4
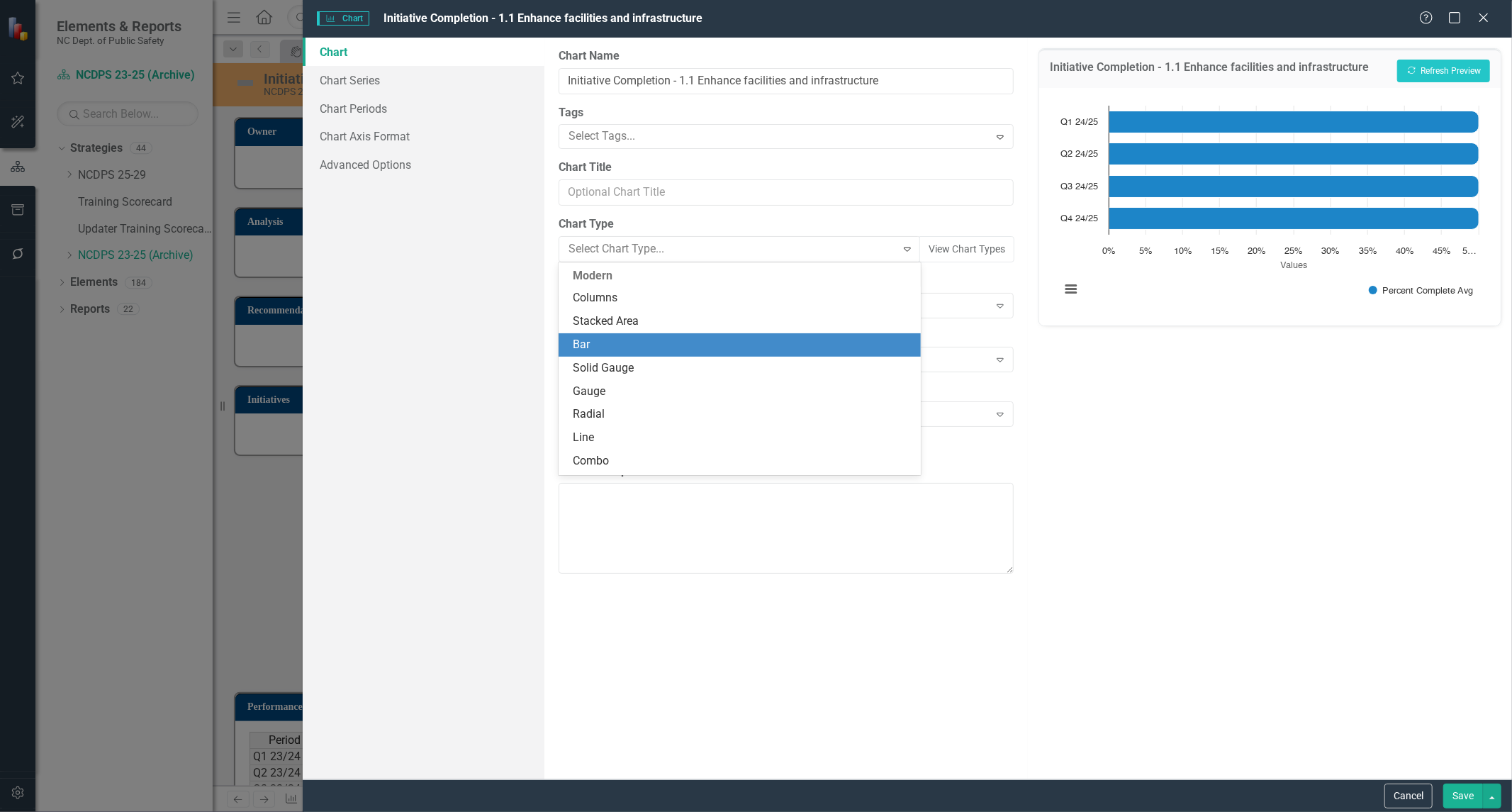
scroll to position [69, 0]
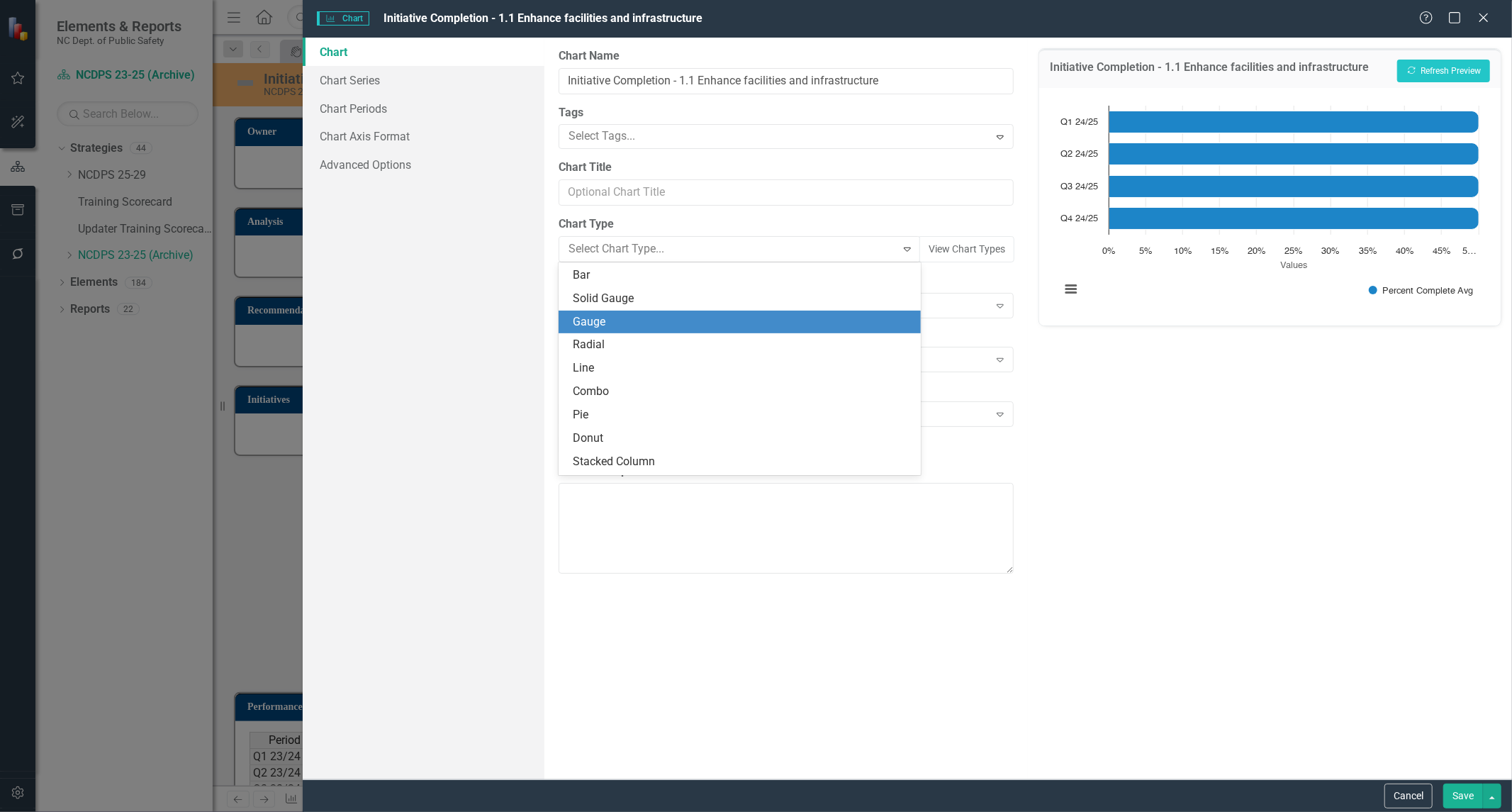
click at [802, 329] on div "Gauge" at bounding box center [742, 322] width 339 height 17
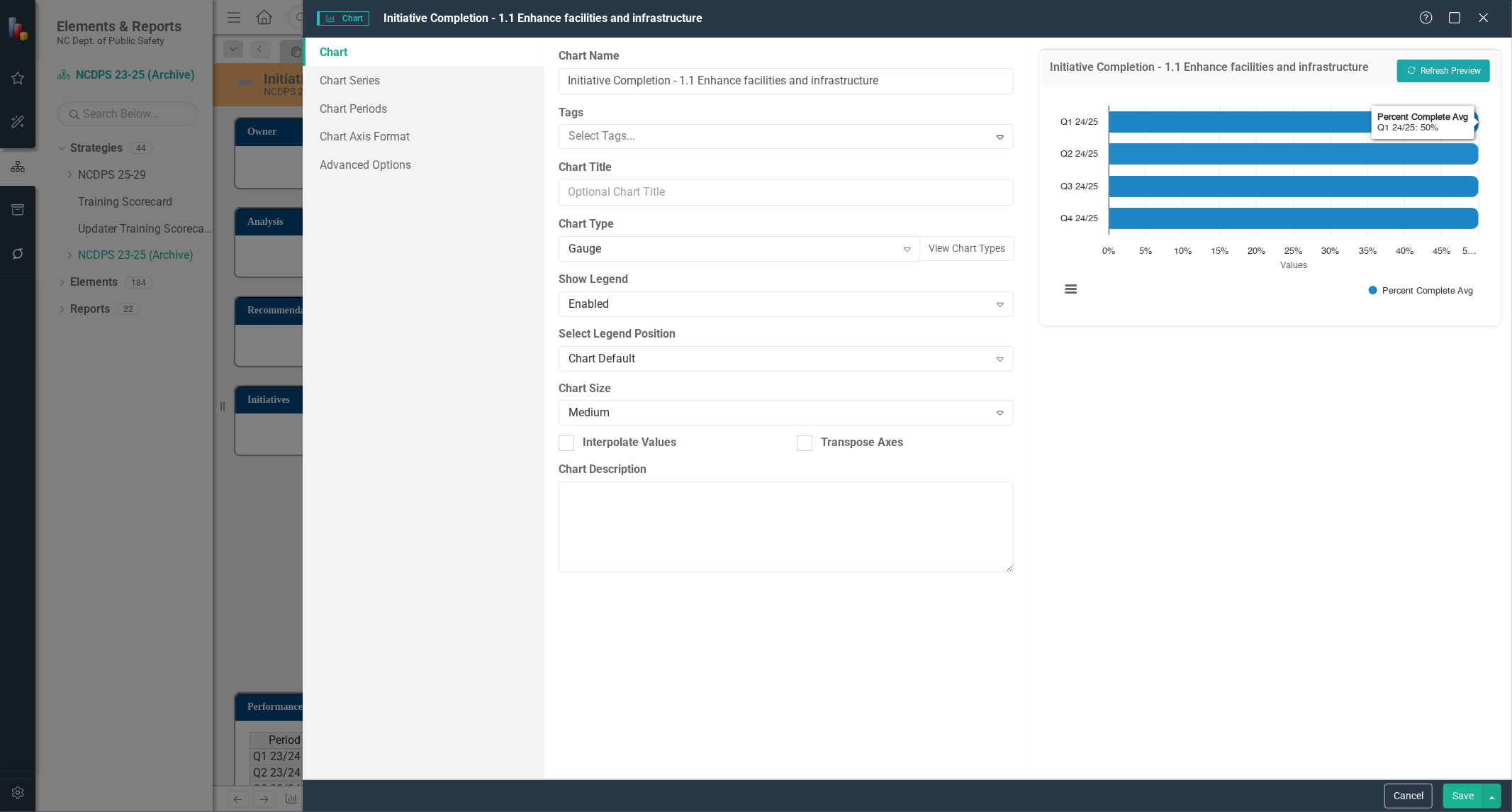
click at [1434, 65] on button "Recalculate Refresh Preview" at bounding box center [1444, 71] width 93 height 23
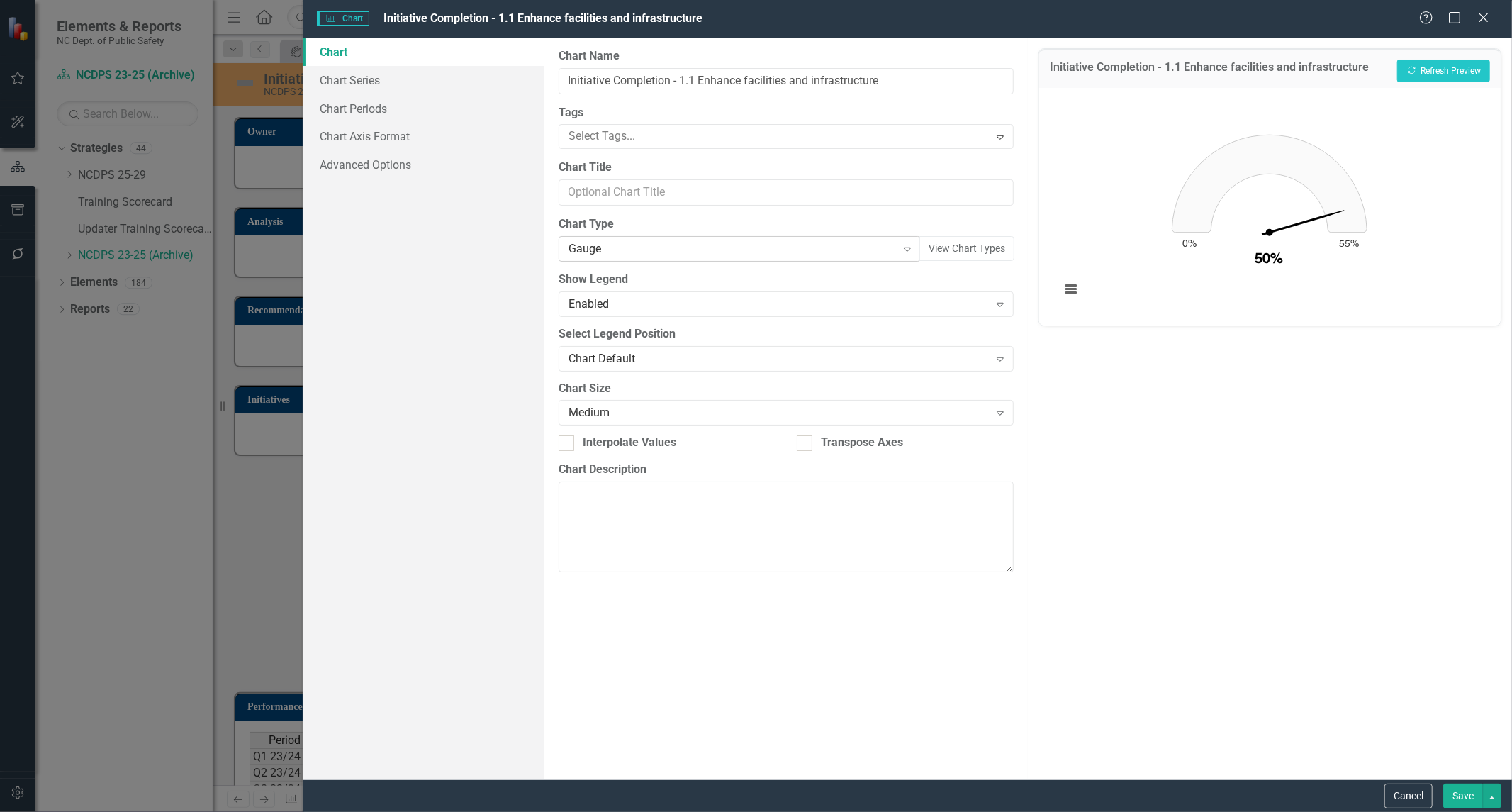
click at [913, 248] on icon "Expand" at bounding box center [908, 248] width 14 height 11
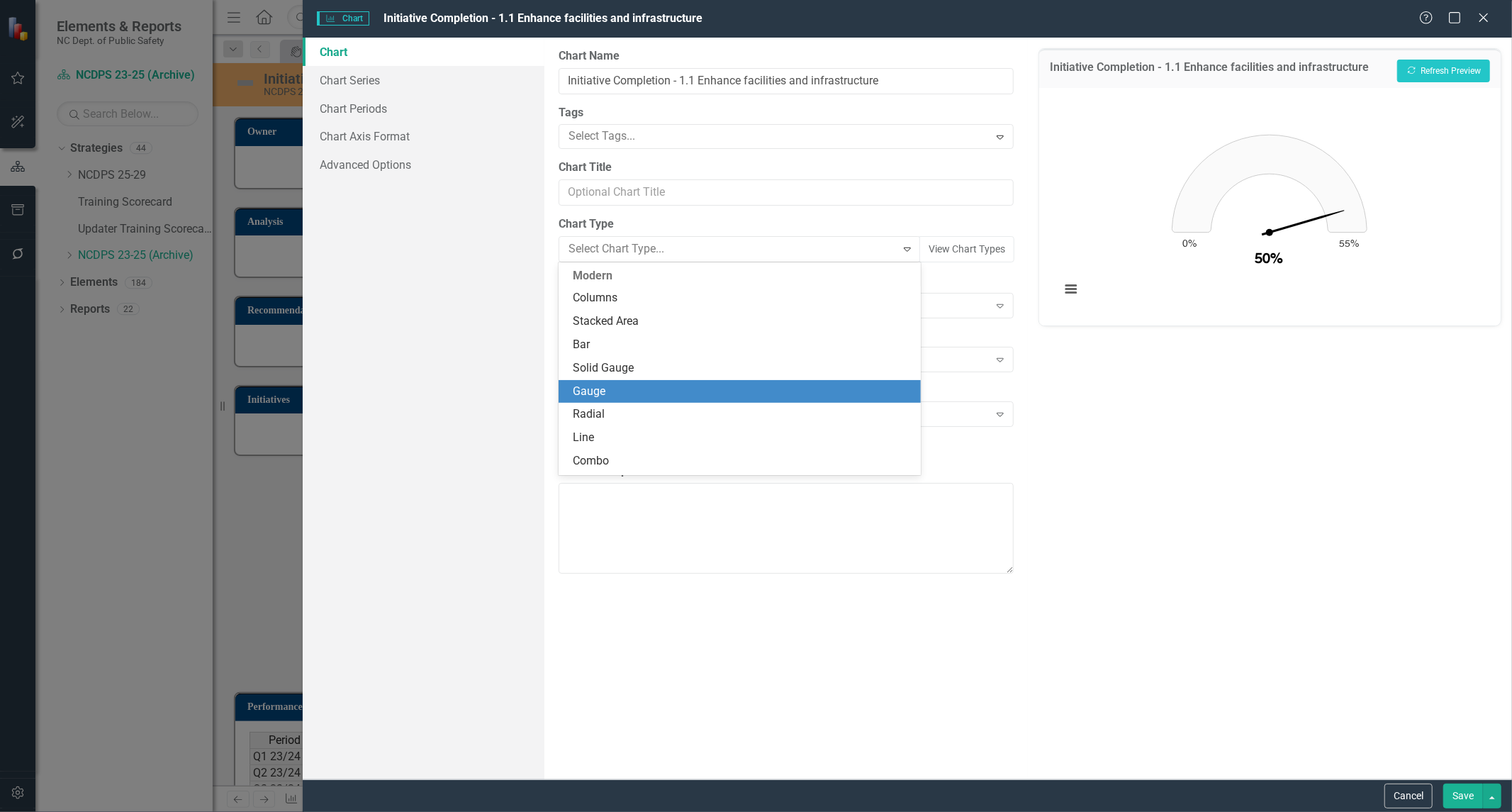
scroll to position [117, 0]
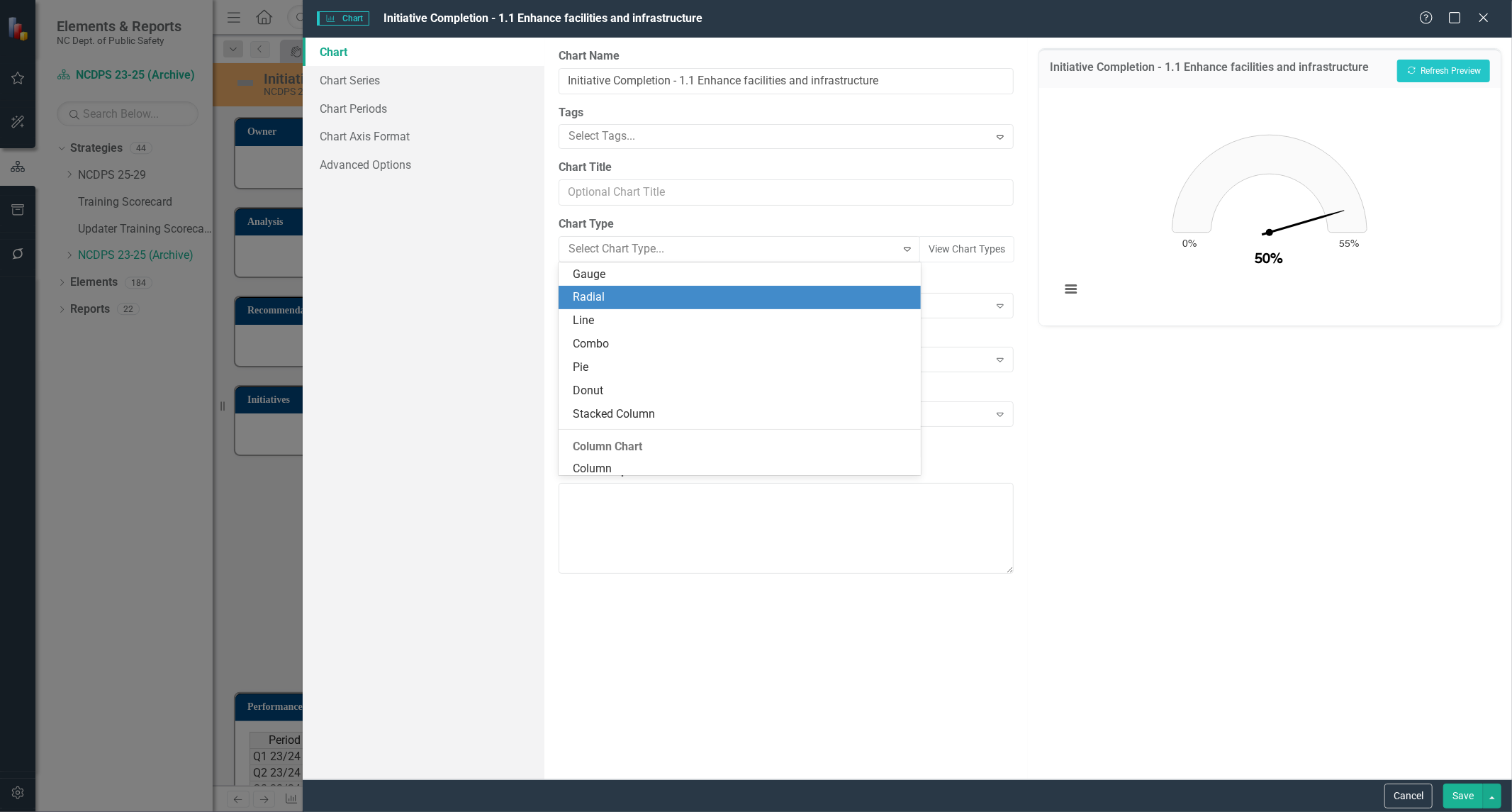
click at [835, 286] on div "Radial" at bounding box center [739, 297] width 362 height 24
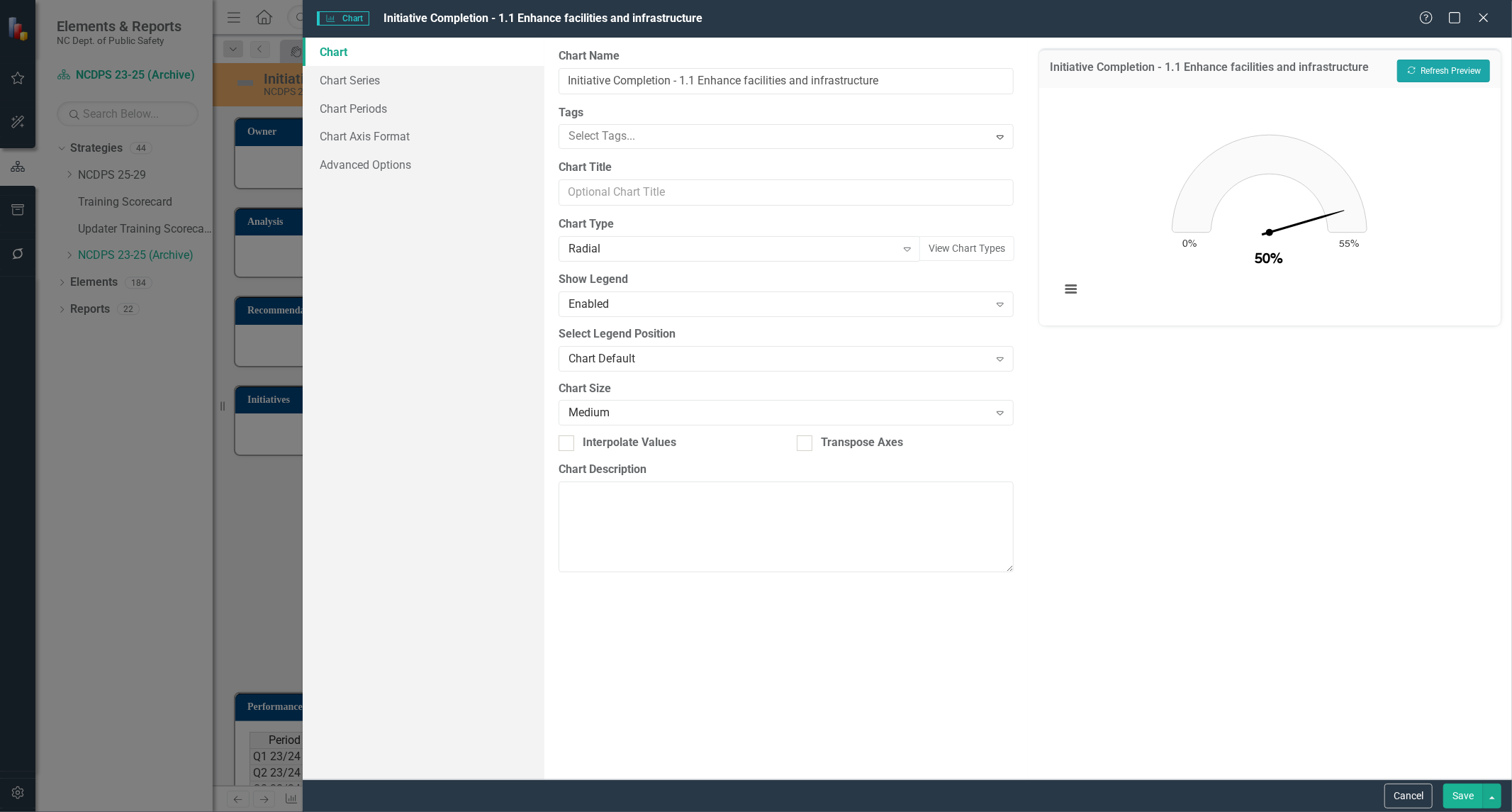
click at [1453, 72] on button "Recalculate Refresh Preview" at bounding box center [1444, 71] width 93 height 23
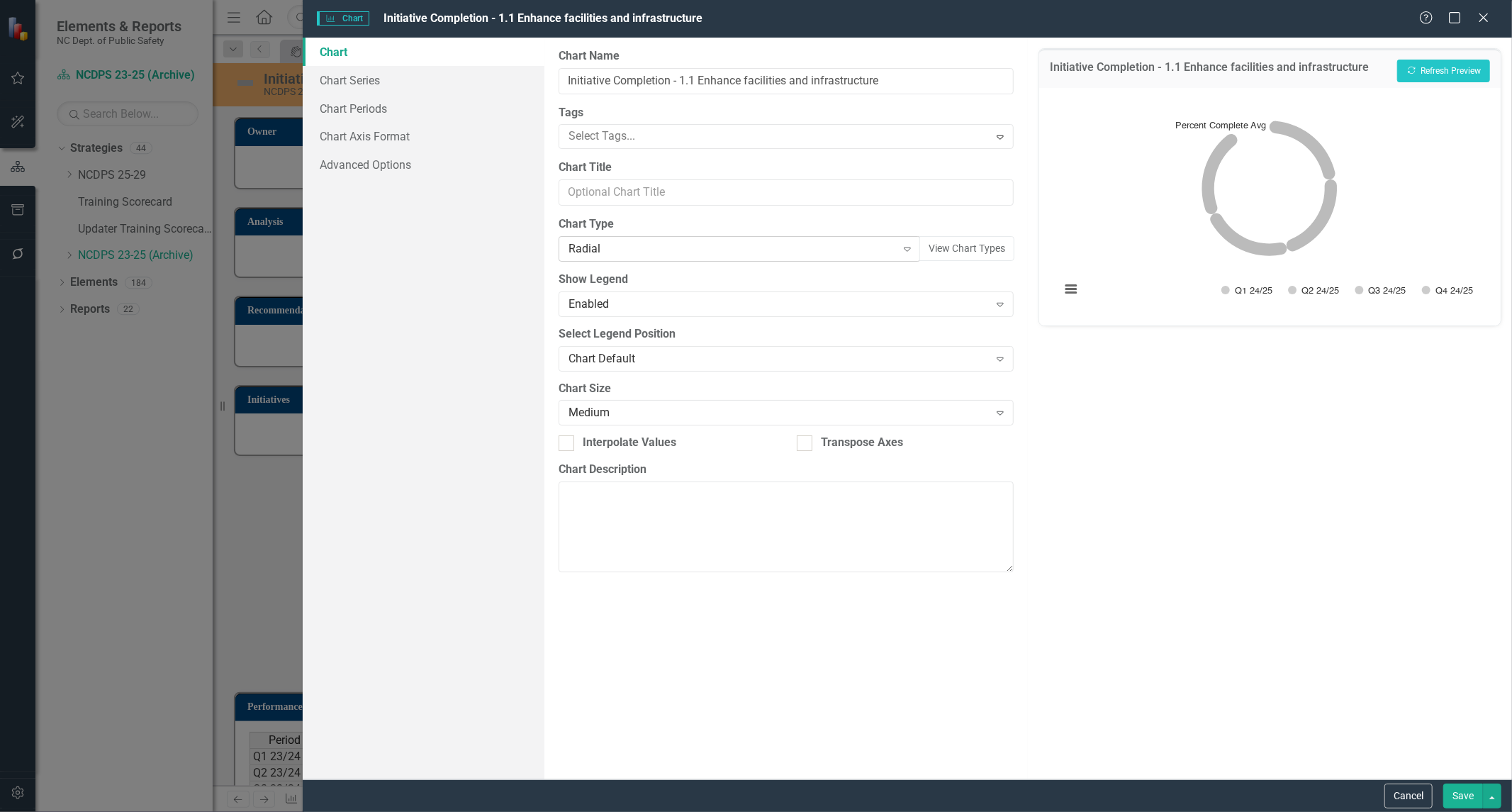
click at [904, 243] on icon "Expand" at bounding box center [908, 248] width 14 height 11
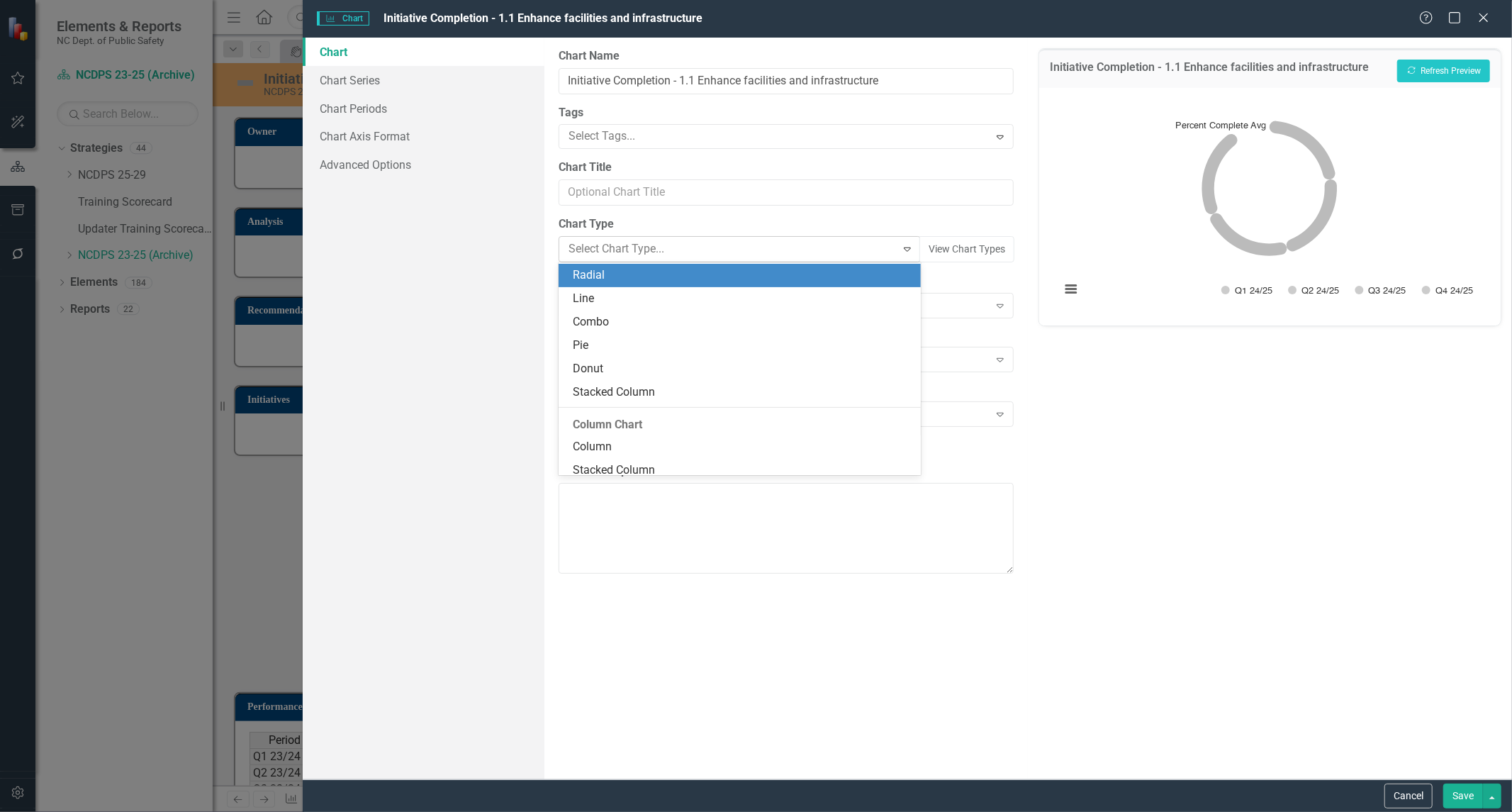
scroll to position [139, 0]
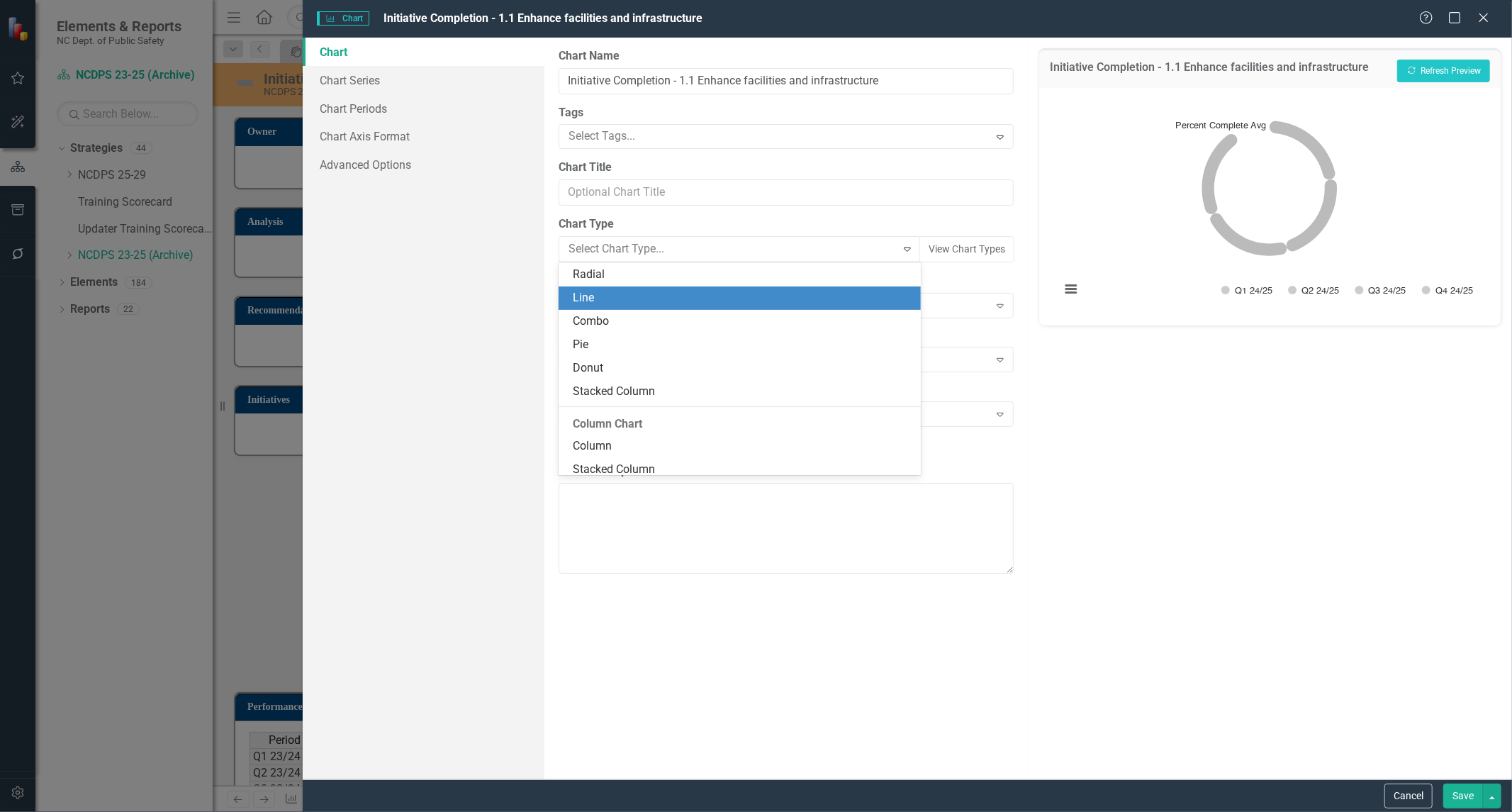
click at [853, 302] on div "Line" at bounding box center [742, 298] width 339 height 17
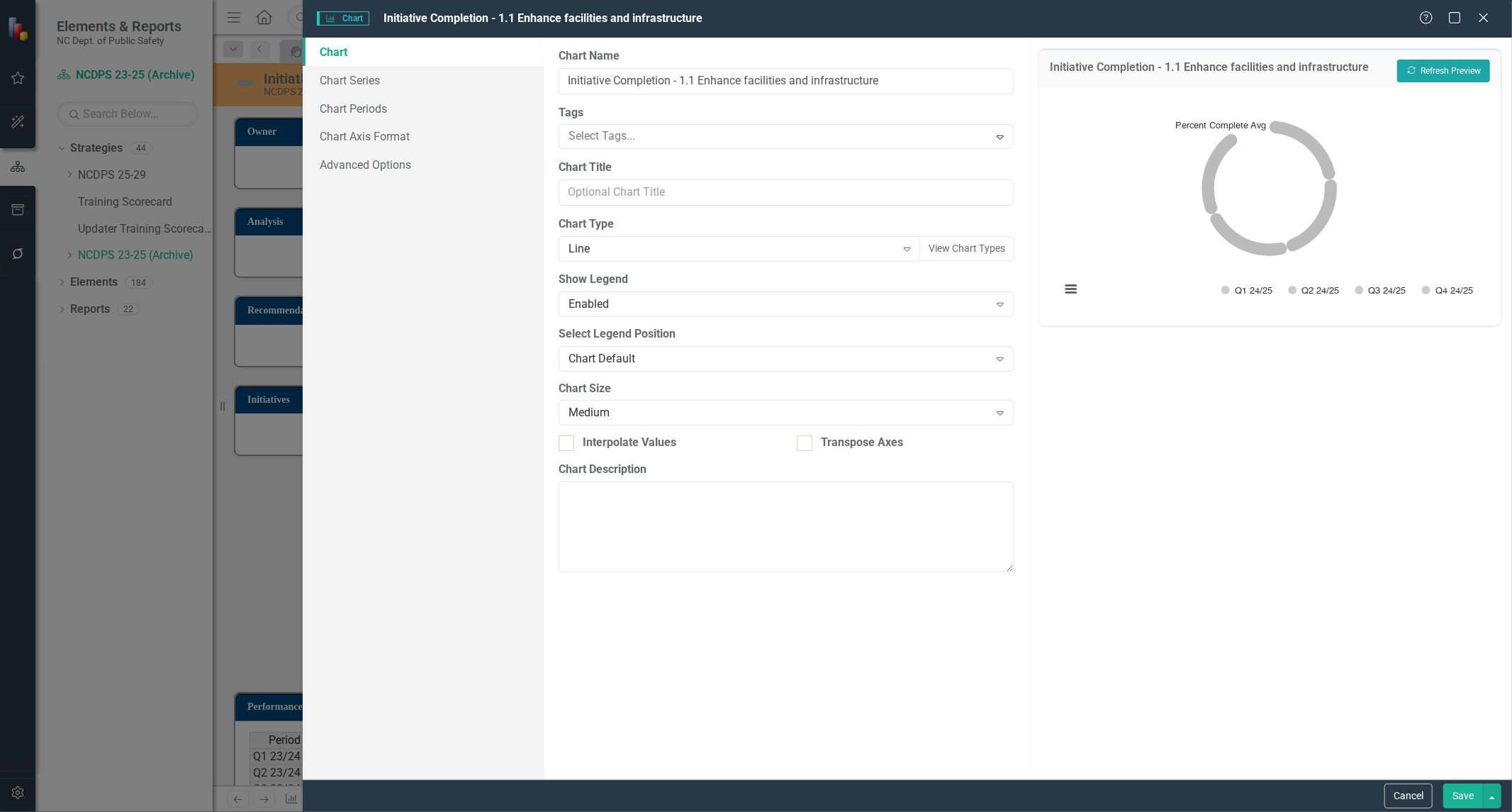
click at [1405, 73] on button "Recalculate Refresh Preview" at bounding box center [1444, 71] width 93 height 23
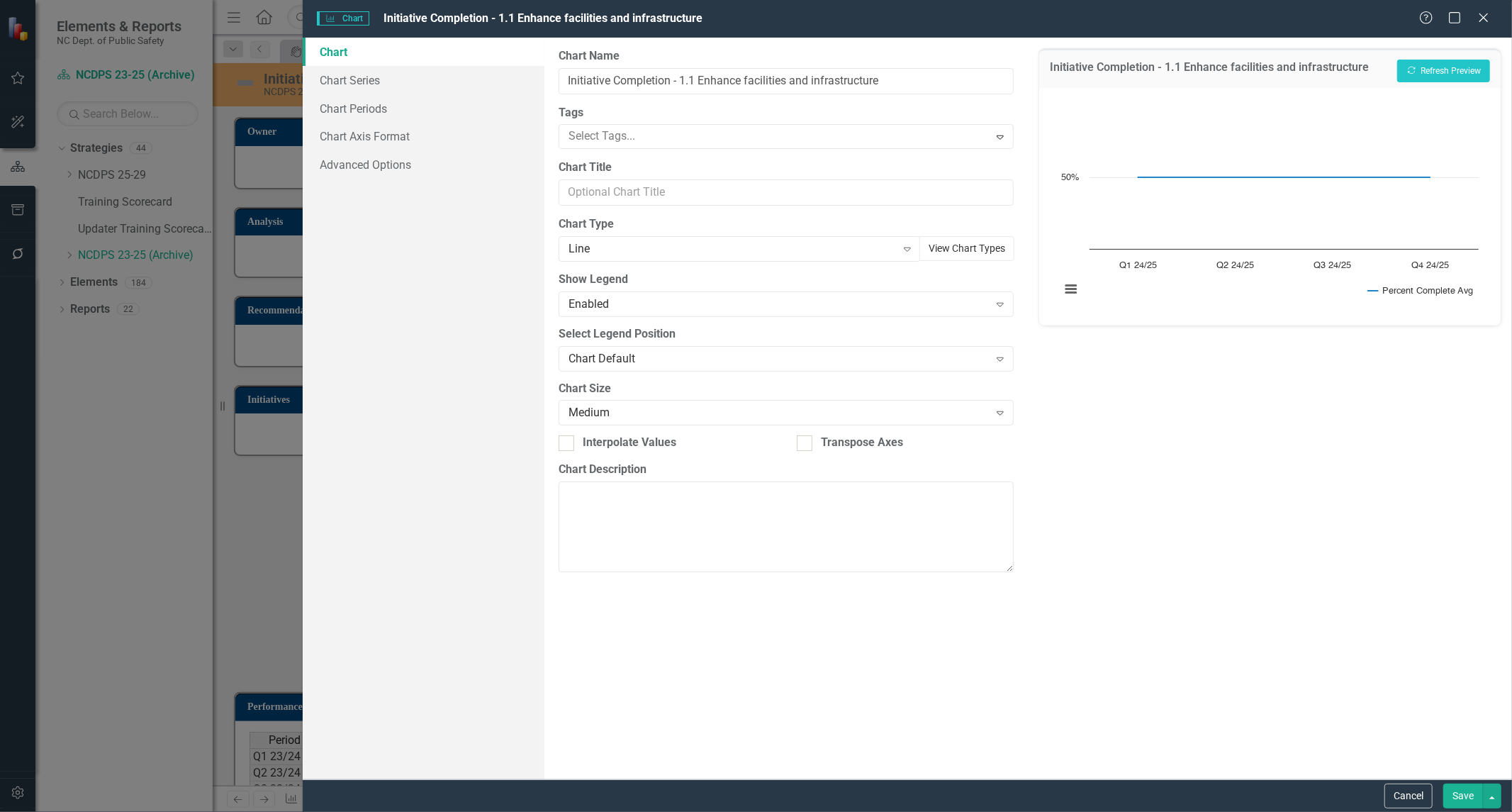
click at [920, 248] on button "View Chart Types" at bounding box center [967, 248] width 95 height 25
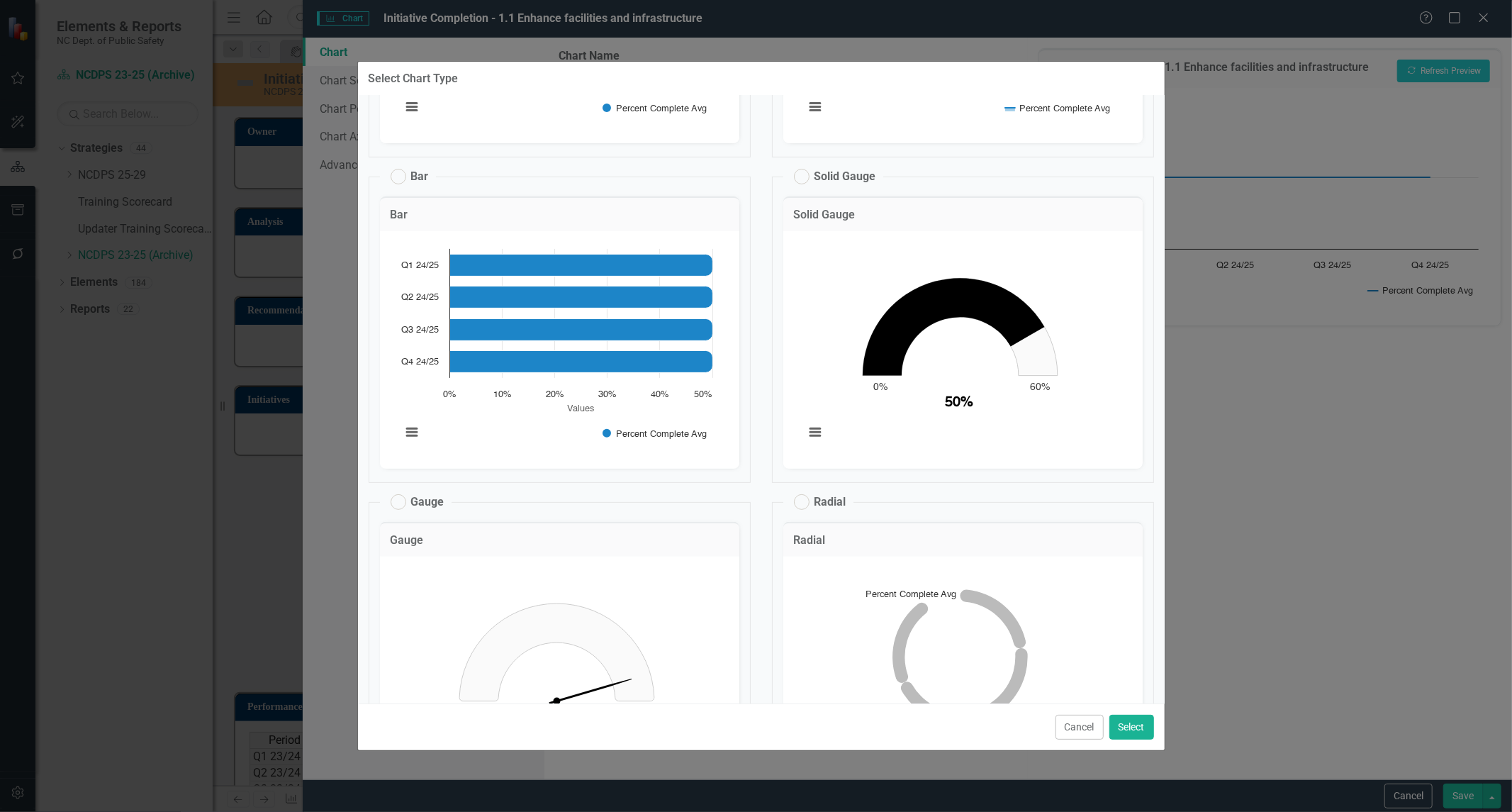
scroll to position [534, 0]
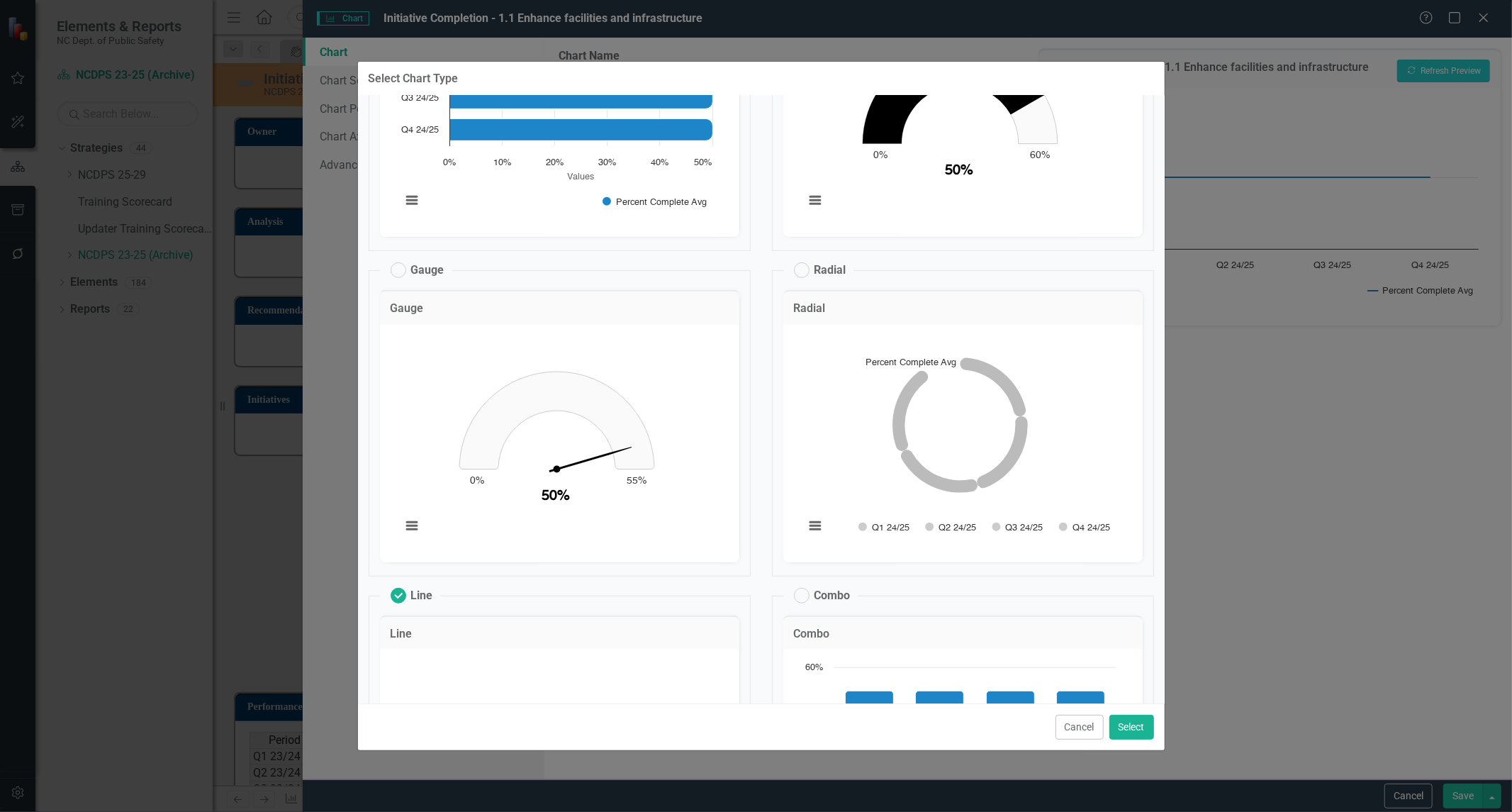
click at [1066, 278] on fieldset "Radial Radial Chart Bar chart with 4 data series. Initiative Completion - 1.1 E…" at bounding box center [963, 417] width 382 height 318
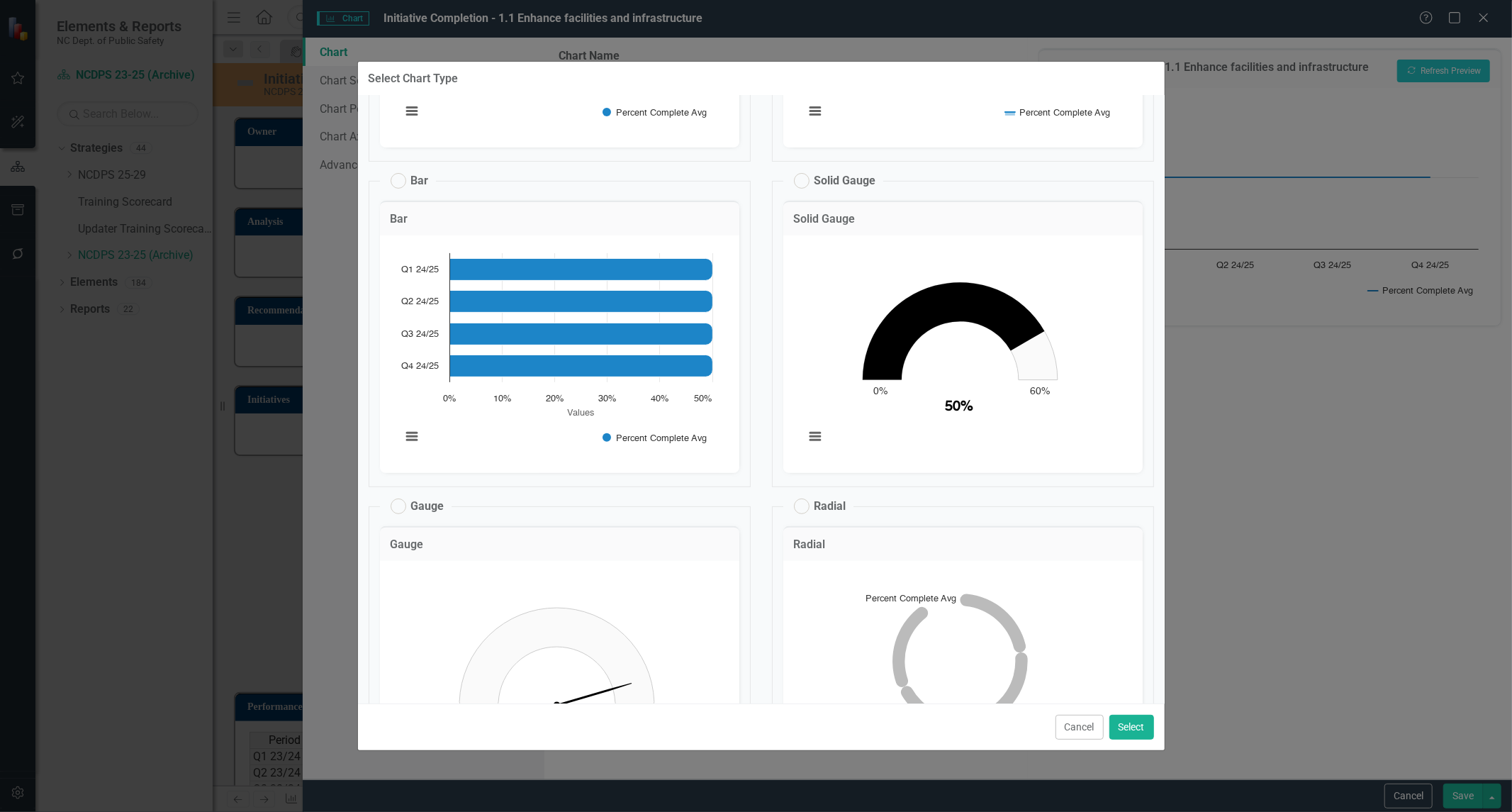
scroll to position [61, 0]
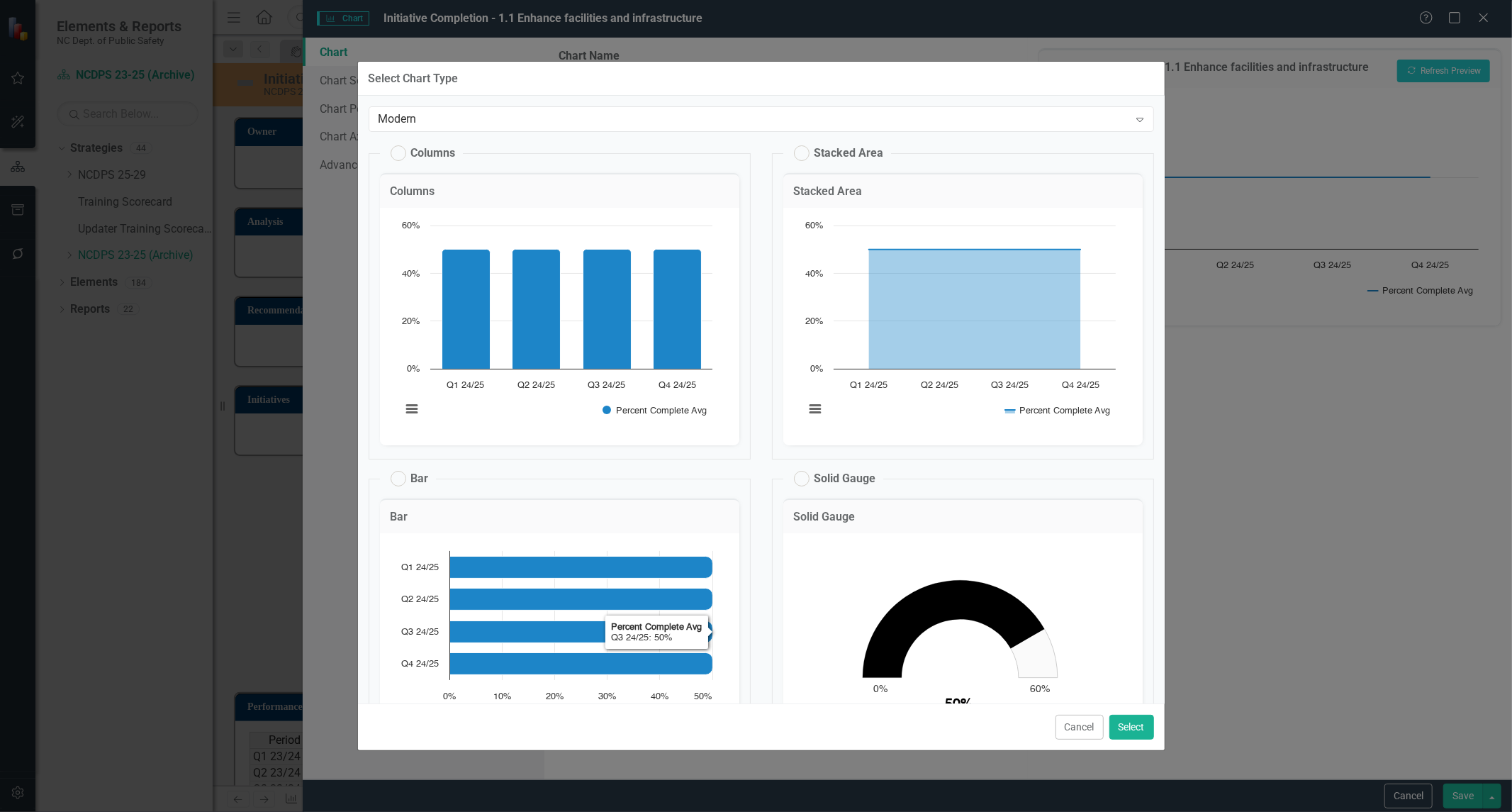
scroll to position [79, 0]
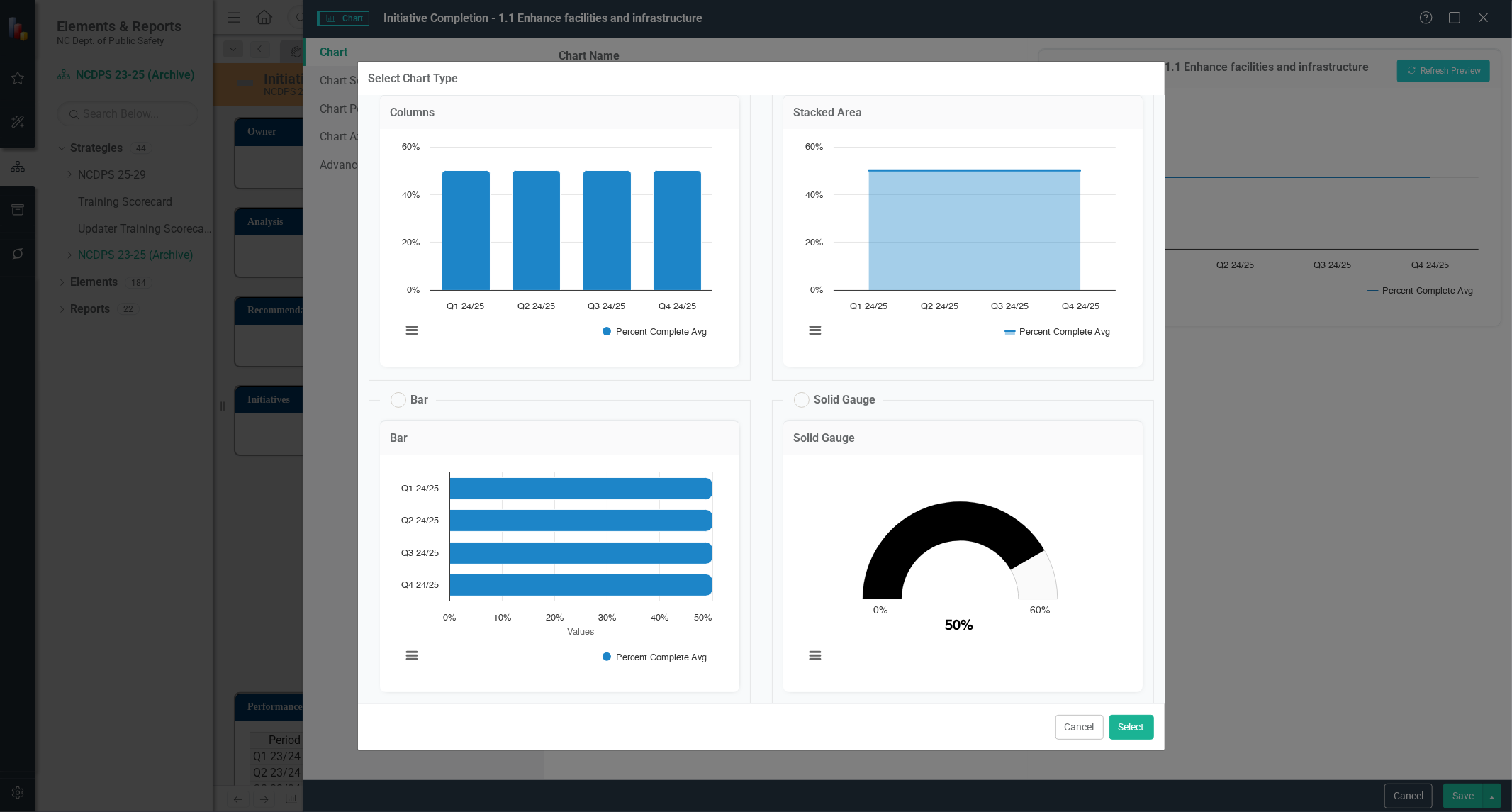
click at [1123, 251] on div "Chart Chart with 4 data points. Initiative Completion - 1.1 Enhance facilities …" at bounding box center [963, 247] width 360 height 238
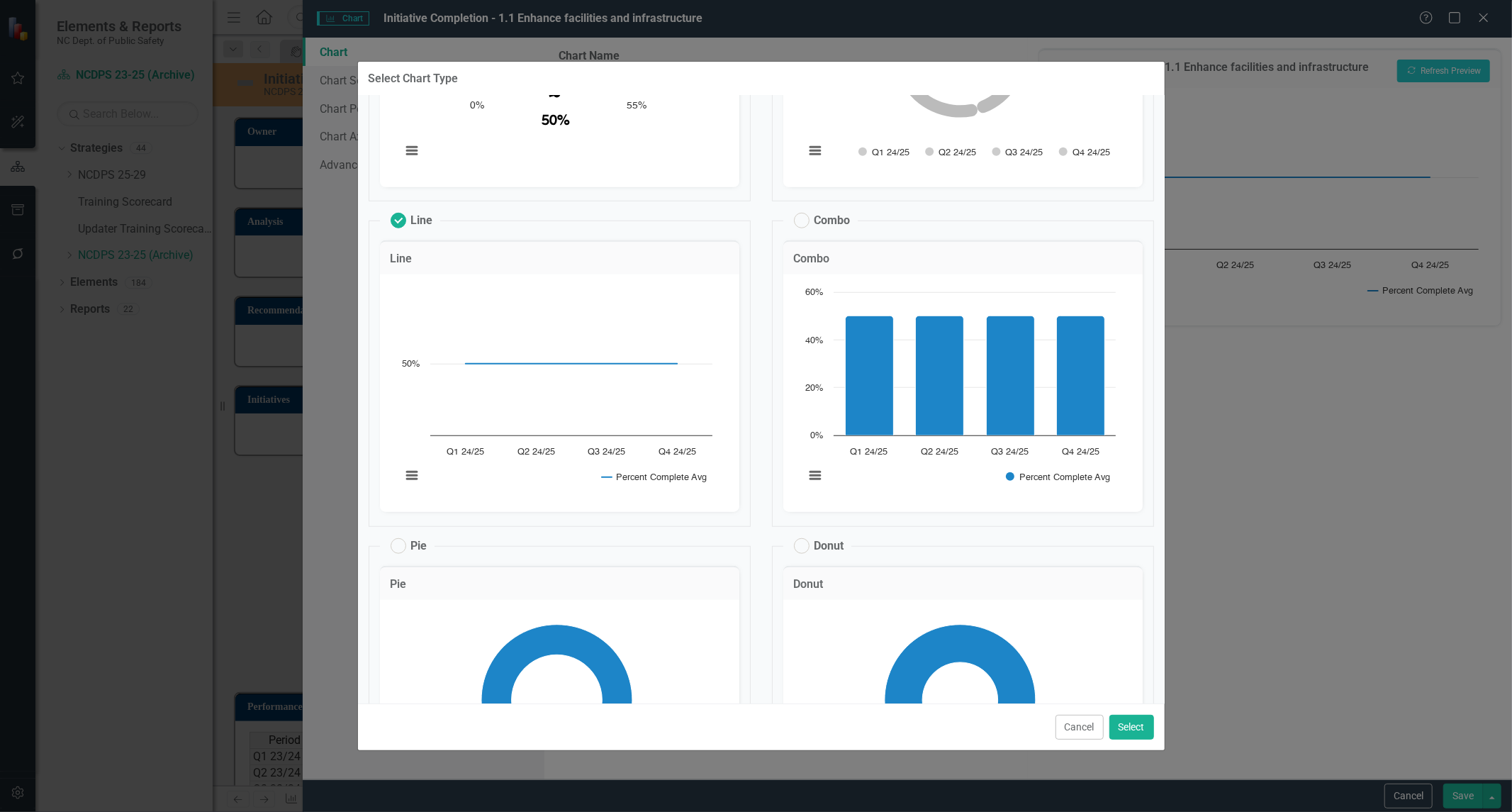
scroll to position [709, 0]
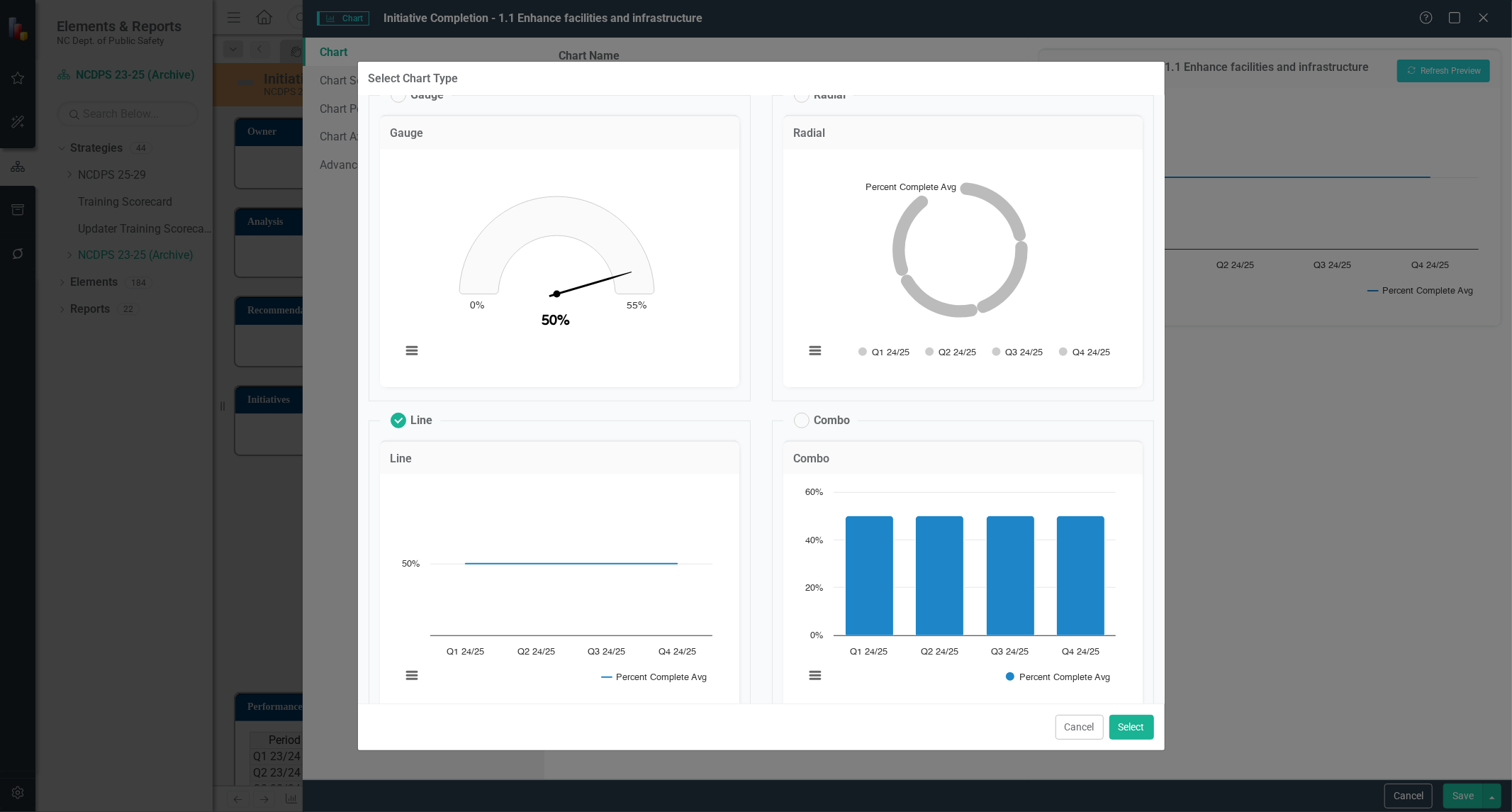
click at [1397, 650] on div "Select Chart Type Modern Expand Columns Columns Chart Bar chart with 4 bars. In…" at bounding box center [756, 406] width 1512 height 812
click at [1260, 264] on div "Select Chart Type Modern Expand Columns Columns Chart Bar chart with 4 bars. In…" at bounding box center [756, 406] width 1512 height 812
click at [1073, 737] on button "Cancel" at bounding box center [1080, 727] width 48 height 25
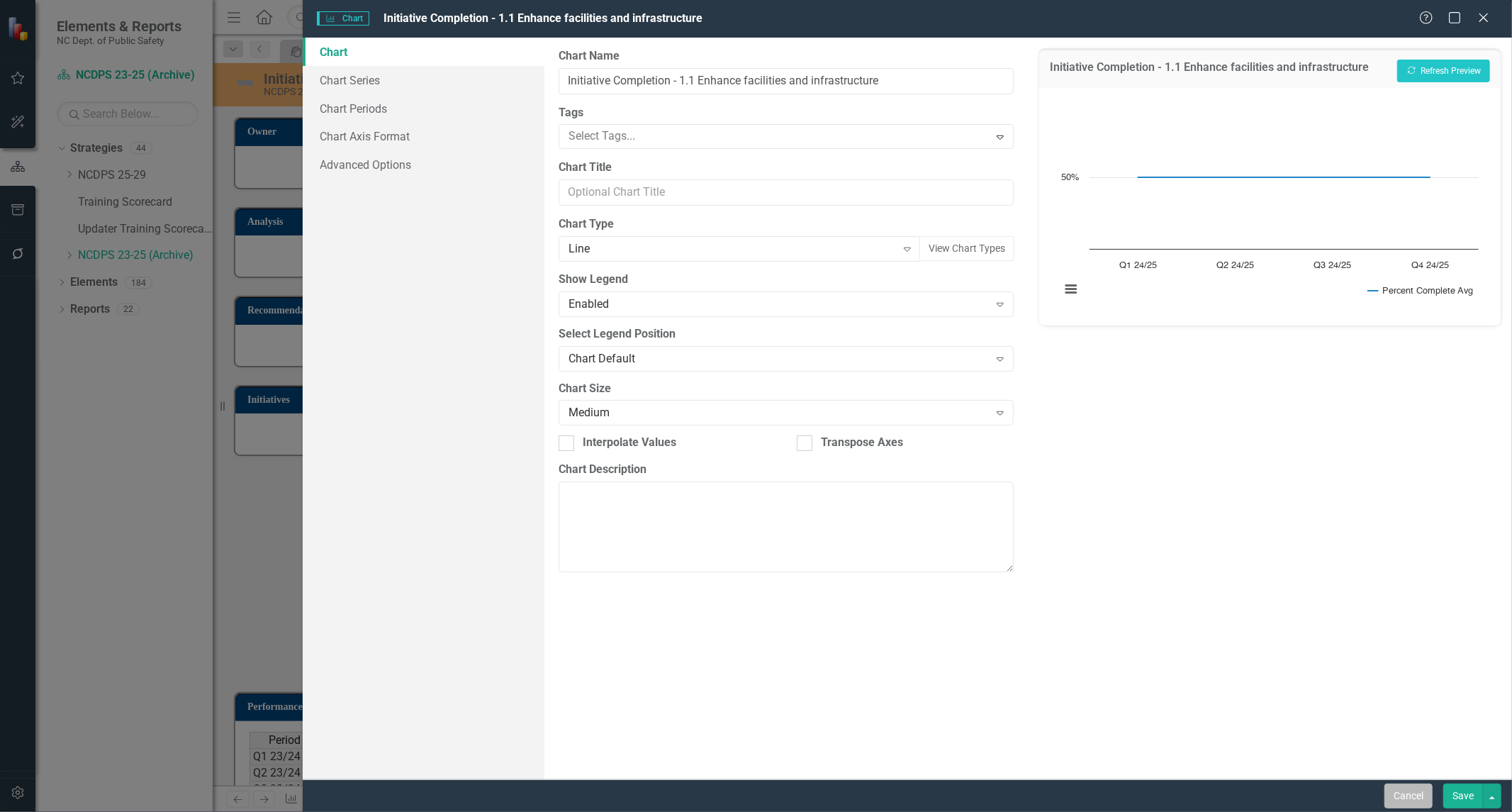
click at [1390, 794] on button "Cancel" at bounding box center [1409, 795] width 48 height 25
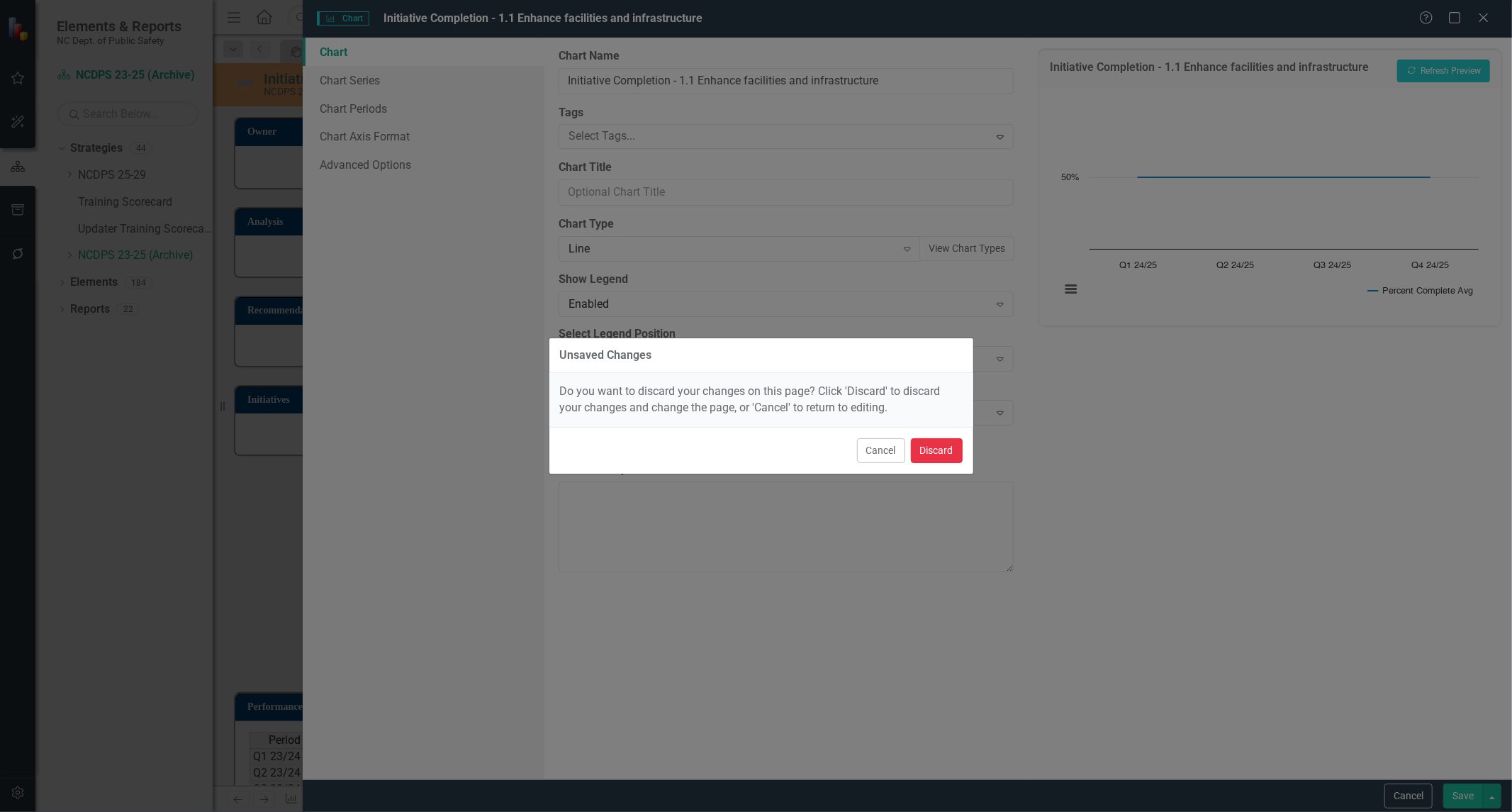
click at [938, 455] on button "Discard" at bounding box center [937, 451] width 52 height 25
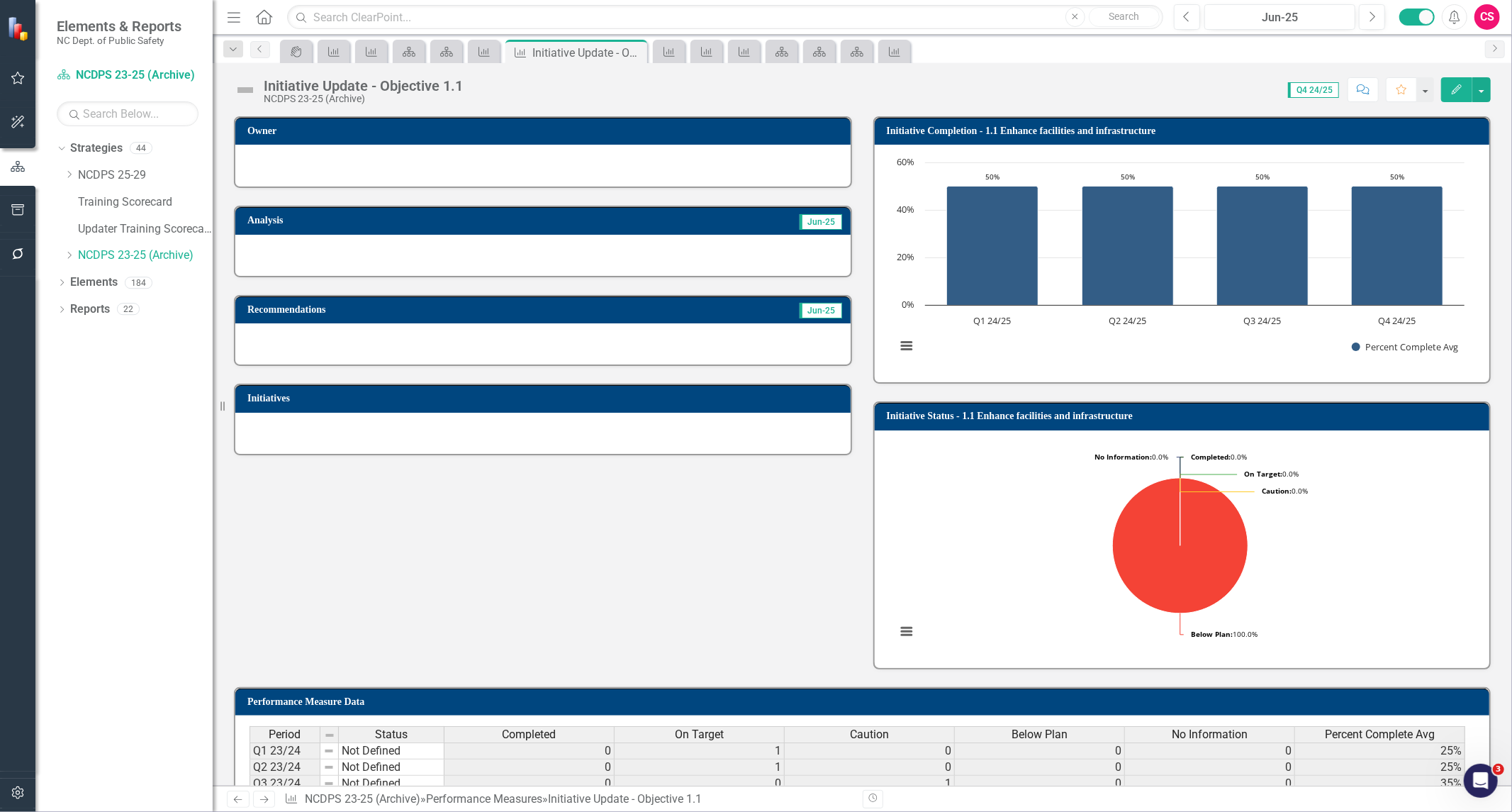
click at [1216, 420] on h3 "Initiative Status - 1.1 Enhance facilities and infrastructure" at bounding box center [1185, 416] width 596 height 11
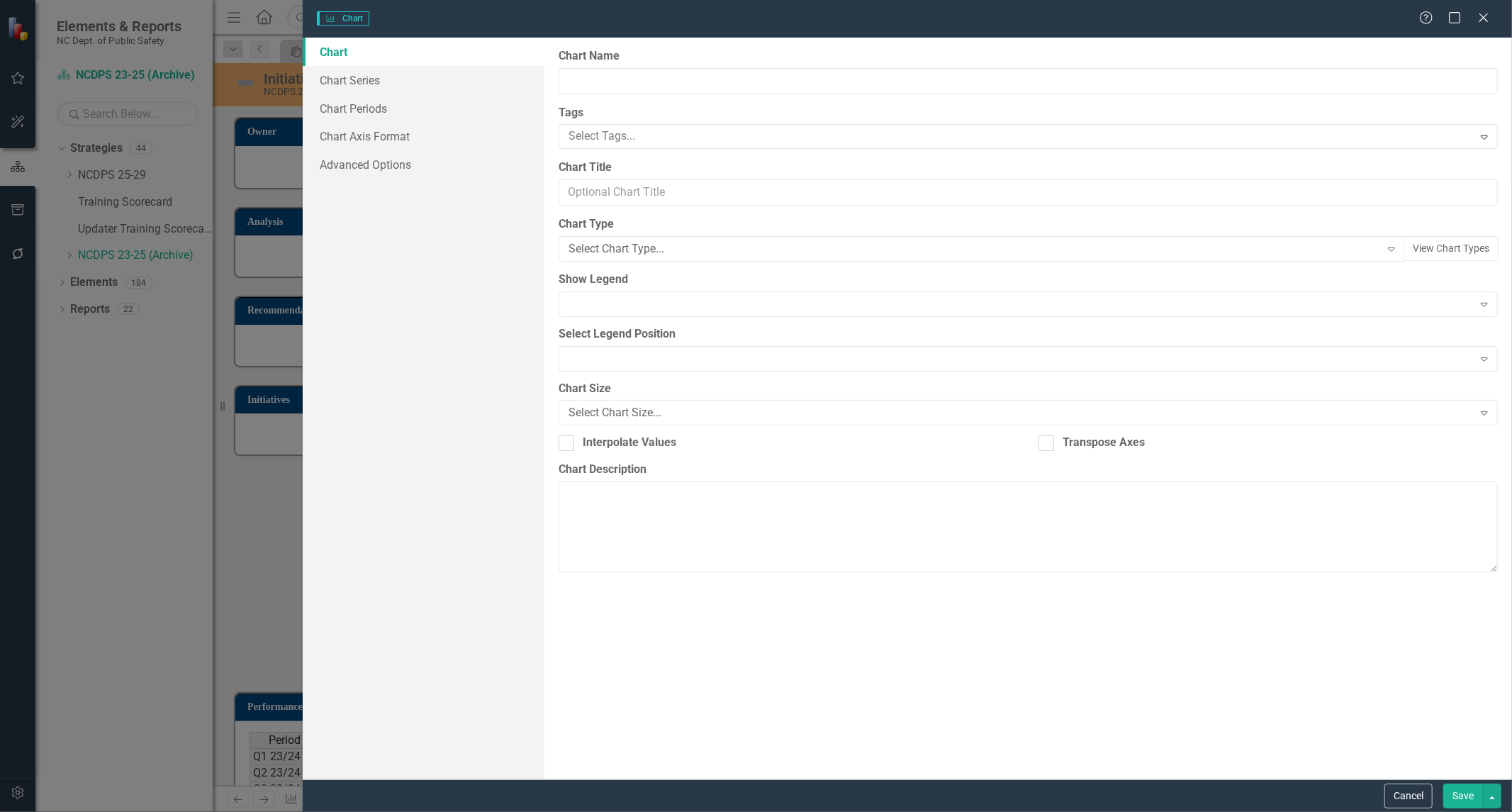
type input "Initiative Status - 1.1 Enhance facilities and infrastructure"
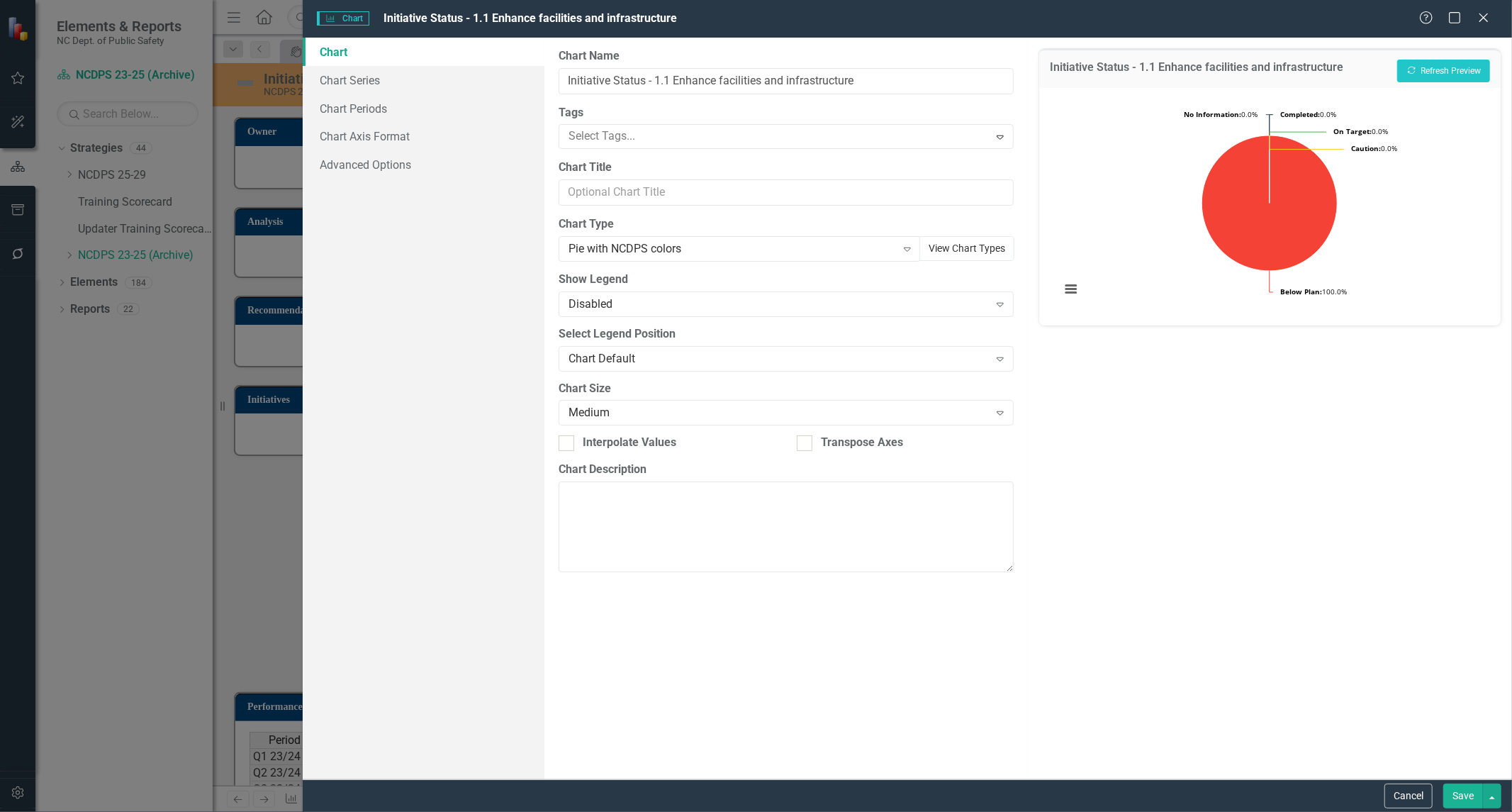
click at [958, 253] on button "View Chart Types" at bounding box center [967, 248] width 95 height 25
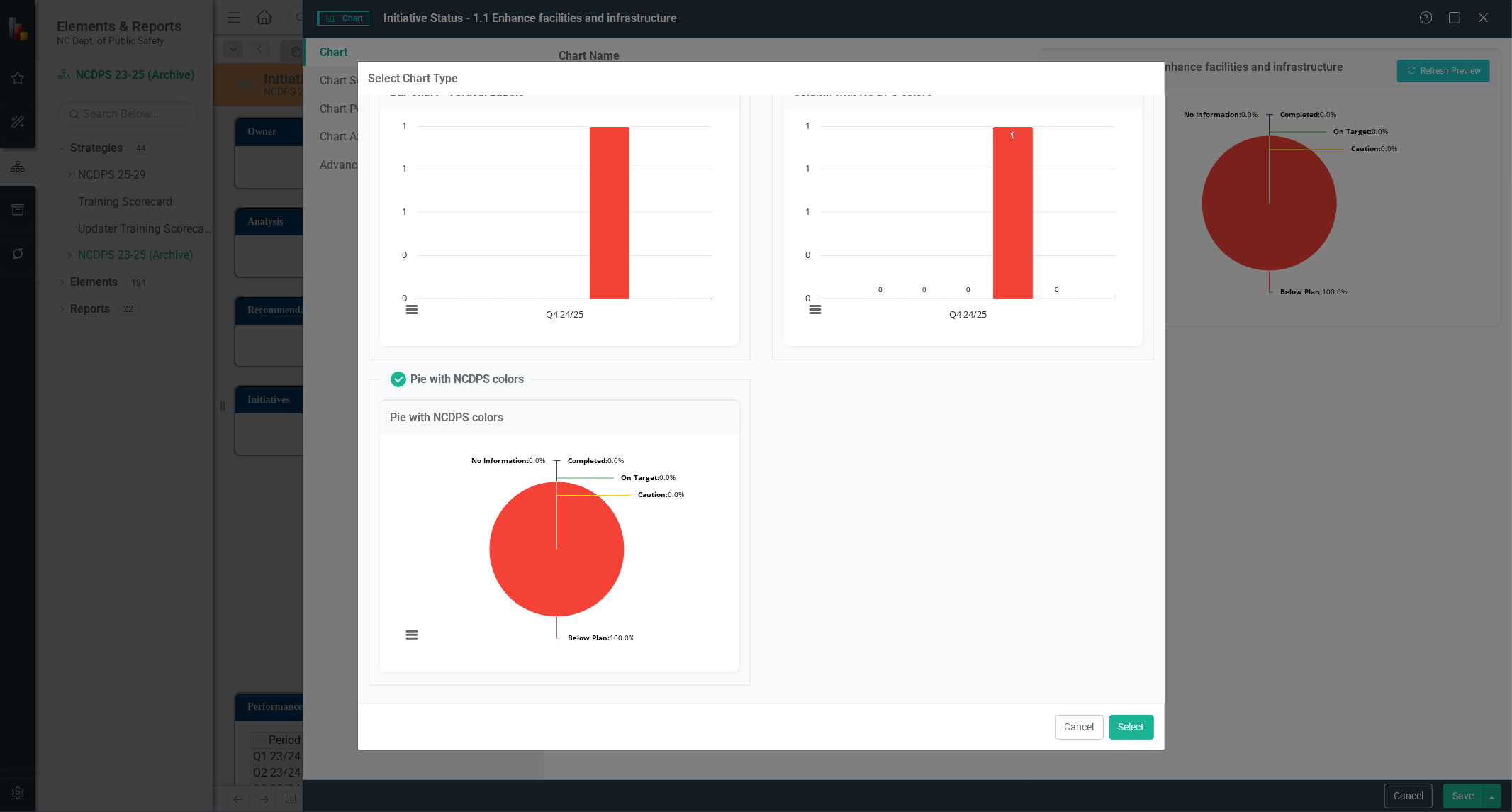
scroll to position [0, 0]
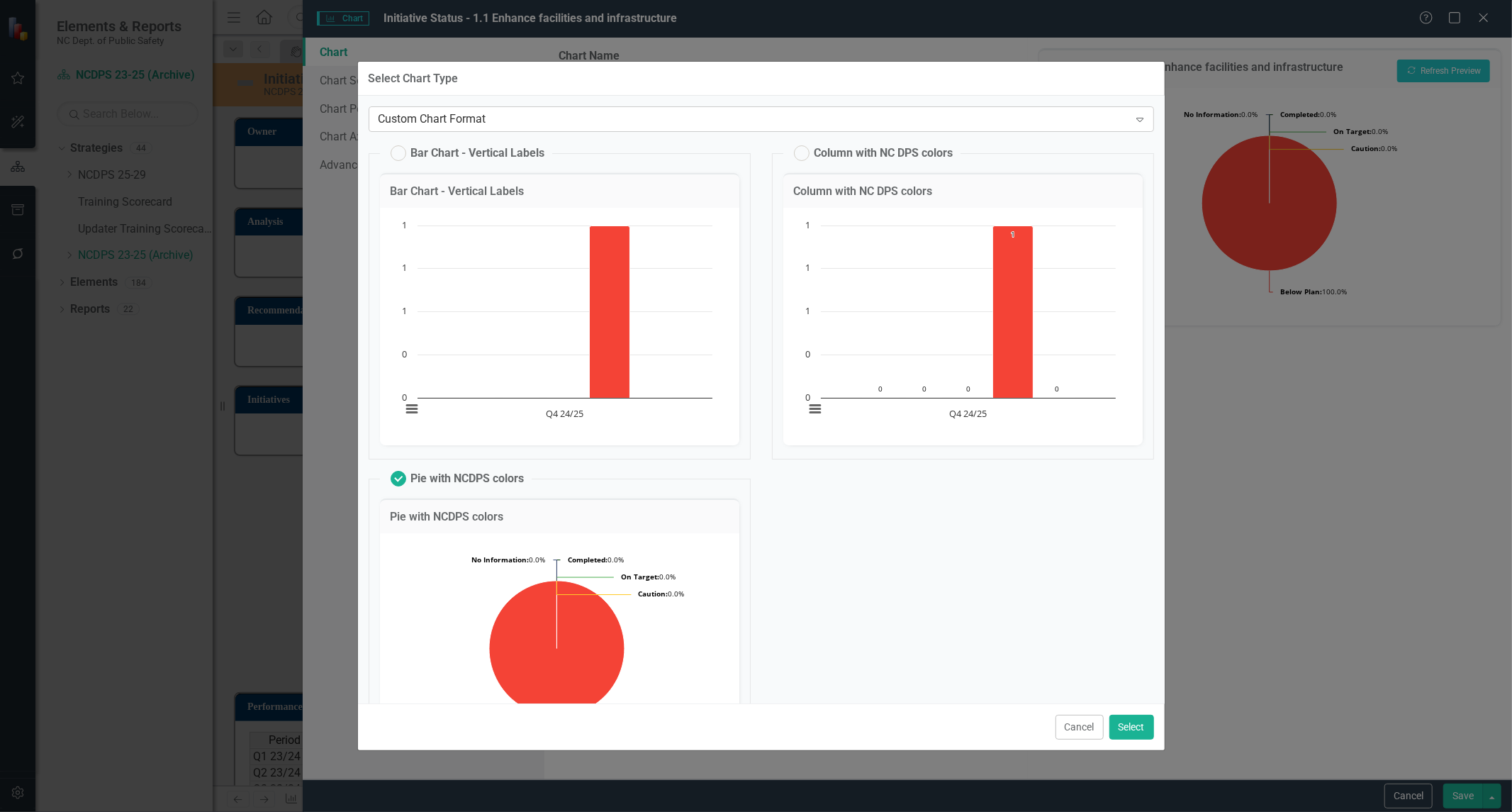
click at [493, 113] on div "Custom Chart Format" at bounding box center [754, 119] width 751 height 17
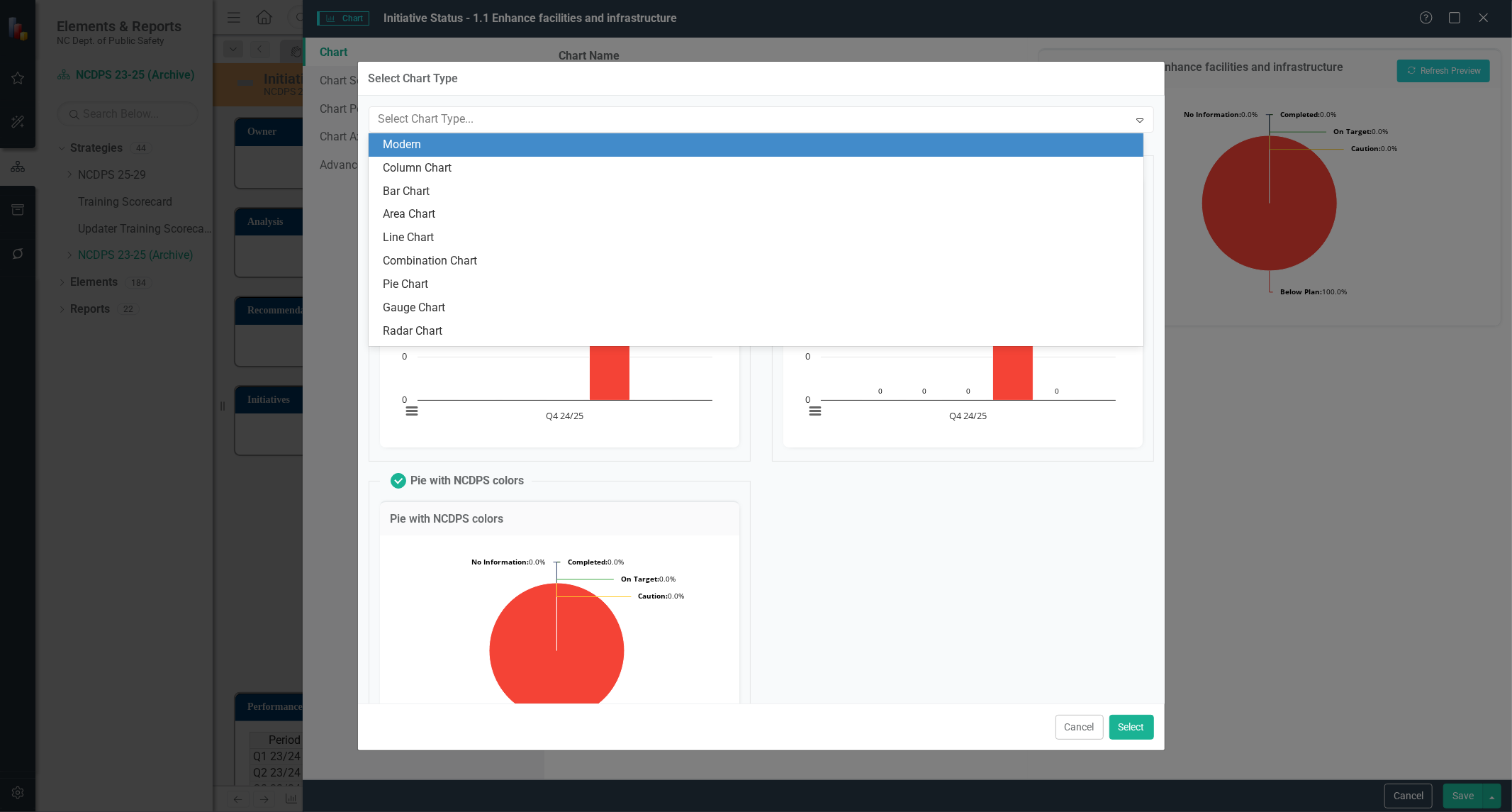
click at [475, 145] on div "Modern" at bounding box center [760, 145] width 752 height 17
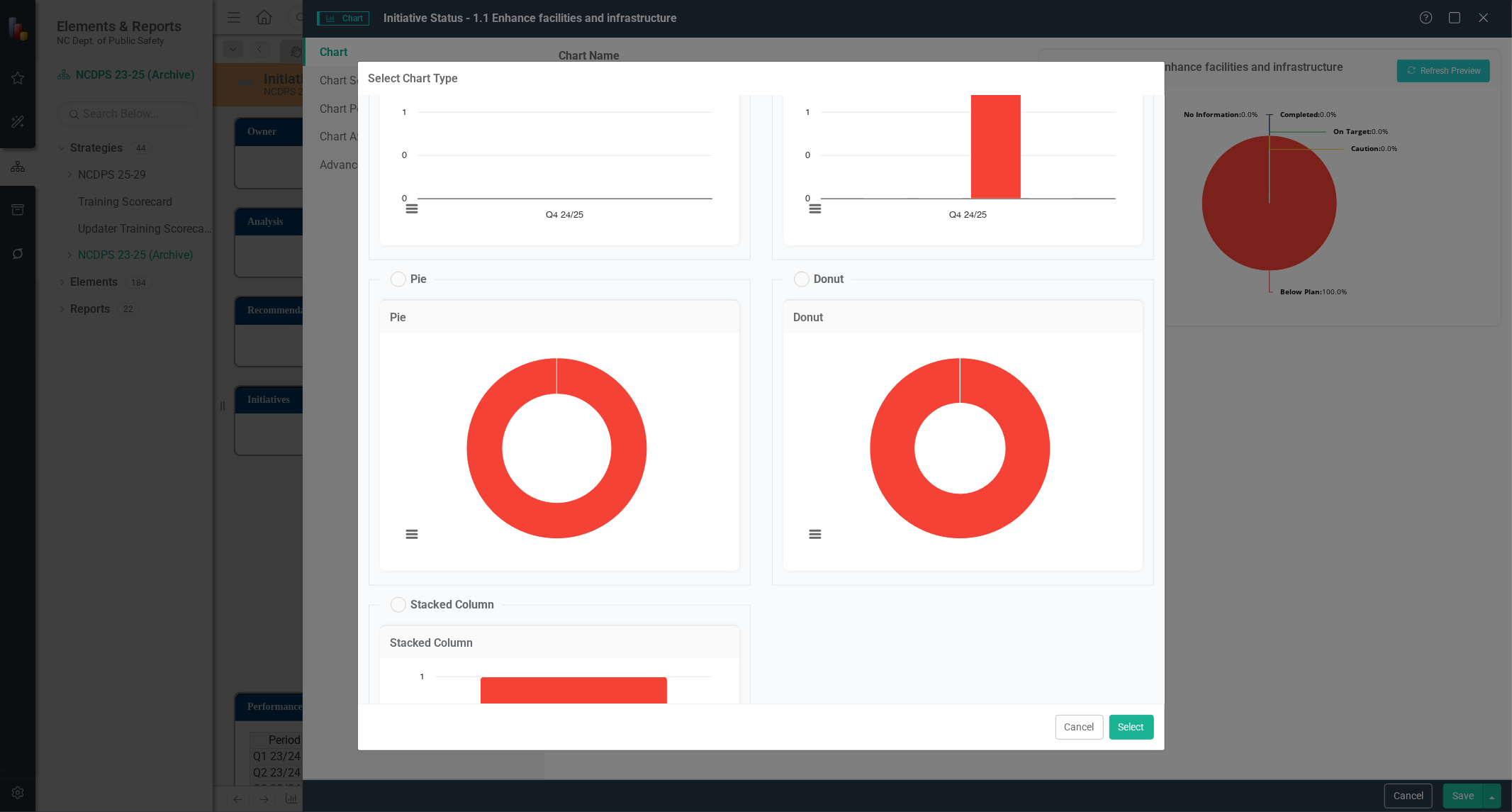
scroll to position [1181, 0]
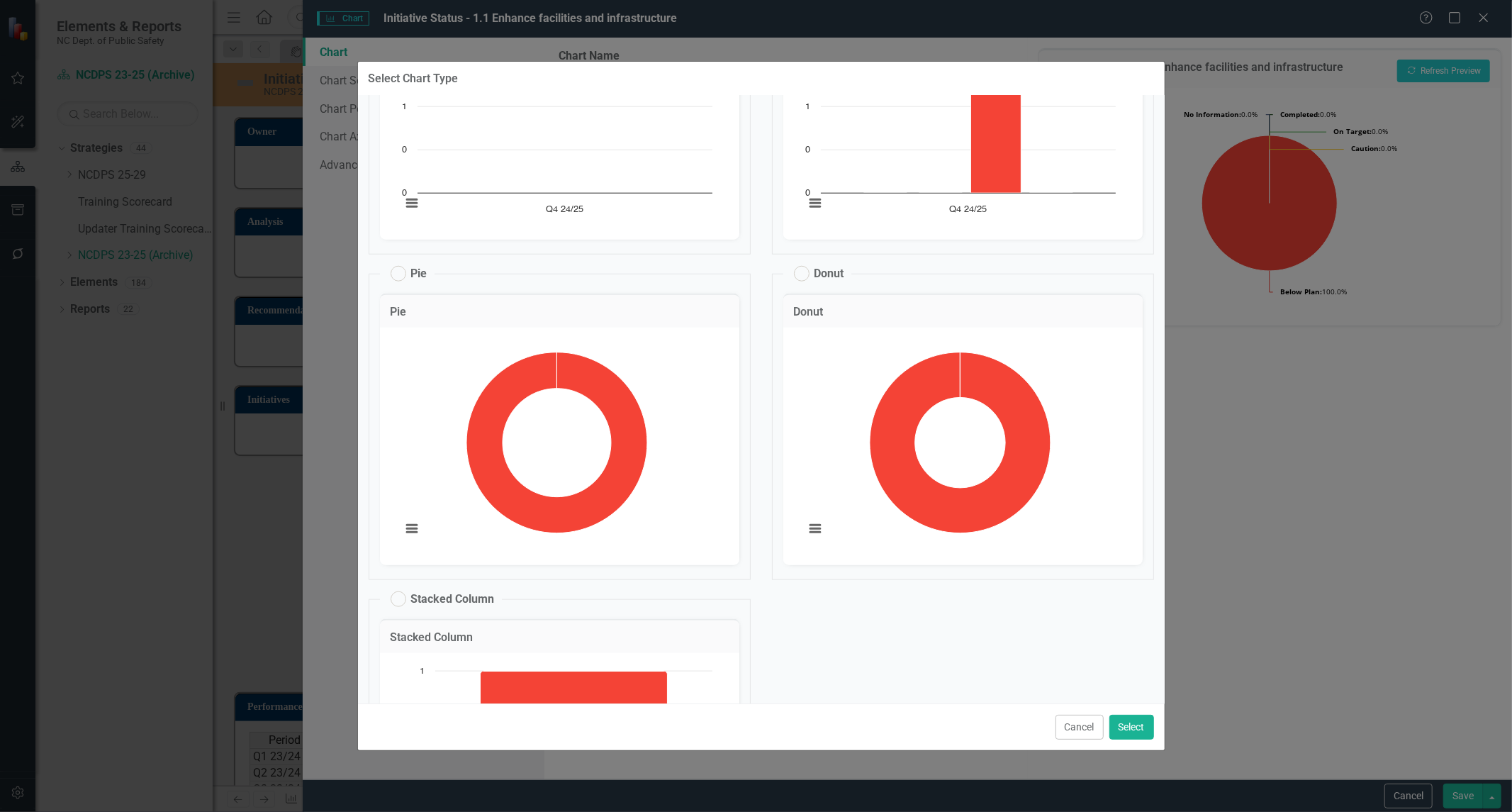
click at [1264, 647] on div "Select Chart Type Modern Expand Columns Columns Chart Bar chart with 5 data ser…" at bounding box center [756, 406] width 1512 height 812
click at [1302, 448] on div "Select Chart Type Modern Expand Columns Columns Chart Bar chart with 5 data ser…" at bounding box center [756, 406] width 1512 height 812
click at [1072, 720] on button "Cancel" at bounding box center [1080, 727] width 48 height 25
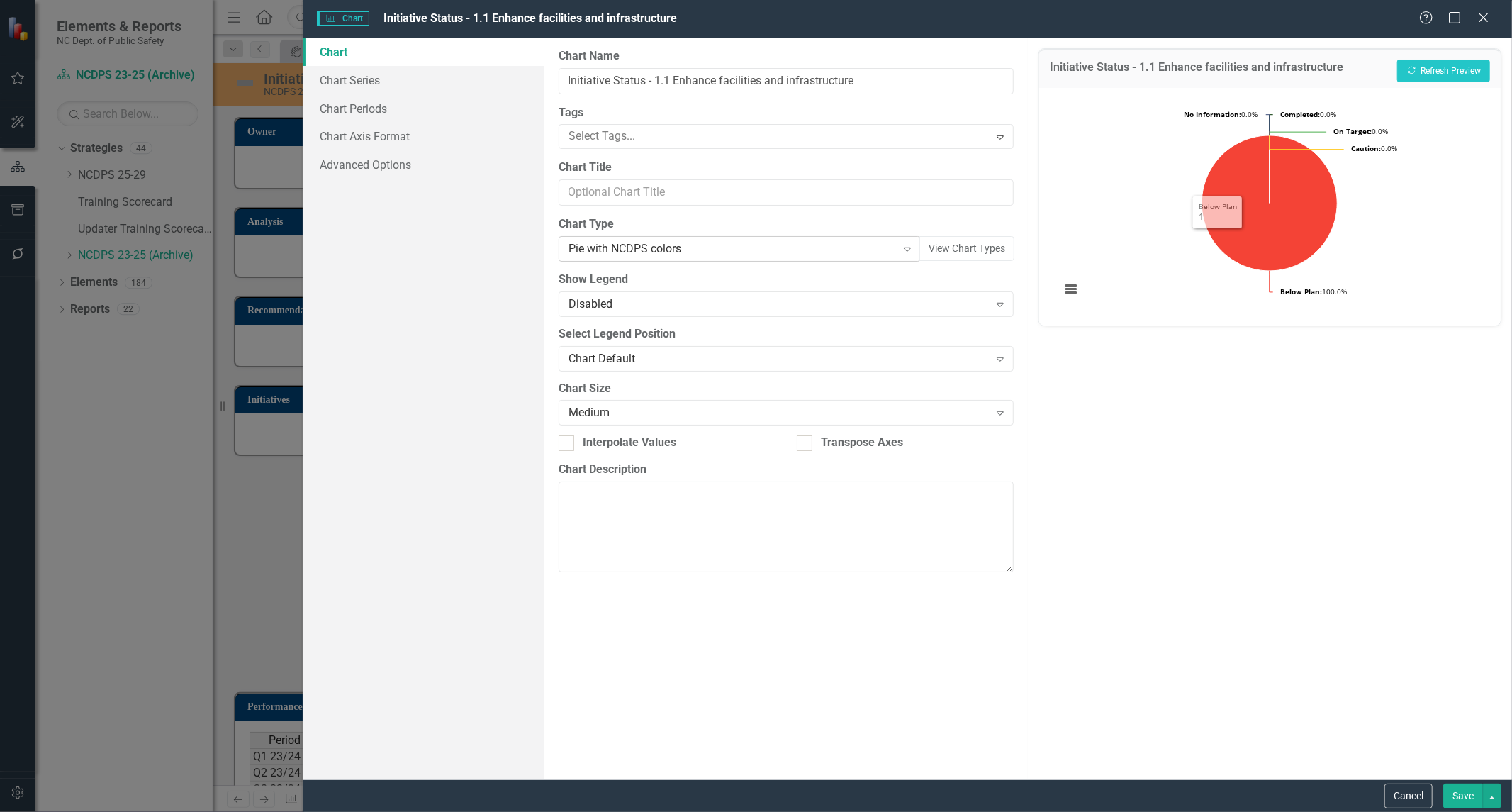
click at [745, 258] on div "Pie with NCDPS colors Expand" at bounding box center [740, 248] width 363 height 25
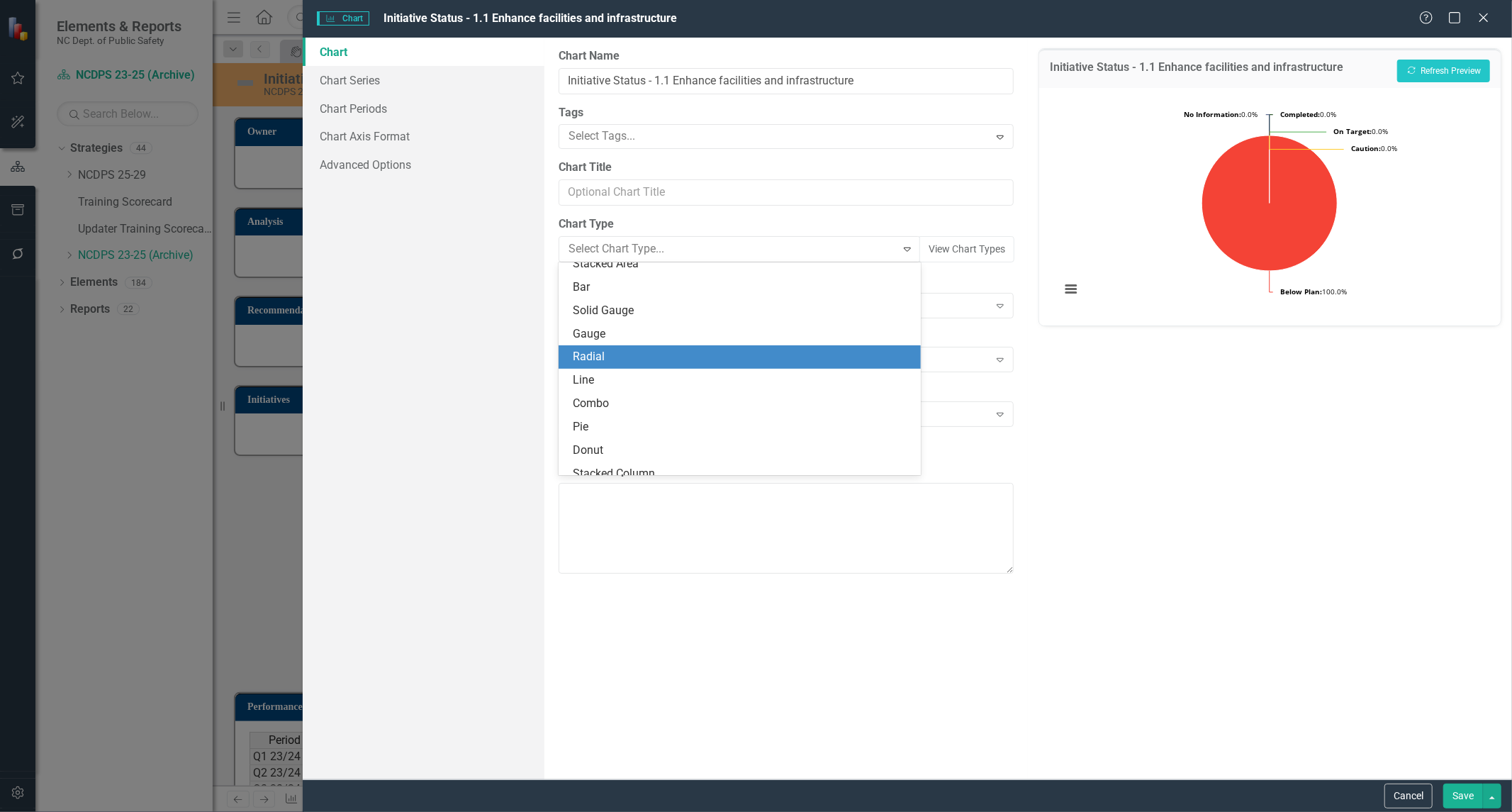
scroll to position [79, 0]
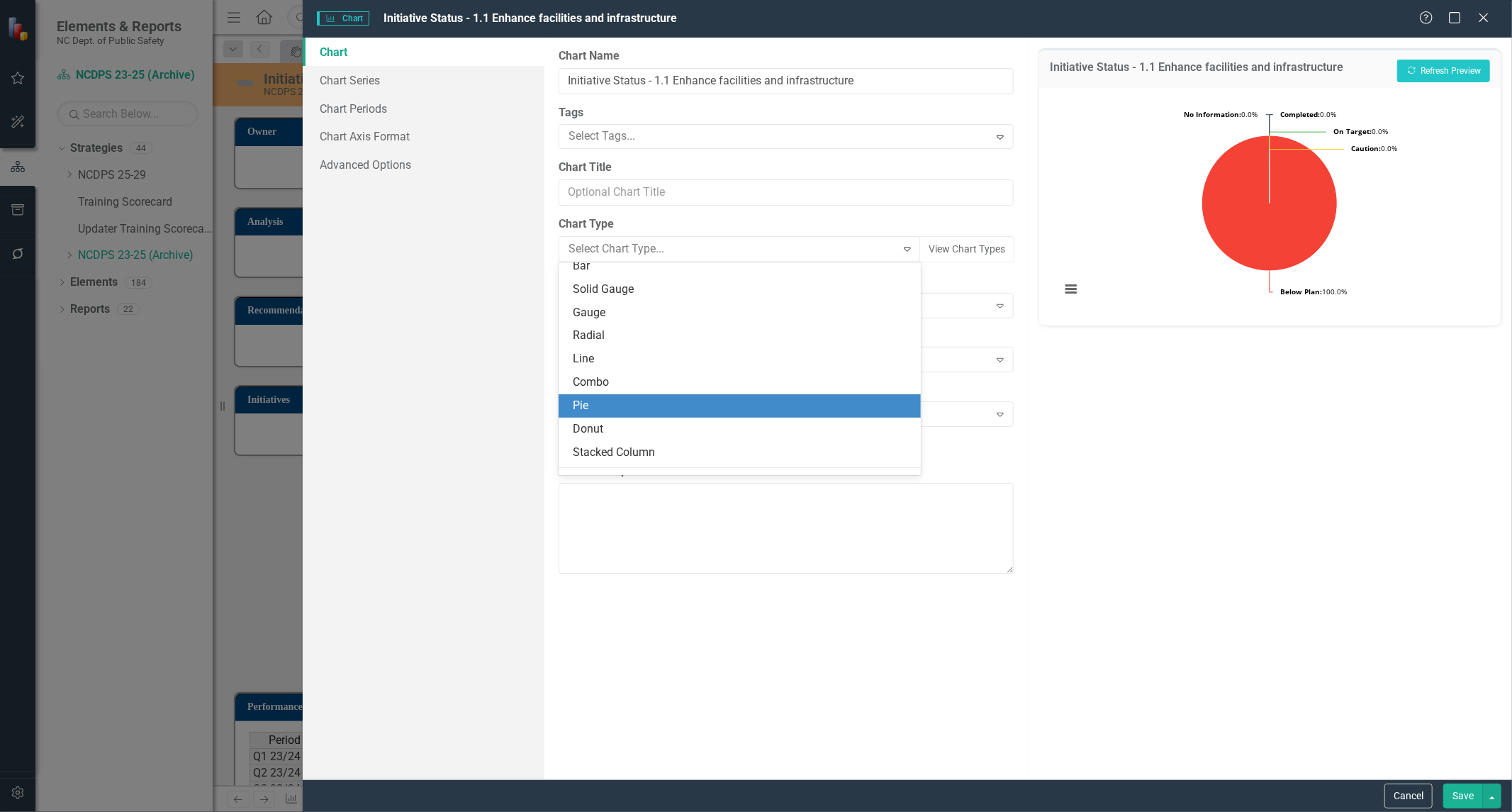
click at [610, 411] on div "Pie" at bounding box center [742, 406] width 339 height 17
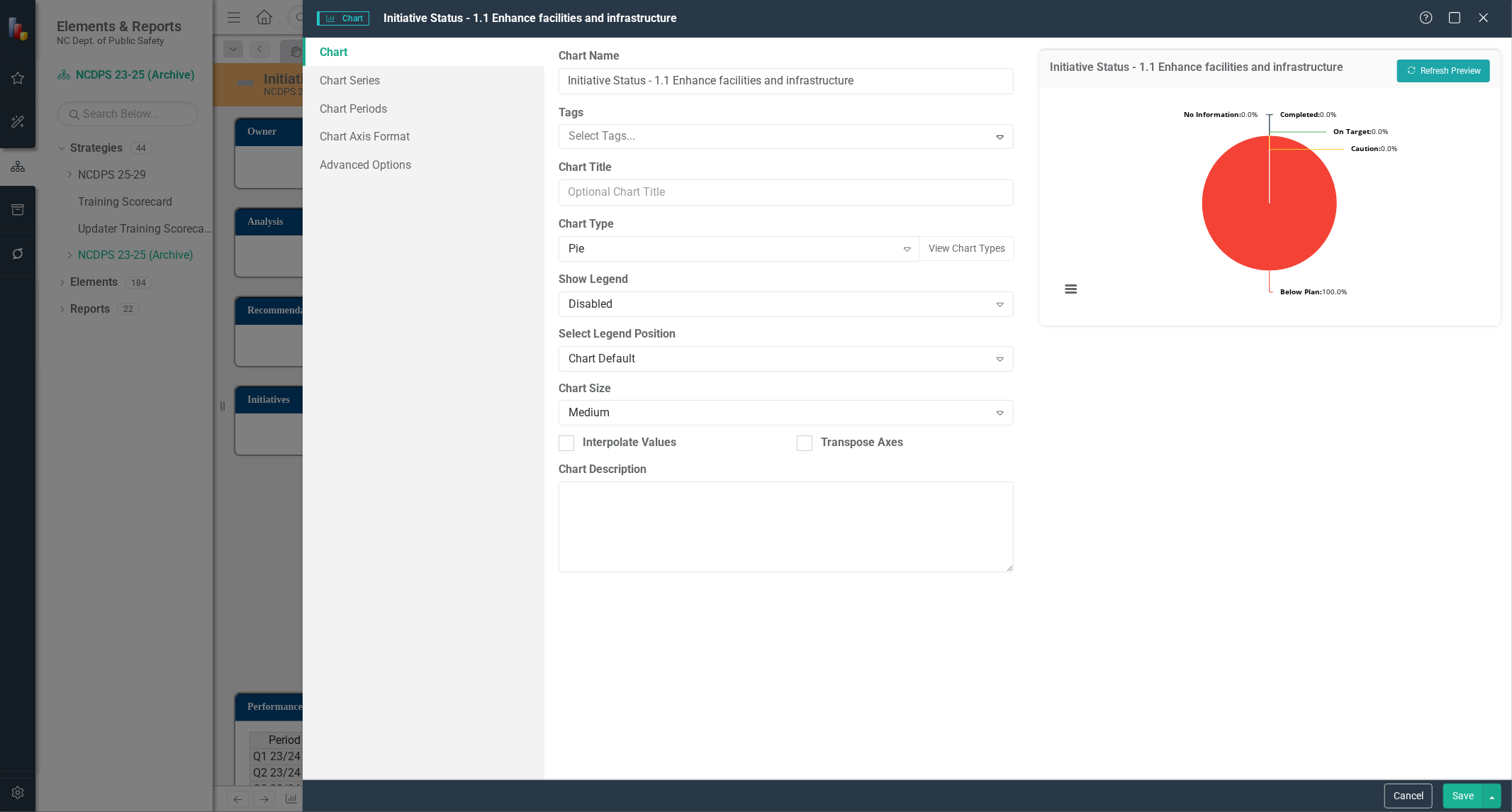
click at [1433, 61] on button "Recalculate Refresh Preview" at bounding box center [1444, 71] width 93 height 23
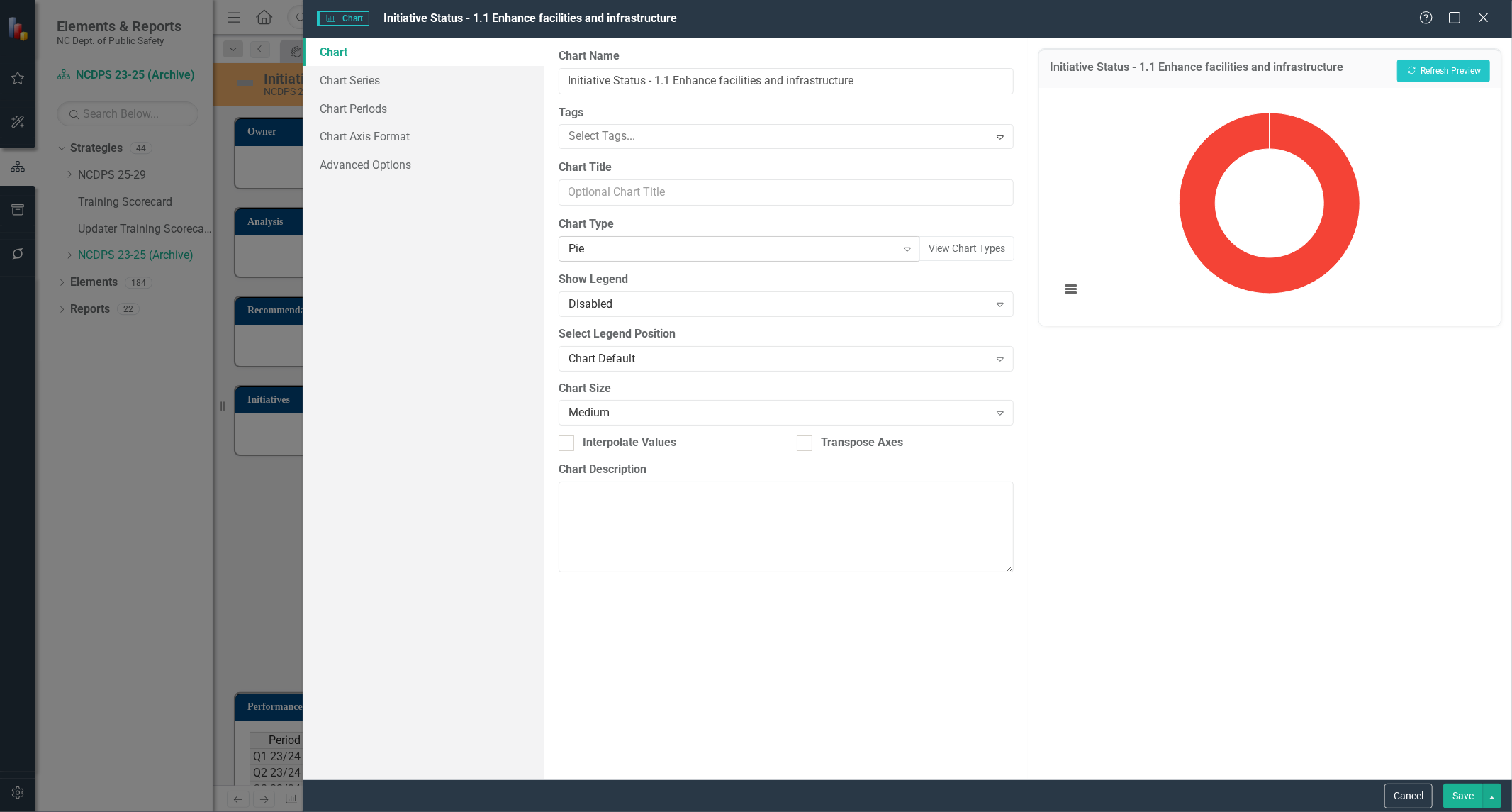
click at [903, 250] on icon "Expand" at bounding box center [908, 248] width 14 height 11
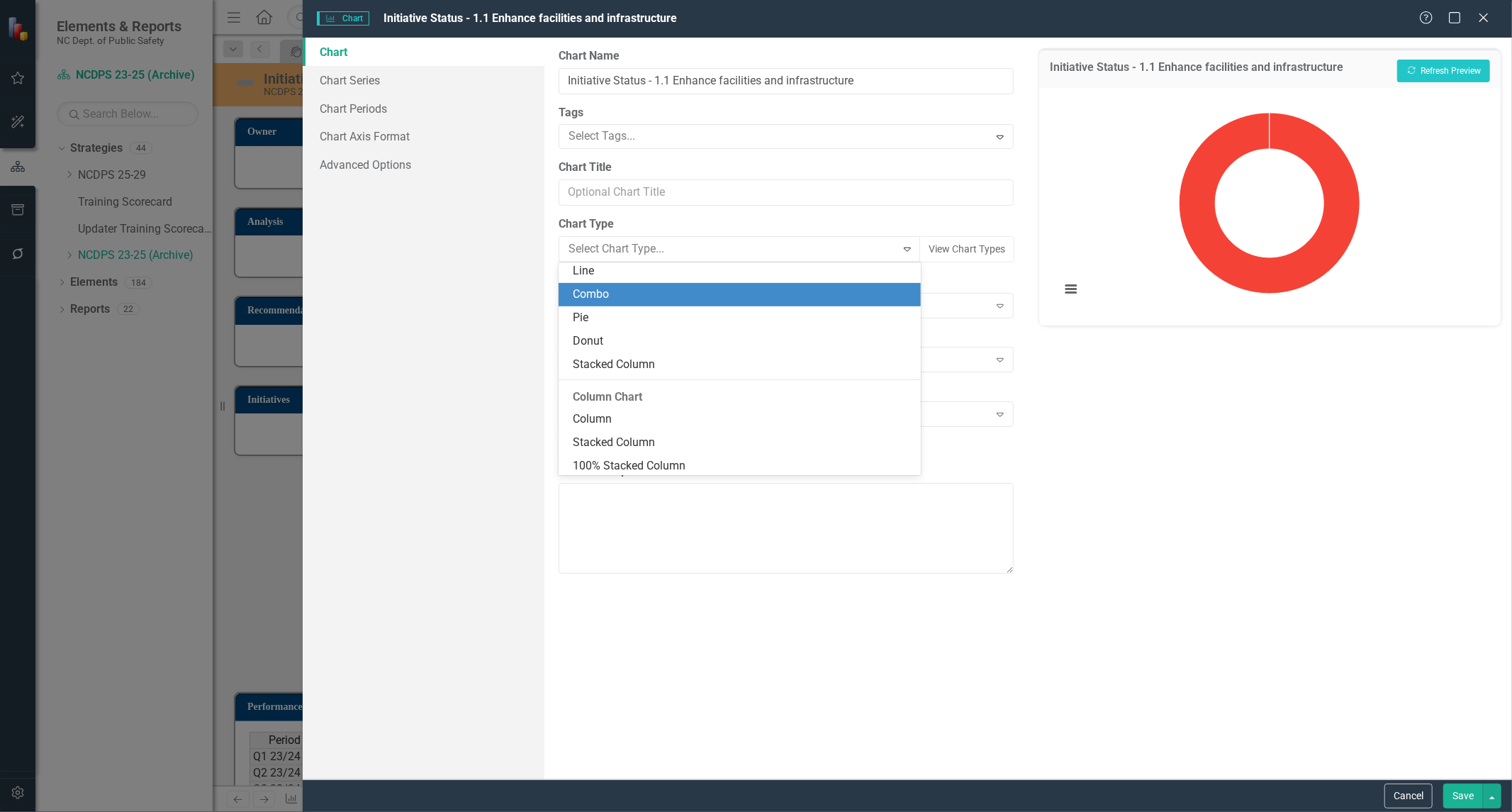
scroll to position [210, 0]
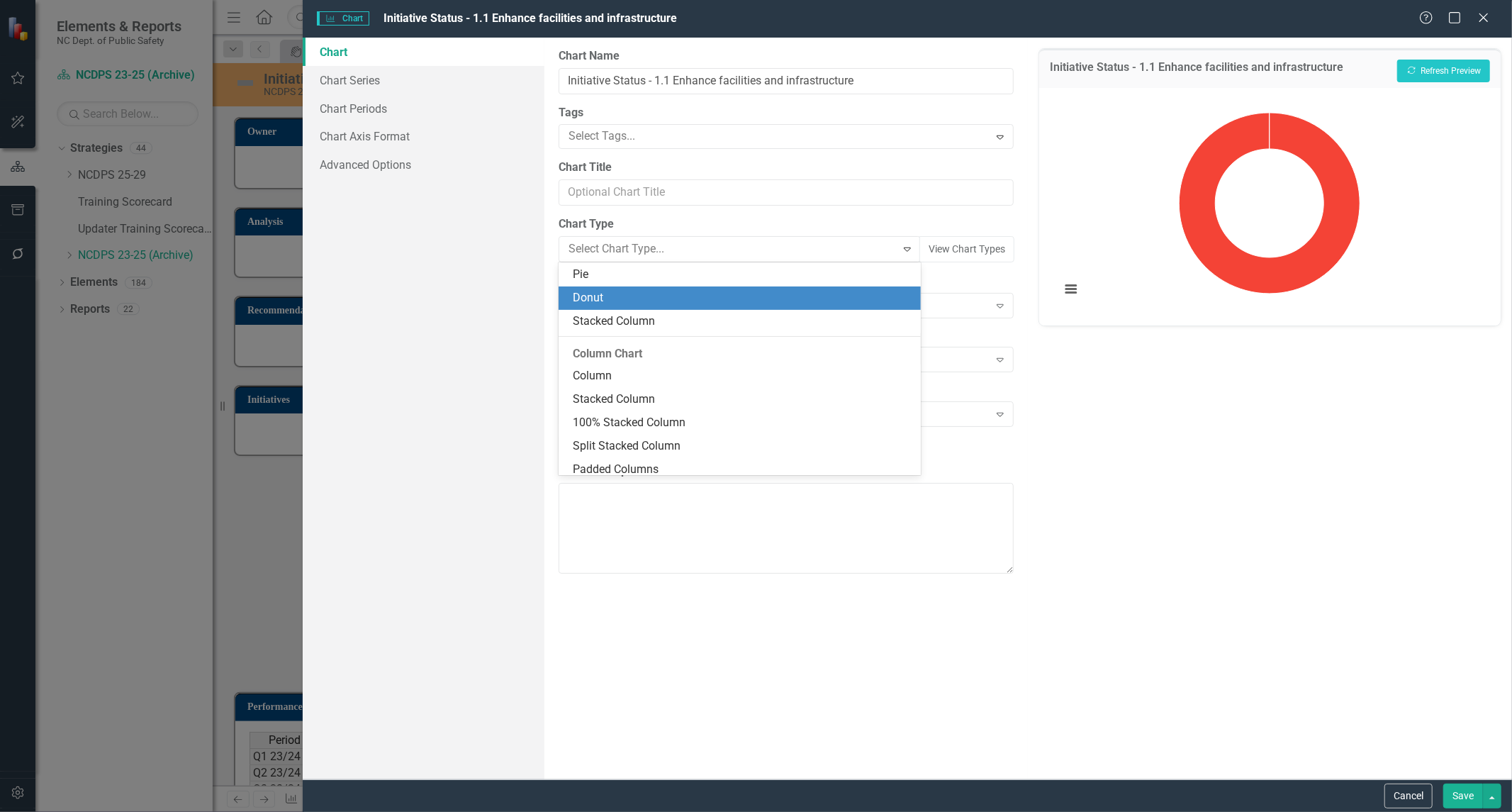
click at [788, 302] on div "Donut" at bounding box center [742, 298] width 339 height 17
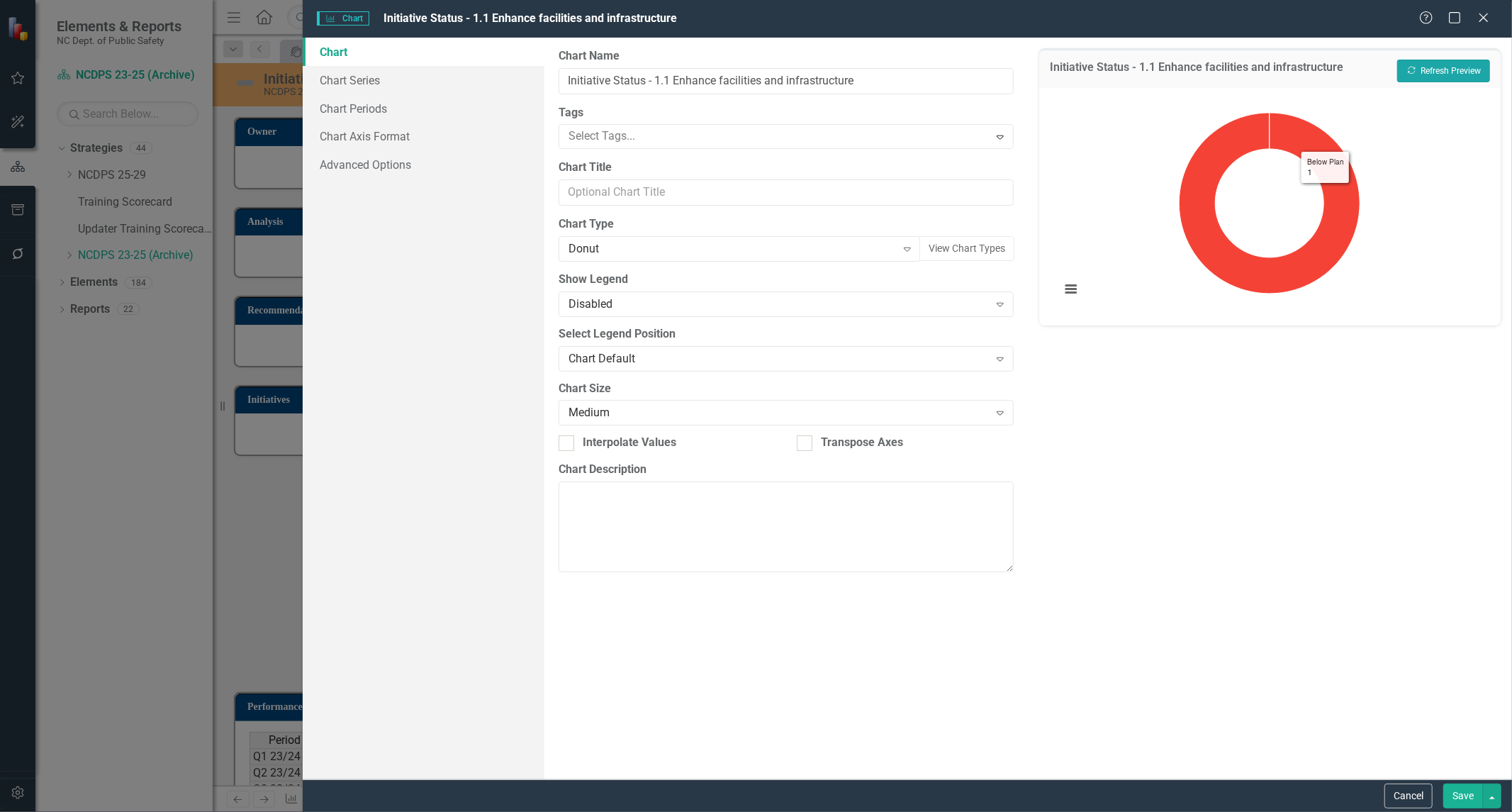
drag, startPoint x: 1463, startPoint y: 68, endPoint x: 1451, endPoint y: 80, distance: 17.0
click at [1463, 68] on button "Recalculate Refresh Preview" at bounding box center [1444, 71] width 93 height 23
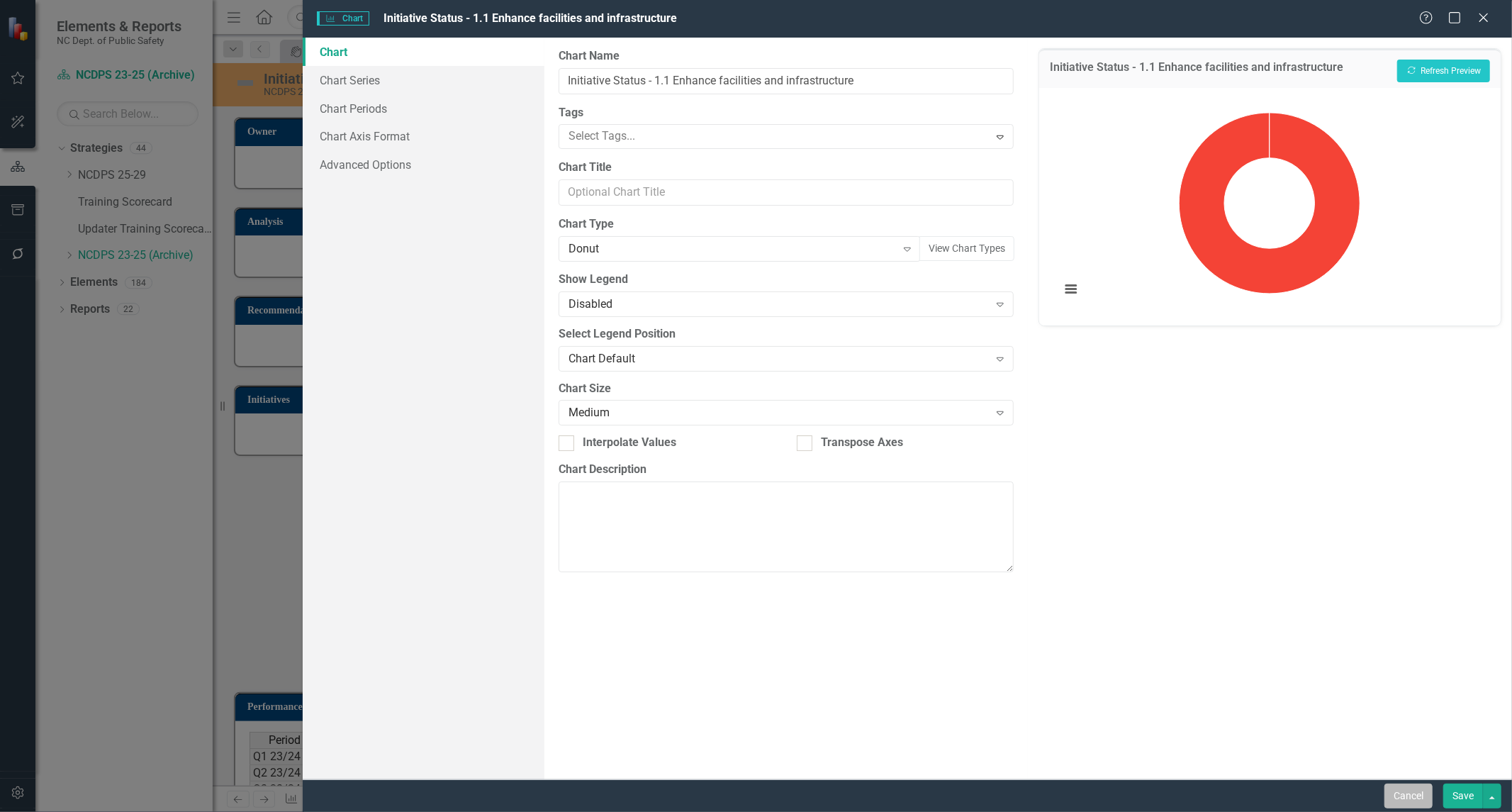
click at [1398, 801] on button "Cancel" at bounding box center [1409, 795] width 48 height 25
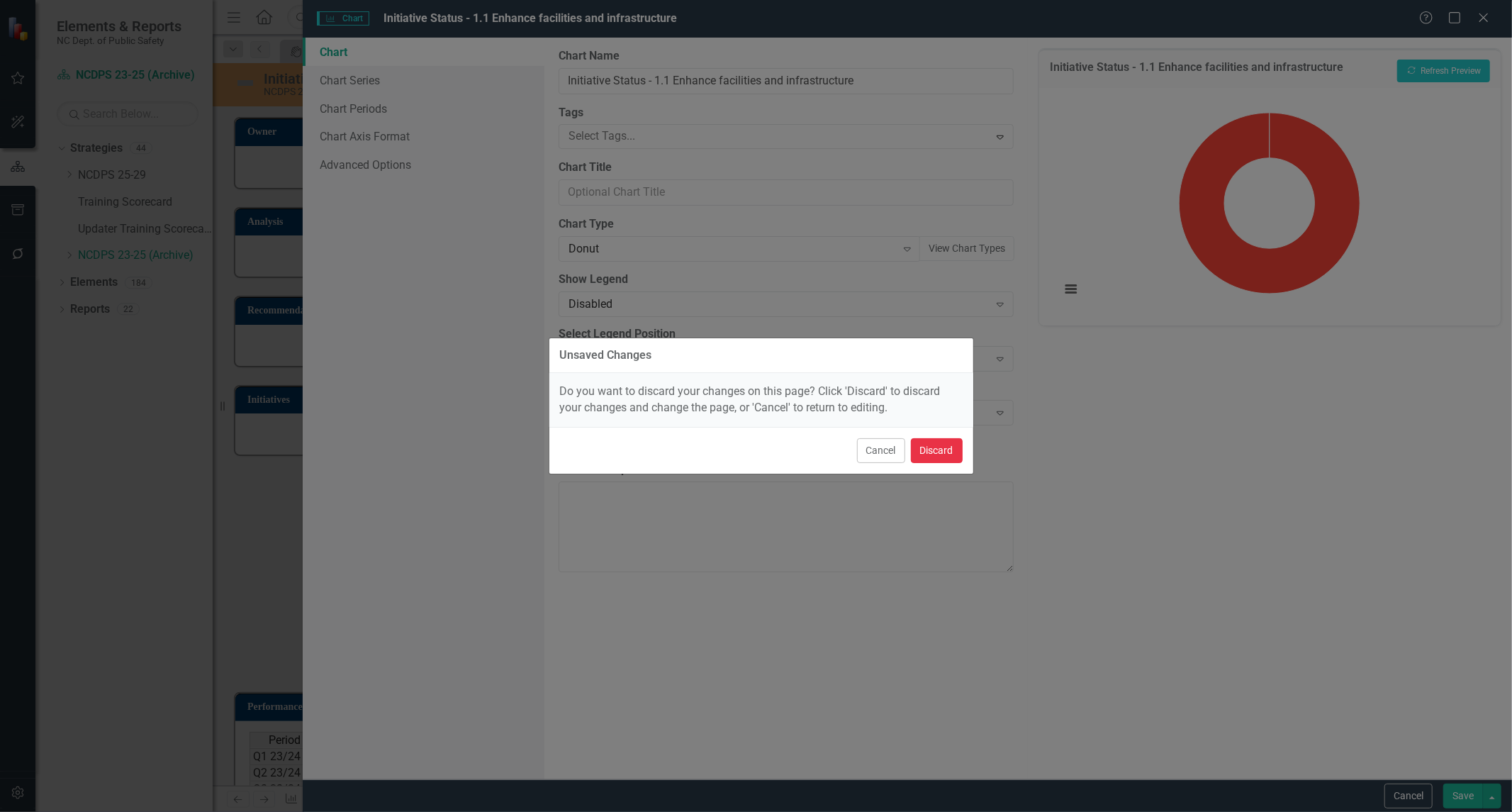
click at [936, 456] on button "Discard" at bounding box center [937, 451] width 52 height 25
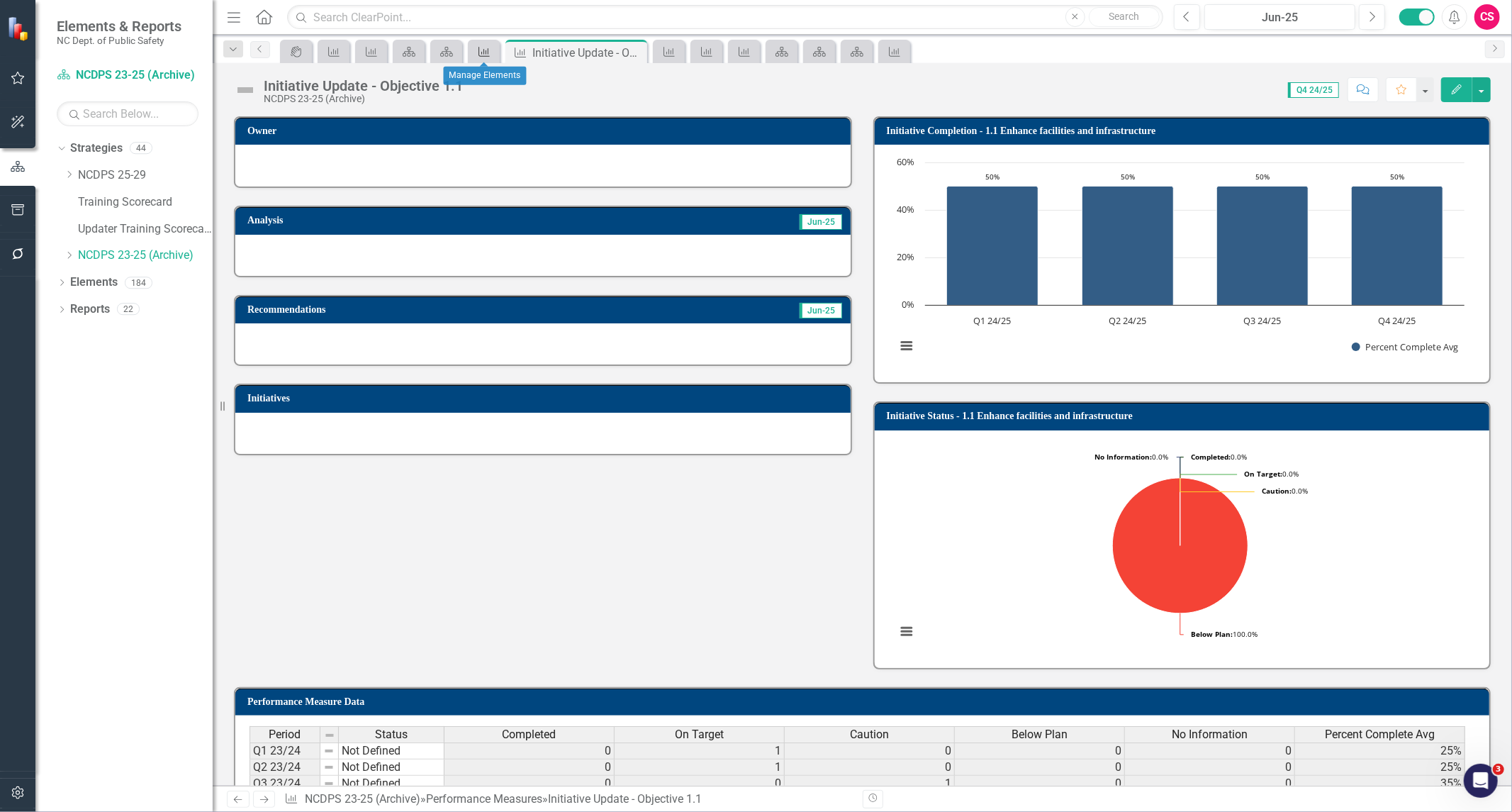
click at [483, 51] on icon "Performance Measure" at bounding box center [484, 52] width 14 height 11
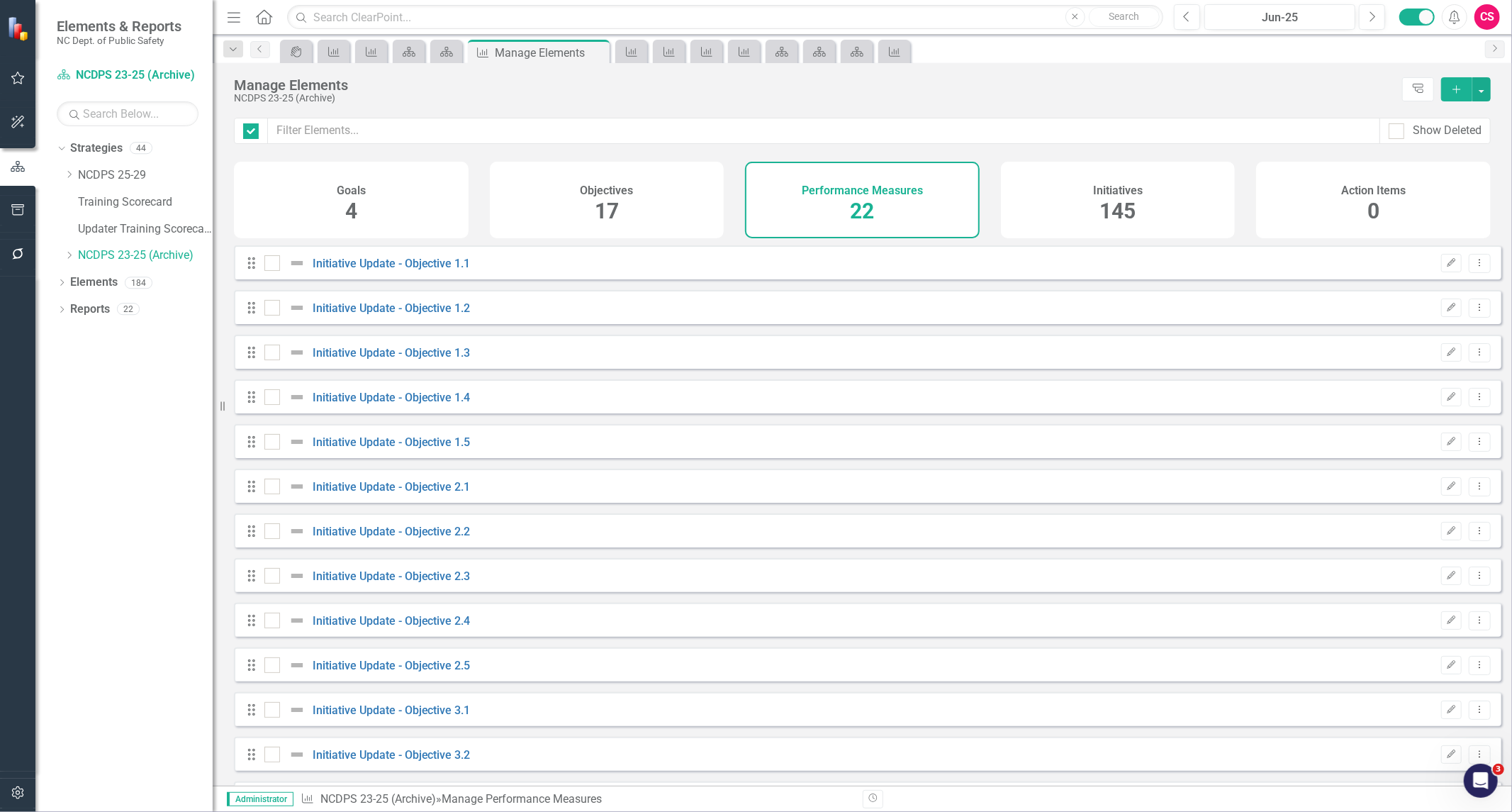
checkbox input "false"
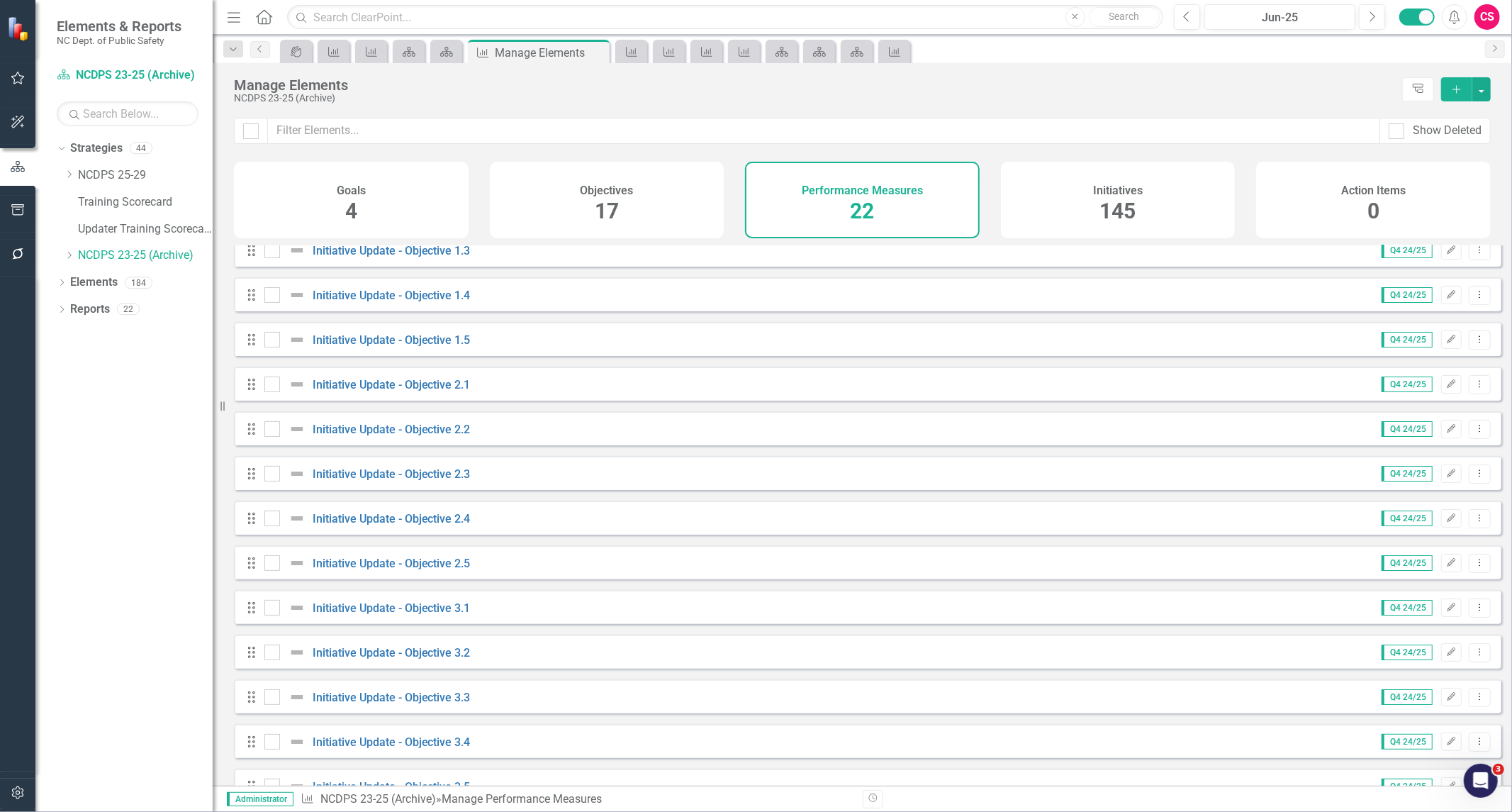
scroll to position [452, 0]
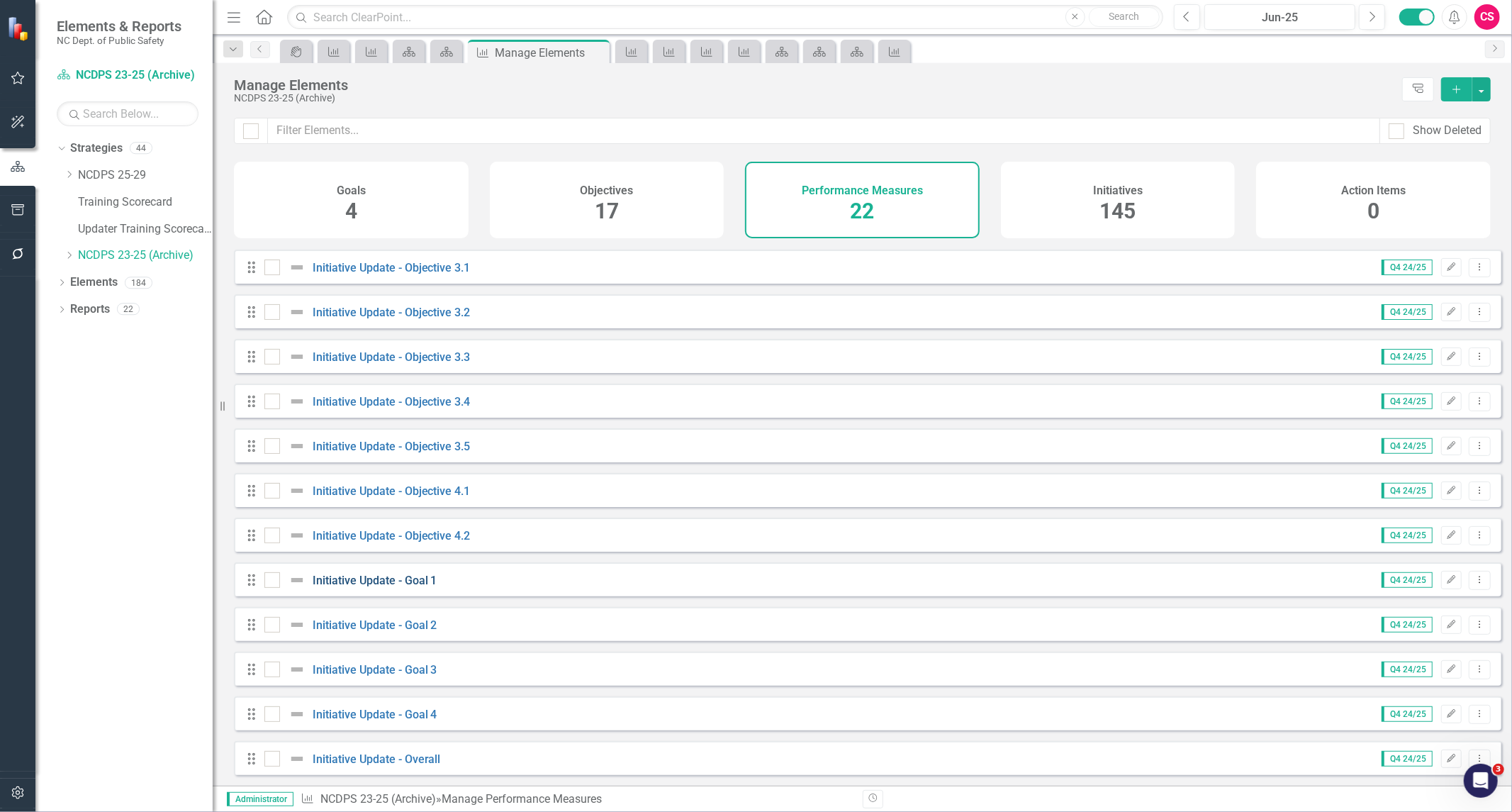
click at [374, 580] on link "Initiative Update - Goal 1" at bounding box center [375, 580] width 125 height 13
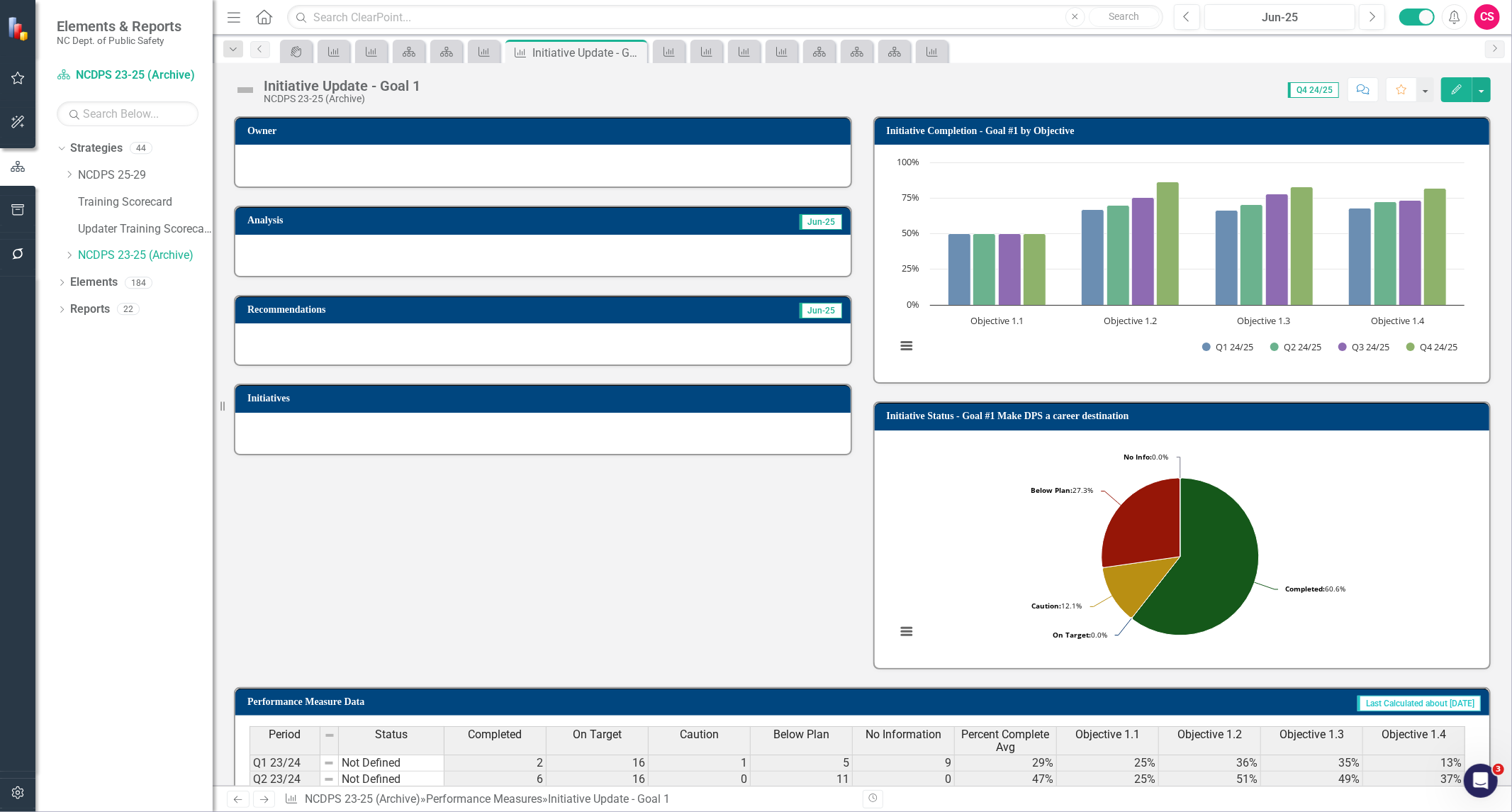
click at [1202, 128] on h3 "Initiative Completion - Goal #1 by Objective" at bounding box center [1185, 131] width 596 height 11
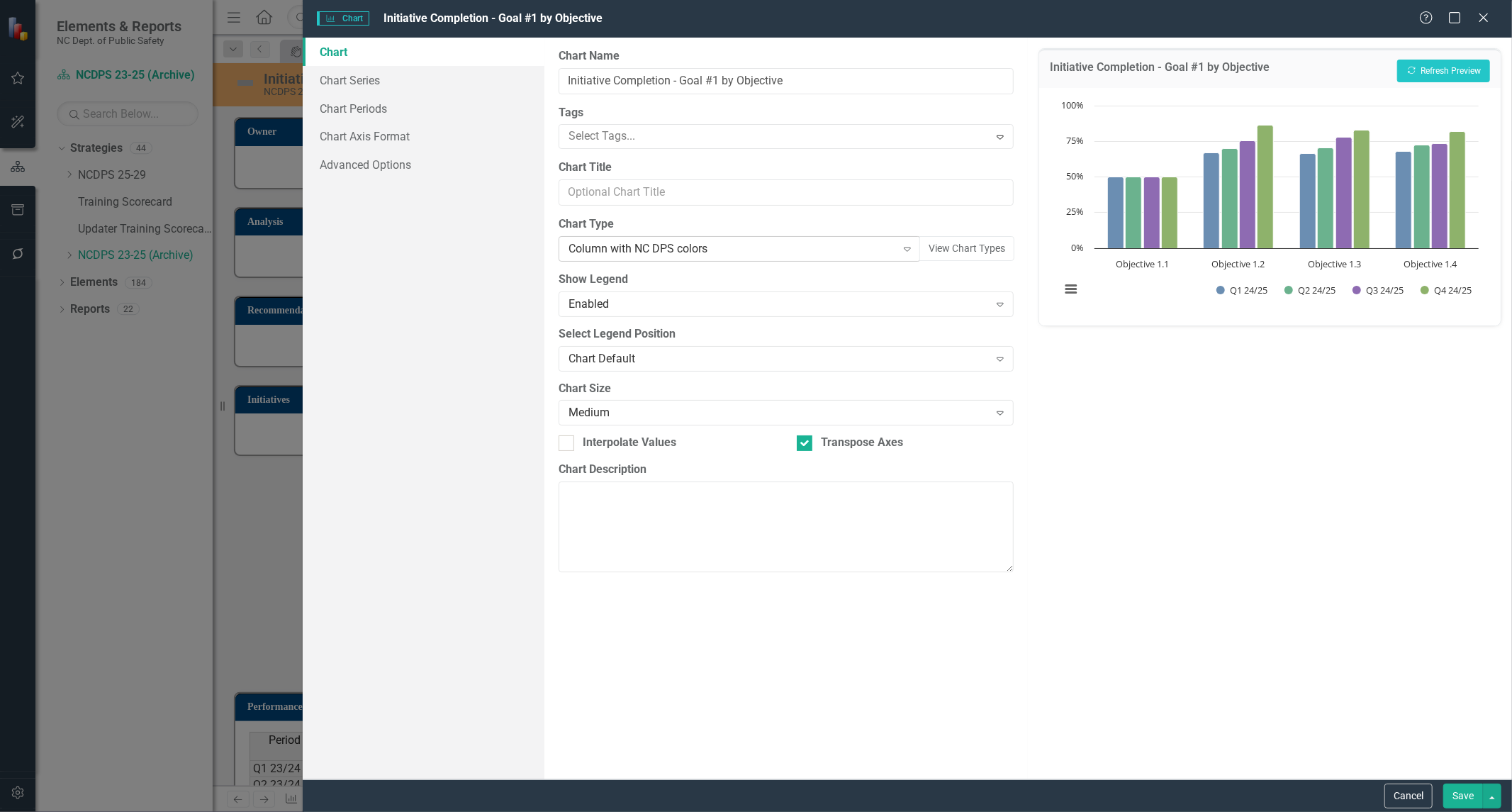
click at [640, 246] on div "Column with NC DPS colors" at bounding box center [732, 249] width 328 height 17
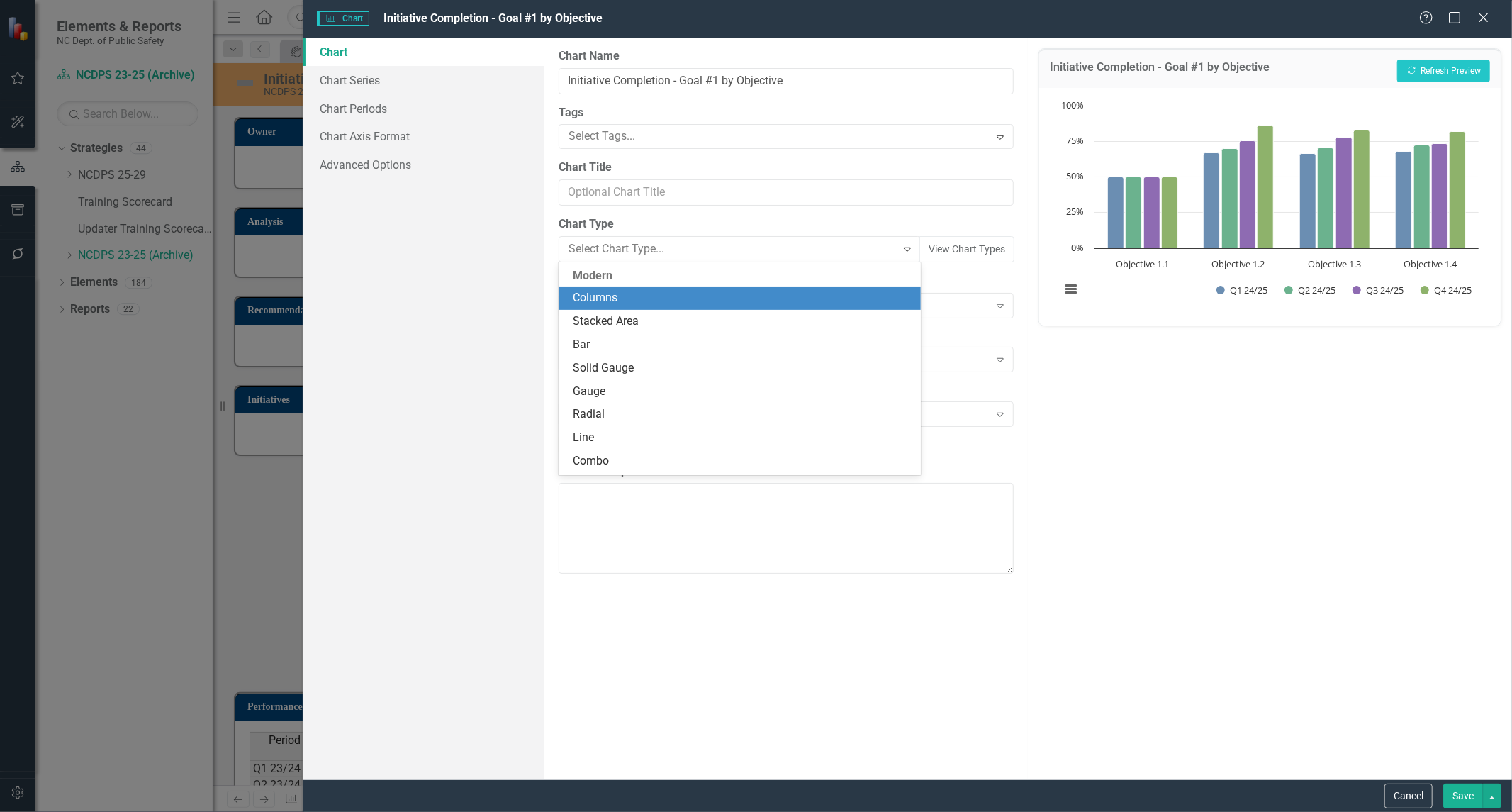
click at [628, 296] on div "Columns" at bounding box center [742, 298] width 339 height 17
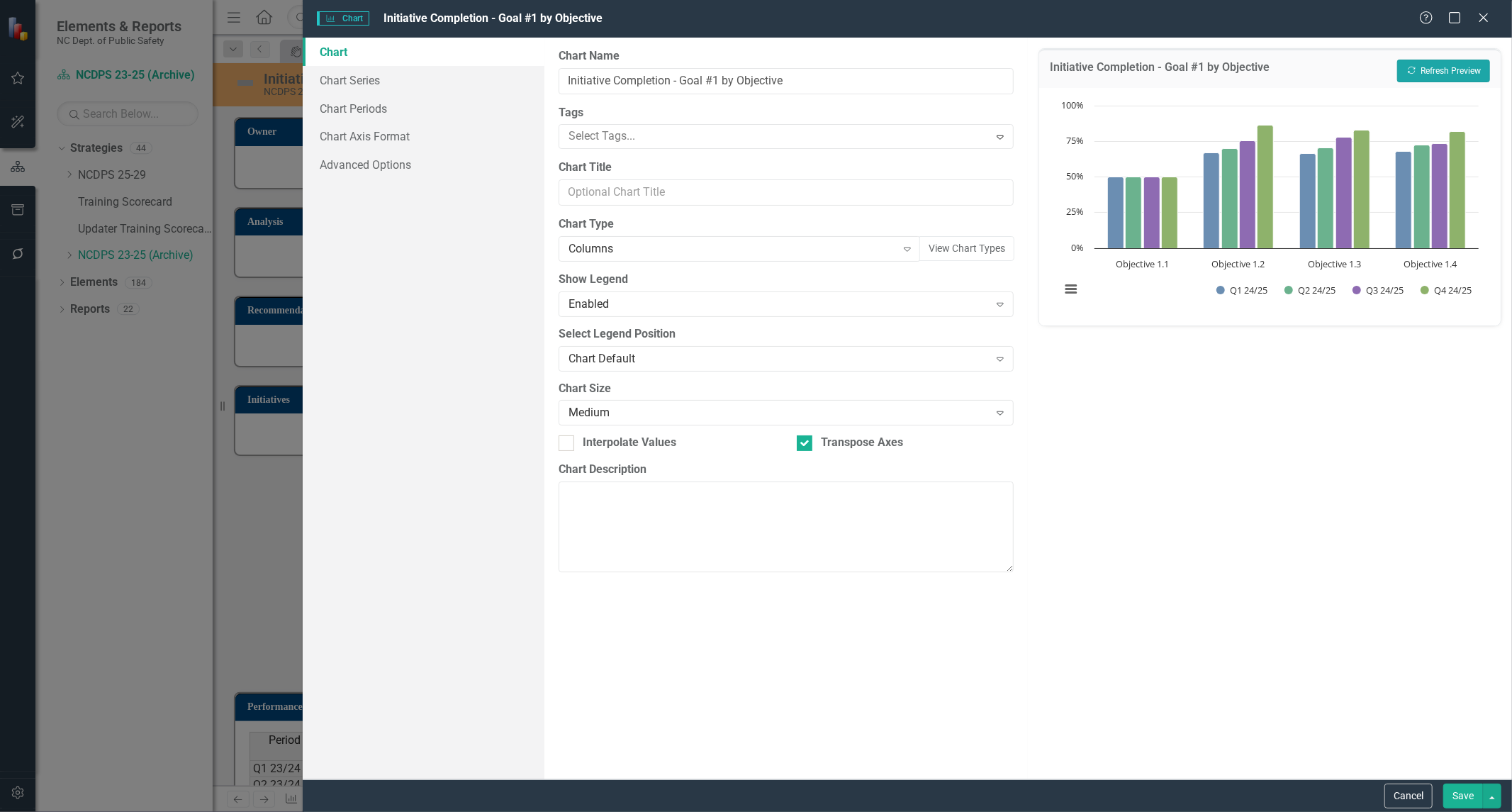
click at [1433, 69] on button "Recalculate Refresh Preview" at bounding box center [1444, 71] width 93 height 23
click at [1453, 60] on button "Recalculate Refresh Preview" at bounding box center [1444, 71] width 93 height 23
click at [1095, 345] on div "Initiative Completion - Goal #1 by Objective Recalculate Refresh Preview Chart …" at bounding box center [1270, 409] width 484 height 742
click at [912, 246] on icon "Expand" at bounding box center [908, 248] width 14 height 11
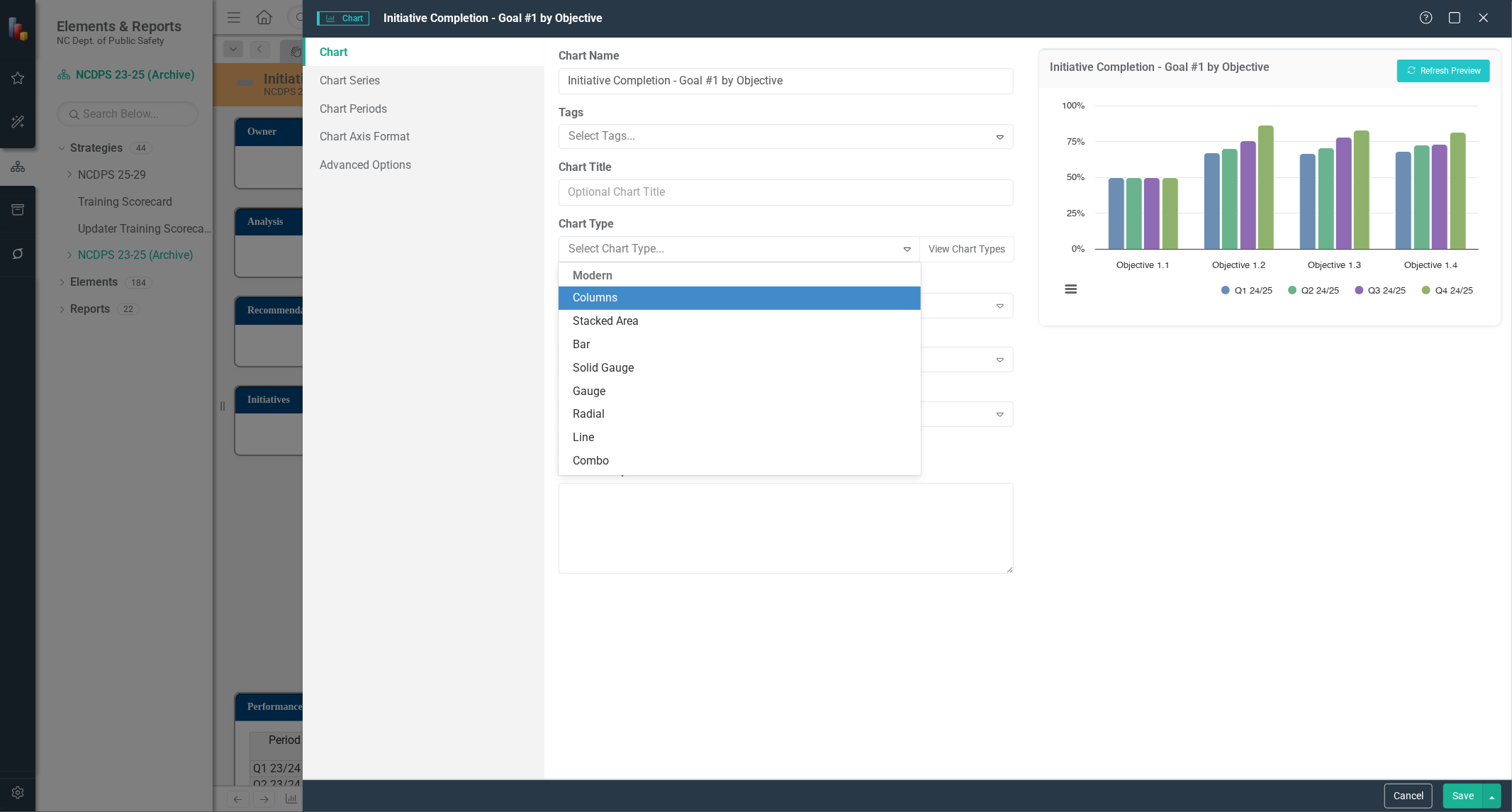
scroll to position [24, 0]
click at [845, 300] on div "Stacked Area" at bounding box center [742, 298] width 339 height 17
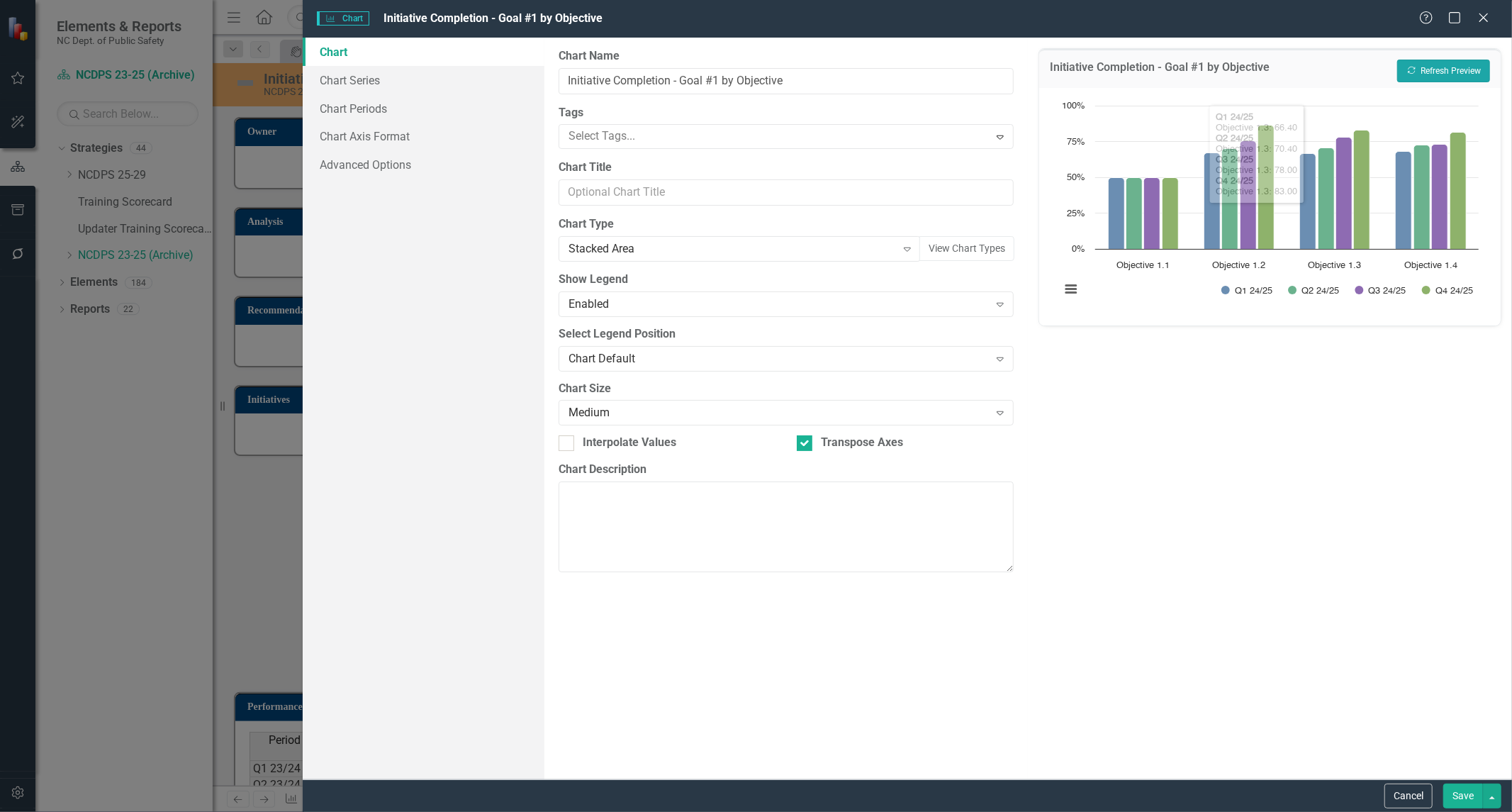
click at [1444, 68] on button "Recalculate Refresh Preview" at bounding box center [1444, 71] width 93 height 23
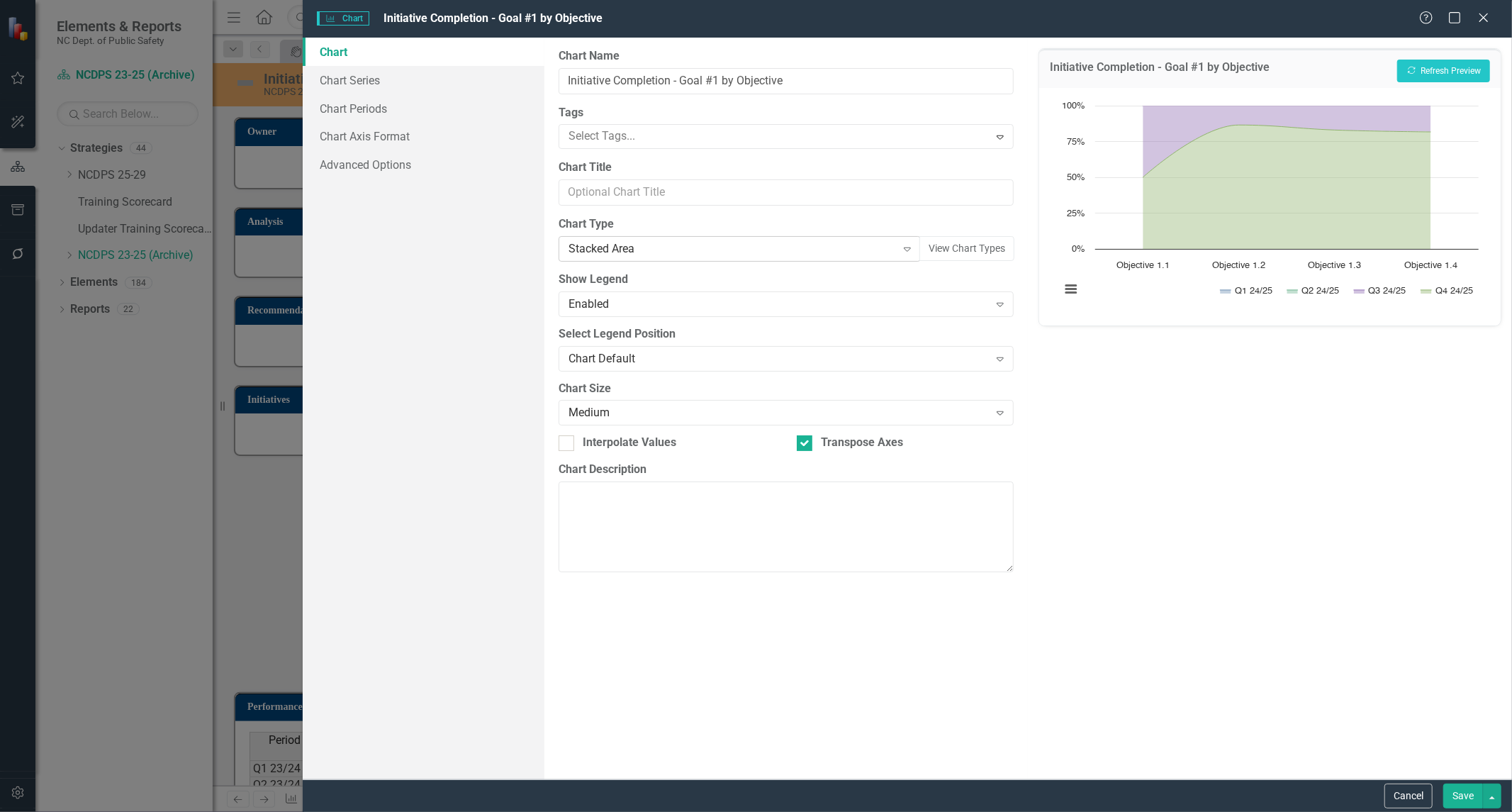
click at [909, 246] on icon "Expand" at bounding box center [908, 248] width 14 height 11
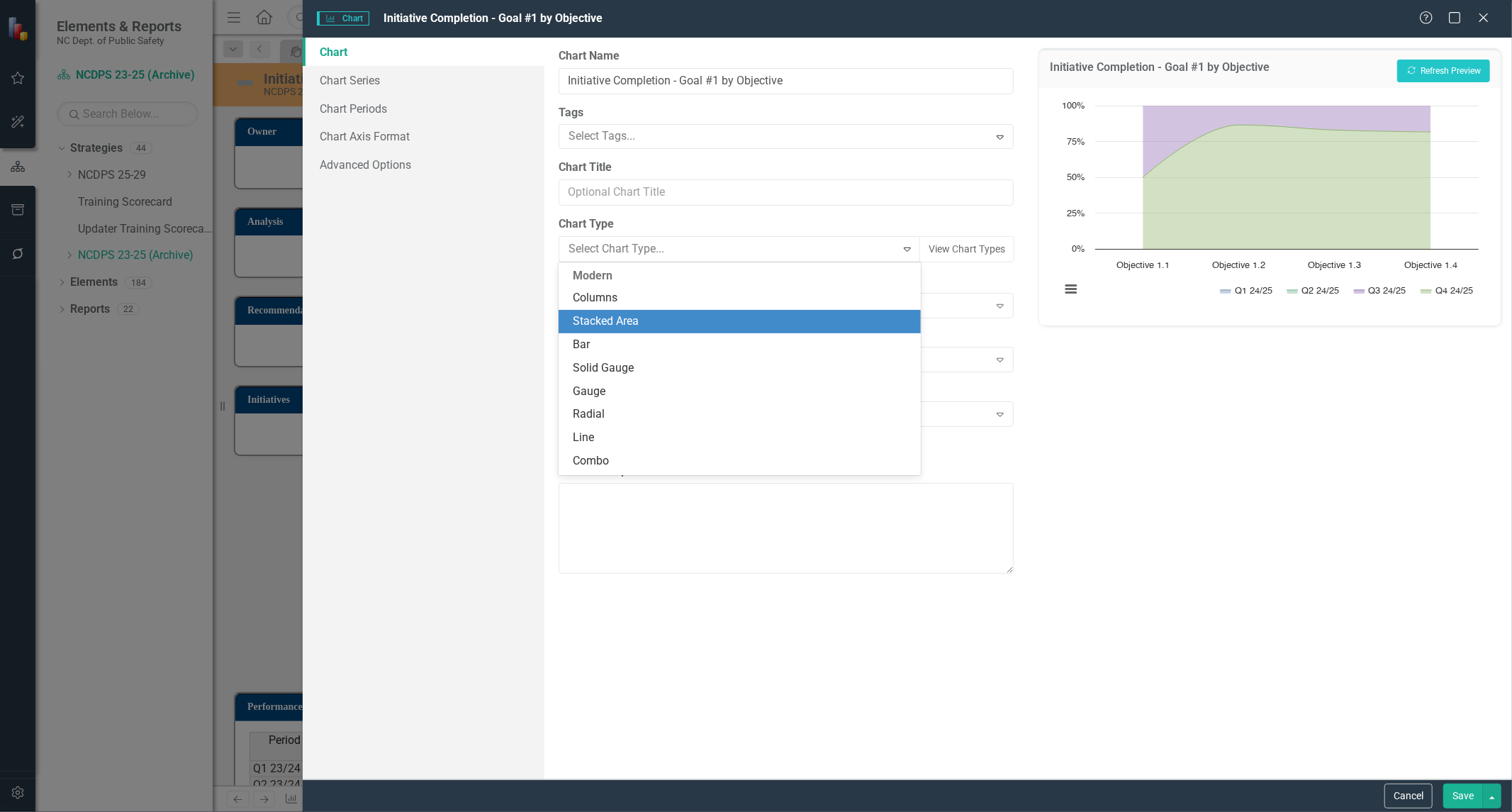
scroll to position [46, 0]
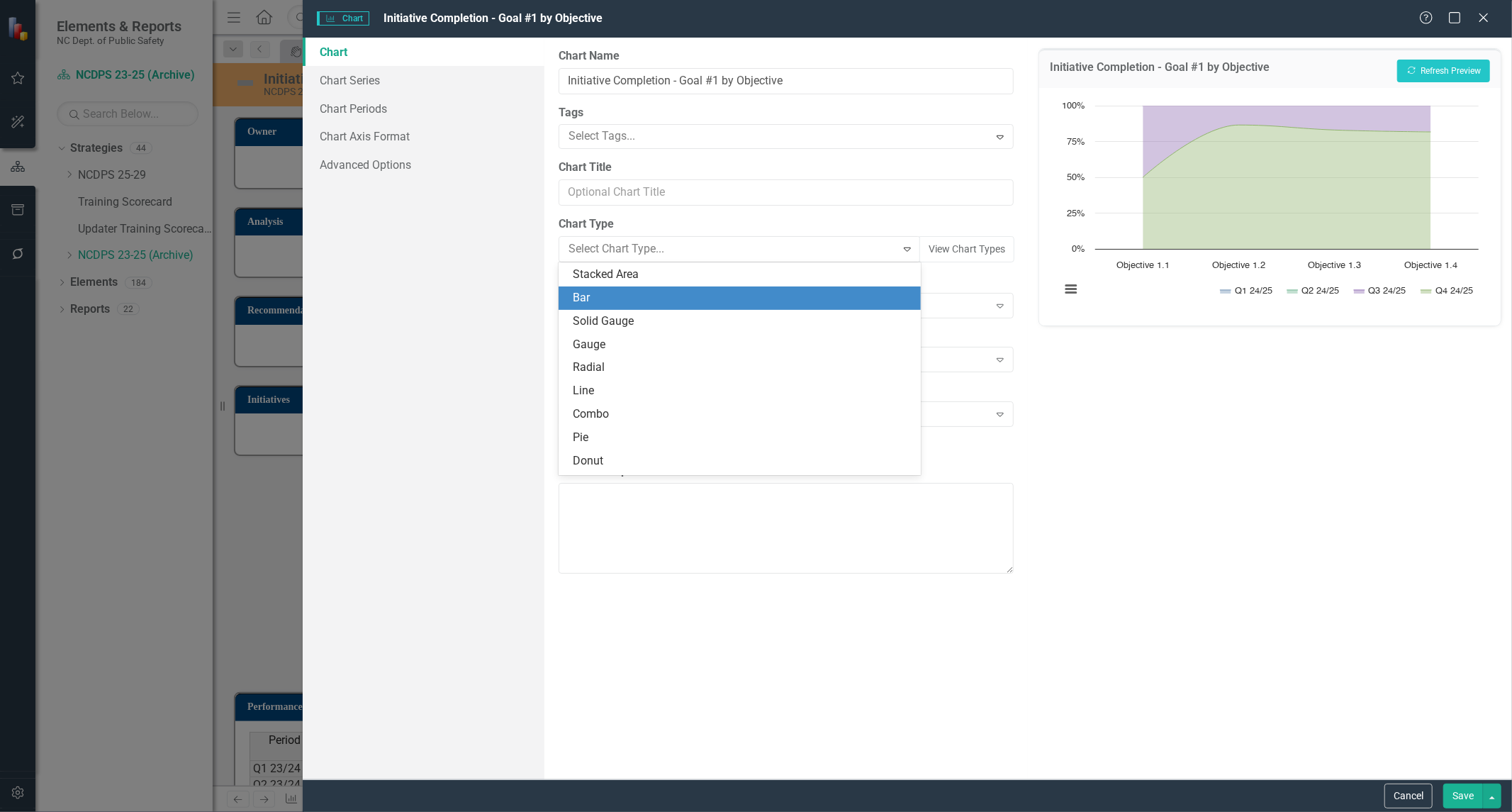
click at [881, 298] on div "Bar" at bounding box center [742, 298] width 339 height 17
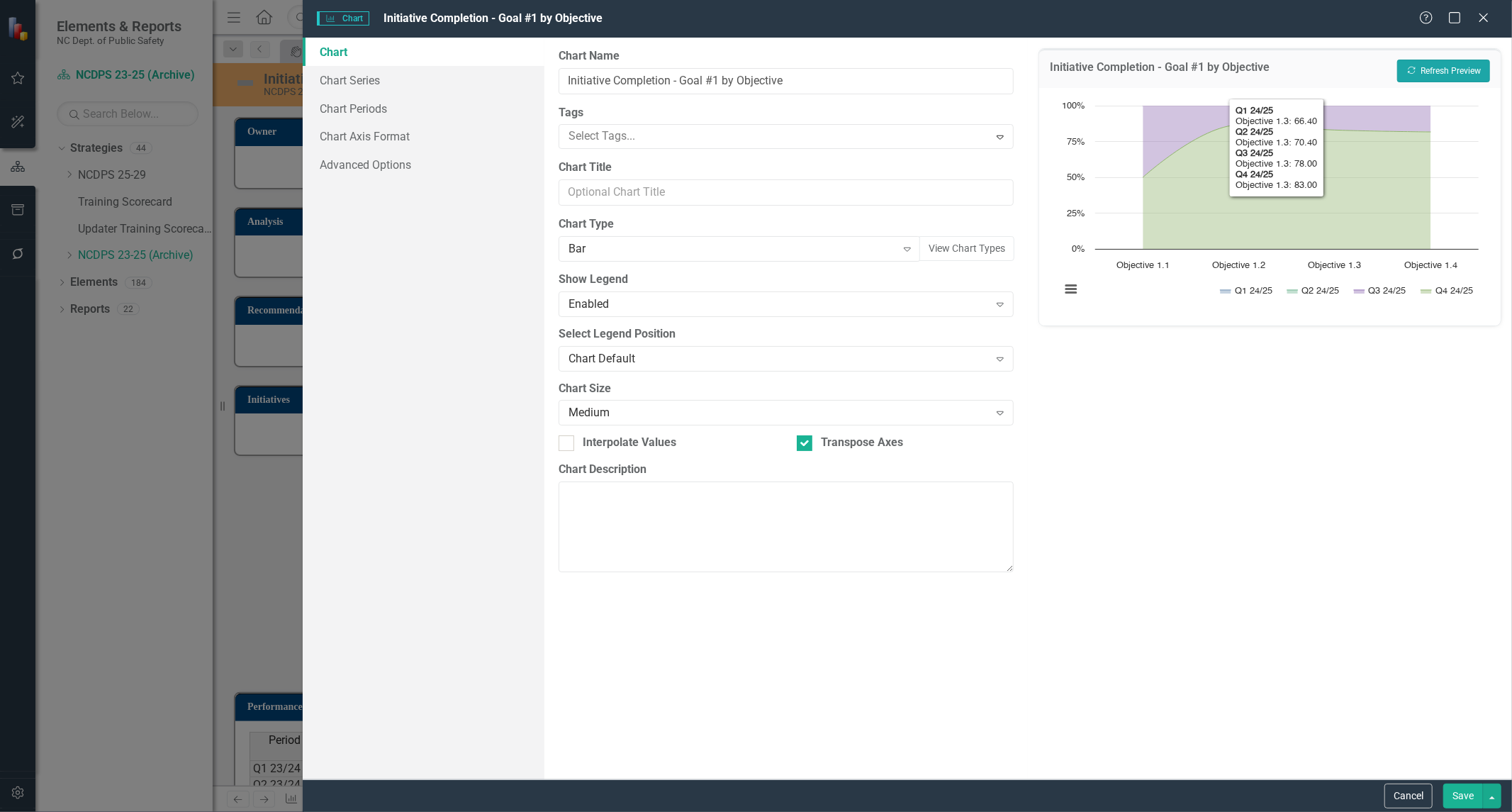
click at [1407, 64] on button "Recalculate Refresh Preview" at bounding box center [1444, 71] width 93 height 23
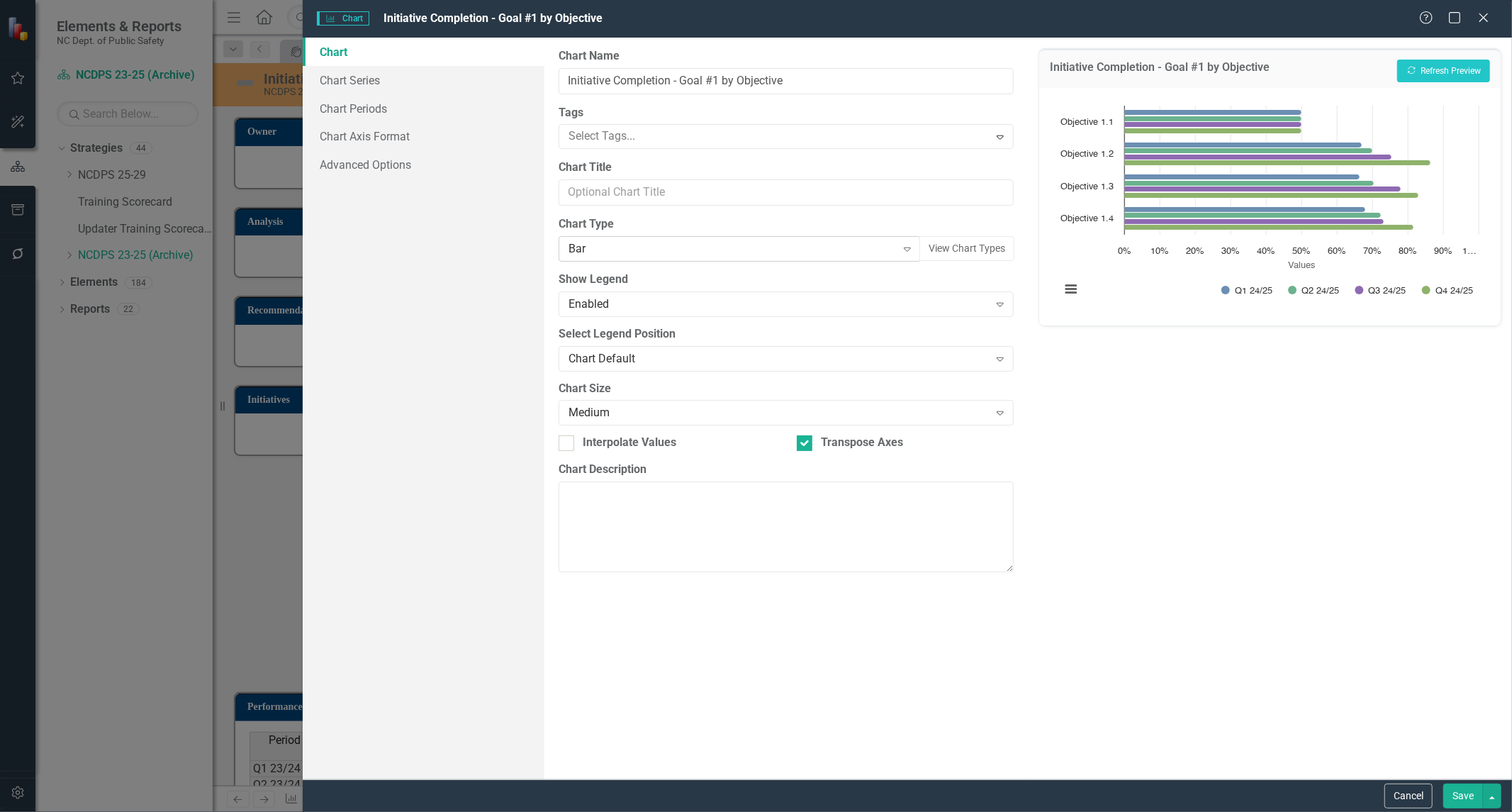
click at [906, 250] on icon "Expand" at bounding box center [908, 248] width 14 height 11
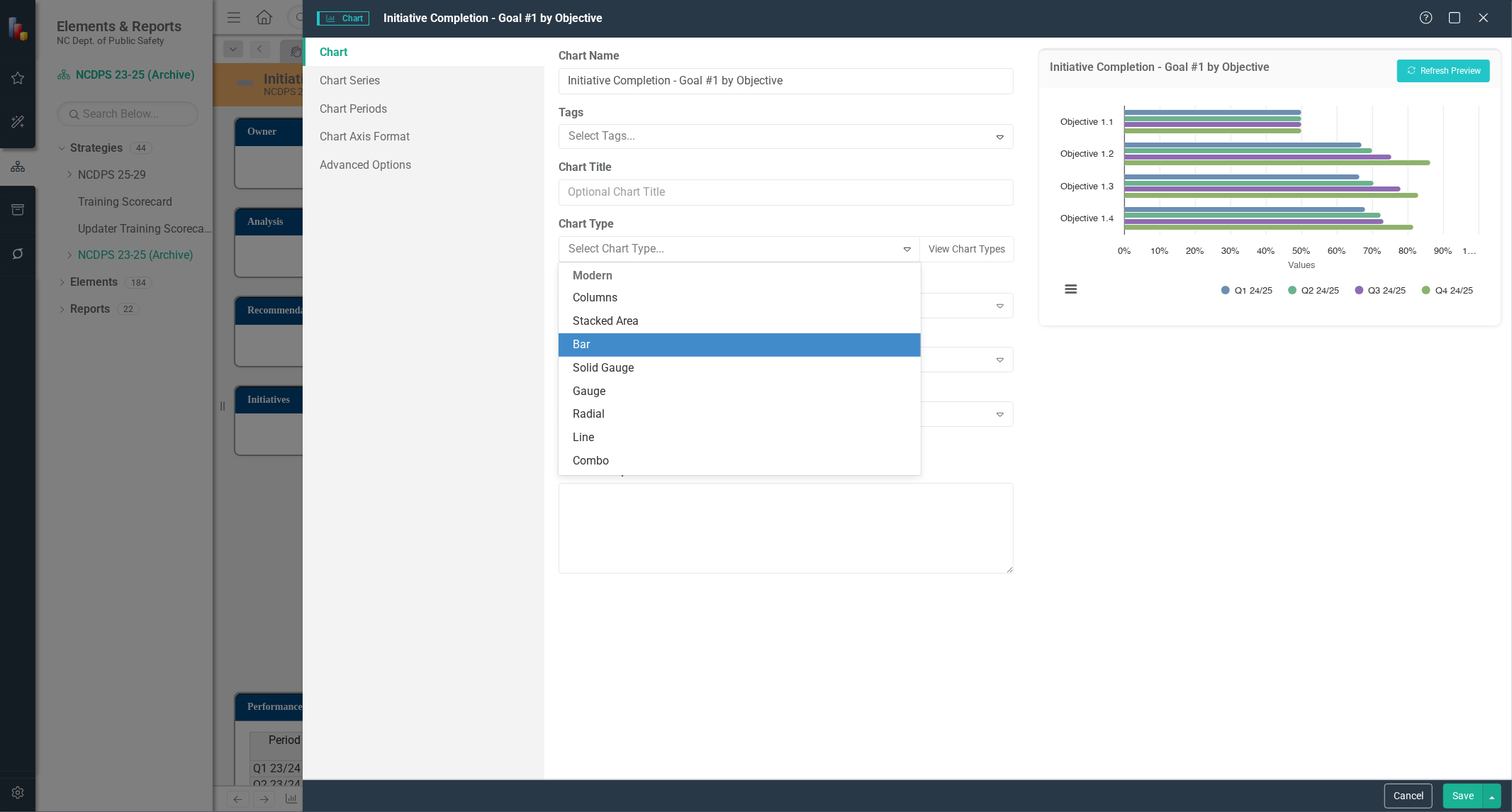
scroll to position [69, 0]
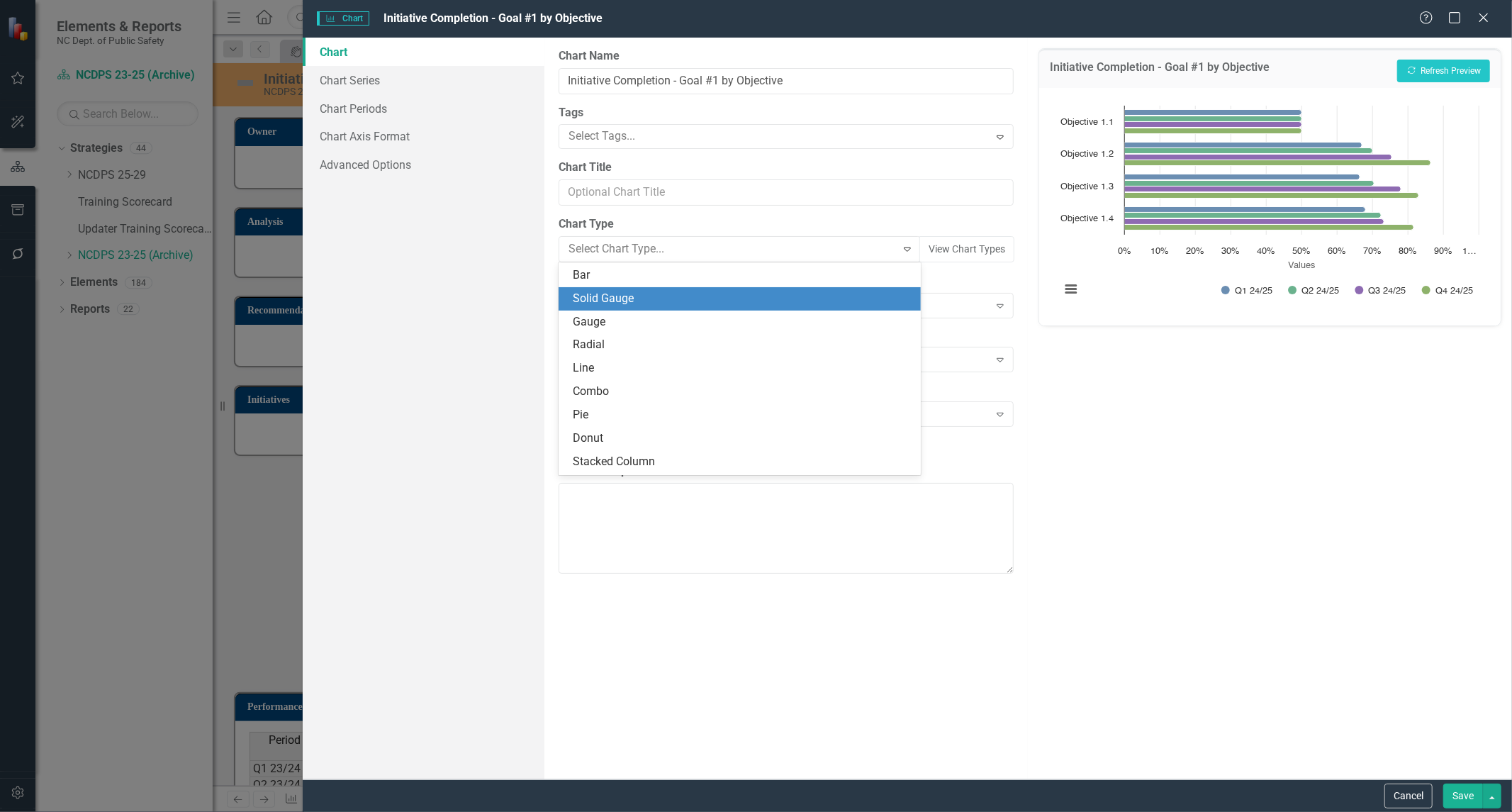
click at [857, 301] on div "Solid Gauge" at bounding box center [742, 298] width 339 height 17
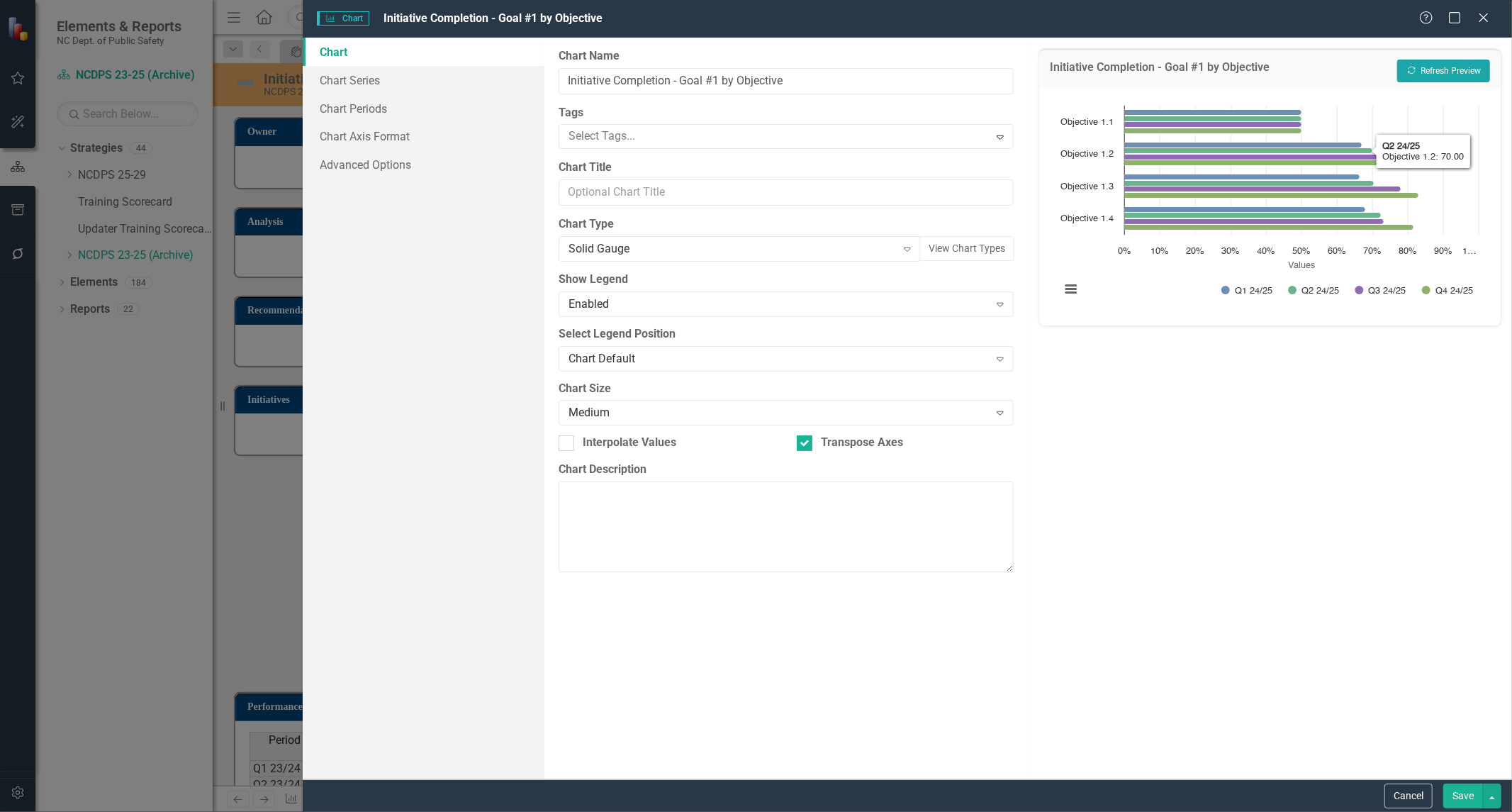
click at [1435, 71] on button "Recalculate Refresh Preview" at bounding box center [1444, 71] width 93 height 23
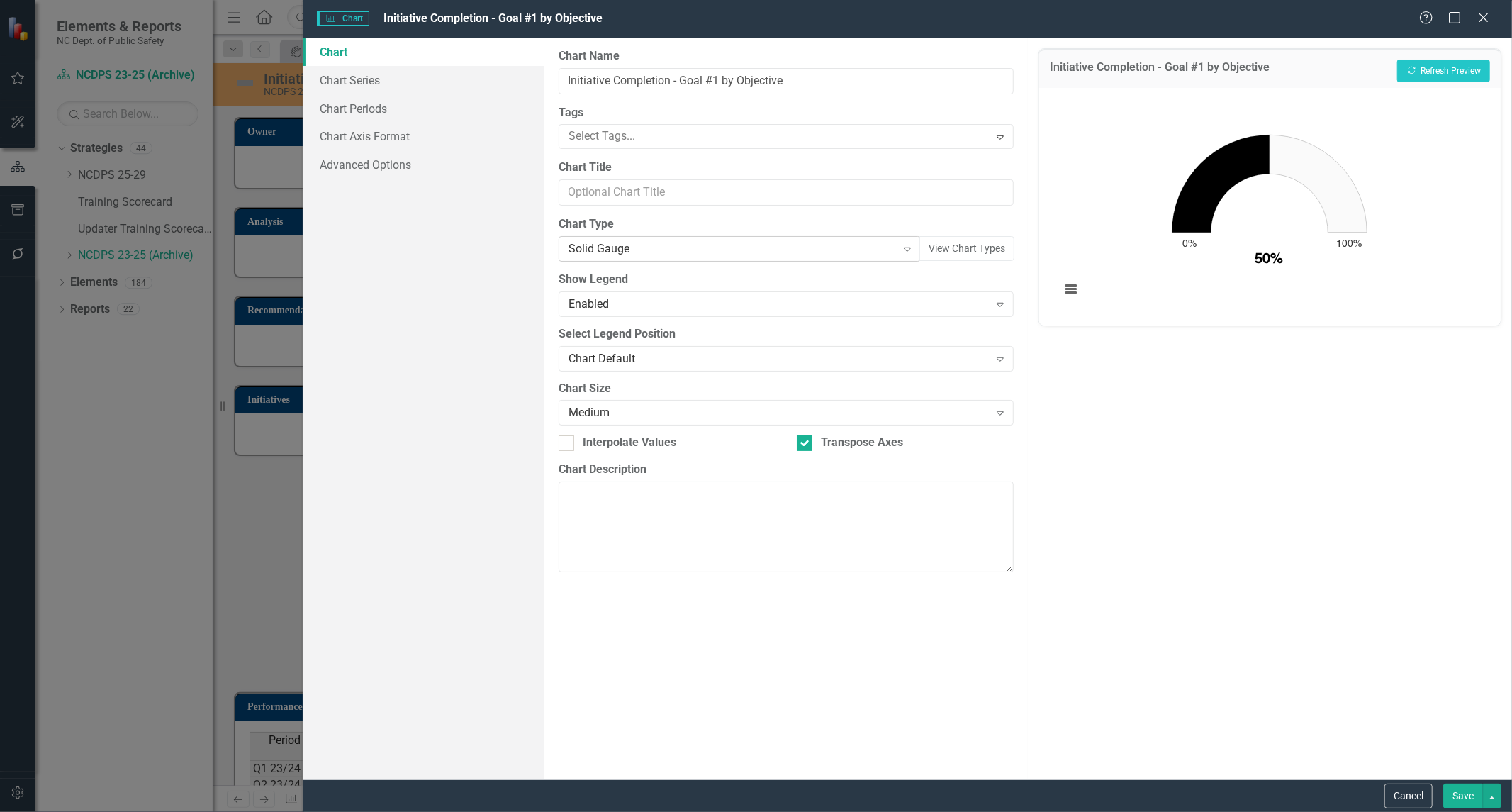
click at [910, 256] on div "Expand" at bounding box center [907, 249] width 25 height 23
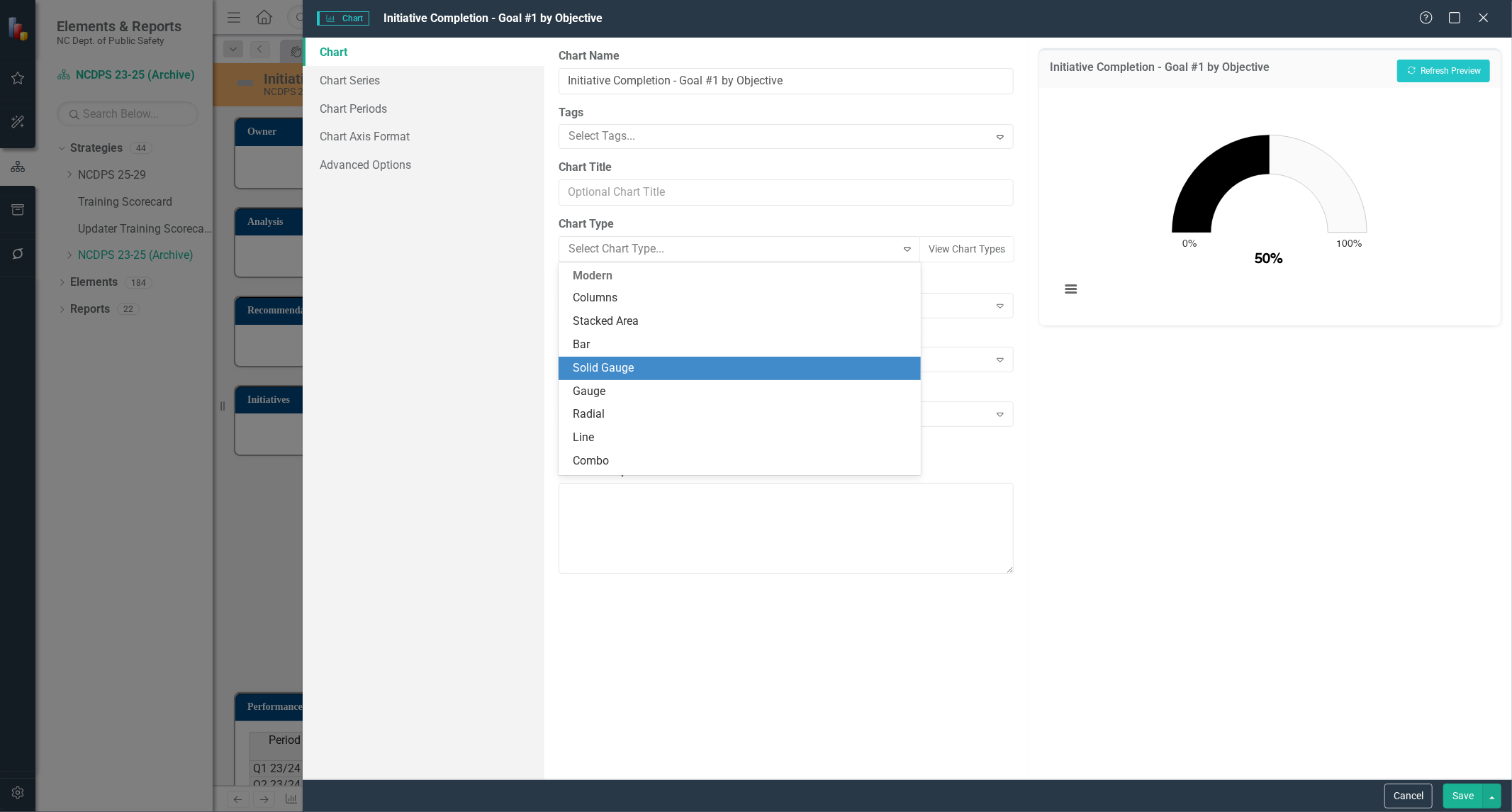
scroll to position [94, 0]
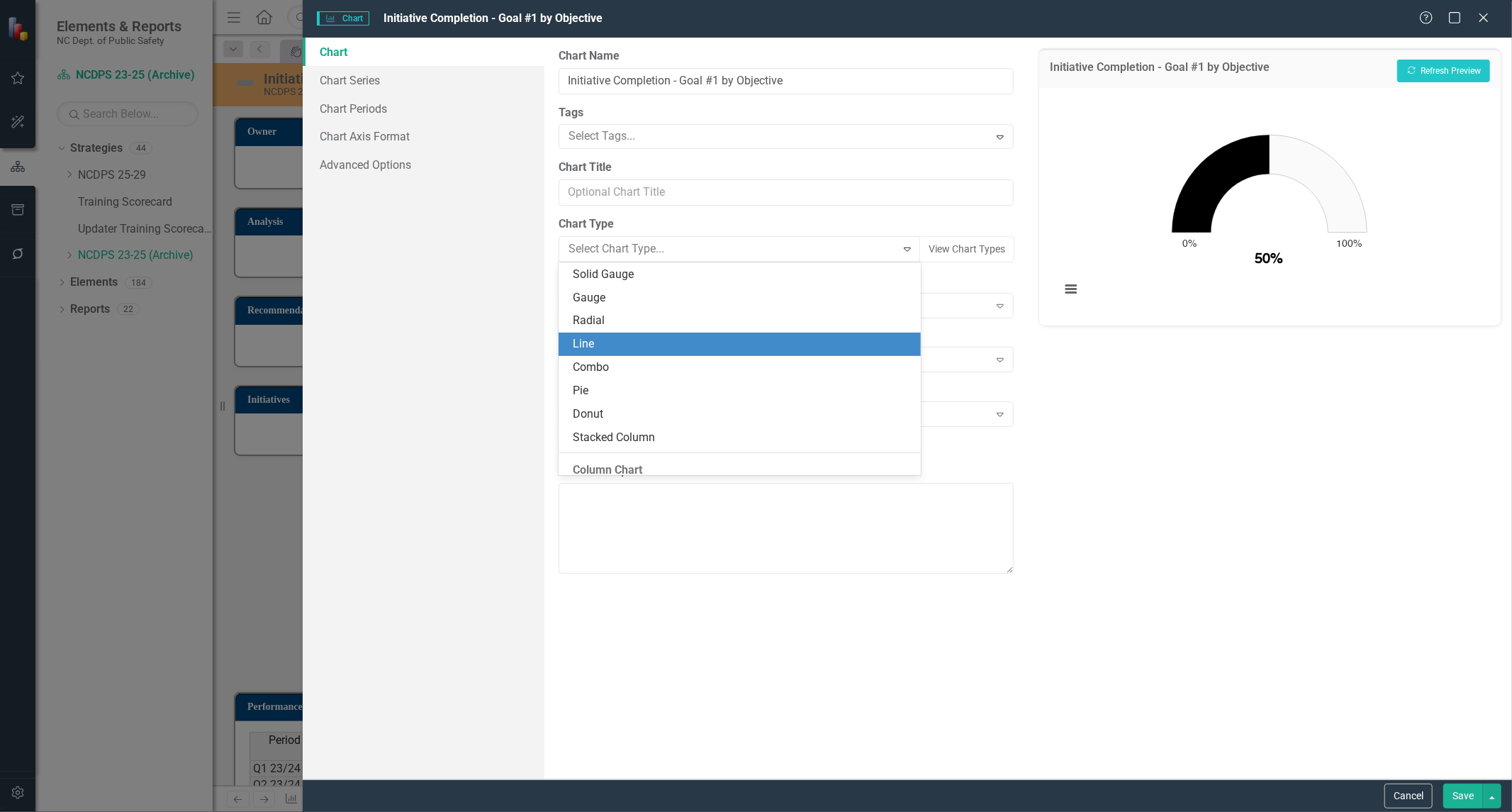
click at [780, 342] on div "Line" at bounding box center [742, 344] width 339 height 17
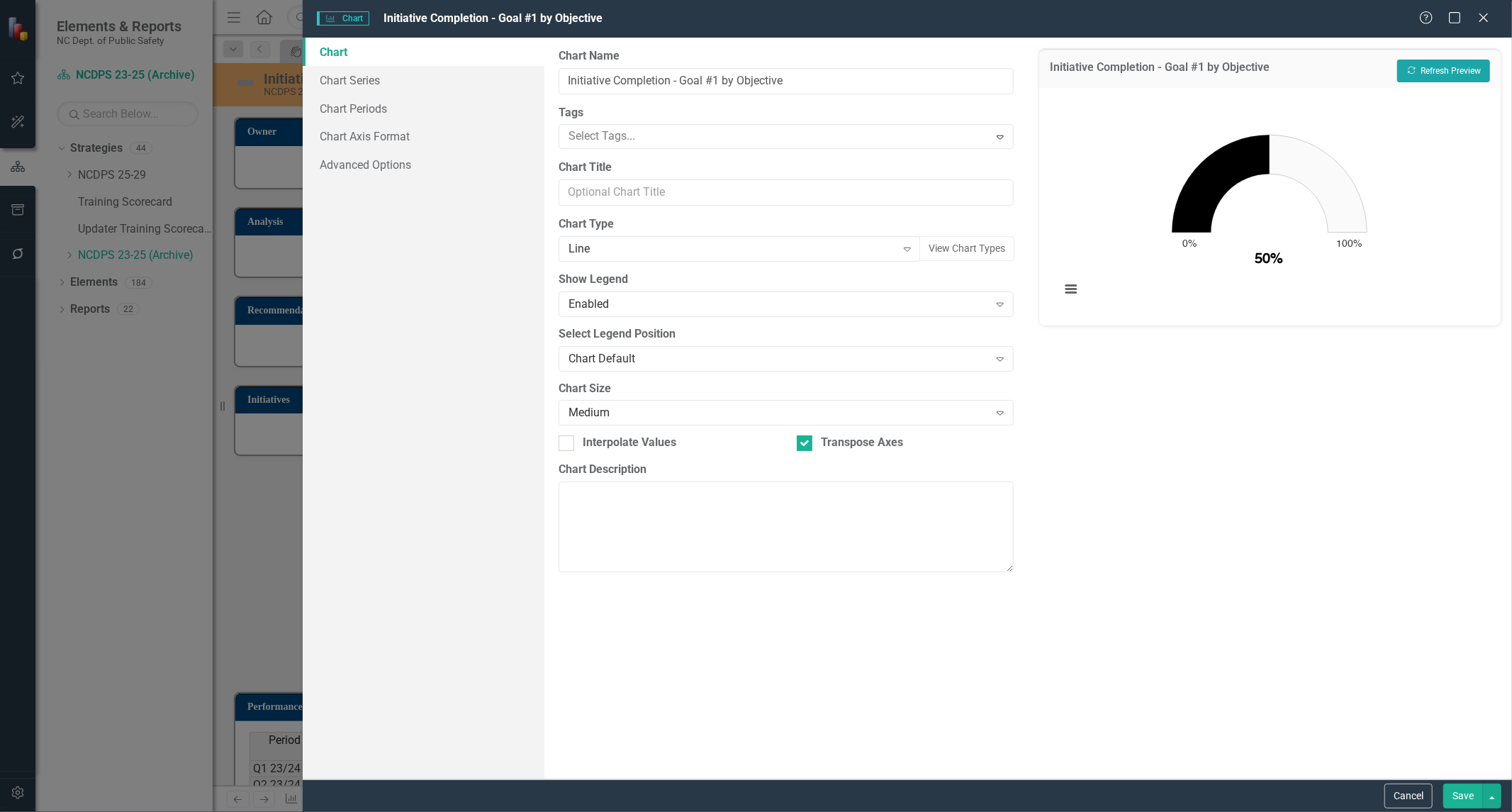
click at [1442, 68] on button "Recalculate Refresh Preview" at bounding box center [1444, 71] width 93 height 23
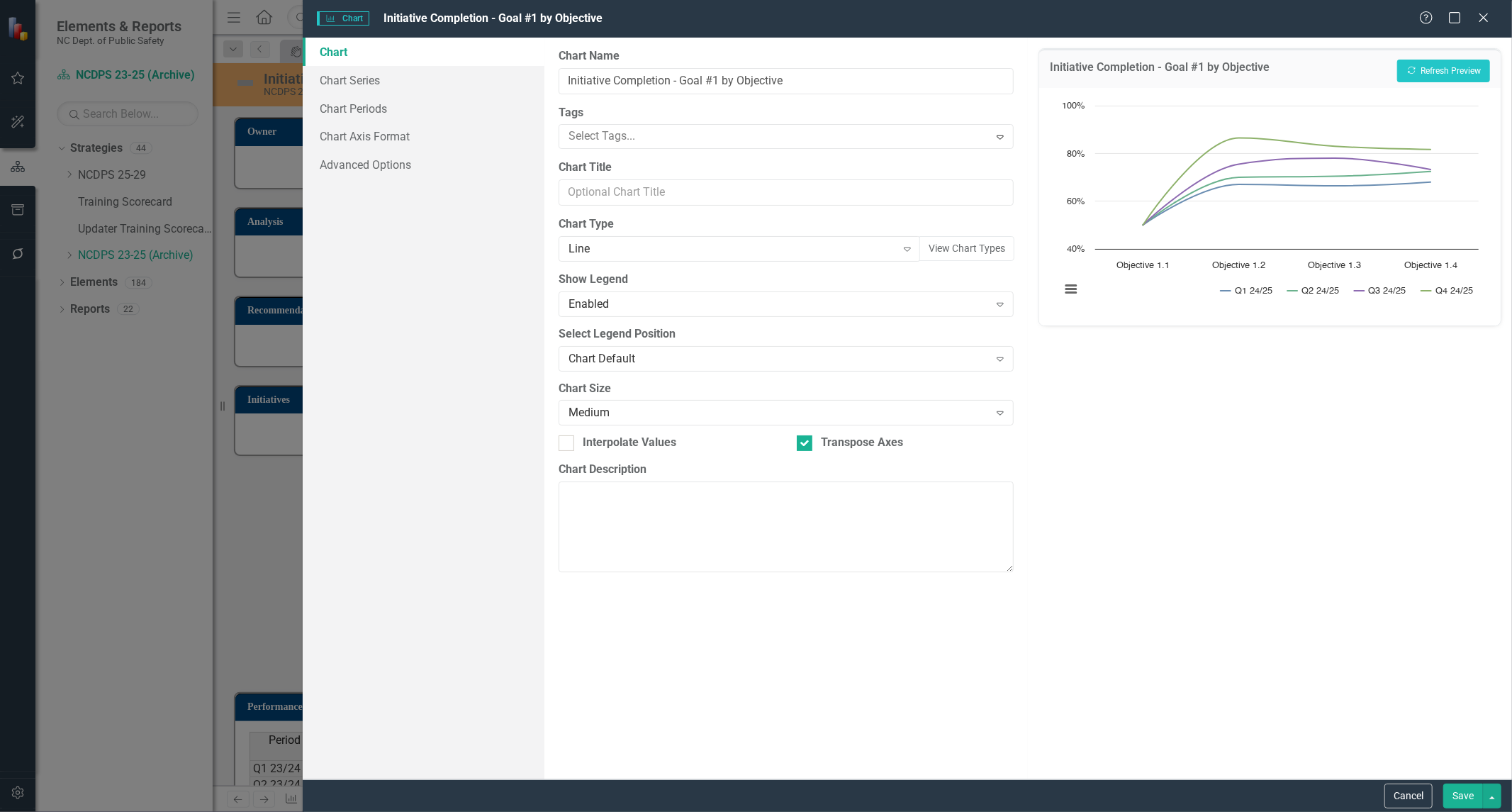
click at [1266, 530] on div "Initiative Completion - Goal #1 by Objective Recalculate Refresh Preview Chart …" at bounding box center [1270, 409] width 484 height 742
click at [906, 253] on icon "Expand" at bounding box center [908, 248] width 14 height 11
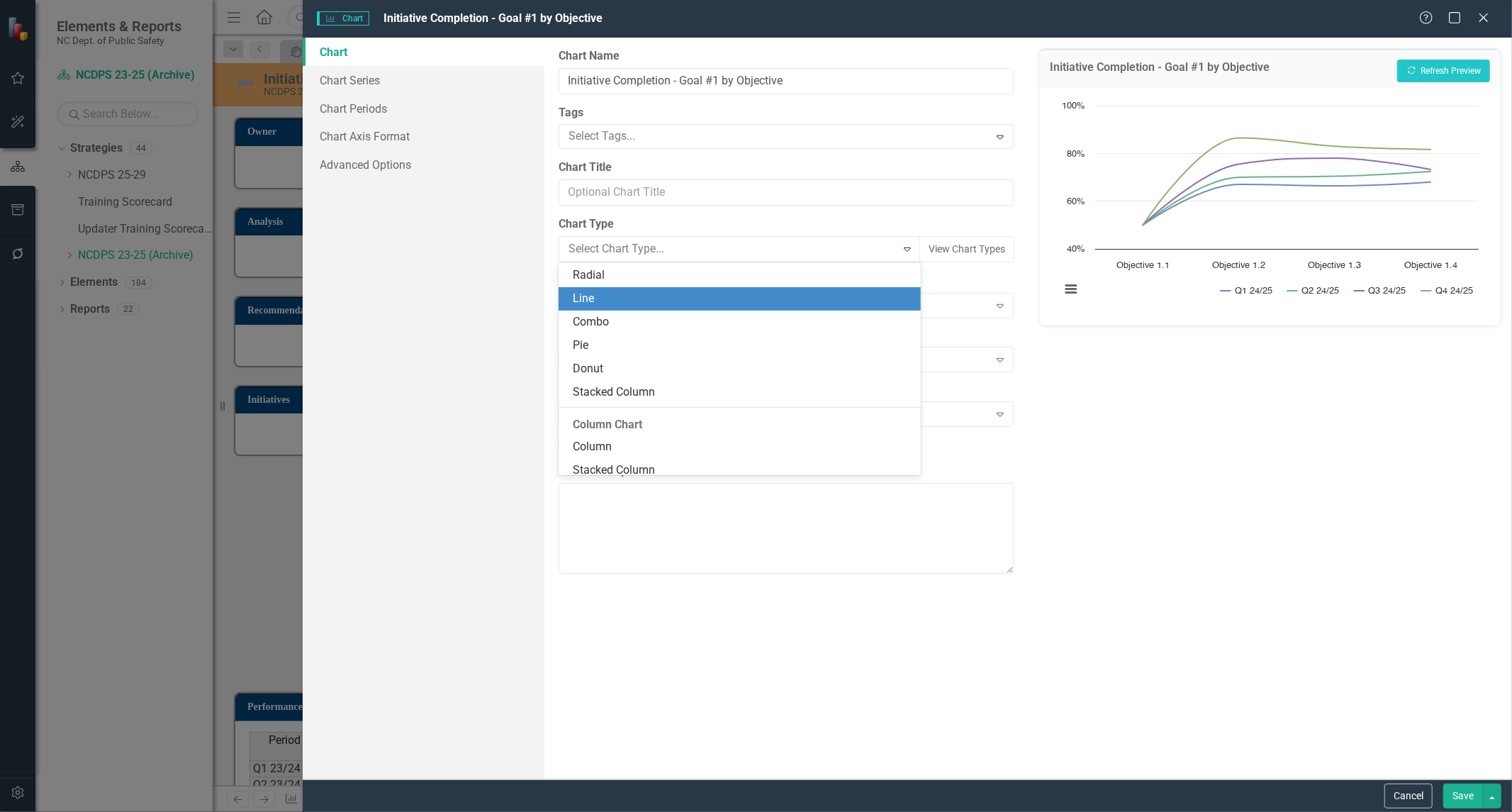
scroll to position [164, 0]
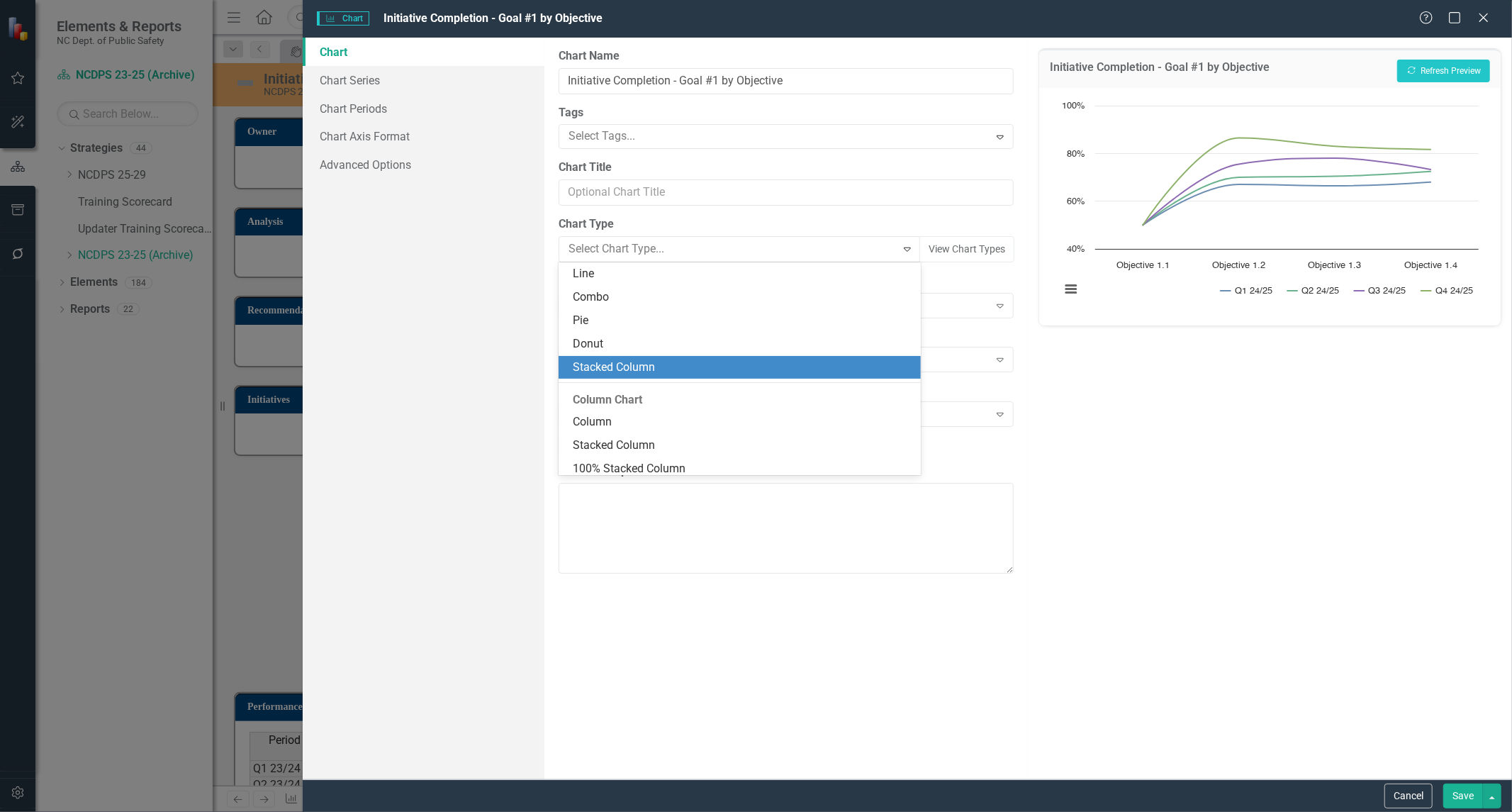
click at [700, 366] on div "Stacked Column" at bounding box center [742, 367] width 339 height 17
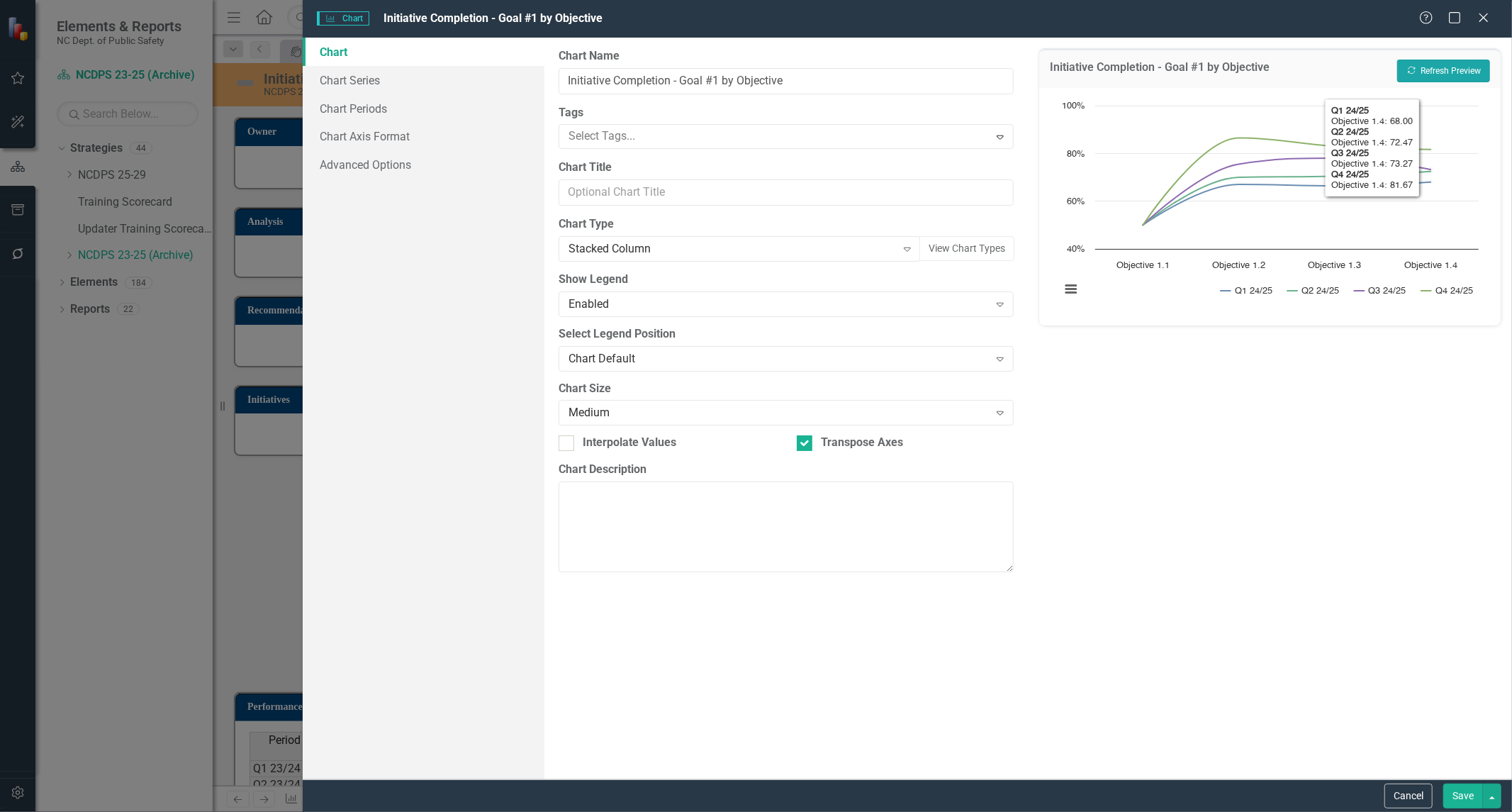
click at [1429, 76] on button "Recalculate Refresh Preview" at bounding box center [1444, 71] width 93 height 23
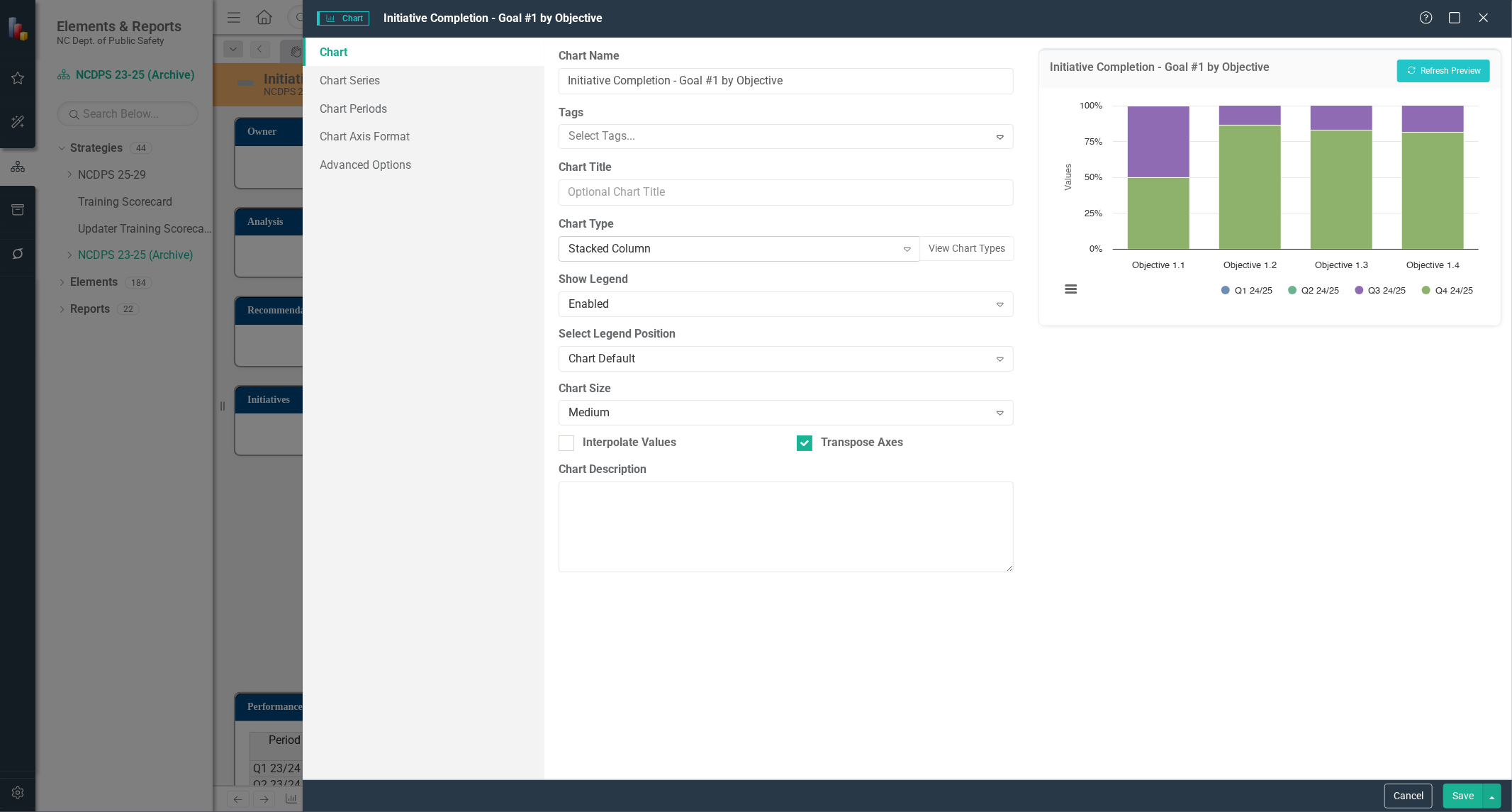
click at [904, 251] on icon "Expand" at bounding box center [908, 248] width 14 height 11
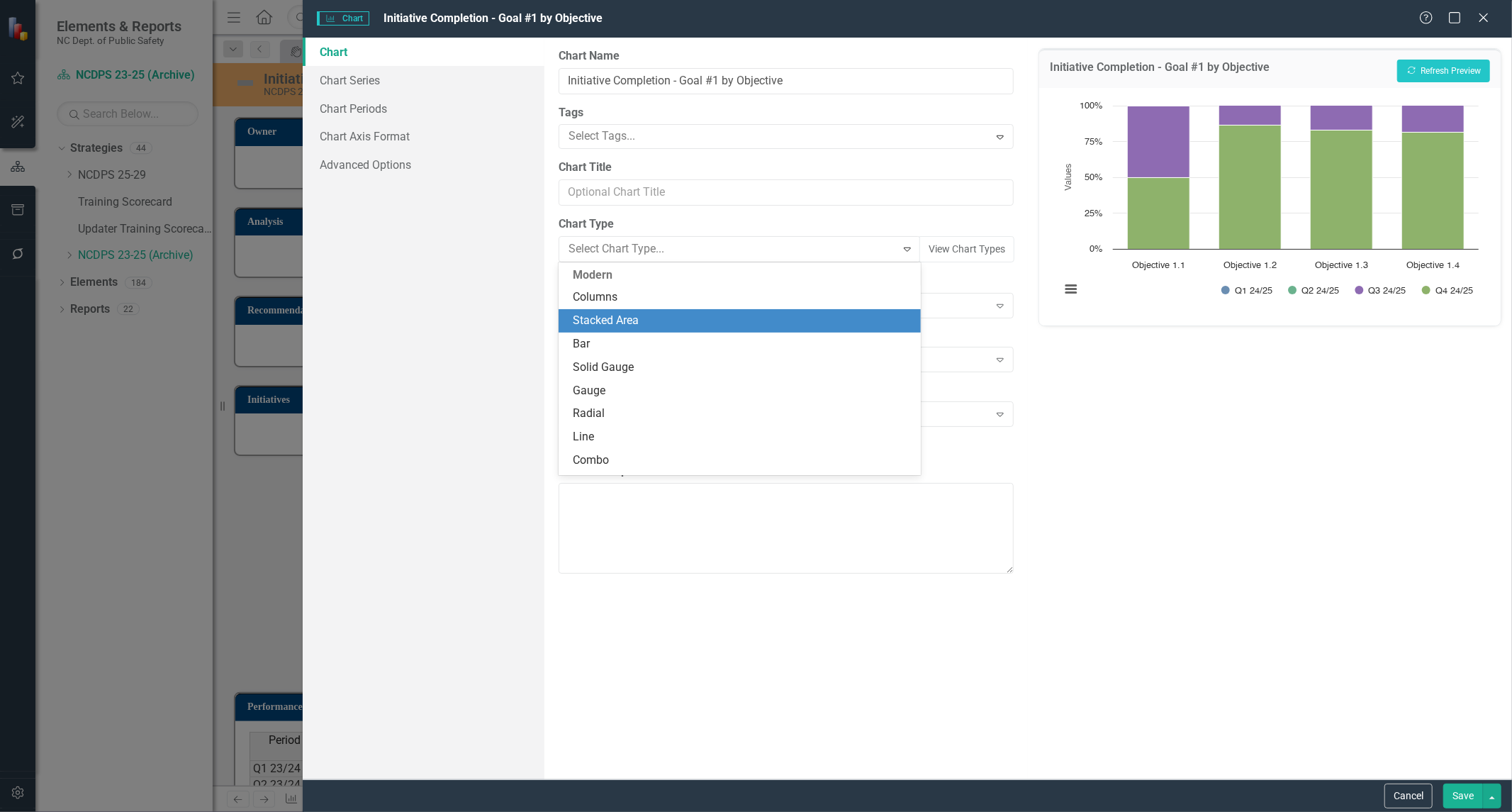
scroll to position [0, 0]
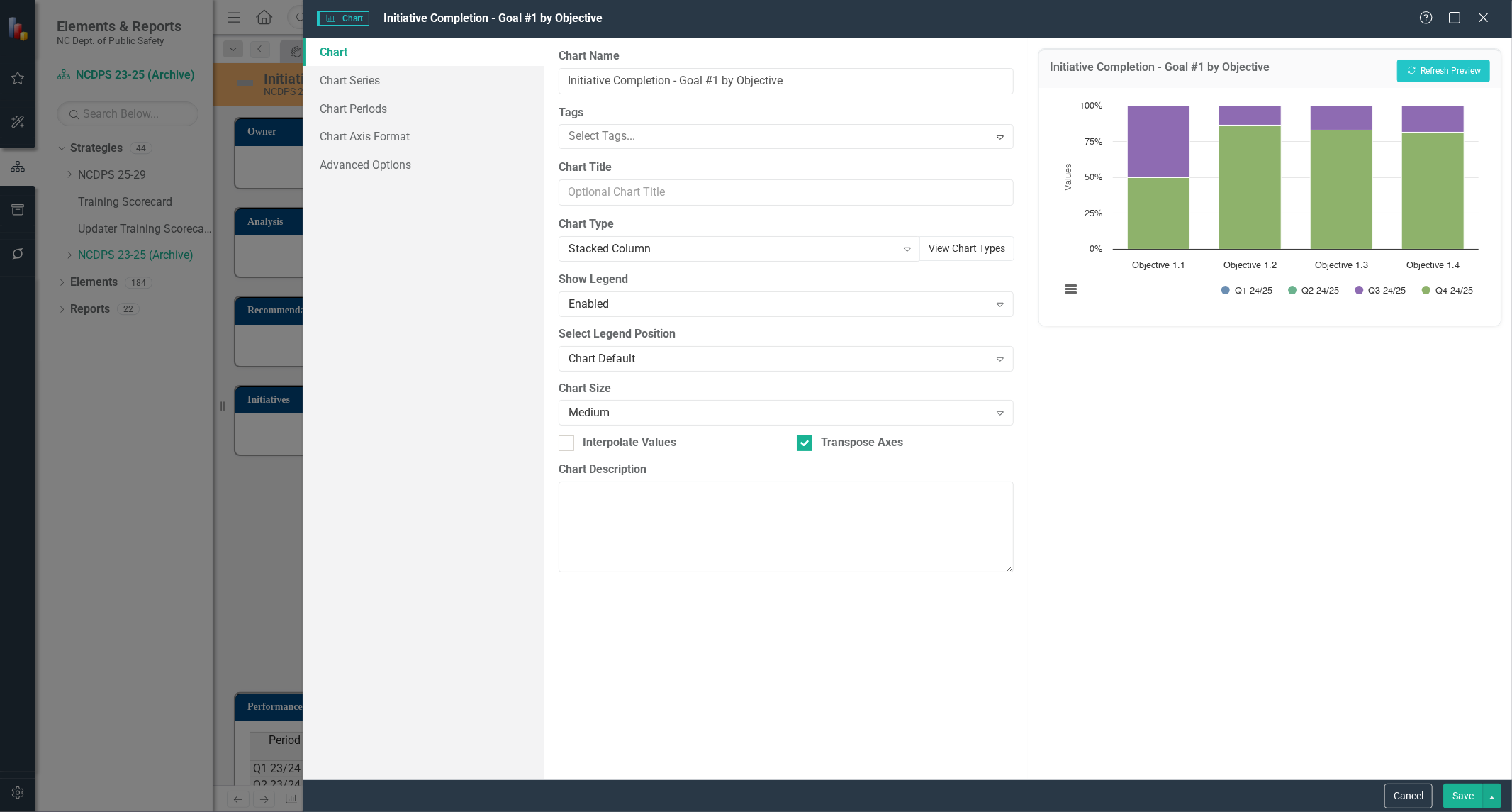
click at [970, 259] on button "View Chart Types" at bounding box center [967, 248] width 95 height 25
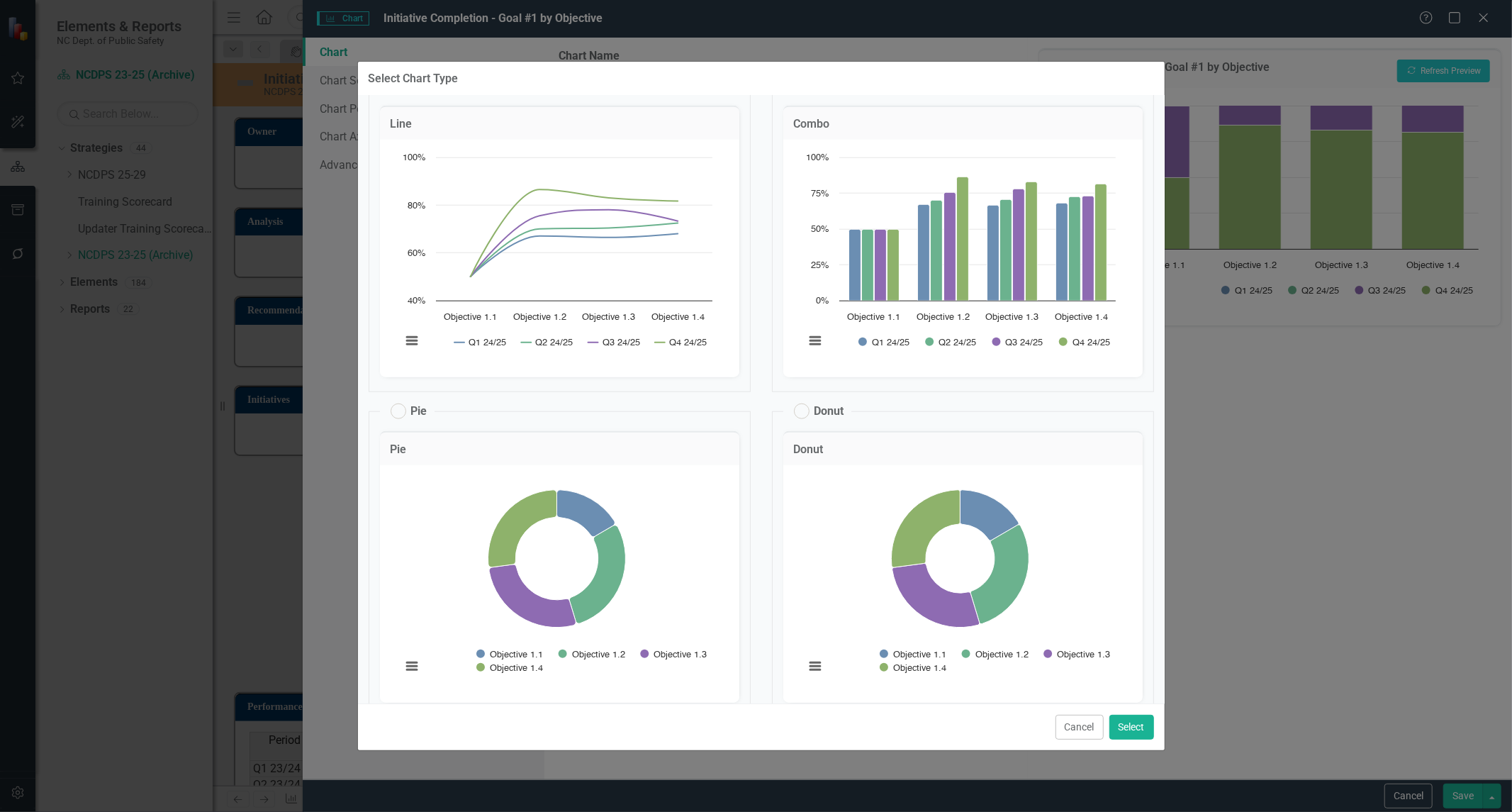
scroll to position [1045, 0]
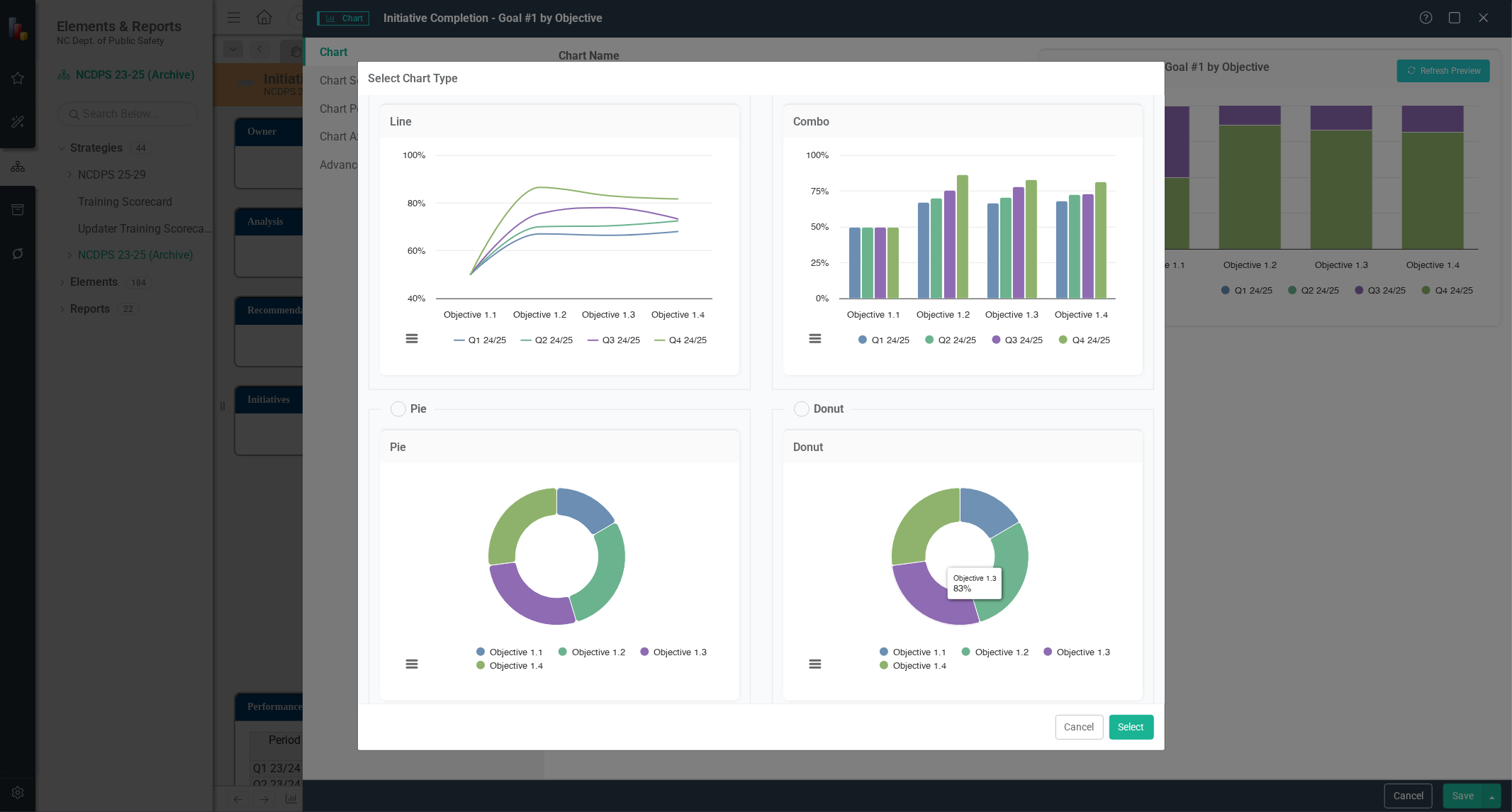
click at [1309, 712] on div "Select Chart Type Modern Expand Columns Columns Chart Bar chart with 4 data ser…" at bounding box center [756, 406] width 1512 height 812
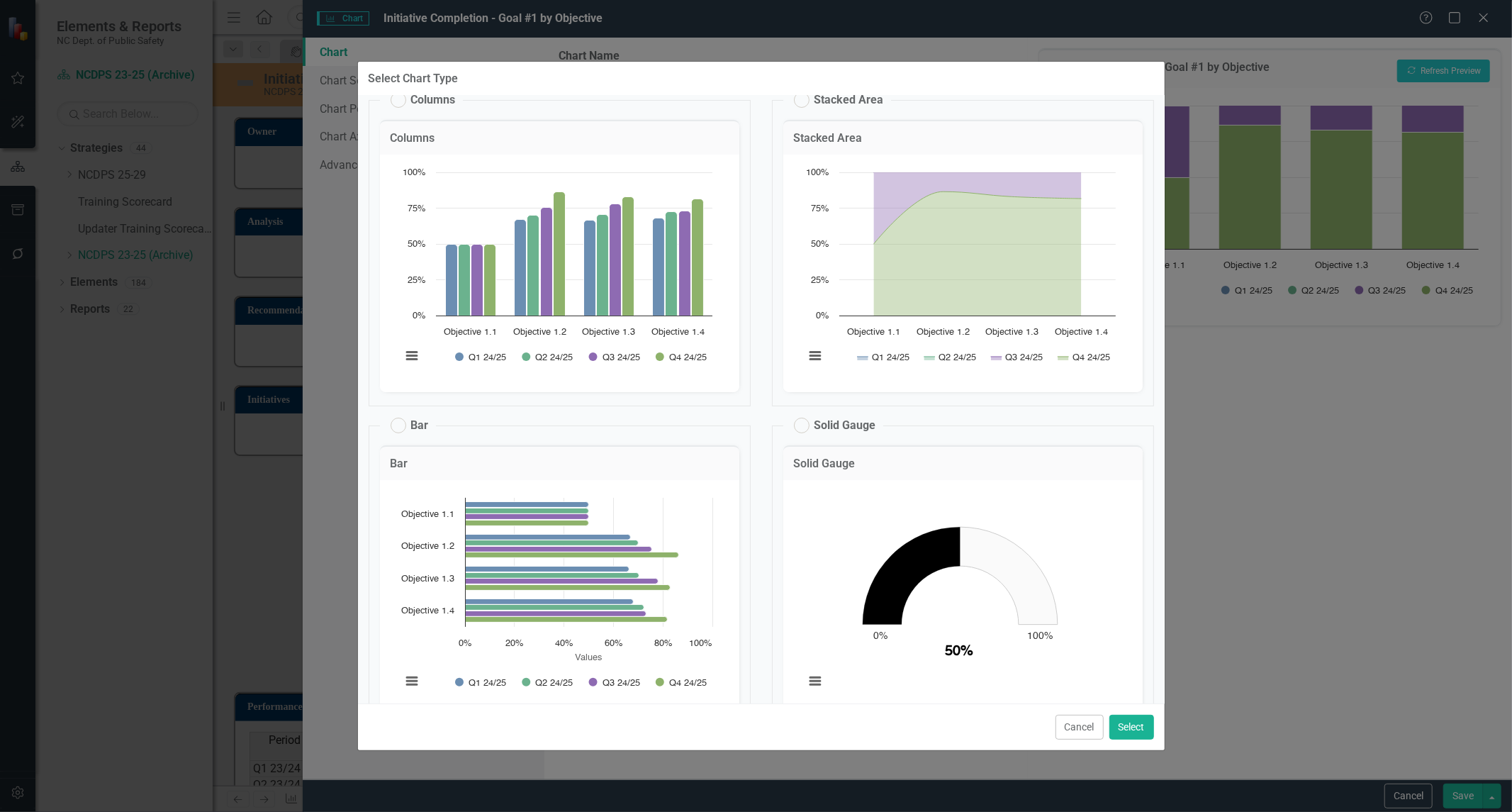
scroll to position [79, 0]
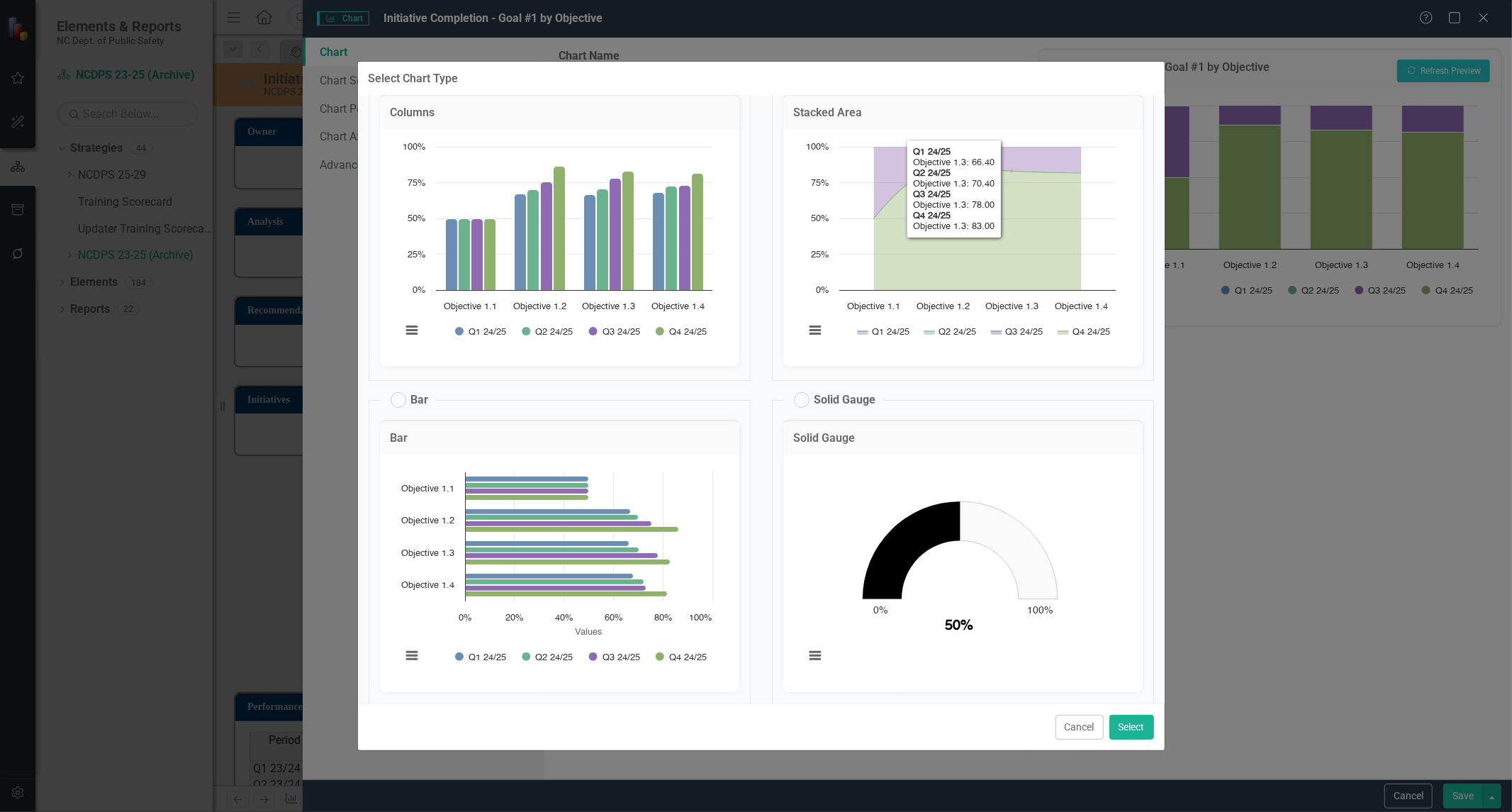
click at [993, 72] on div "Select Chart Type" at bounding box center [761, 79] width 807 height 35
click at [1397, 794] on div "Select Chart Type Modern Expand Columns Columns Chart Bar chart with 4 data ser…" at bounding box center [756, 406] width 1512 height 812
click at [1078, 723] on button "Cancel" at bounding box center [1080, 727] width 48 height 25
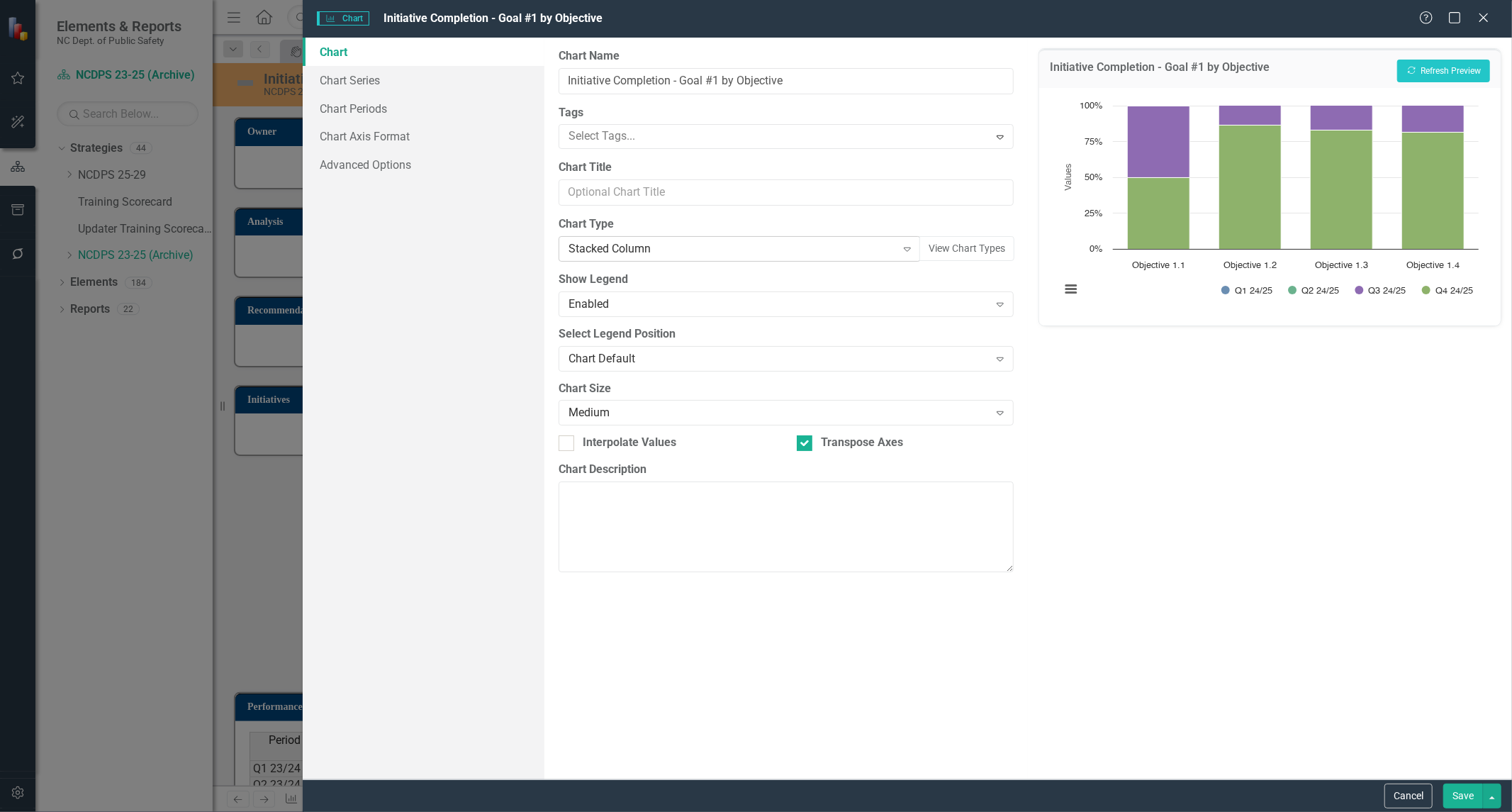
click at [873, 250] on div "Stacked Column" at bounding box center [732, 249] width 328 height 17
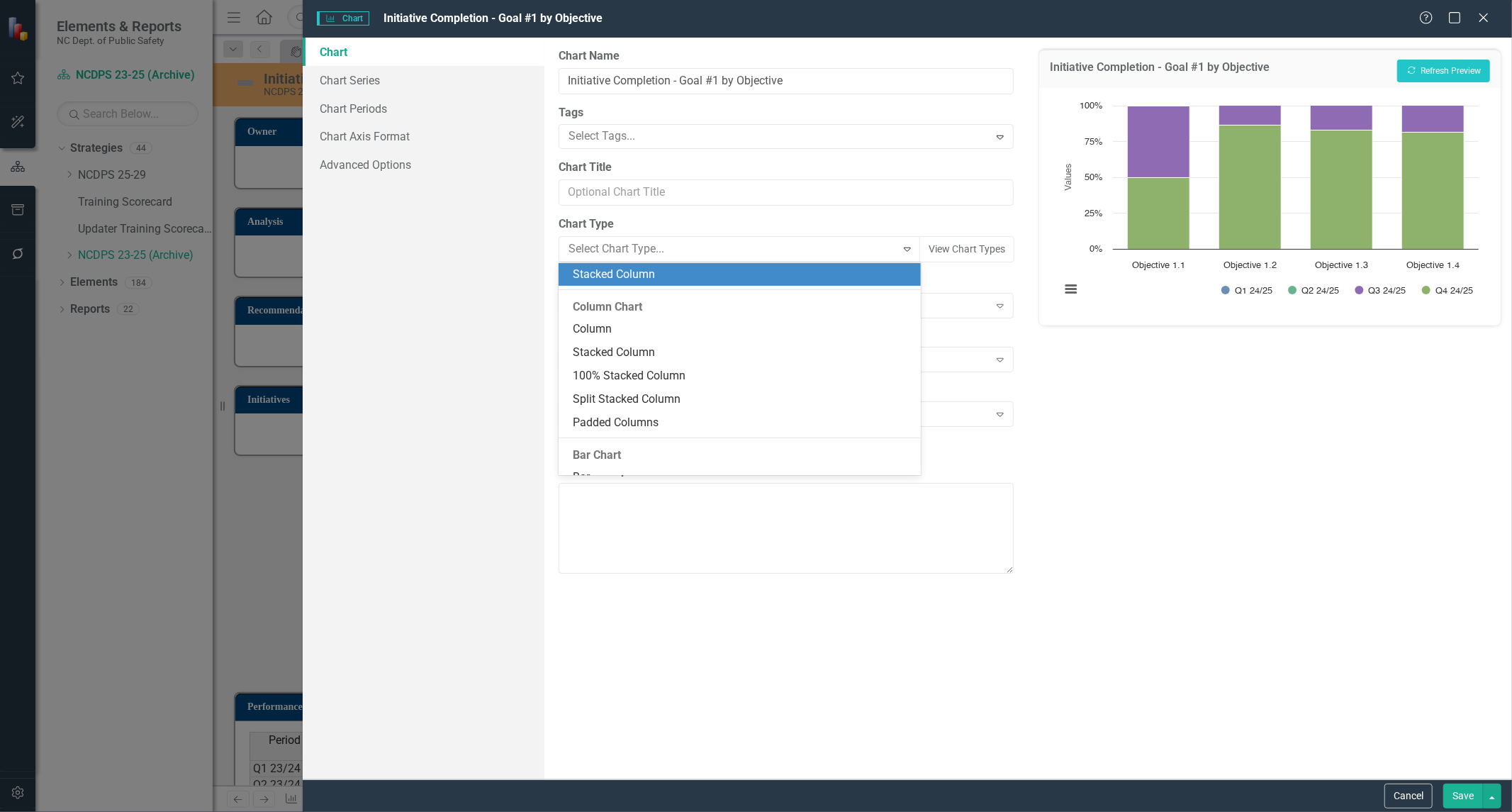
scroll to position [0, 0]
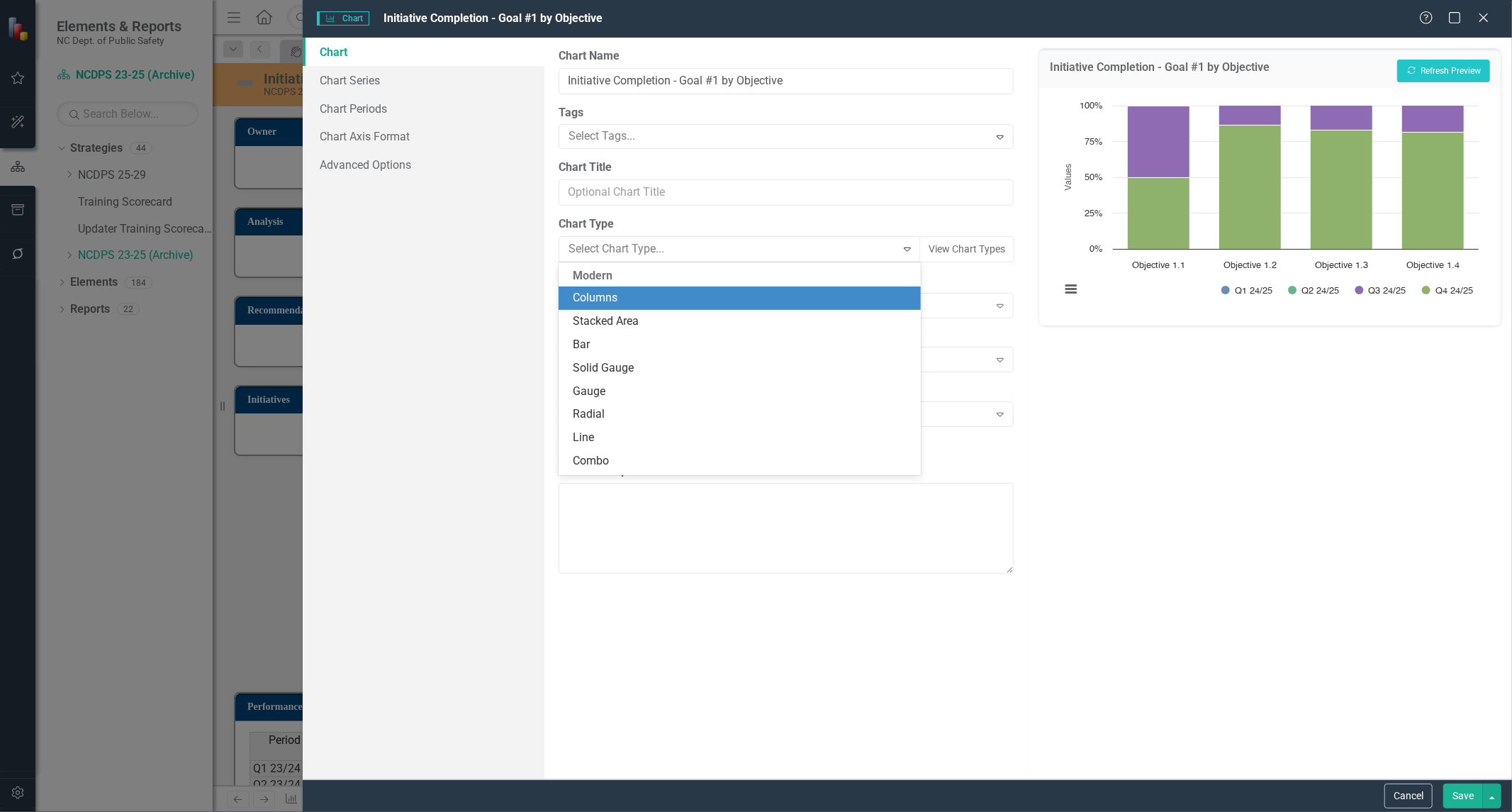
click at [660, 298] on div "Columns" at bounding box center [742, 298] width 339 height 17
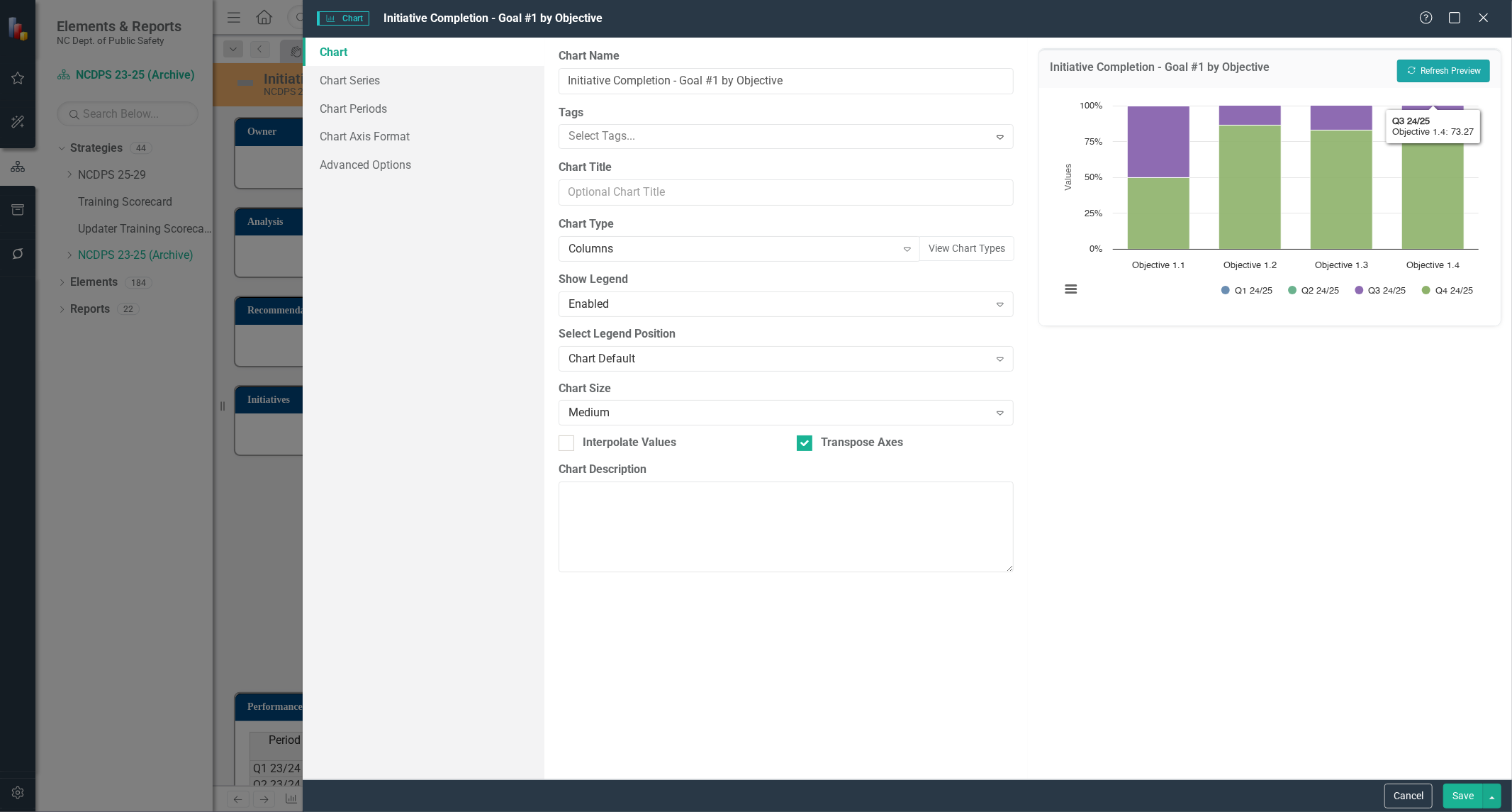
click at [1443, 69] on button "Recalculate Refresh Preview" at bounding box center [1444, 71] width 93 height 23
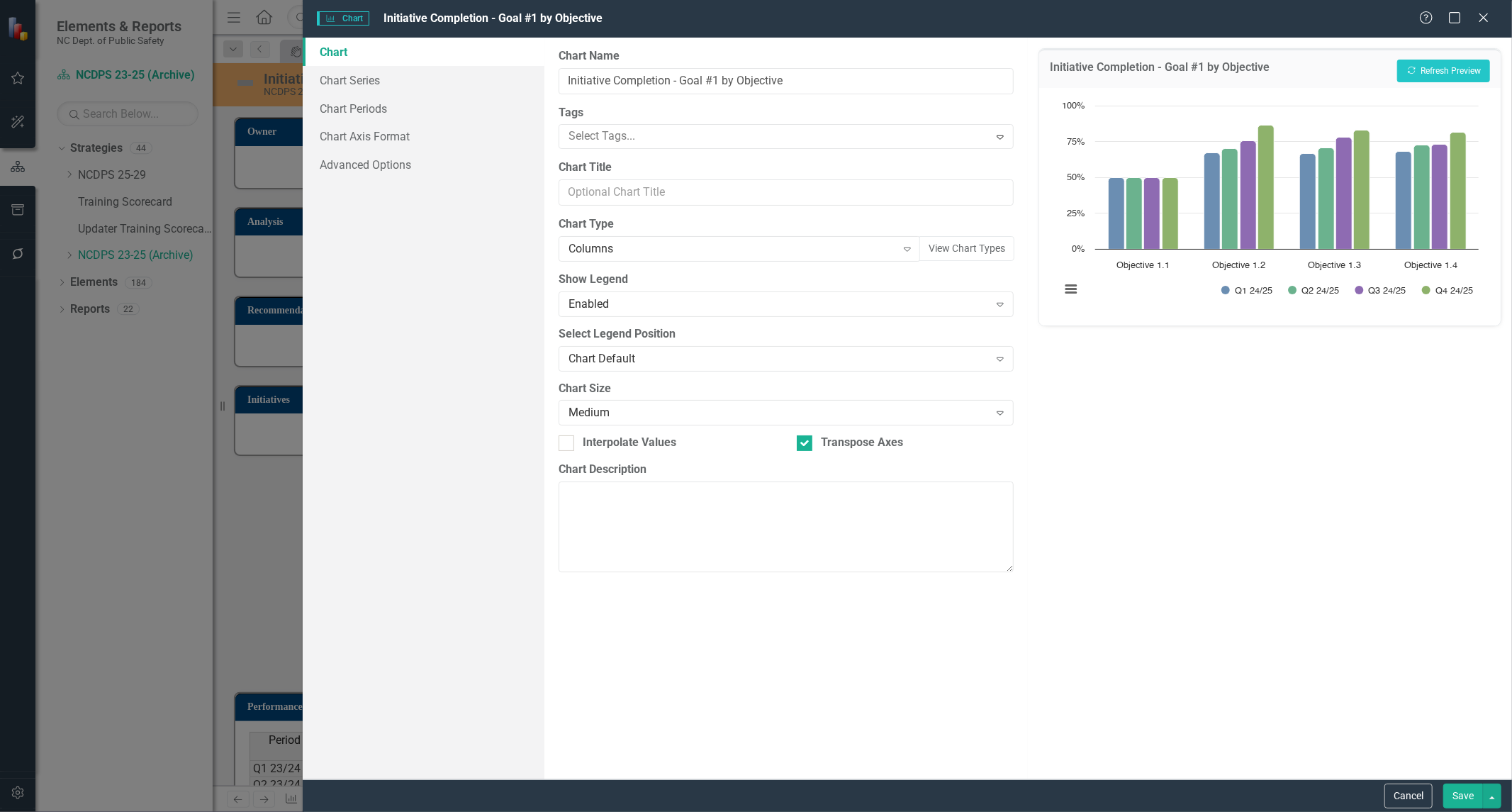
click at [1455, 798] on button "Save" at bounding box center [1463, 795] width 39 height 25
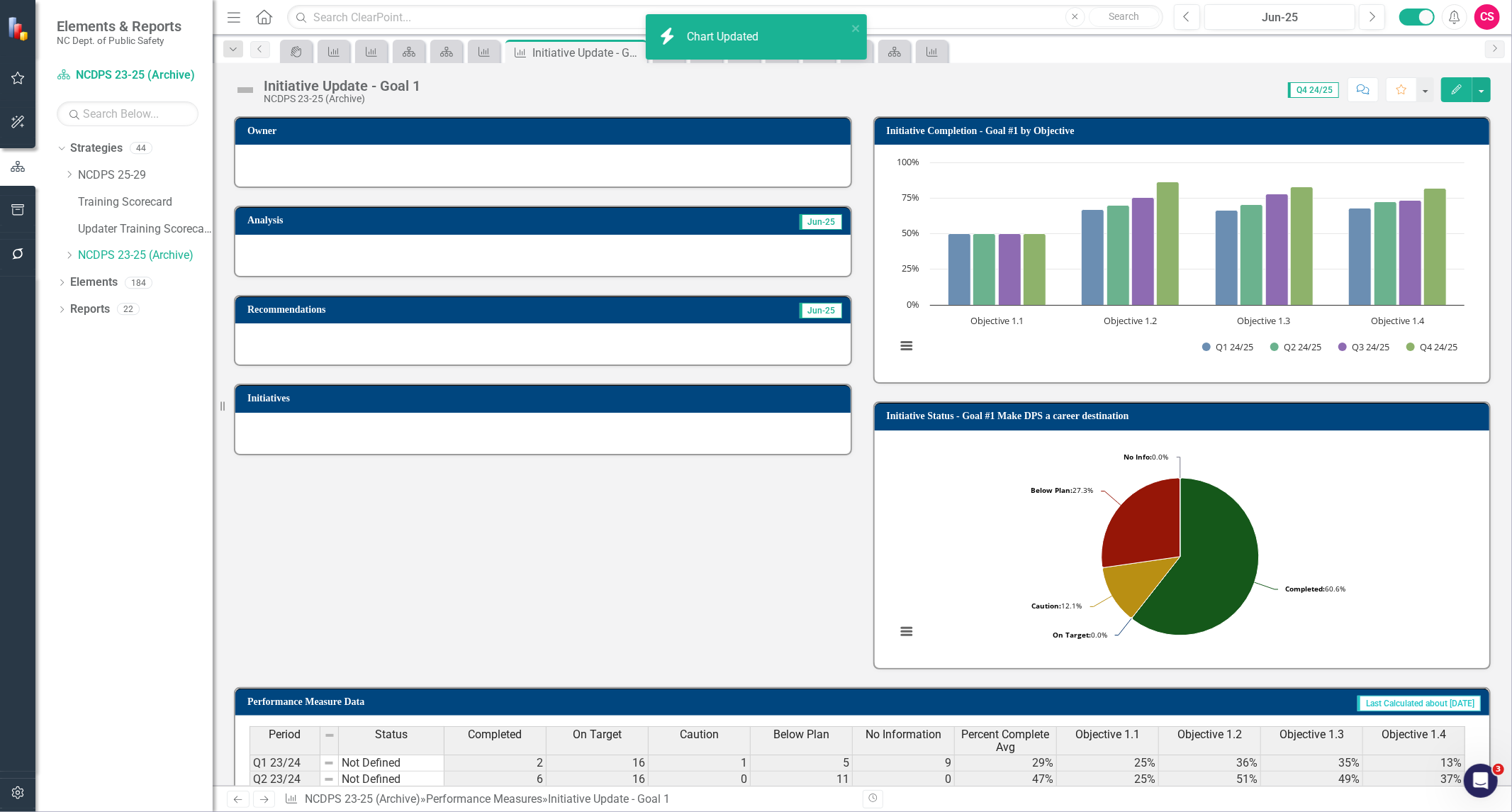
click at [1315, 420] on td "Initiative Status - Goal #1 Make DPS a career destination" at bounding box center [1185, 417] width 596 height 21
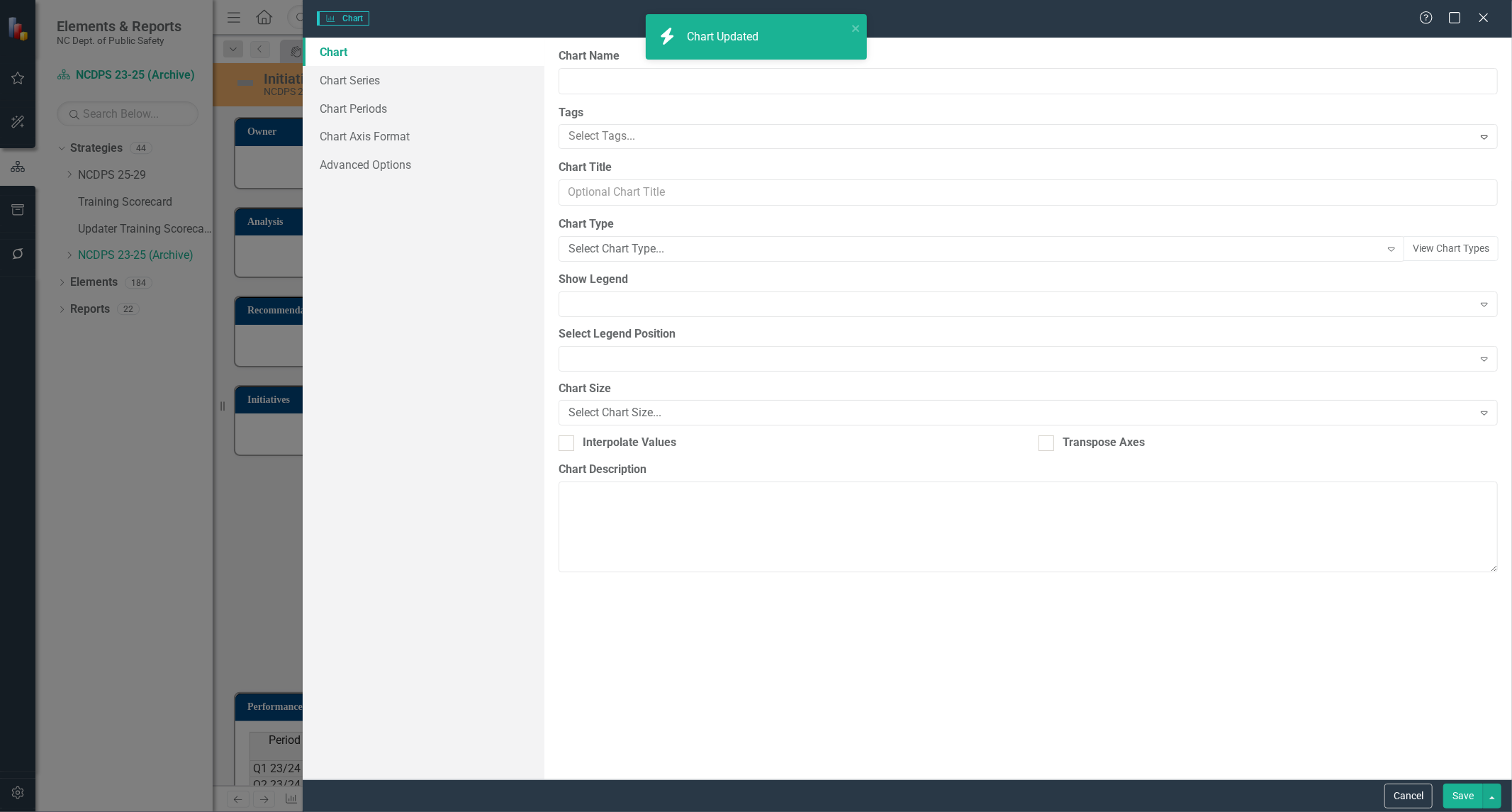
type input "Initiative Status - Goal #1 Make DPS a career destination"
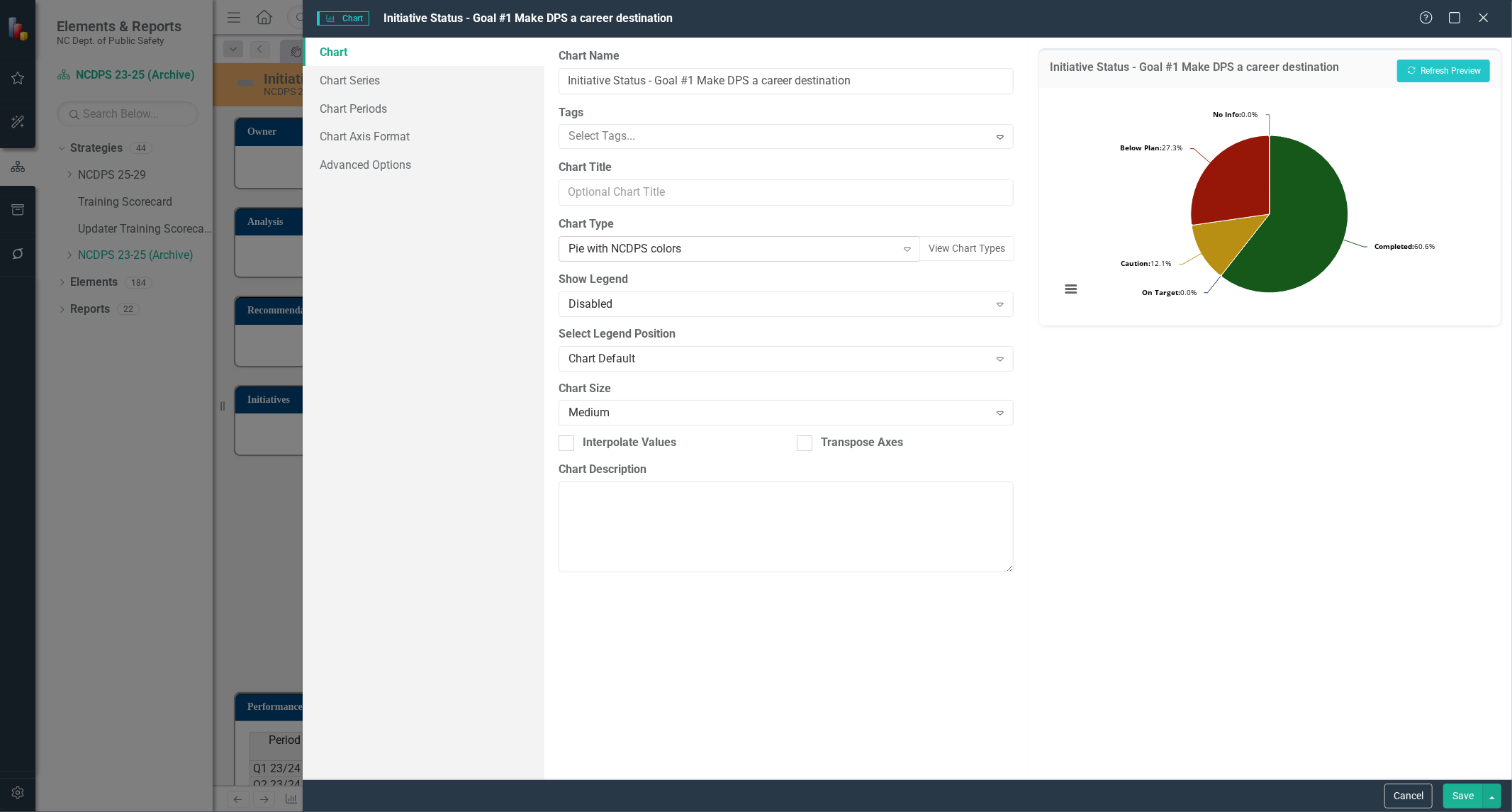
click at [613, 246] on div "Pie with NCDPS colors" at bounding box center [732, 249] width 328 height 17
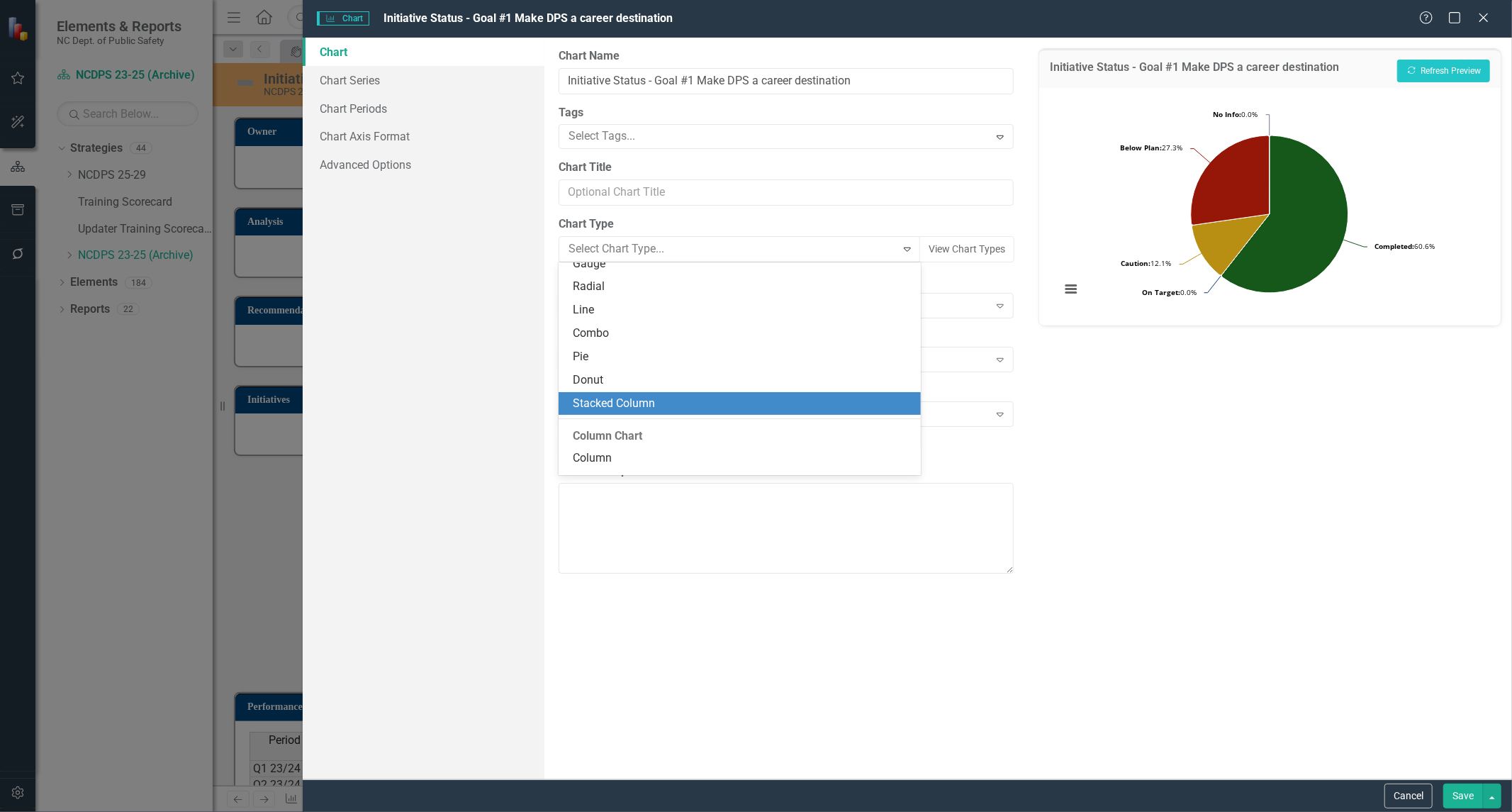
scroll to position [105, 0]
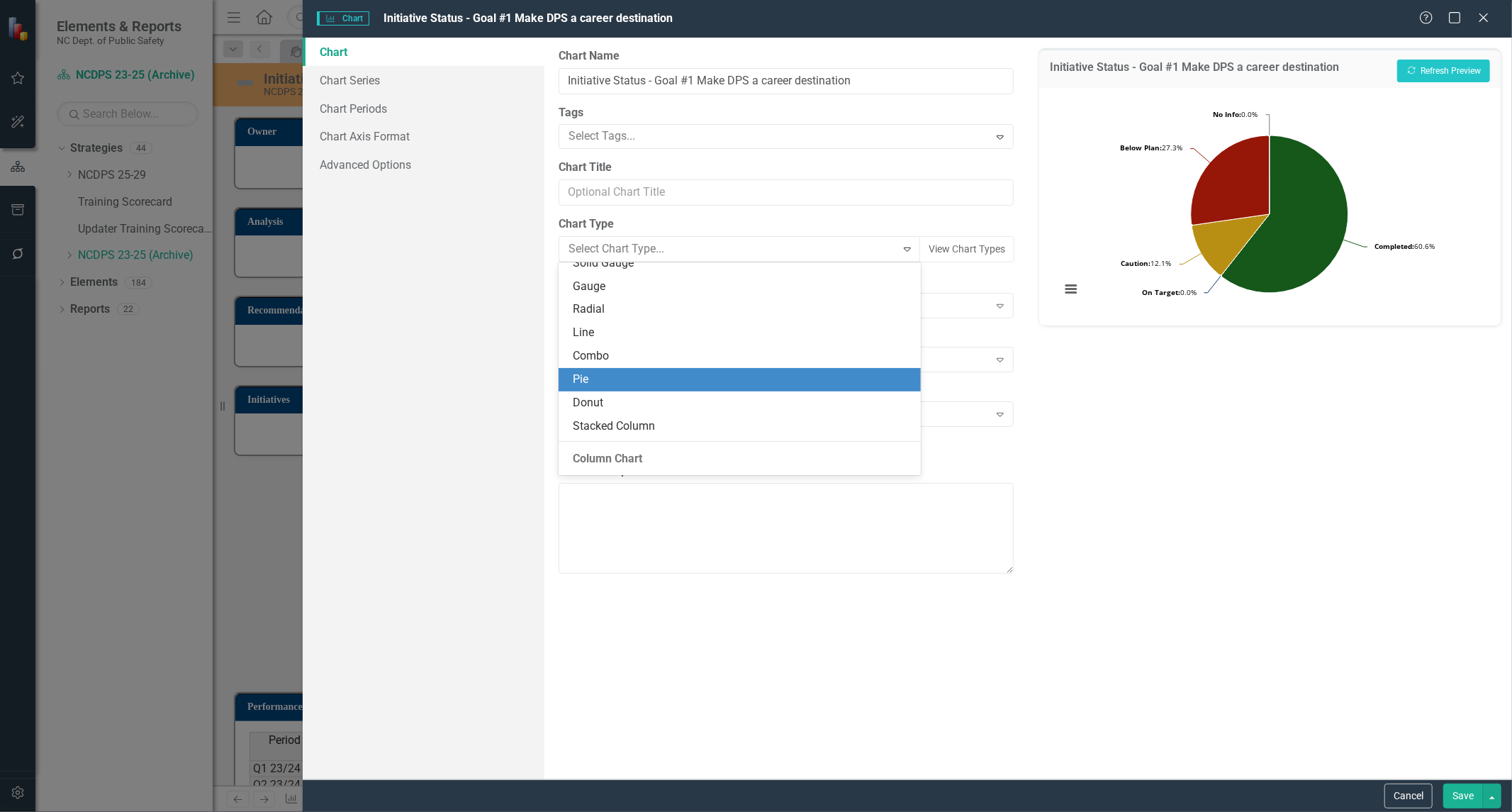
click at [631, 372] on div "Pie" at bounding box center [742, 380] width 339 height 17
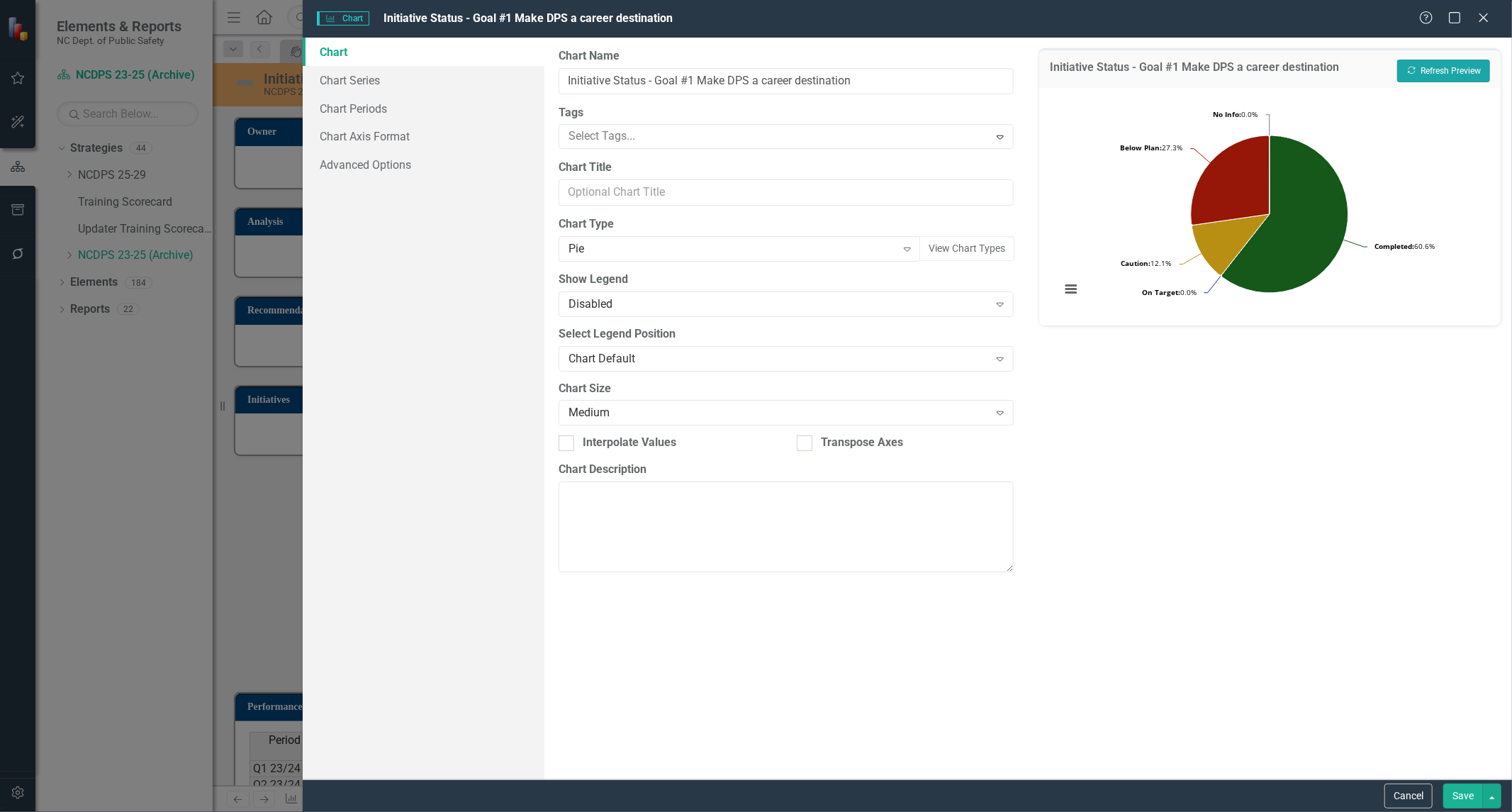
click at [1441, 66] on button "Recalculate Refresh Preview" at bounding box center [1444, 71] width 93 height 23
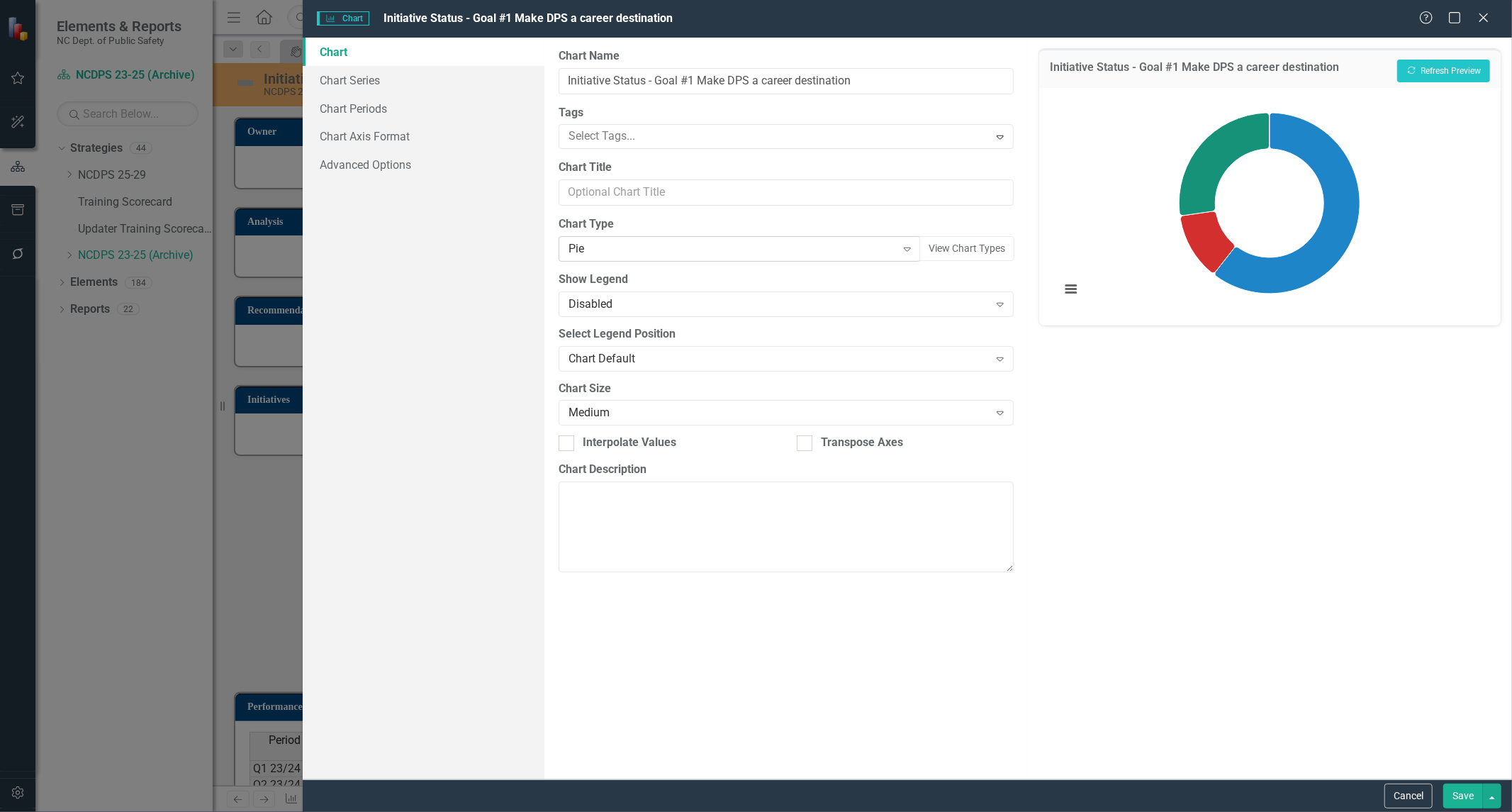
click at [825, 257] on div "Pie" at bounding box center [732, 249] width 328 height 17
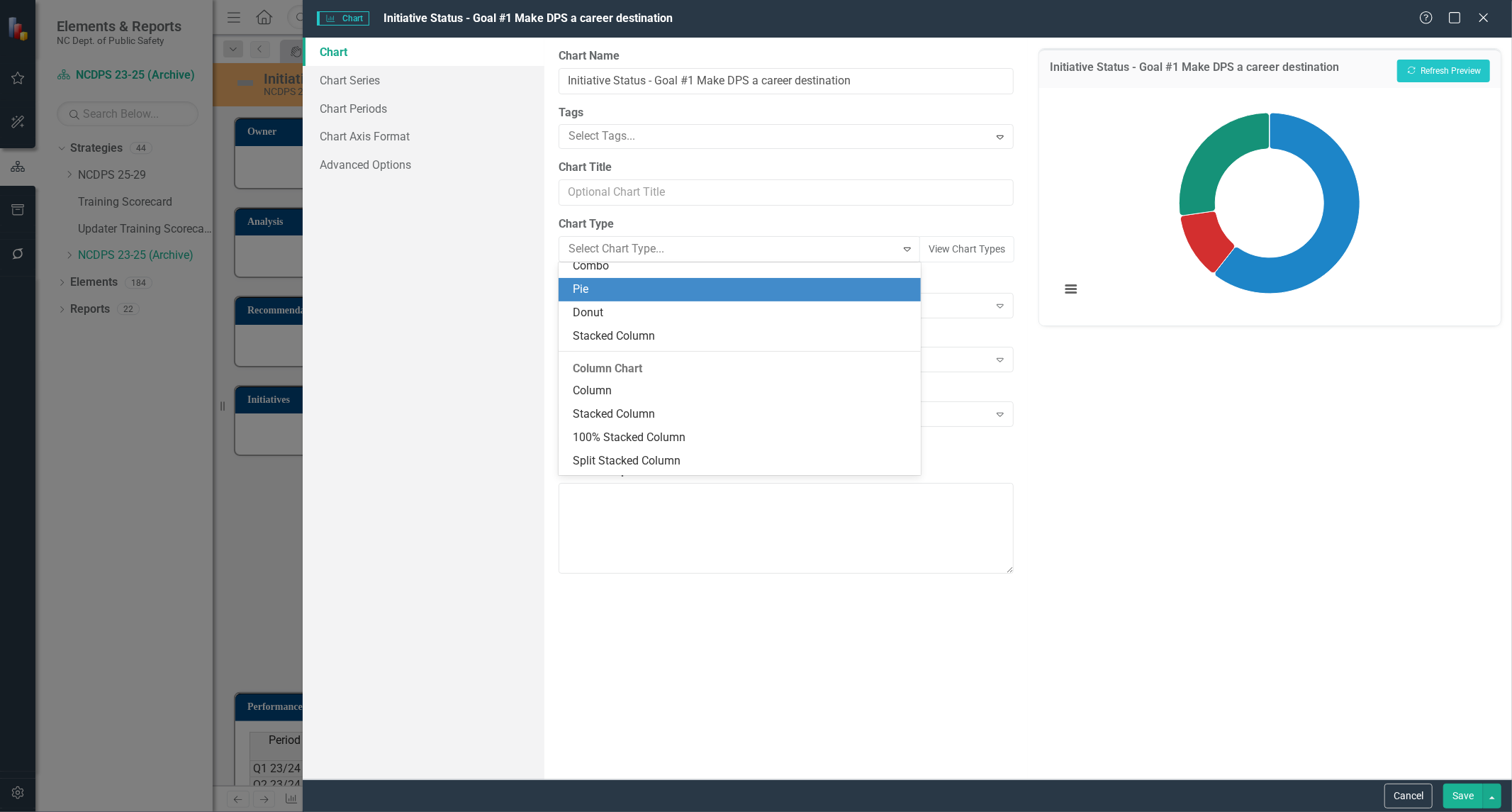
scroll to position [210, 0]
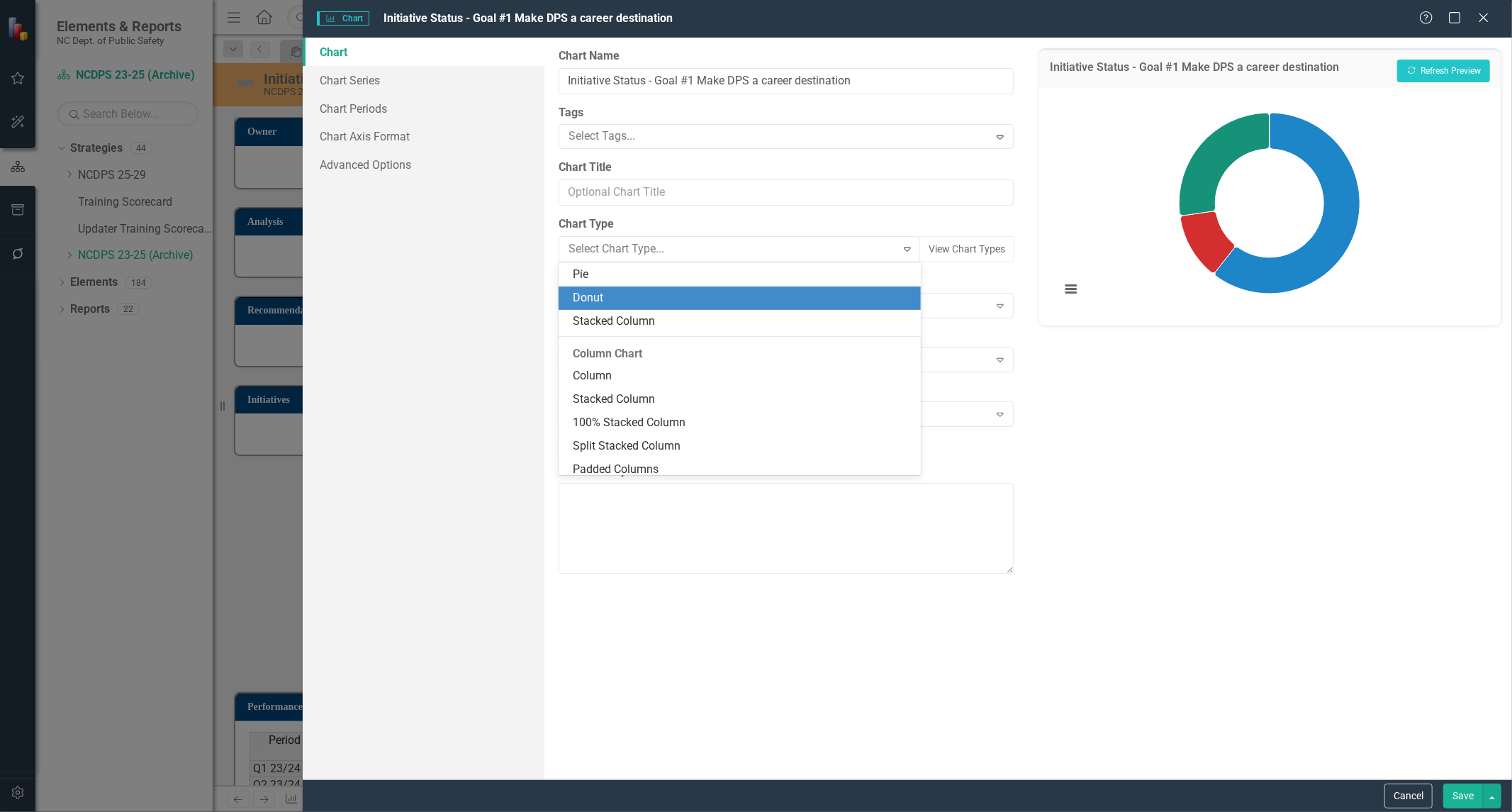
click at [792, 303] on div "Donut" at bounding box center [742, 298] width 339 height 17
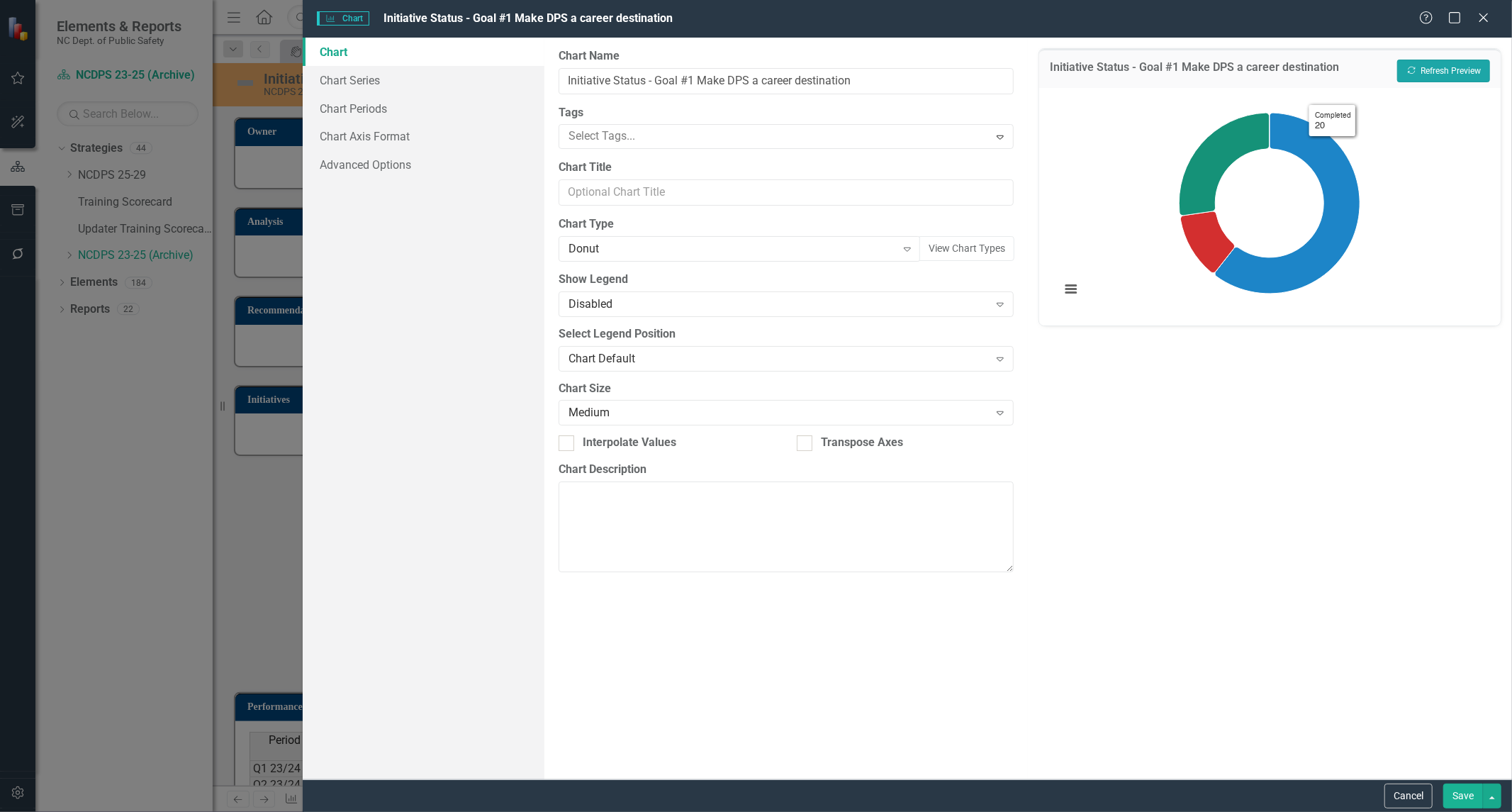
click at [1433, 75] on button "Recalculate Refresh Preview" at bounding box center [1444, 71] width 93 height 23
click at [740, 255] on div "Donut" at bounding box center [732, 249] width 328 height 17
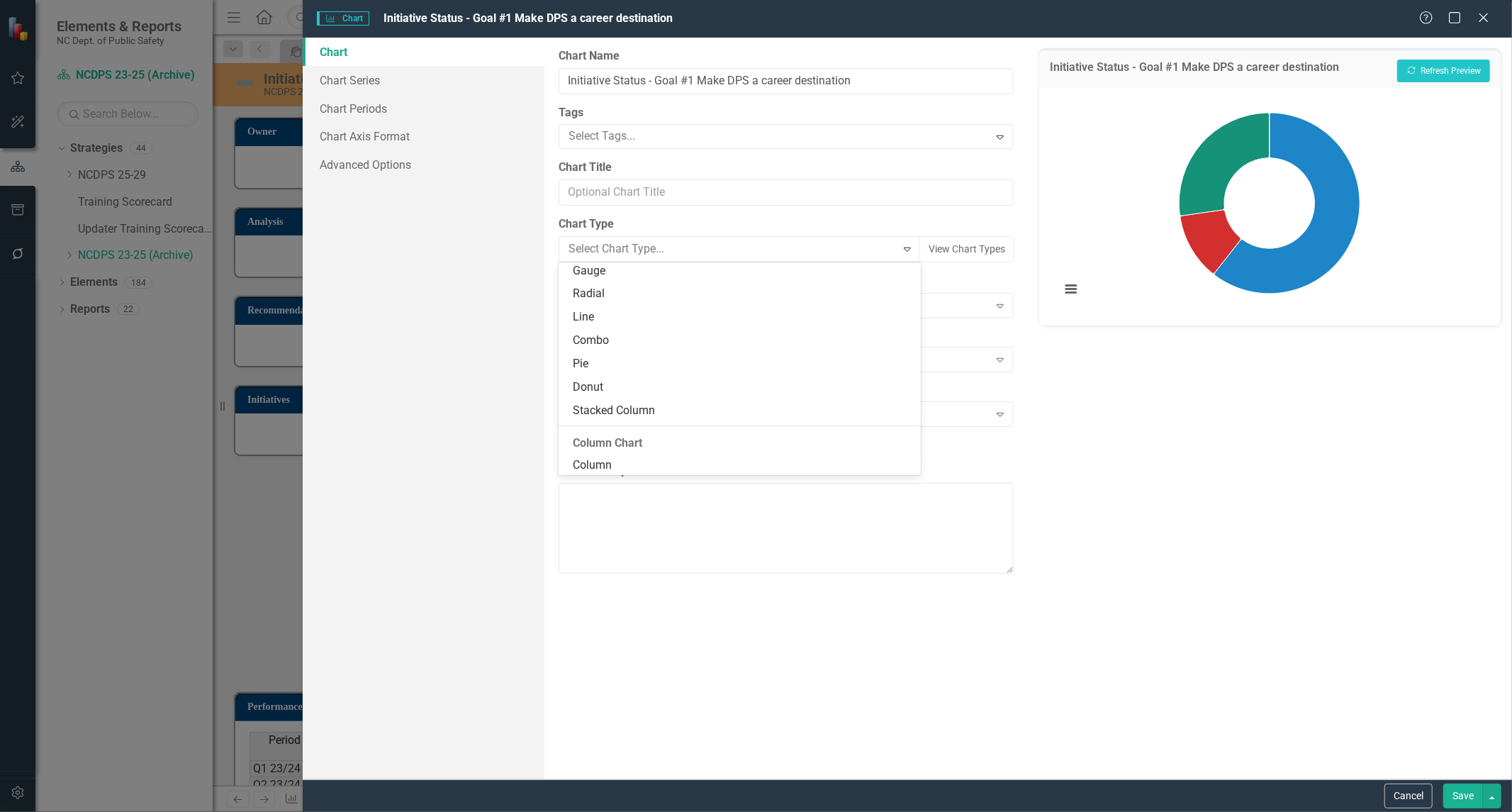
scroll to position [0, 0]
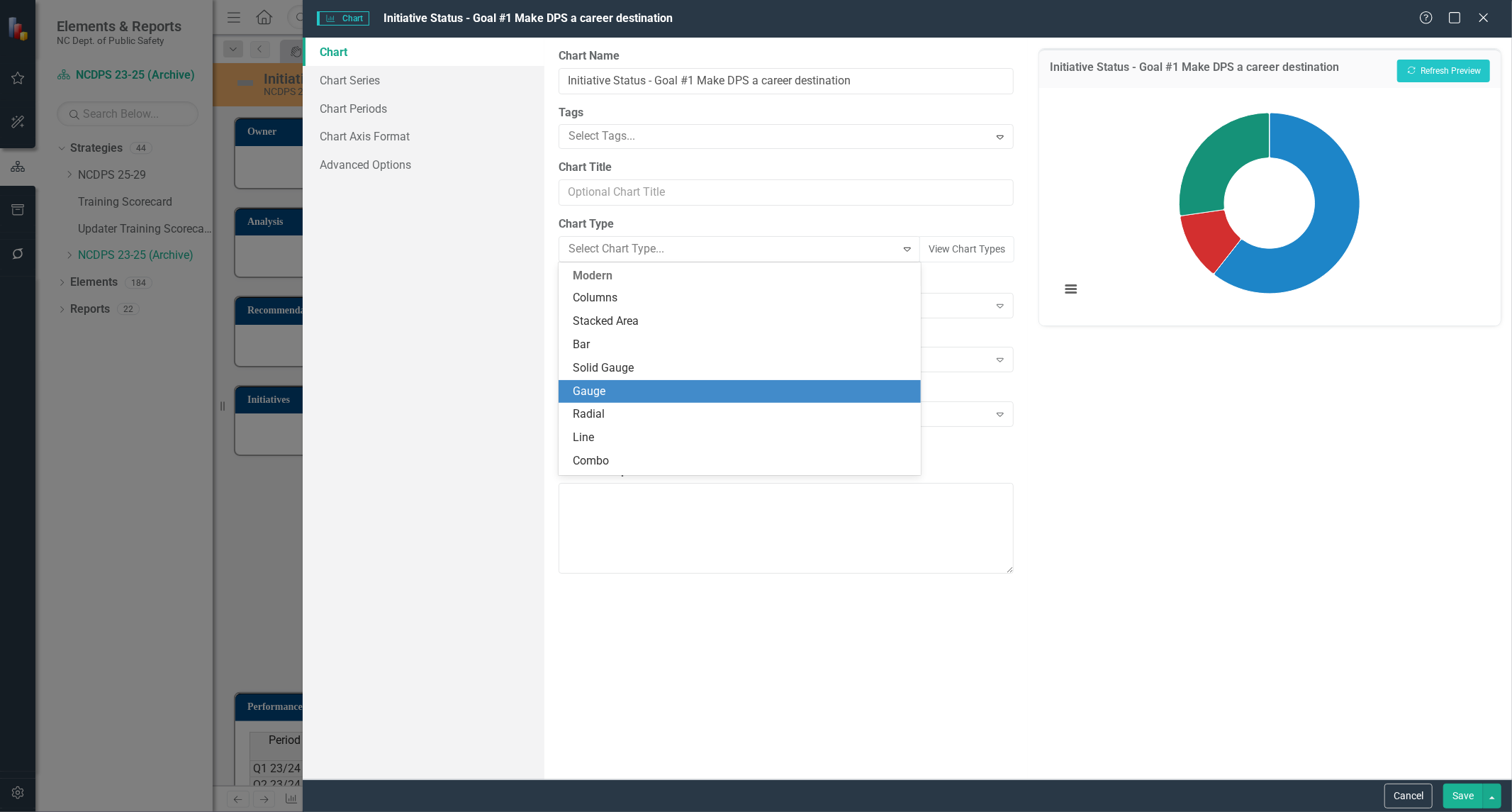
click at [692, 388] on div "Gauge" at bounding box center [742, 391] width 339 height 17
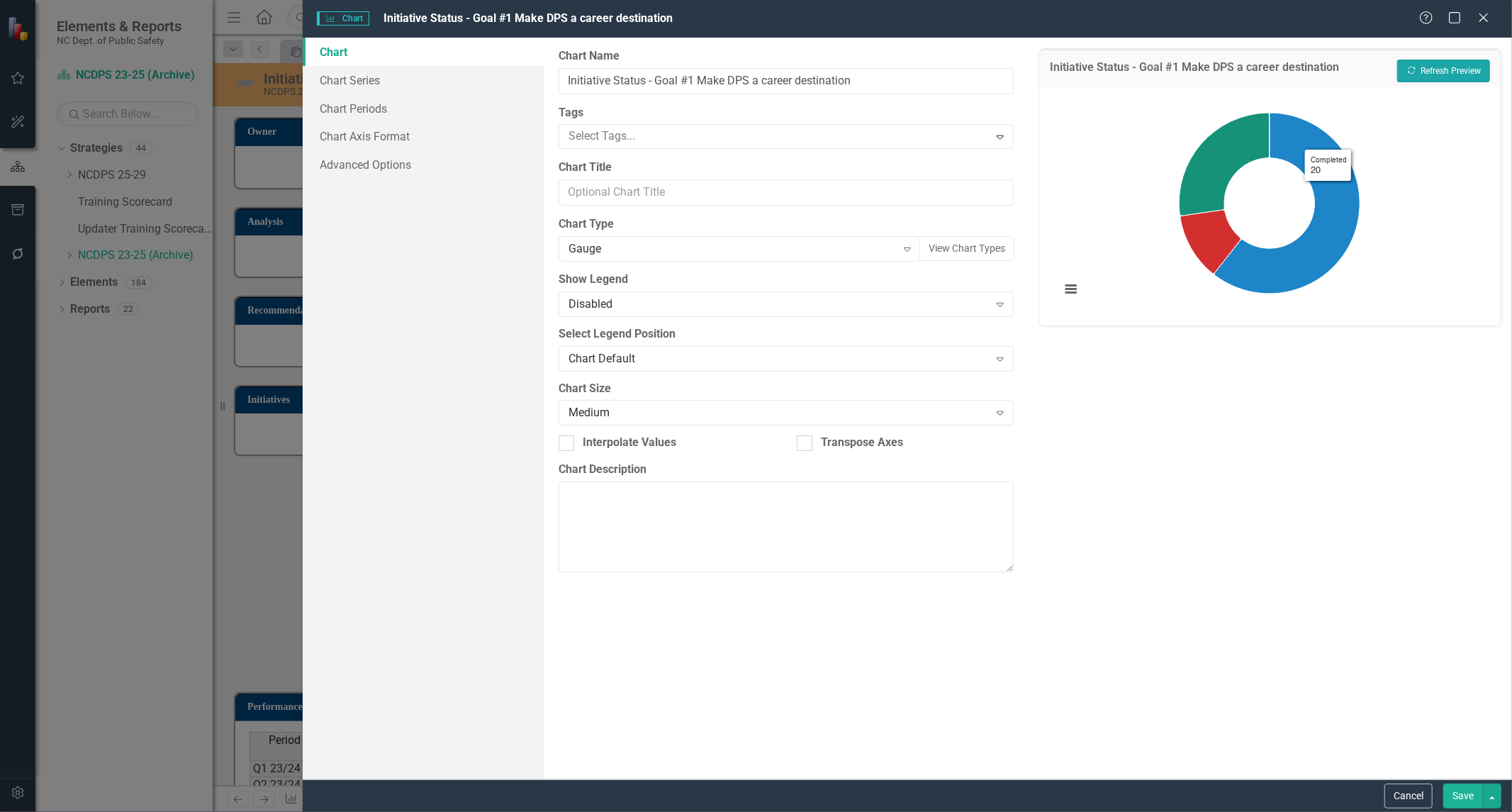
click at [1457, 74] on button "Recalculate Refresh Preview" at bounding box center [1444, 71] width 93 height 23
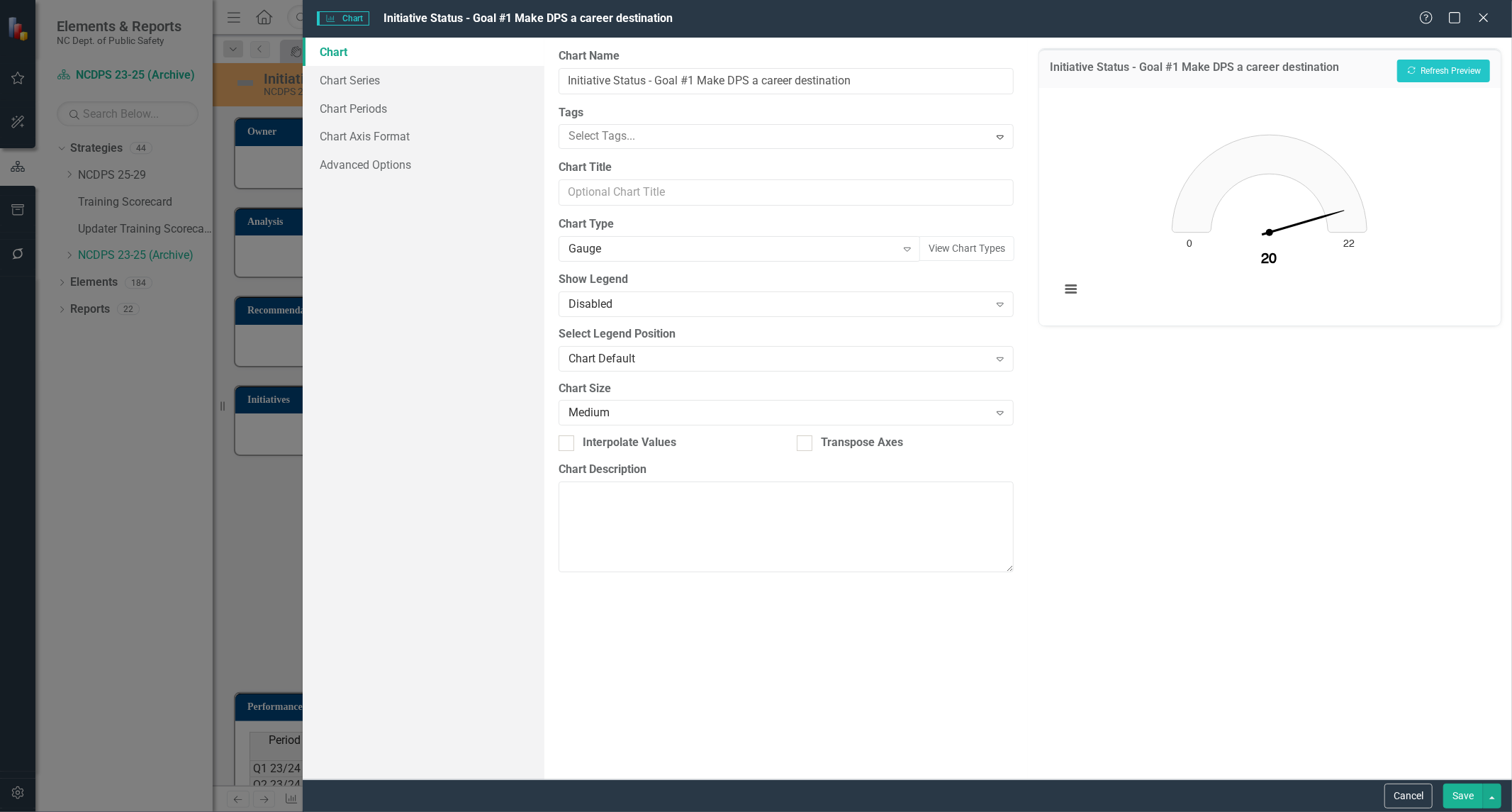
click at [816, 265] on div "From this page, you can define the name, type, and size of the chart. You can a…" at bounding box center [787, 409] width 484 height 742
click at [816, 253] on div "Gauge" at bounding box center [732, 249] width 328 height 17
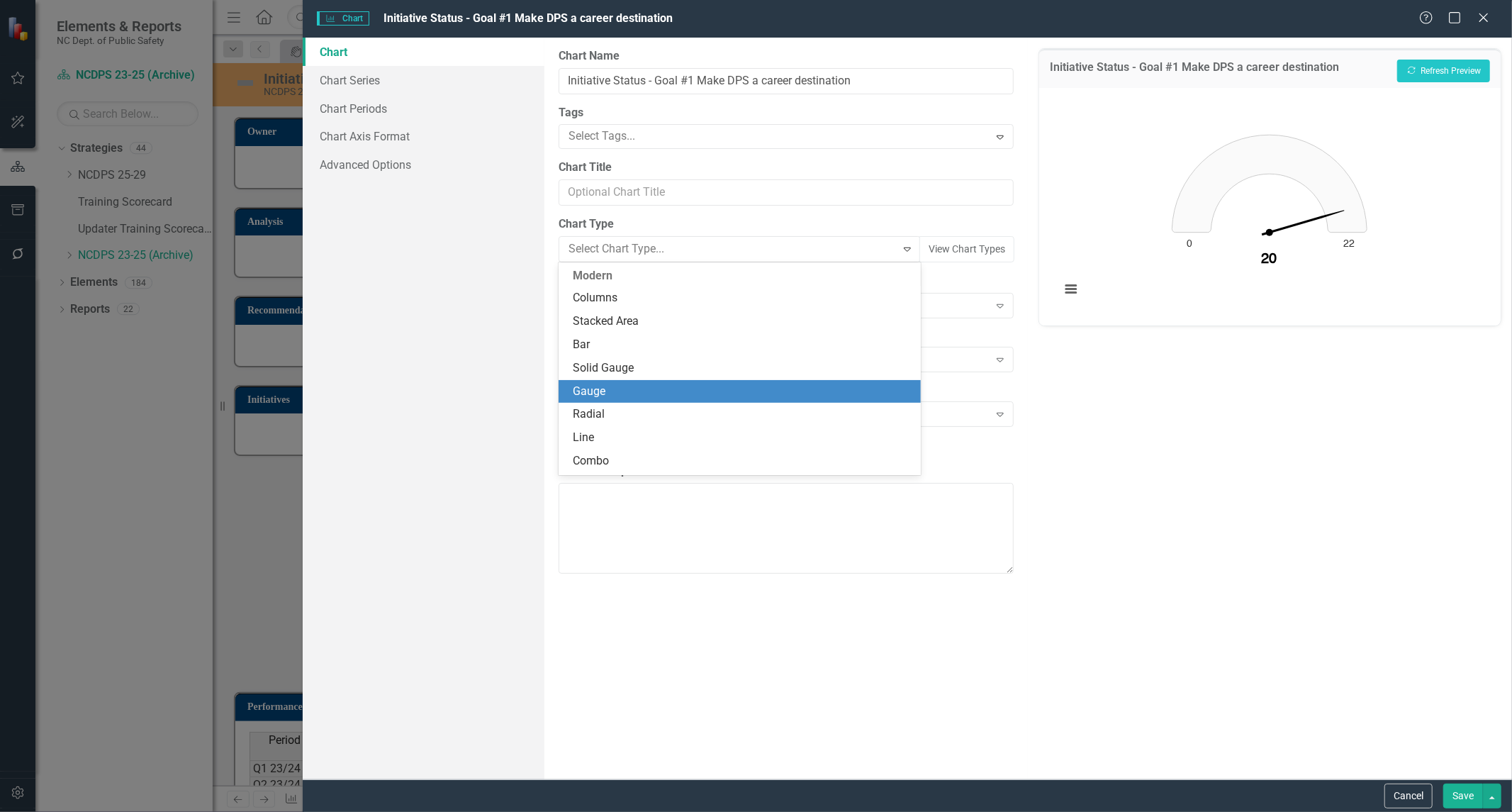
scroll to position [117, 0]
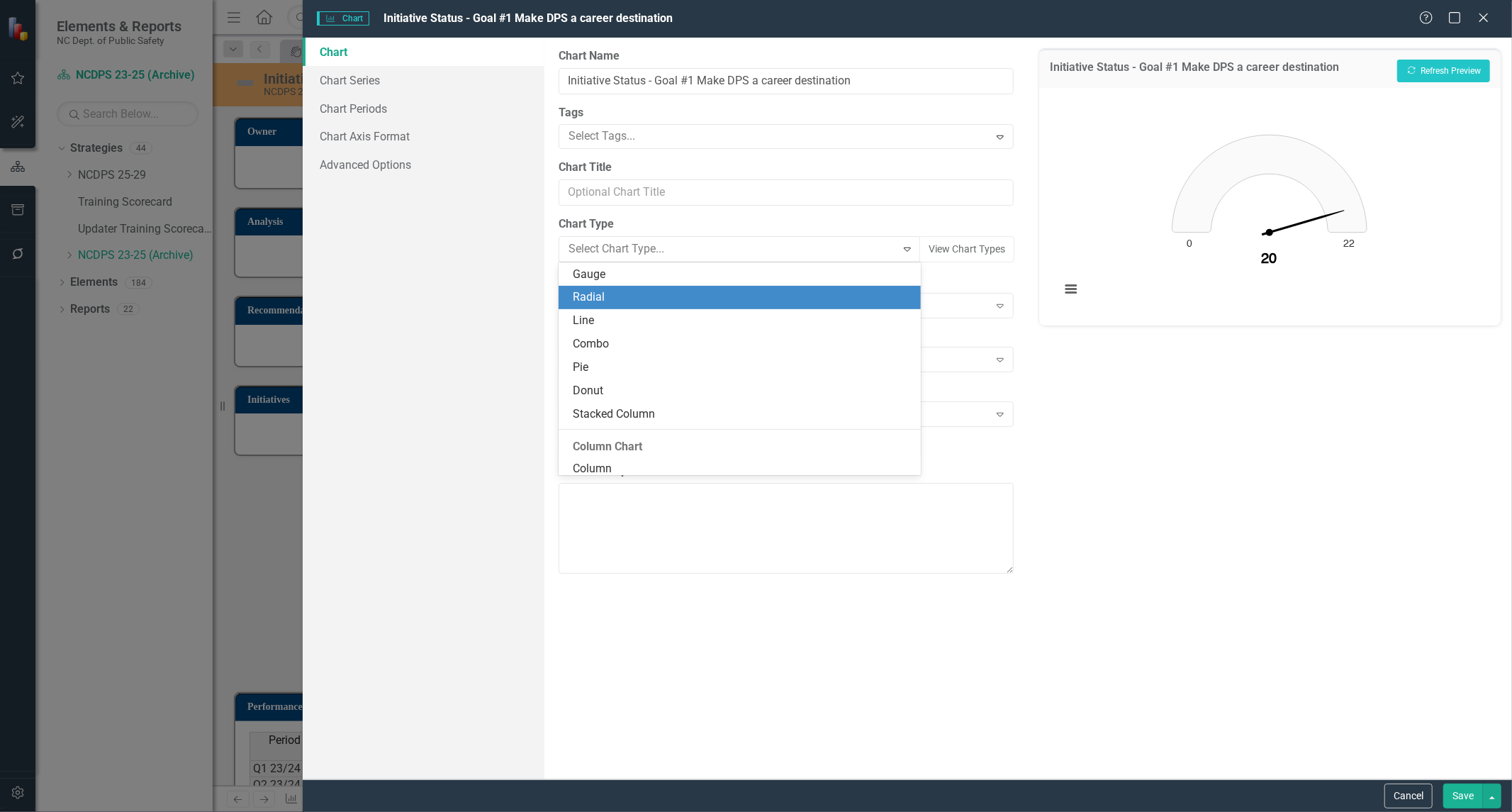
click at [756, 307] on div "Radial" at bounding box center [739, 297] width 362 height 24
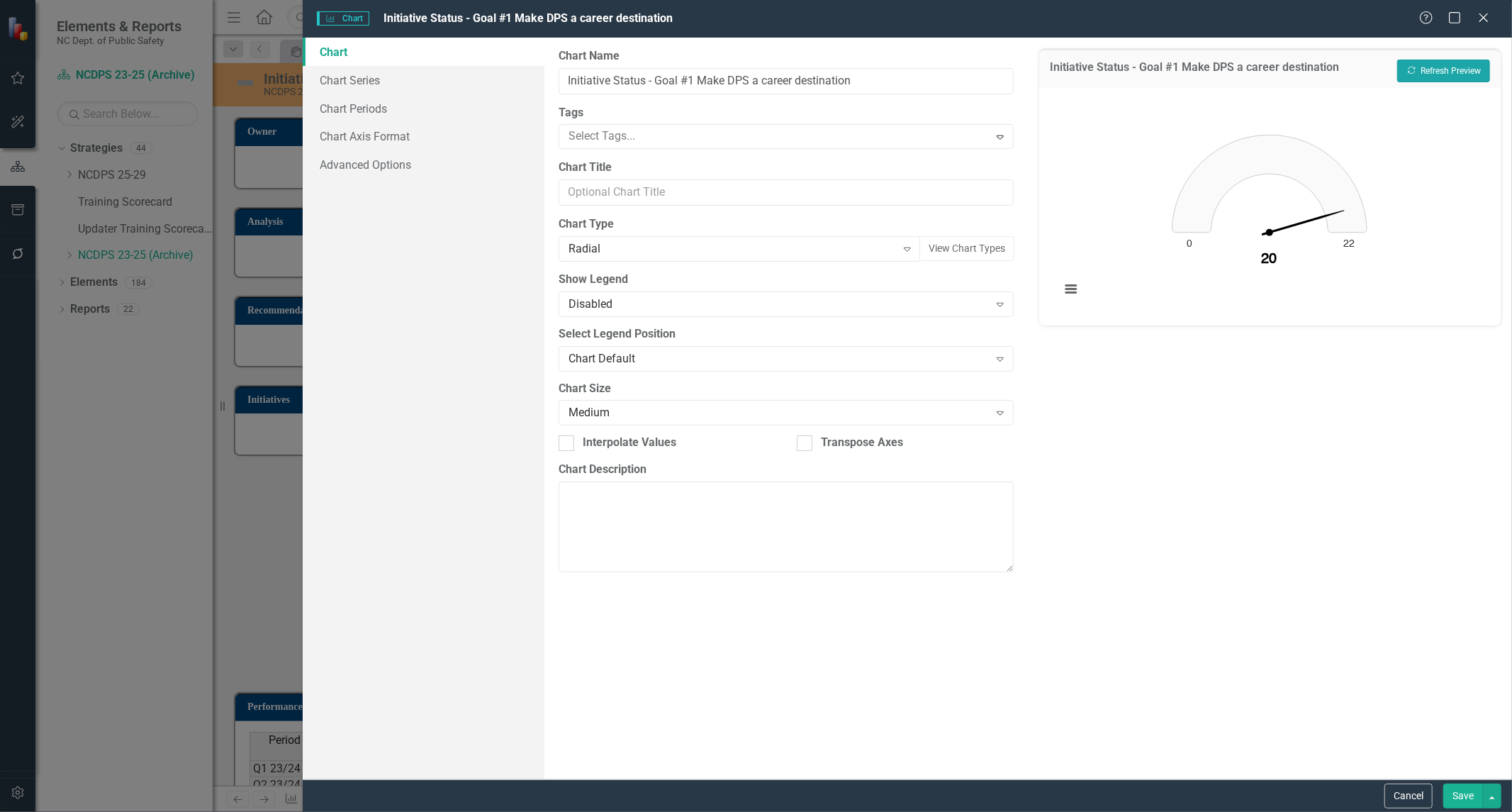
click at [1412, 66] on icon "Recalculate" at bounding box center [1412, 70] width 11 height 9
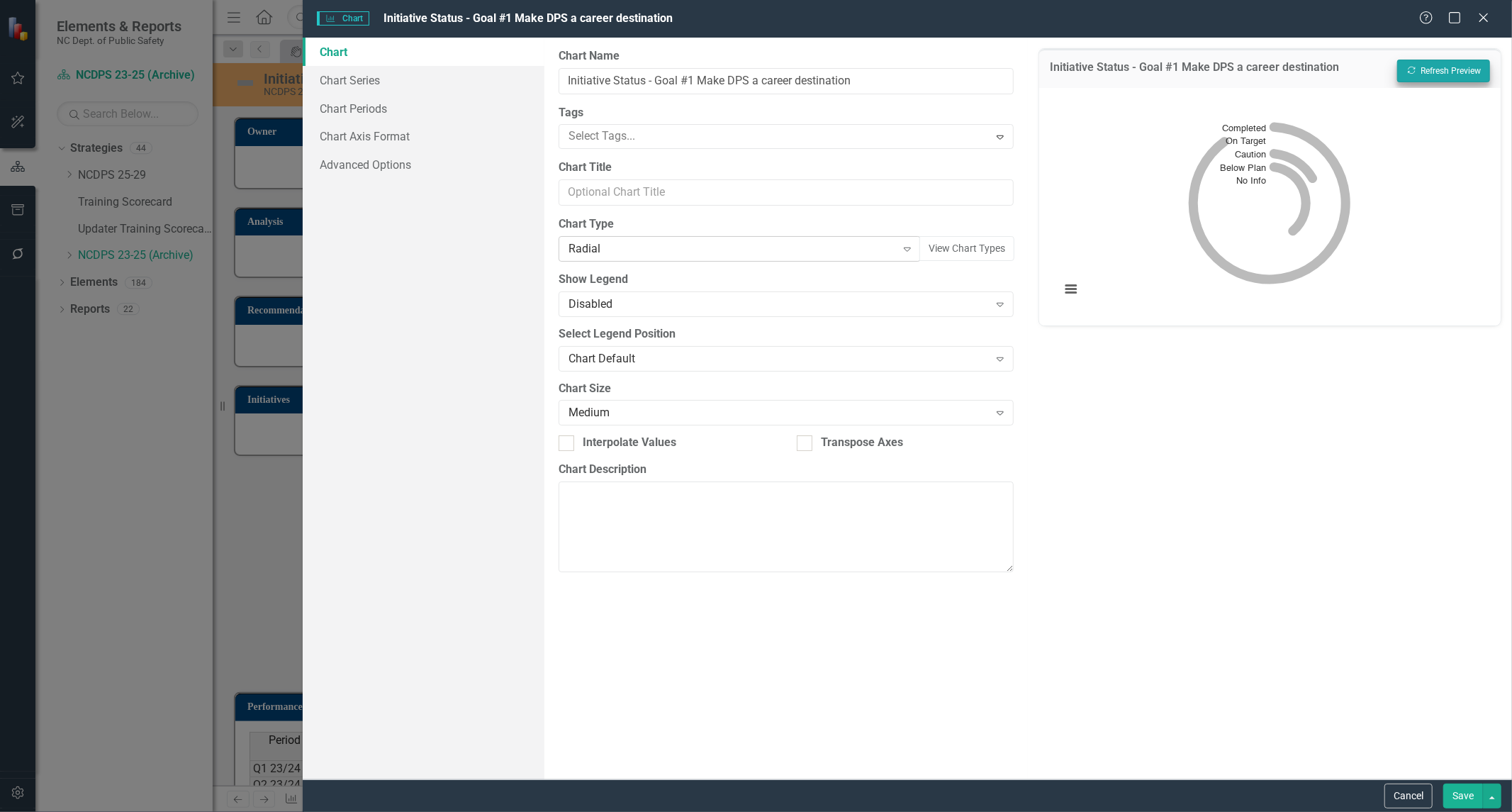
click at [819, 249] on div "Radial" at bounding box center [732, 249] width 328 height 17
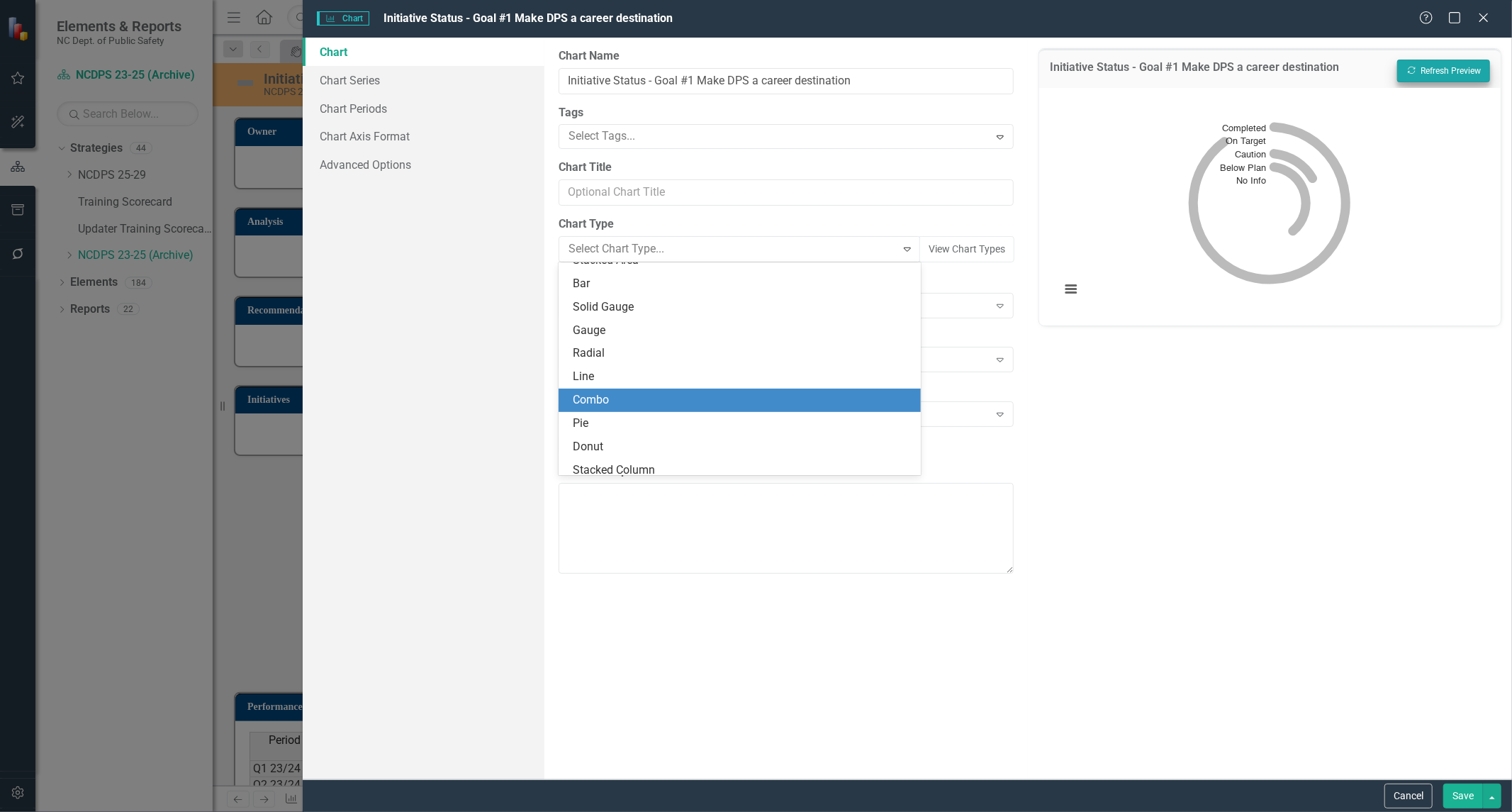
scroll to position [0, 0]
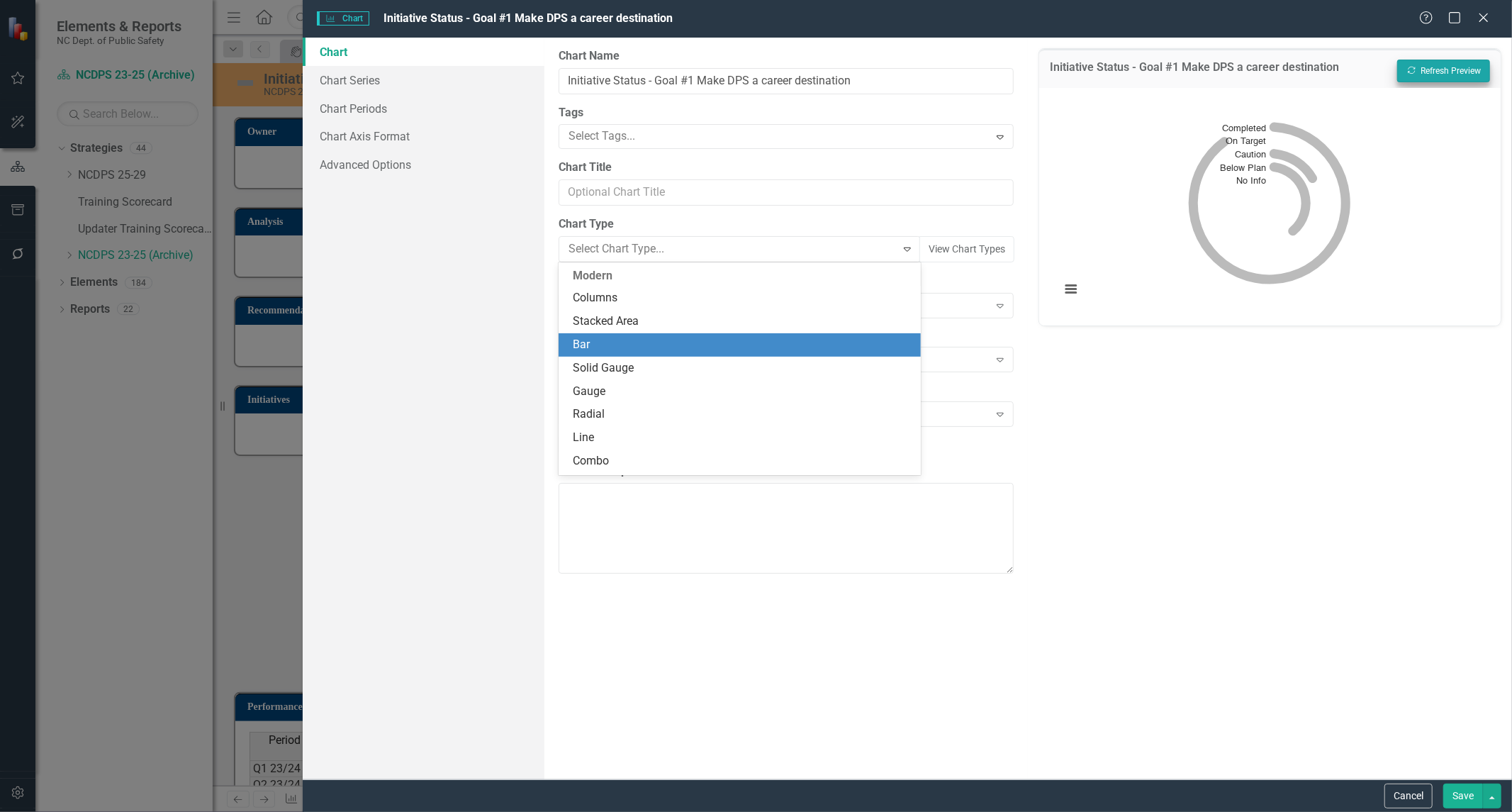
click at [686, 338] on div "Bar" at bounding box center [742, 345] width 339 height 17
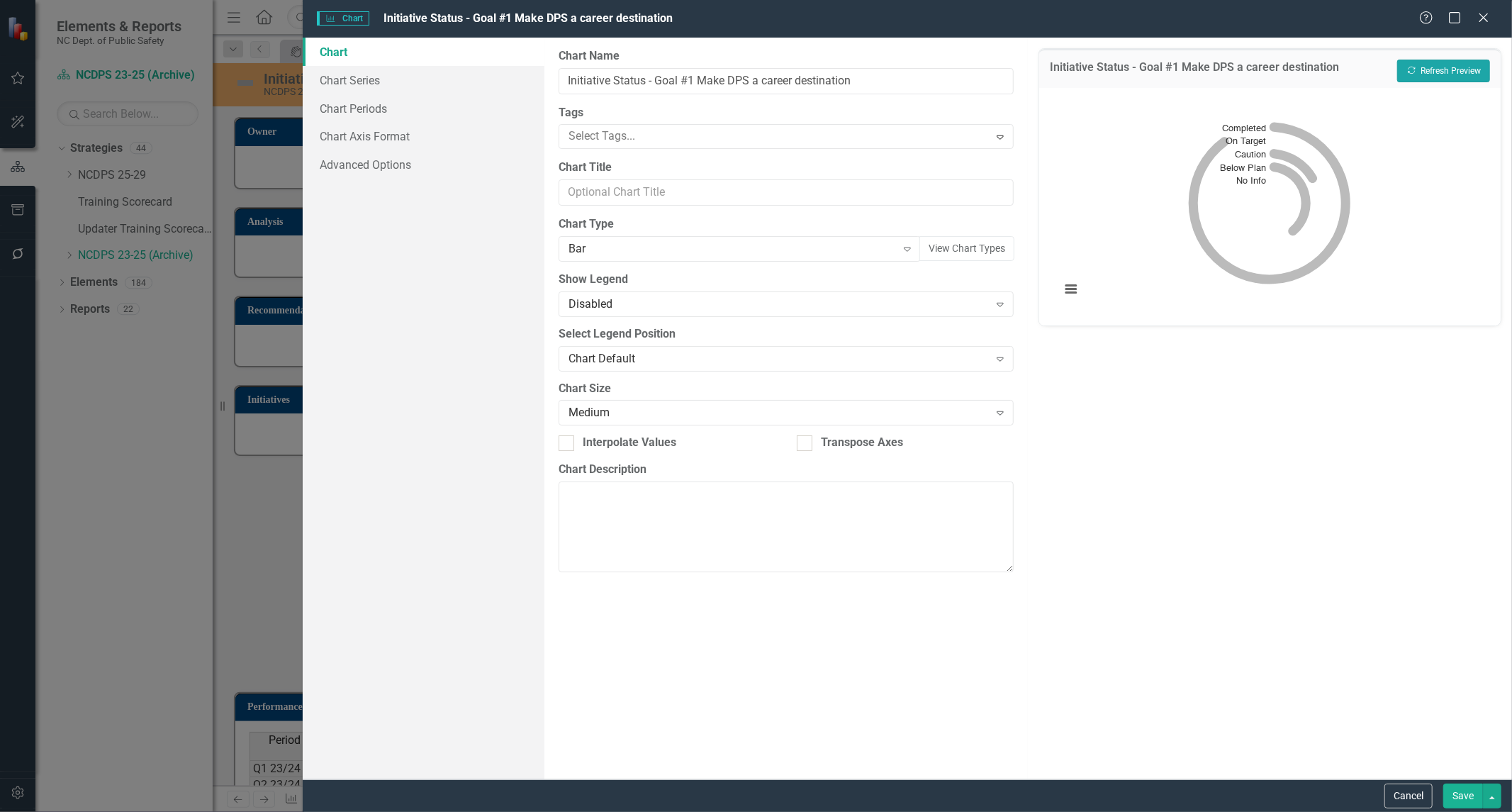
click at [1450, 60] on button "Recalculate Refresh Preview" at bounding box center [1444, 71] width 93 height 23
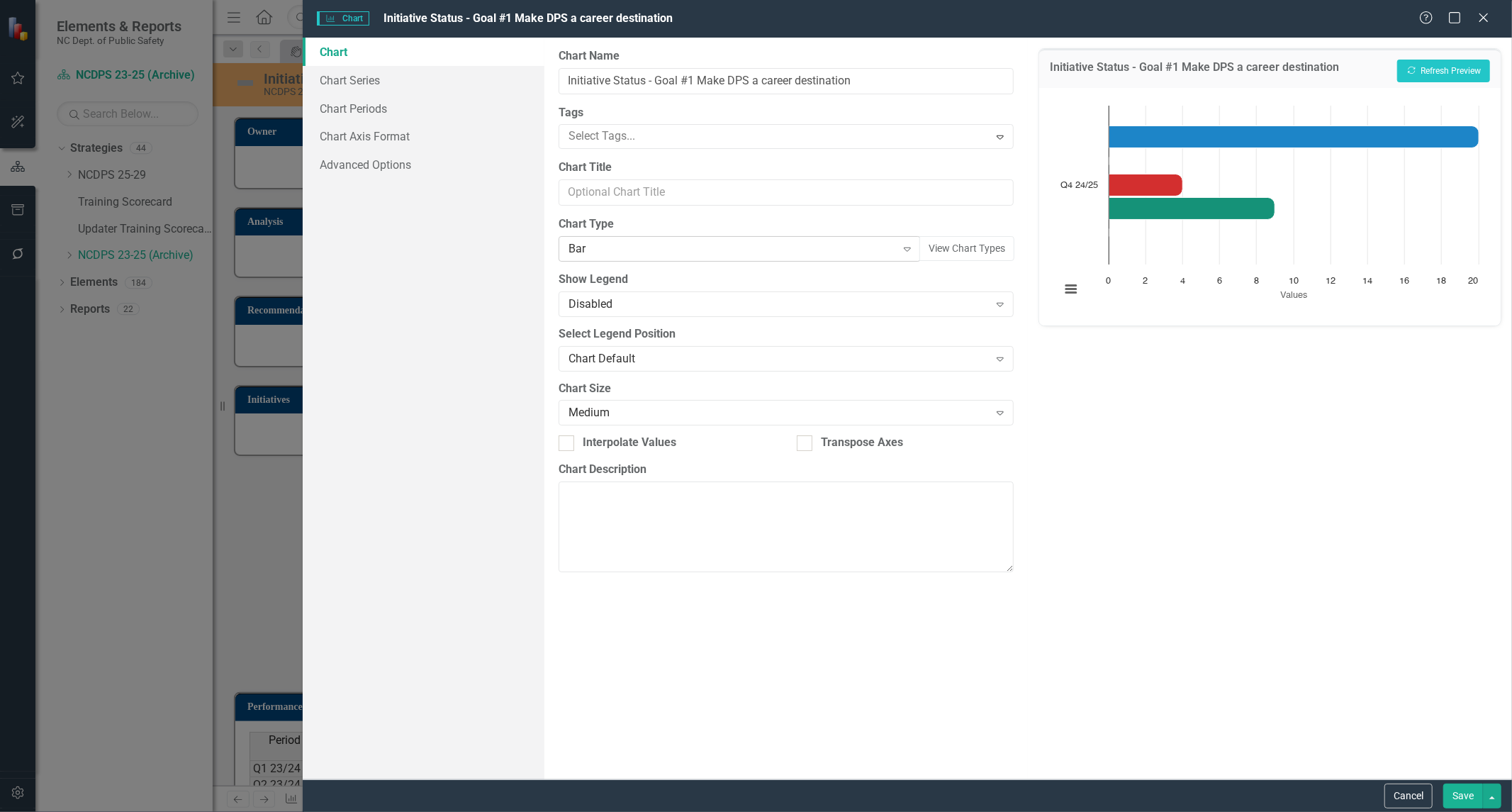
click at [745, 242] on div "Bar" at bounding box center [732, 249] width 328 height 17
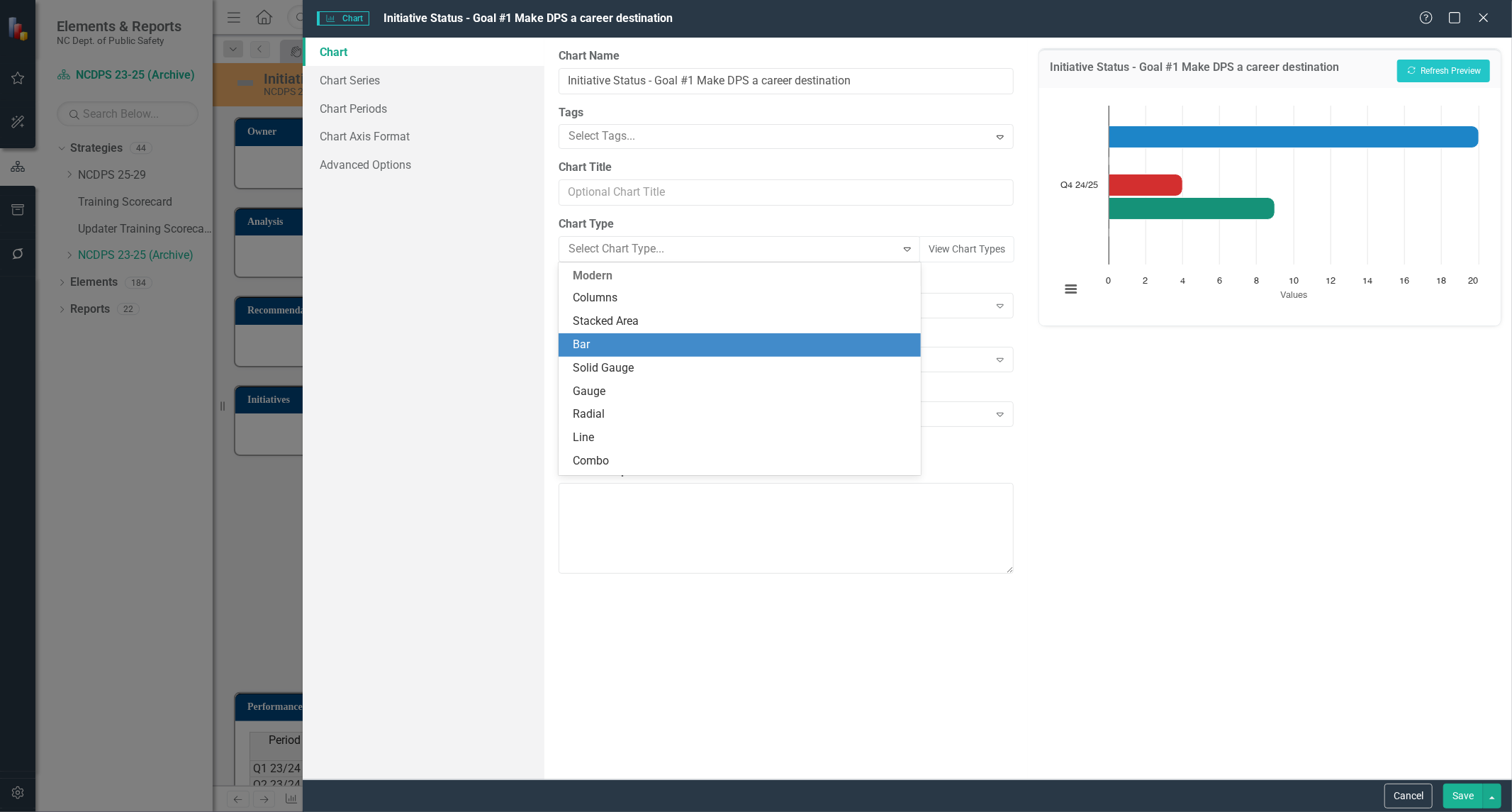
scroll to position [69, 0]
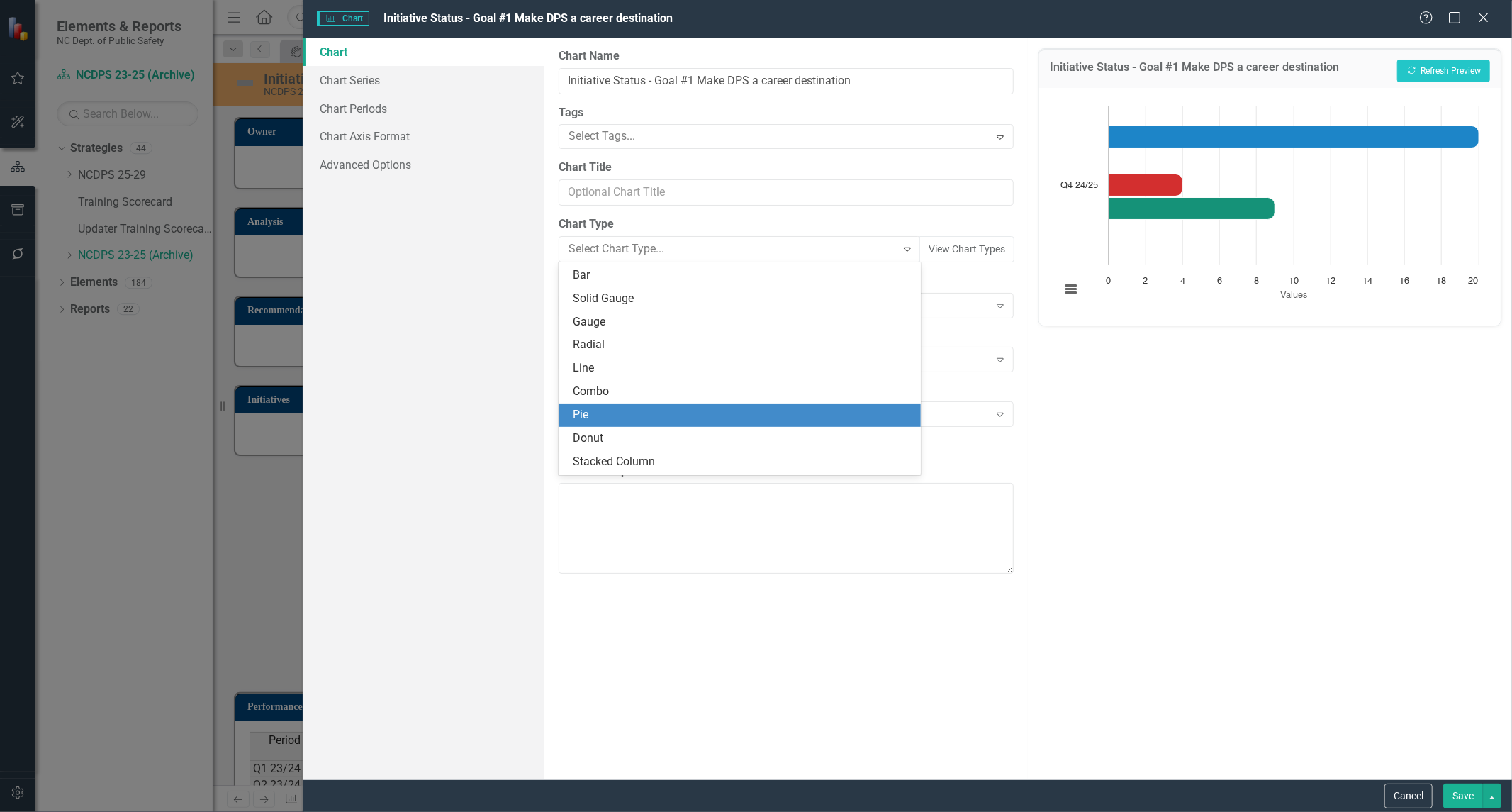
click at [676, 420] on div "Pie" at bounding box center [742, 415] width 339 height 17
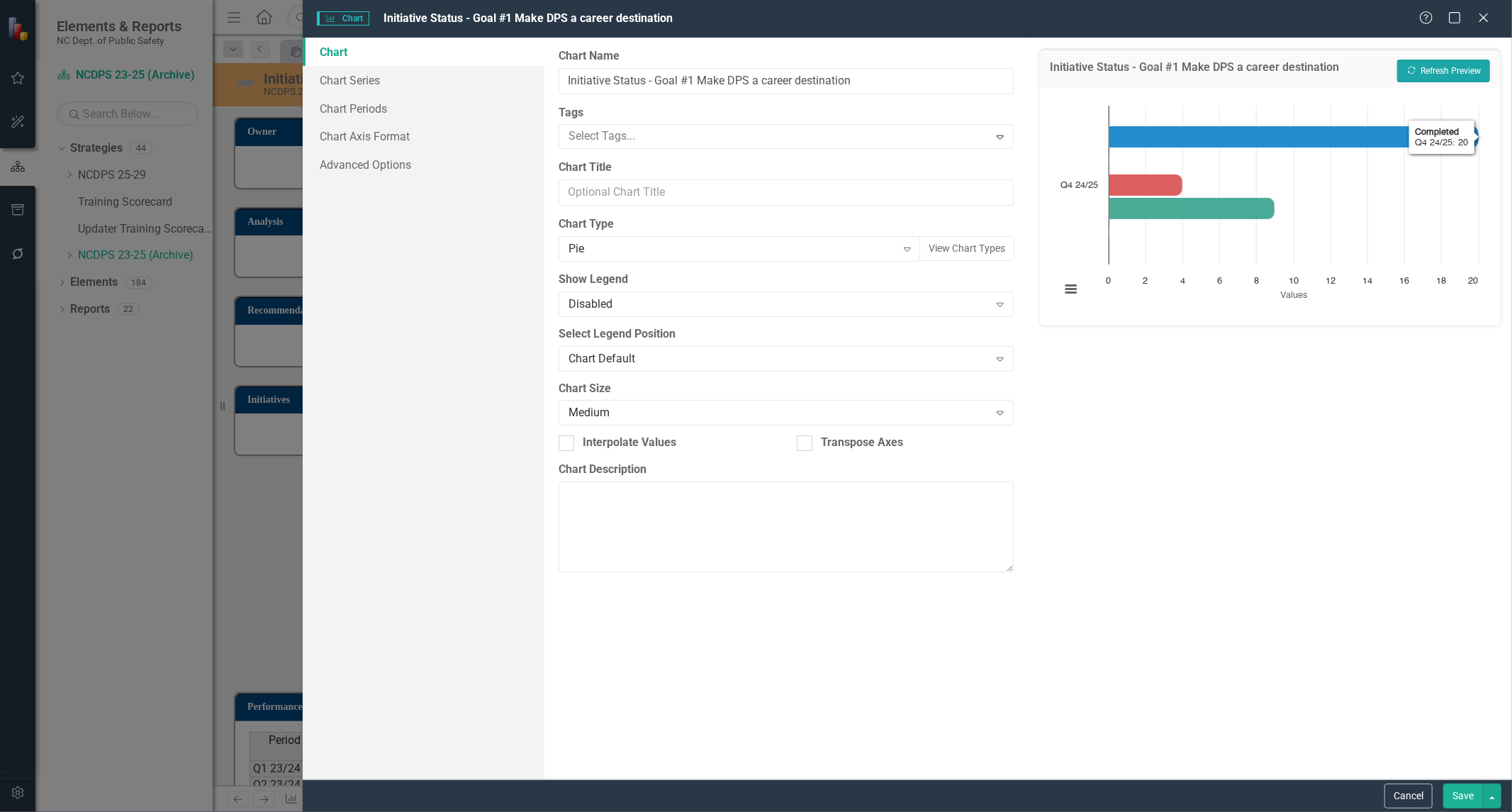
click at [1413, 71] on icon "Recalculate" at bounding box center [1412, 70] width 11 height 9
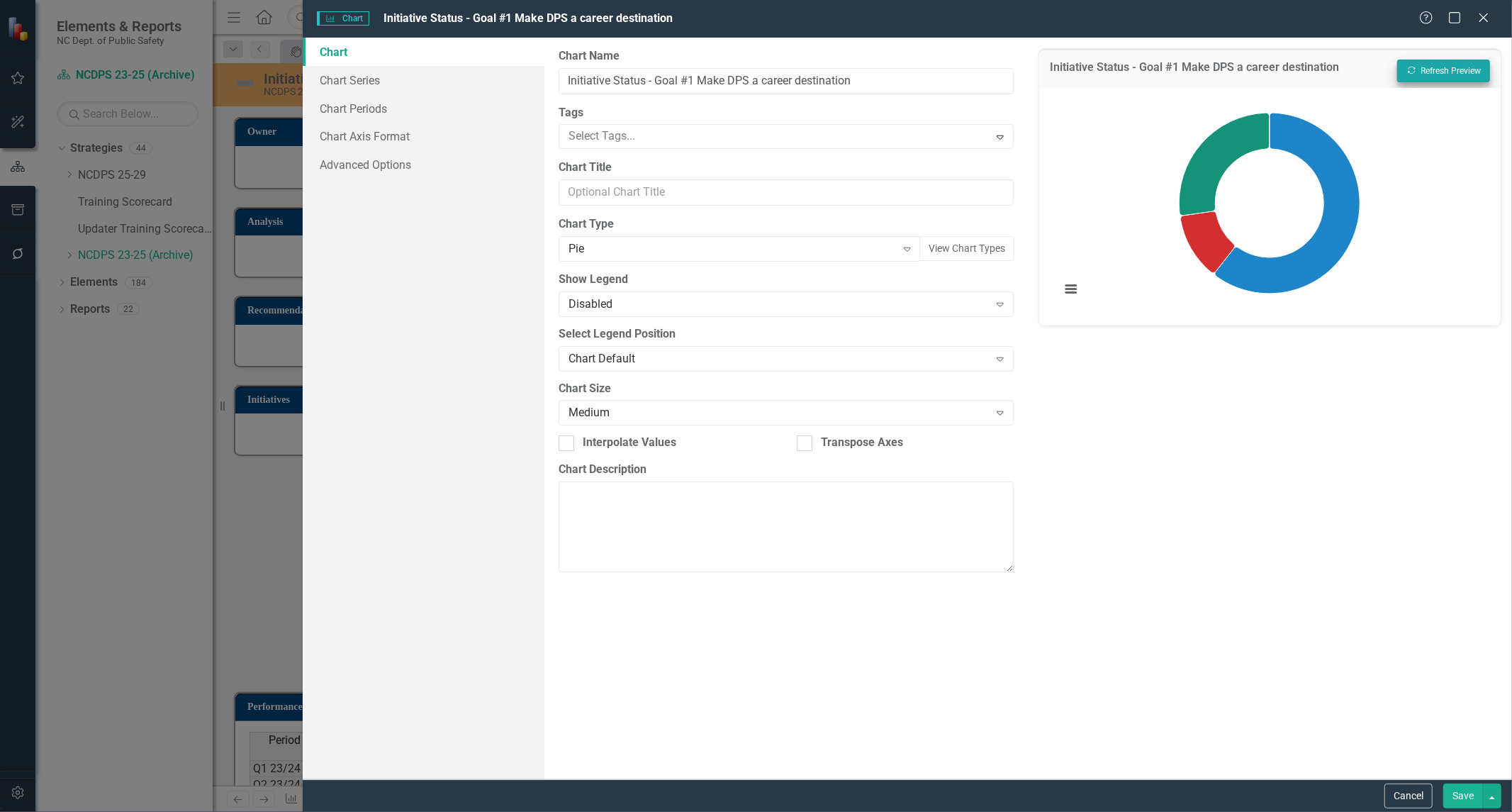
click at [1461, 799] on button "Save" at bounding box center [1463, 795] width 39 height 25
